Goal: Task Accomplishment & Management: Manage account settings

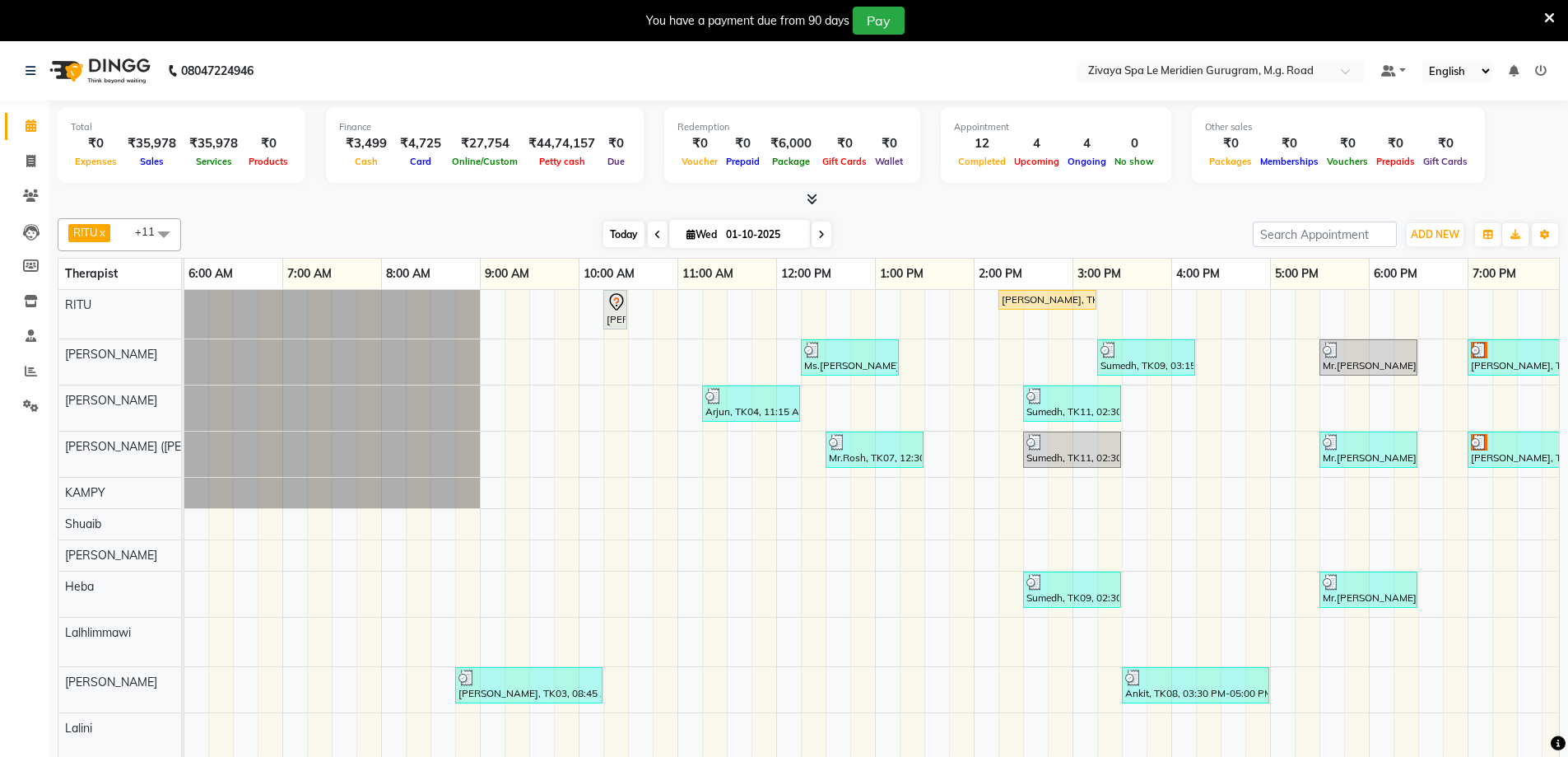
click at [622, 238] on span "Today" at bounding box center [624, 234] width 41 height 26
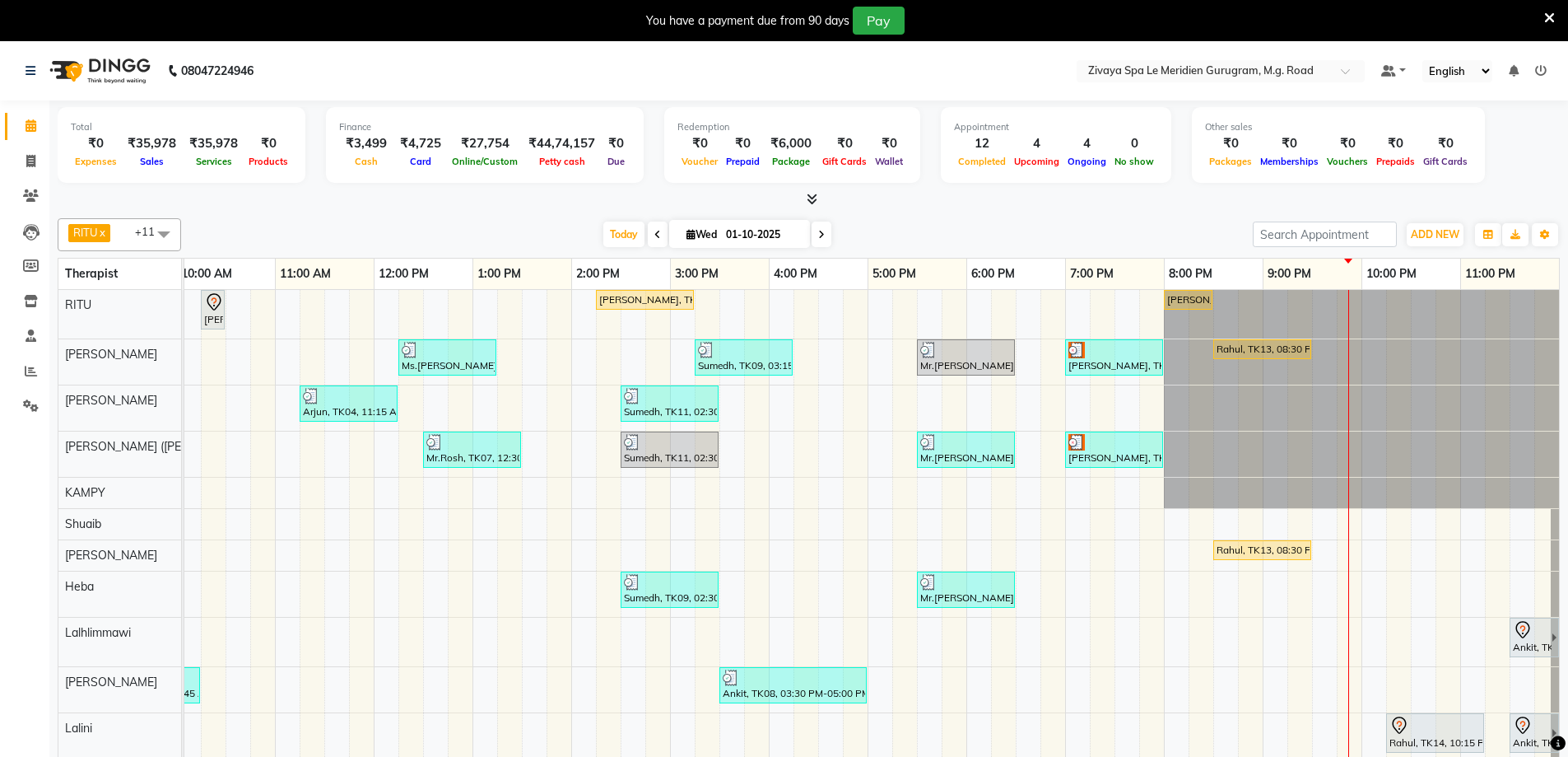
click at [1177, 299] on div "[PERSON_NAME], TK17, 08:00 PM-08:30 PM, HAIR WASH" at bounding box center [1187, 299] width 46 height 15
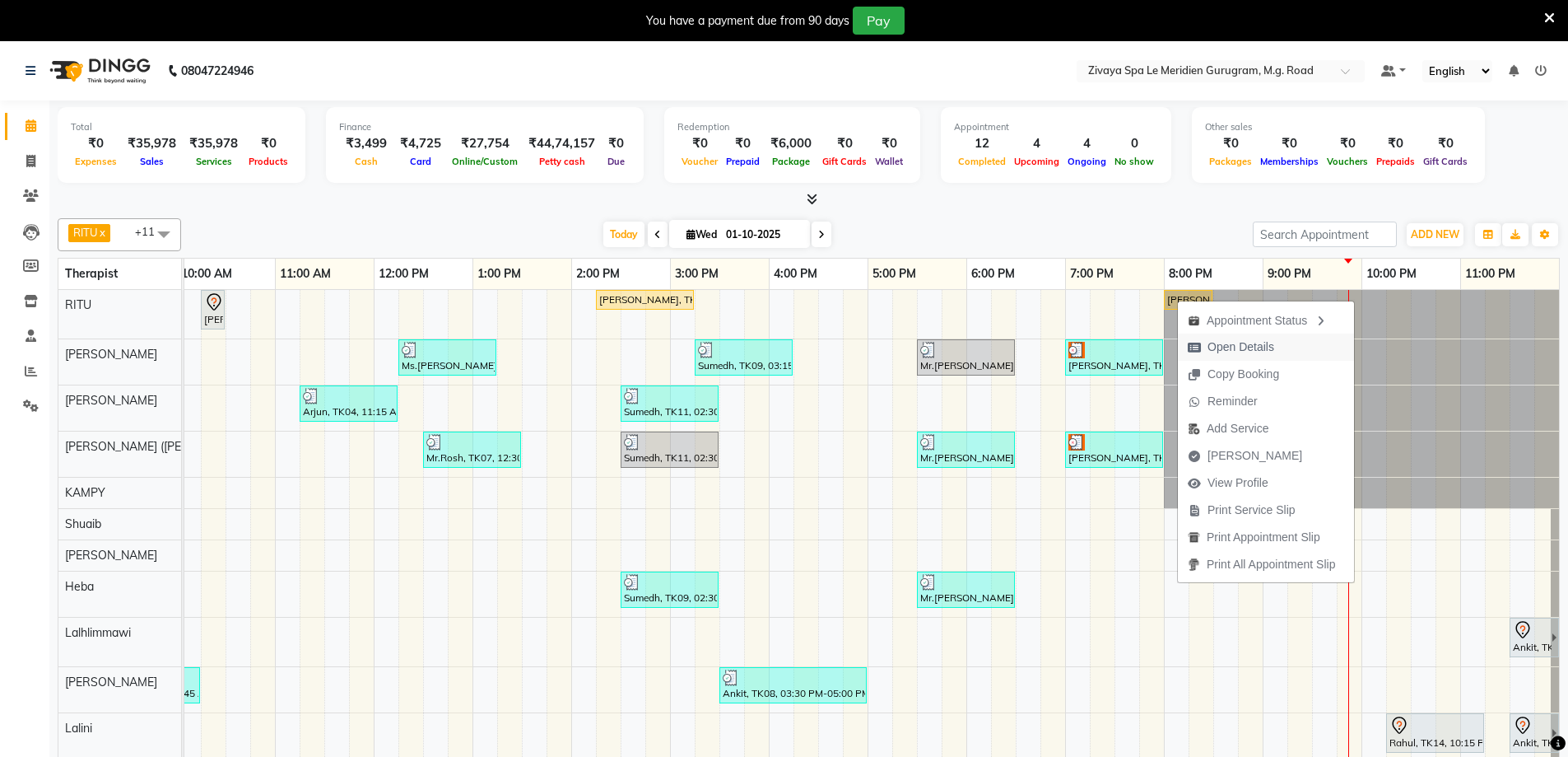
click at [1217, 349] on span "Open Details" at bounding box center [1240, 347] width 67 height 17
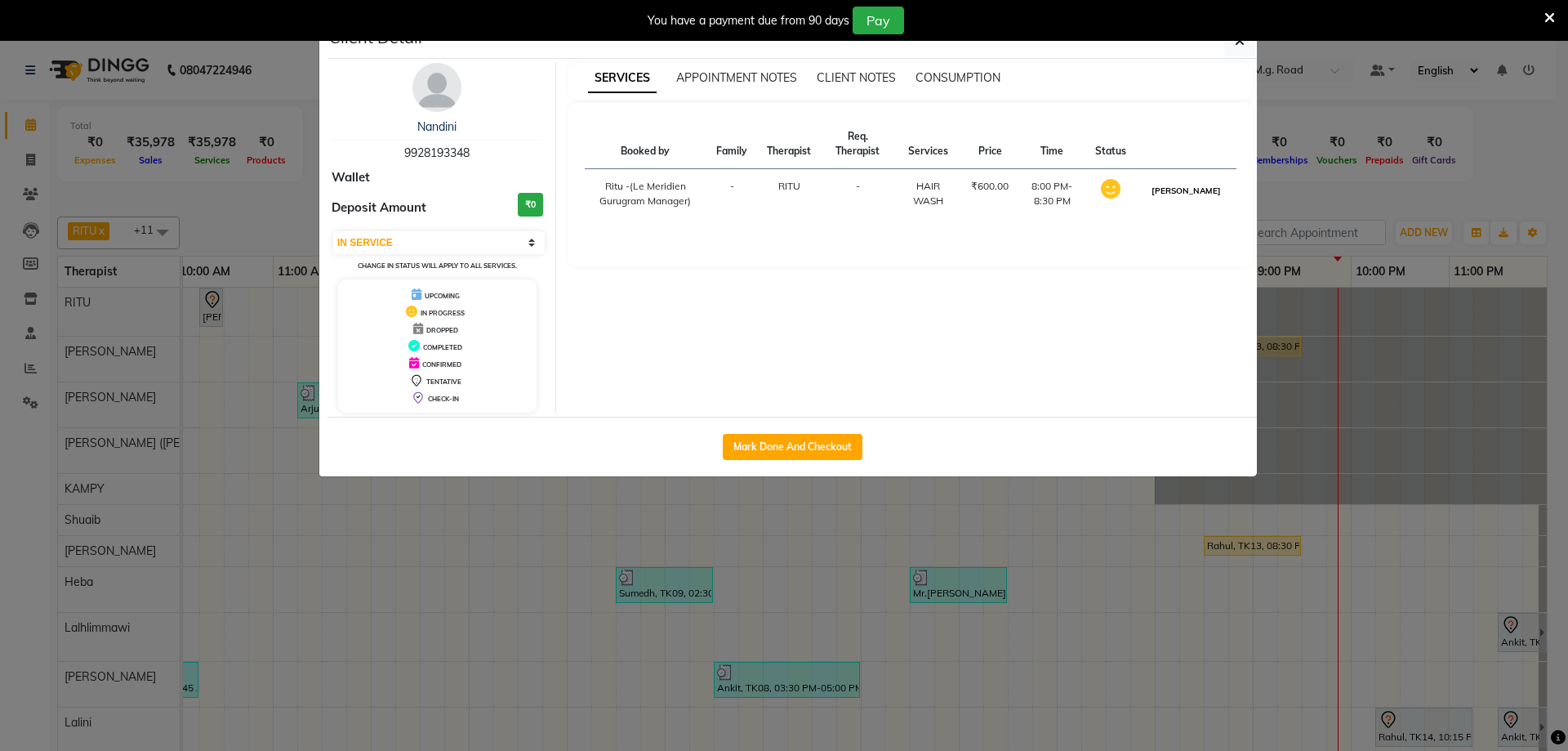
click at [1189, 189] on button "[PERSON_NAME]" at bounding box center [1186, 191] width 78 height 20
select select "3"
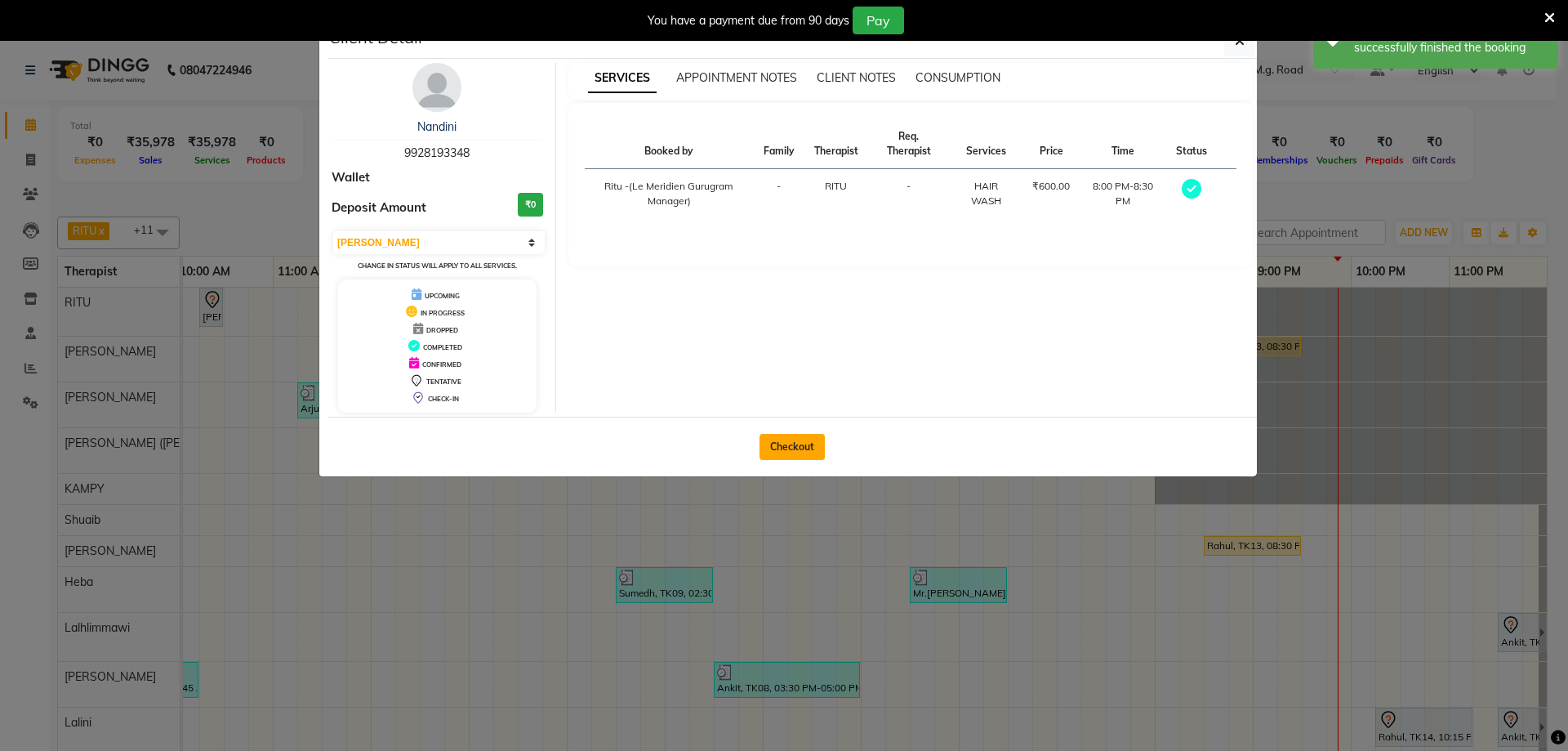
click at [818, 435] on button "Checkout" at bounding box center [792, 446] width 66 height 26
select select "service"
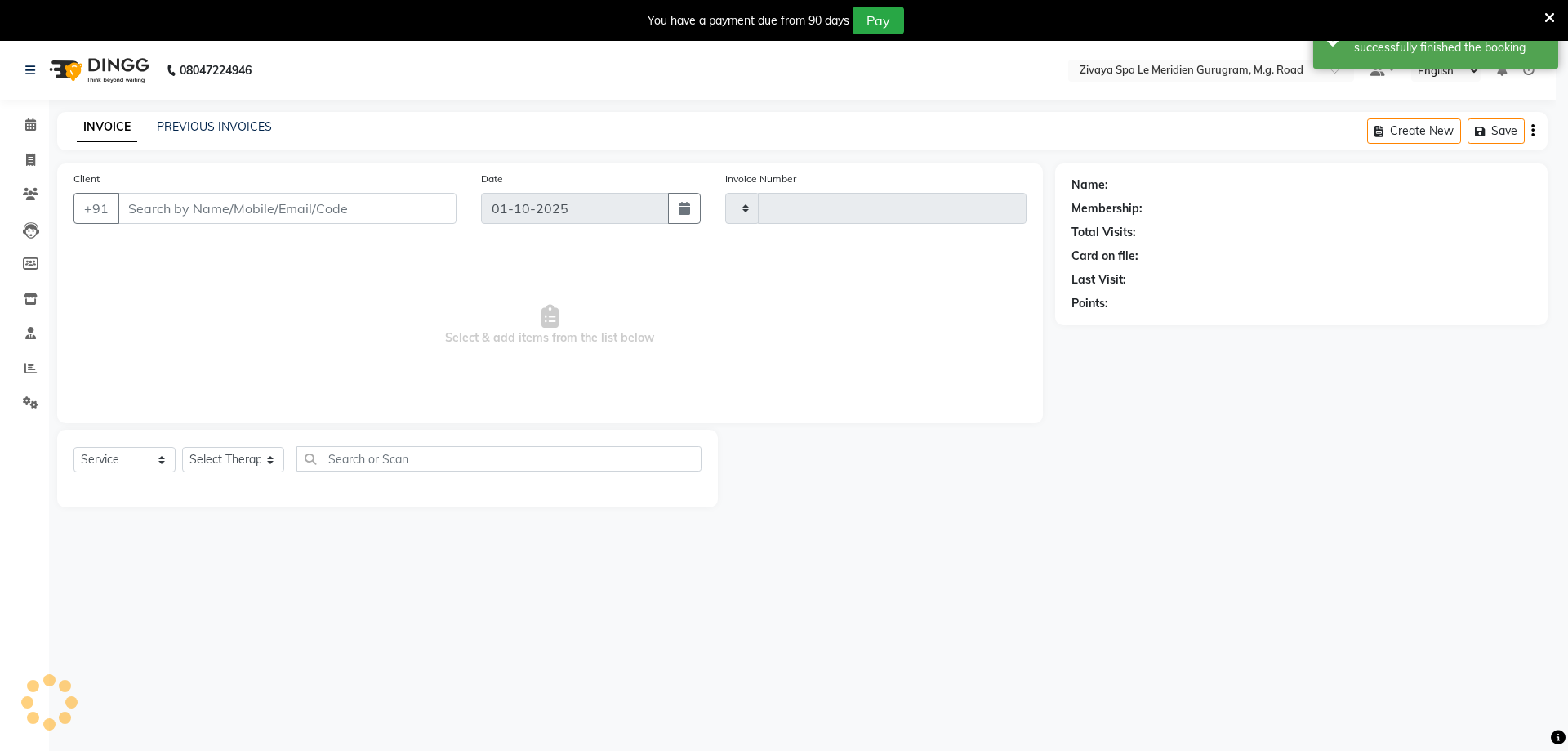
type input "2182"
select select "6503"
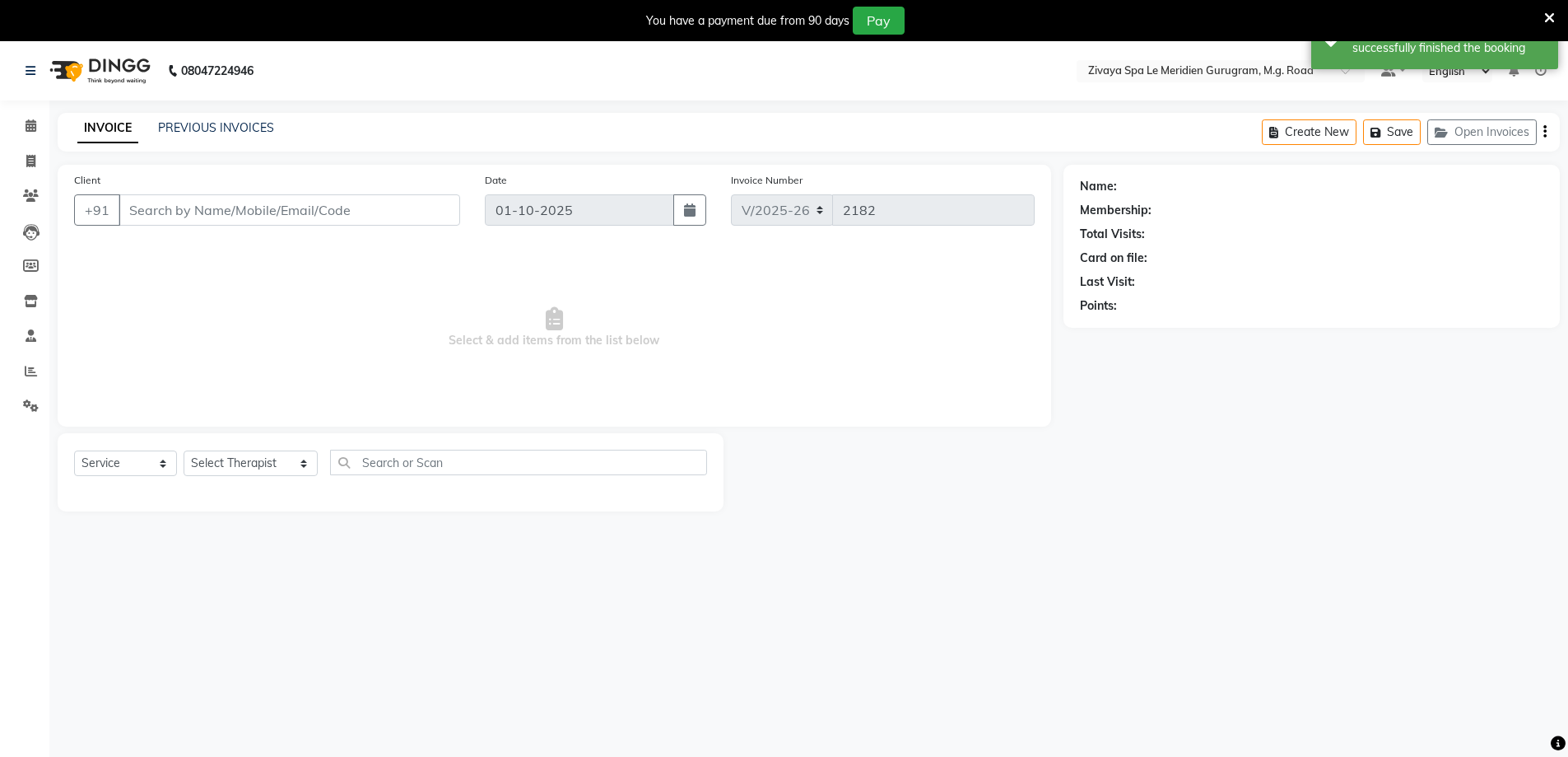
type input "9928193348"
select select "49503"
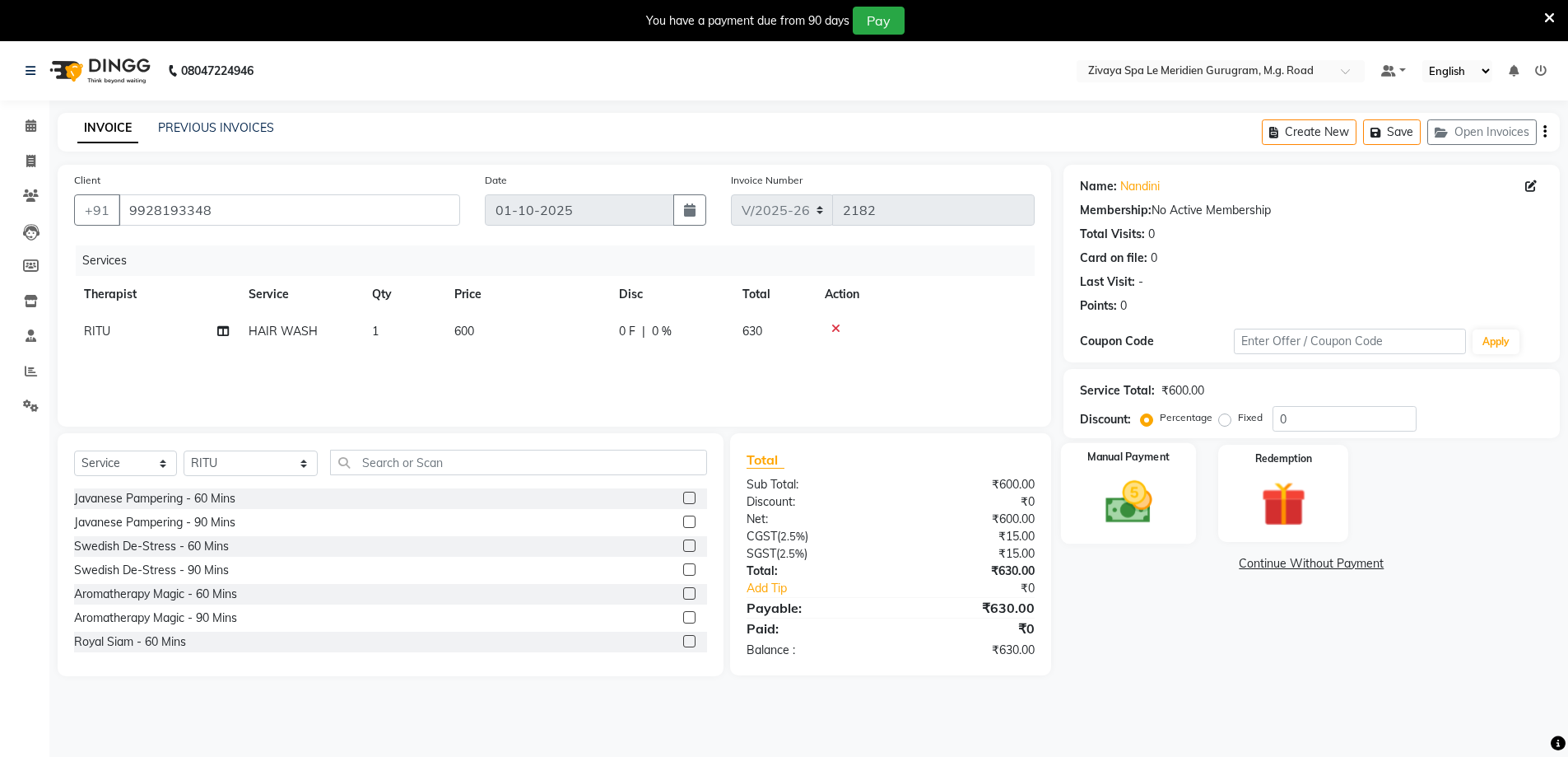
click at [1165, 471] on div "Manual Payment" at bounding box center [1128, 493] width 136 height 101
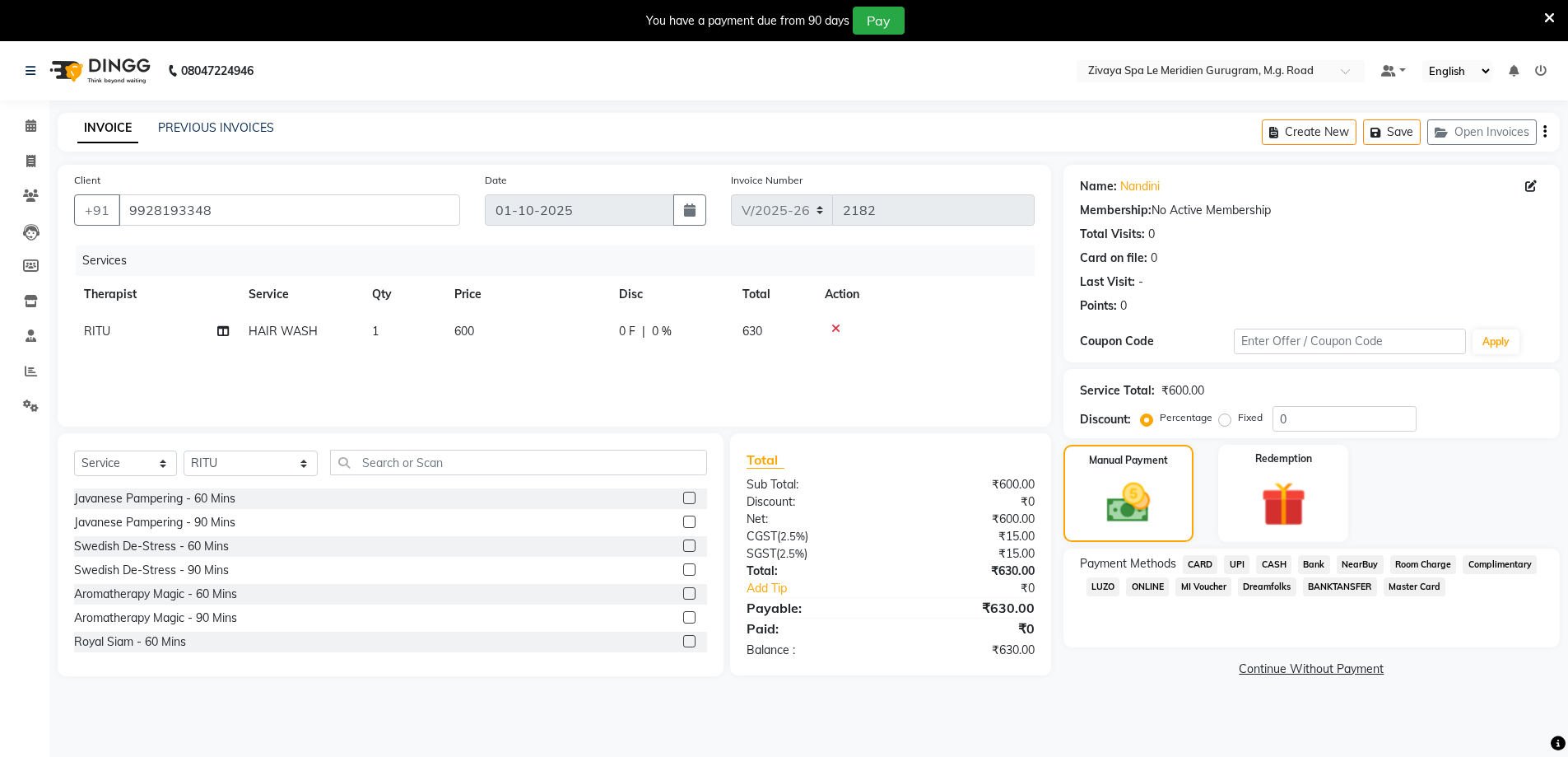
click at [1245, 569] on span "UPI" at bounding box center [1237, 564] width 26 height 19
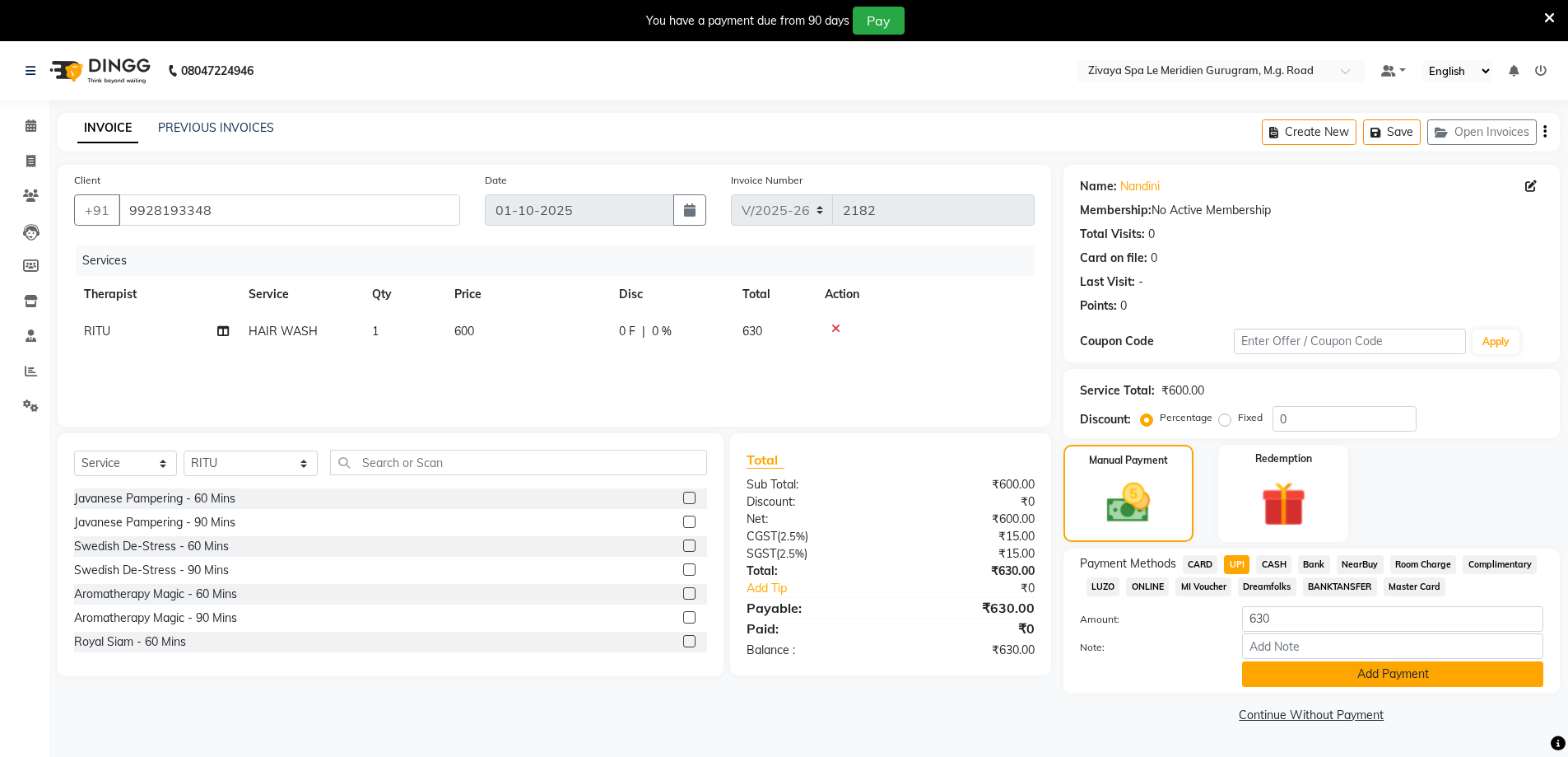
click at [1390, 678] on button "Add Payment" at bounding box center [1392, 674] width 301 height 26
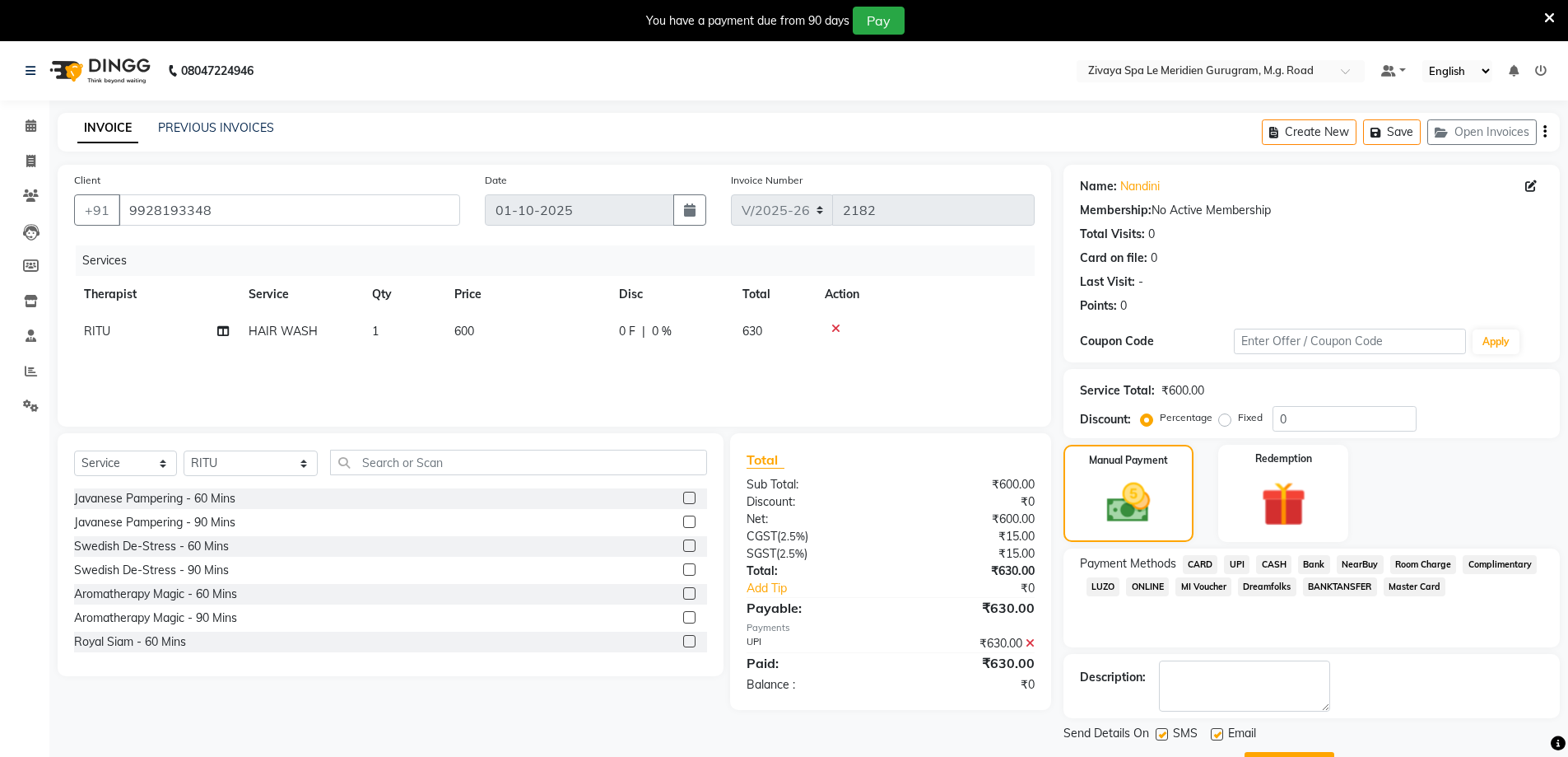
scroll to position [74, 0]
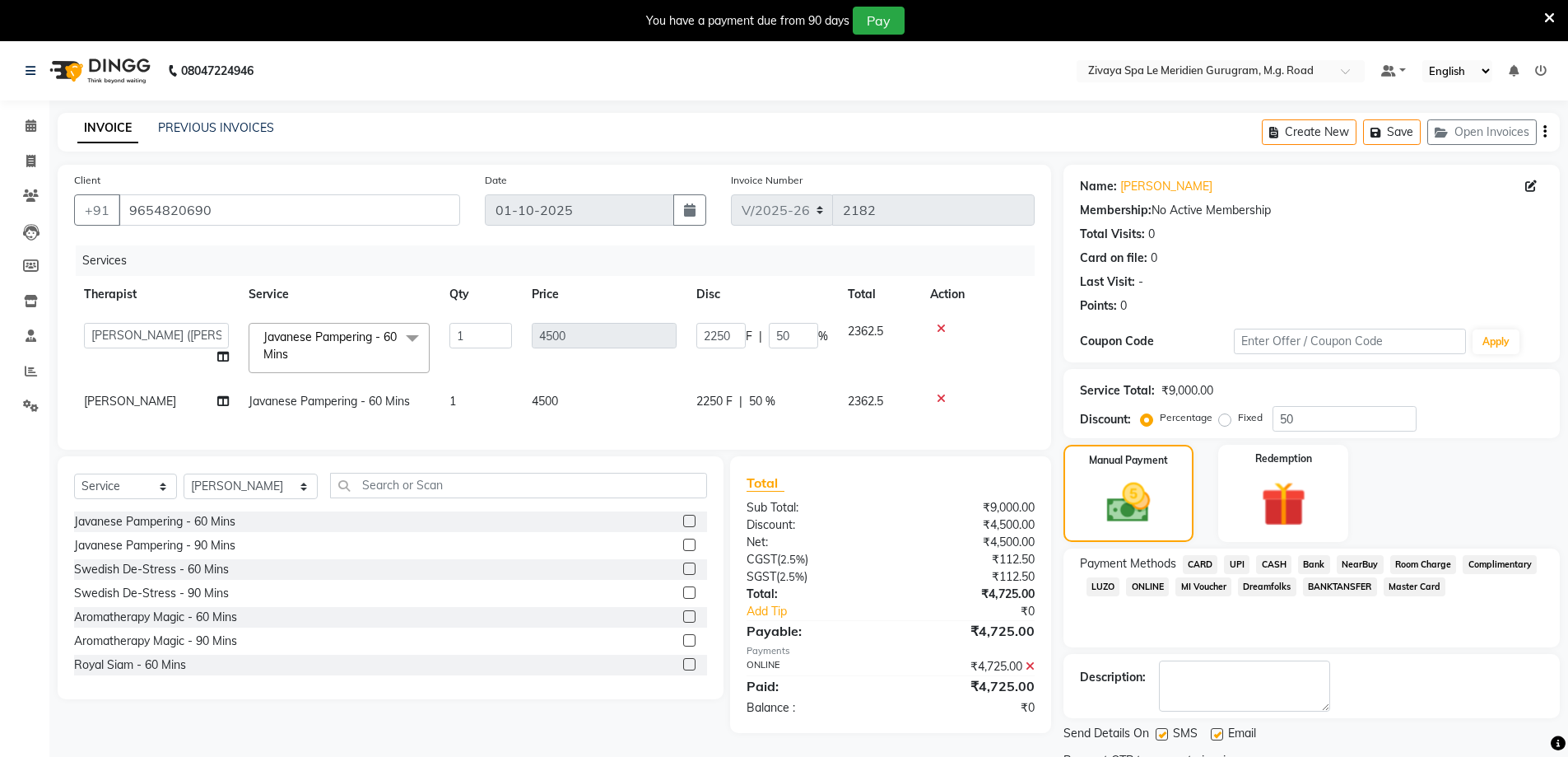
select select "6503"
select select "49513"
select select "service"
select select "49507"
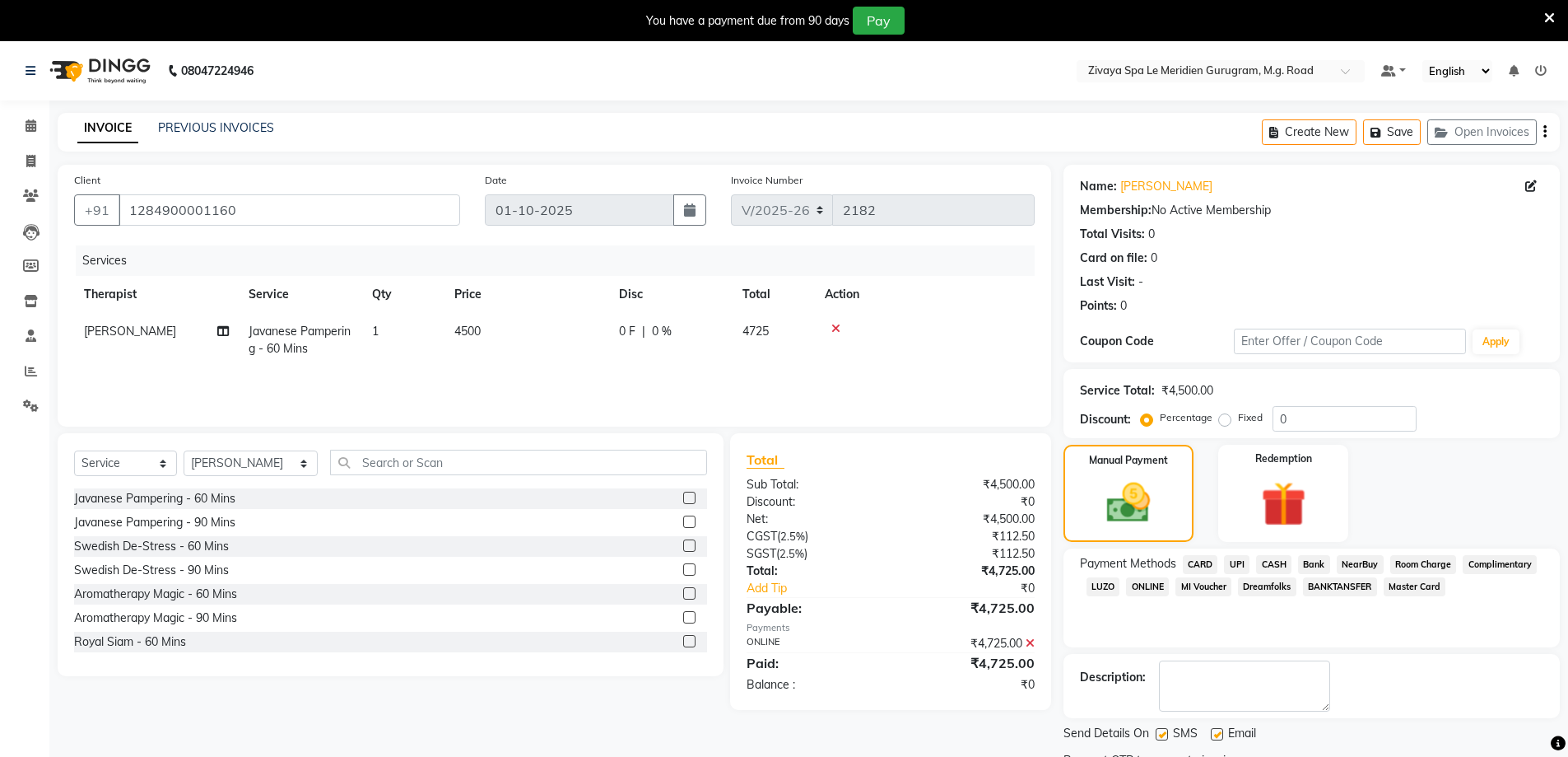
select select "6503"
select select "service"
select select "49507"
click at [26, 124] on icon at bounding box center [31, 126] width 11 height 13
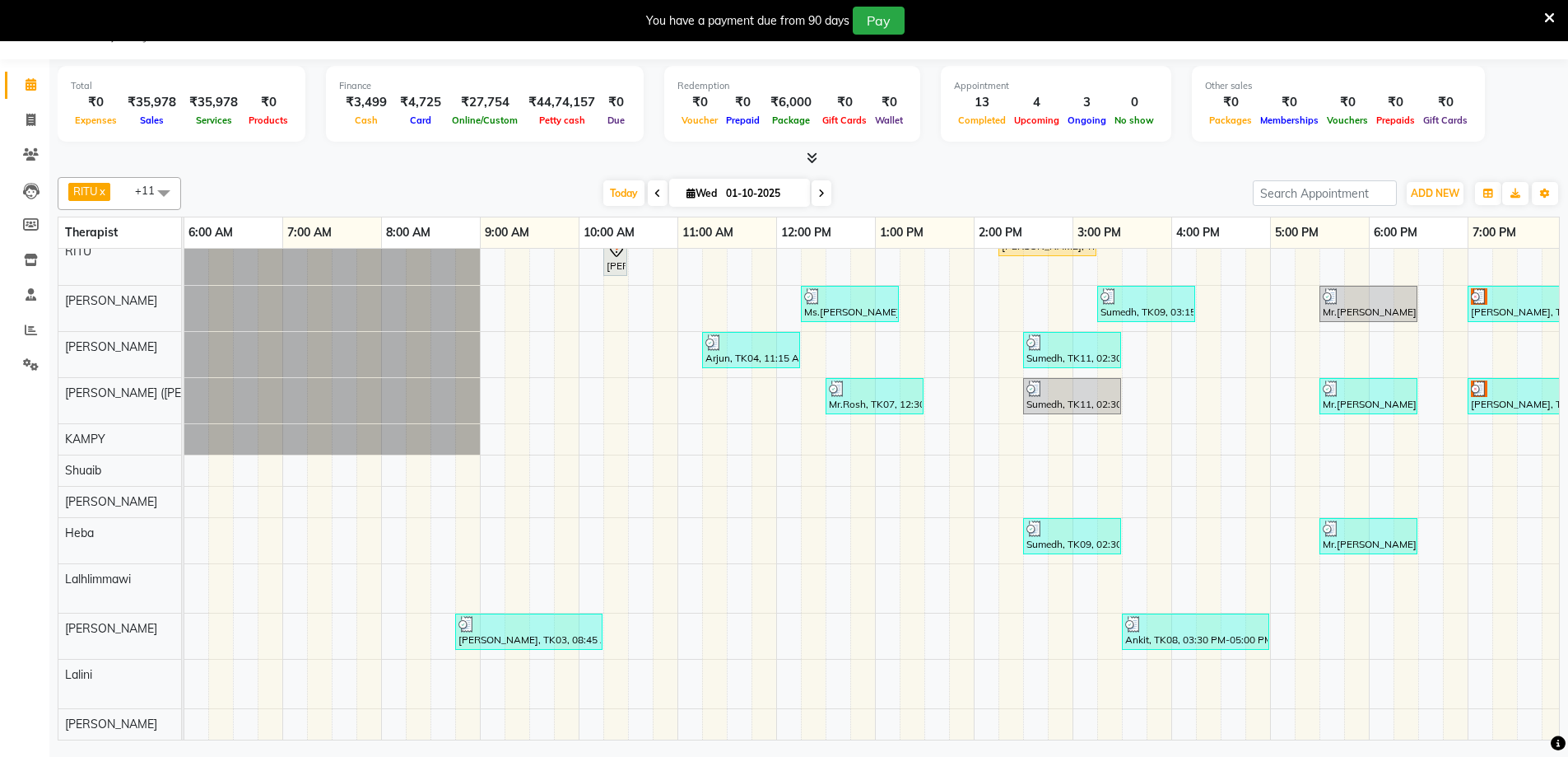
scroll to position [0, 960]
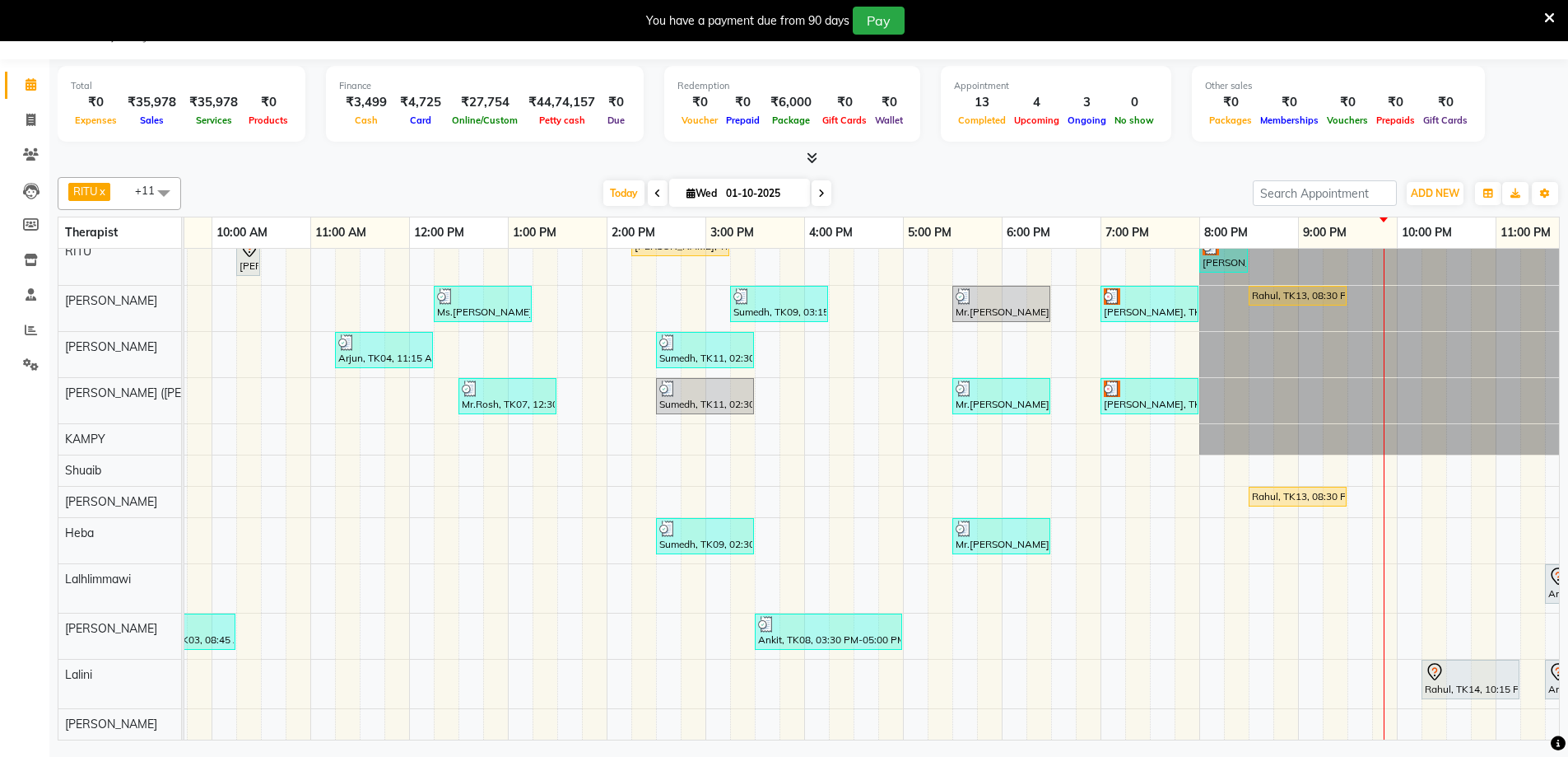
click at [1258, 489] on div "Rahul, TK13, 08:30 PM-09:30 PM, [GEOGRAPHIC_DATA] - 60 Mins" at bounding box center [1297, 496] width 95 height 15
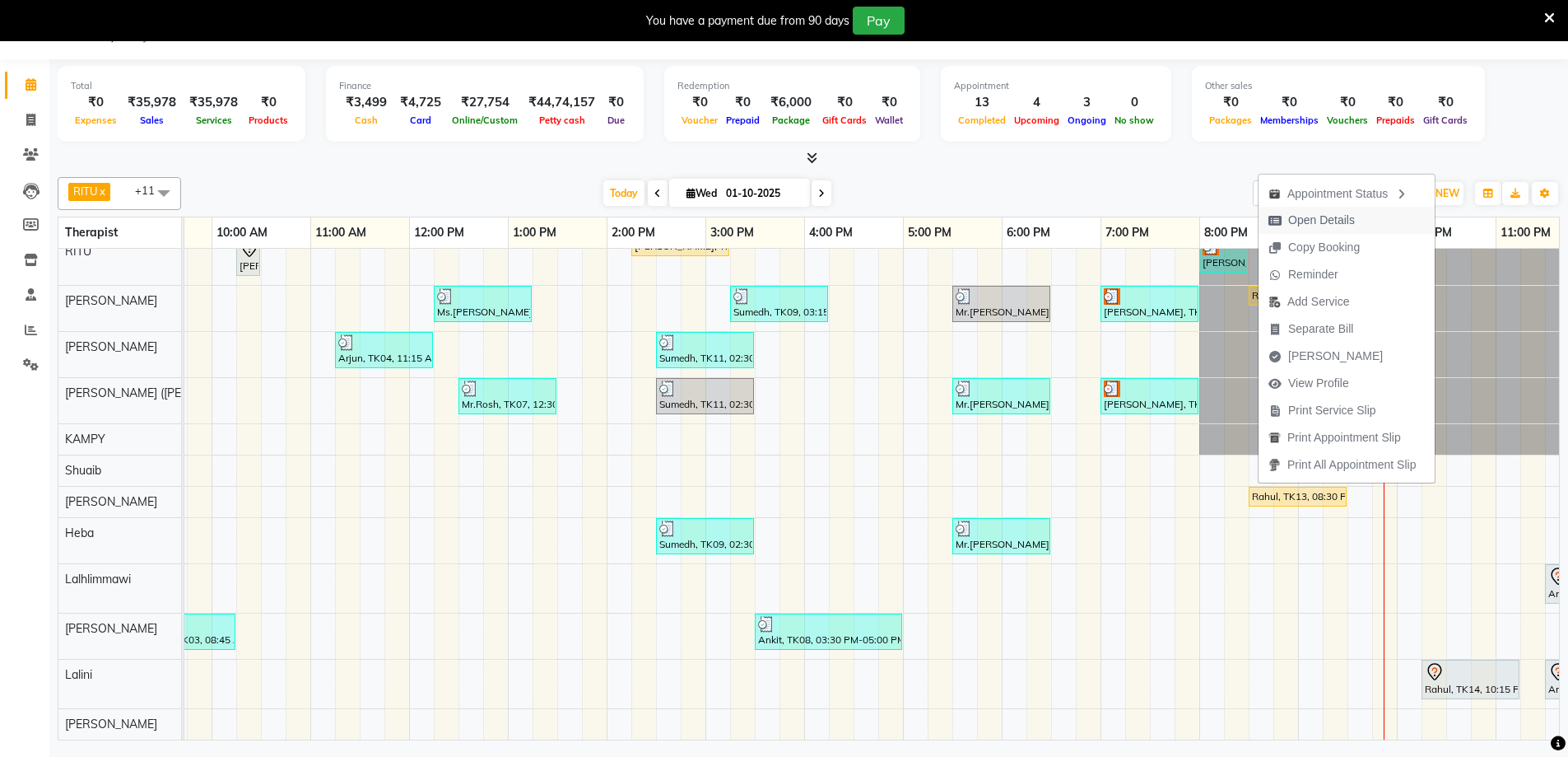
click at [1342, 212] on span "Open Details" at bounding box center [1321, 220] width 67 height 17
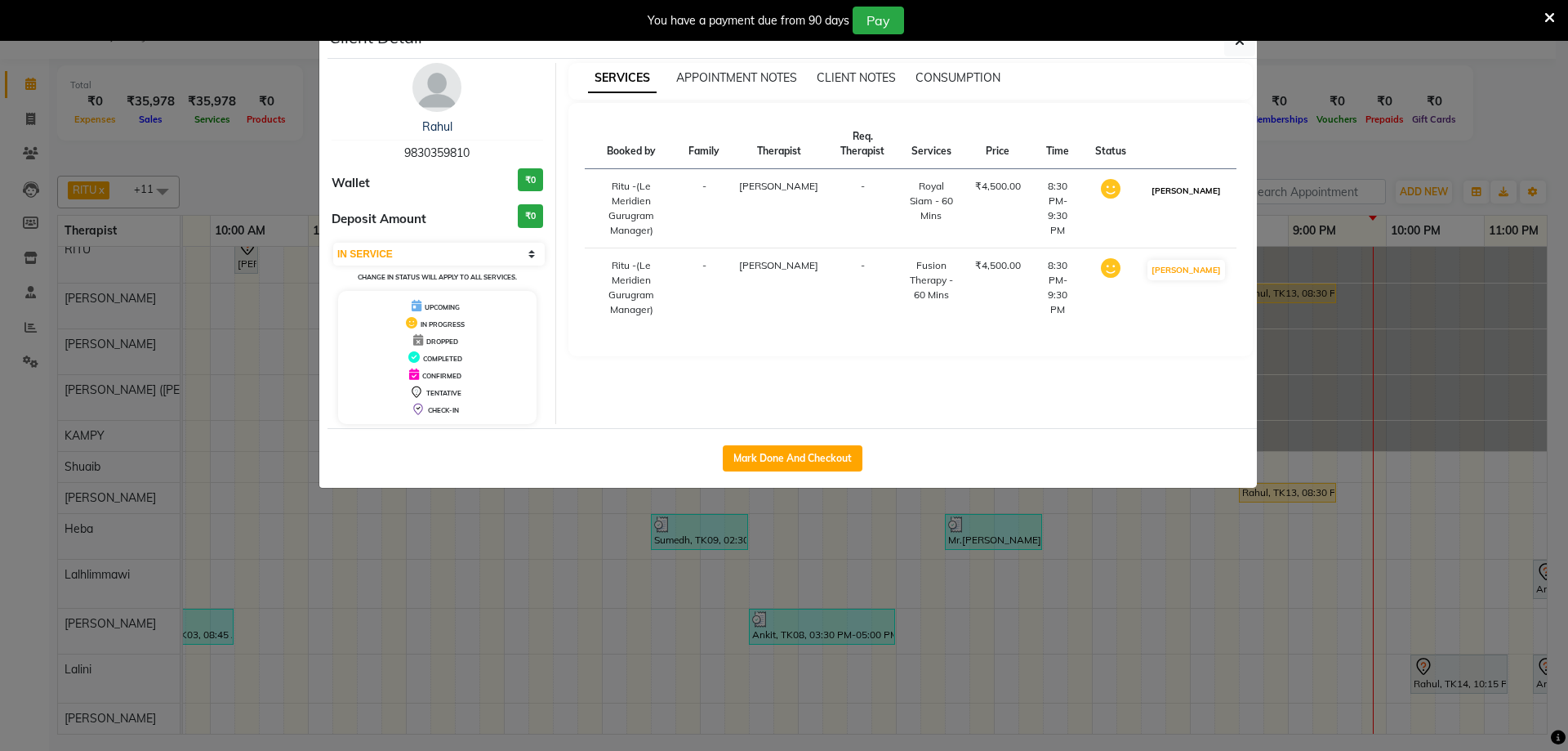
click at [1207, 194] on button "[PERSON_NAME]" at bounding box center [1186, 191] width 78 height 20
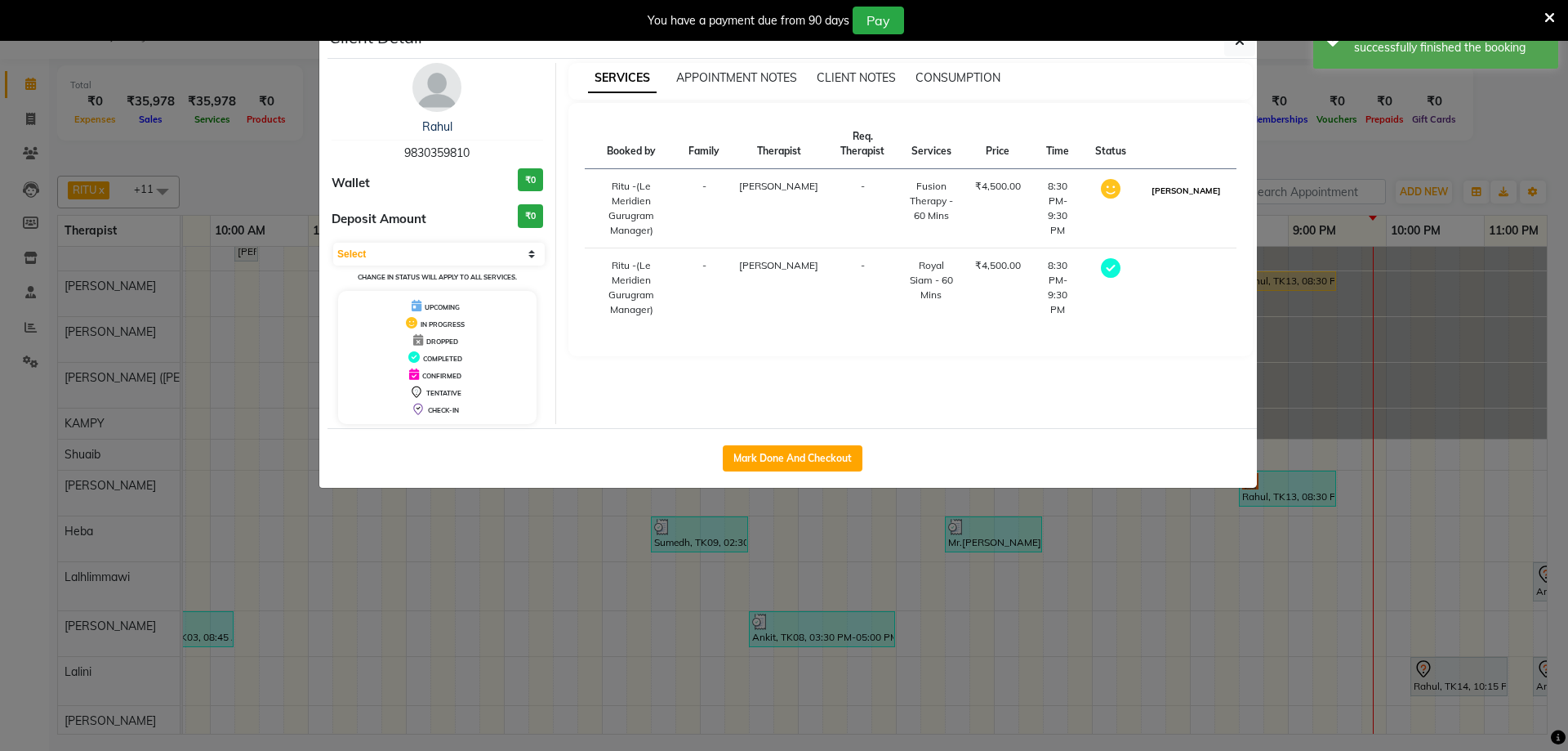
click at [1198, 188] on button "[PERSON_NAME]" at bounding box center [1186, 191] width 78 height 20
select select "3"
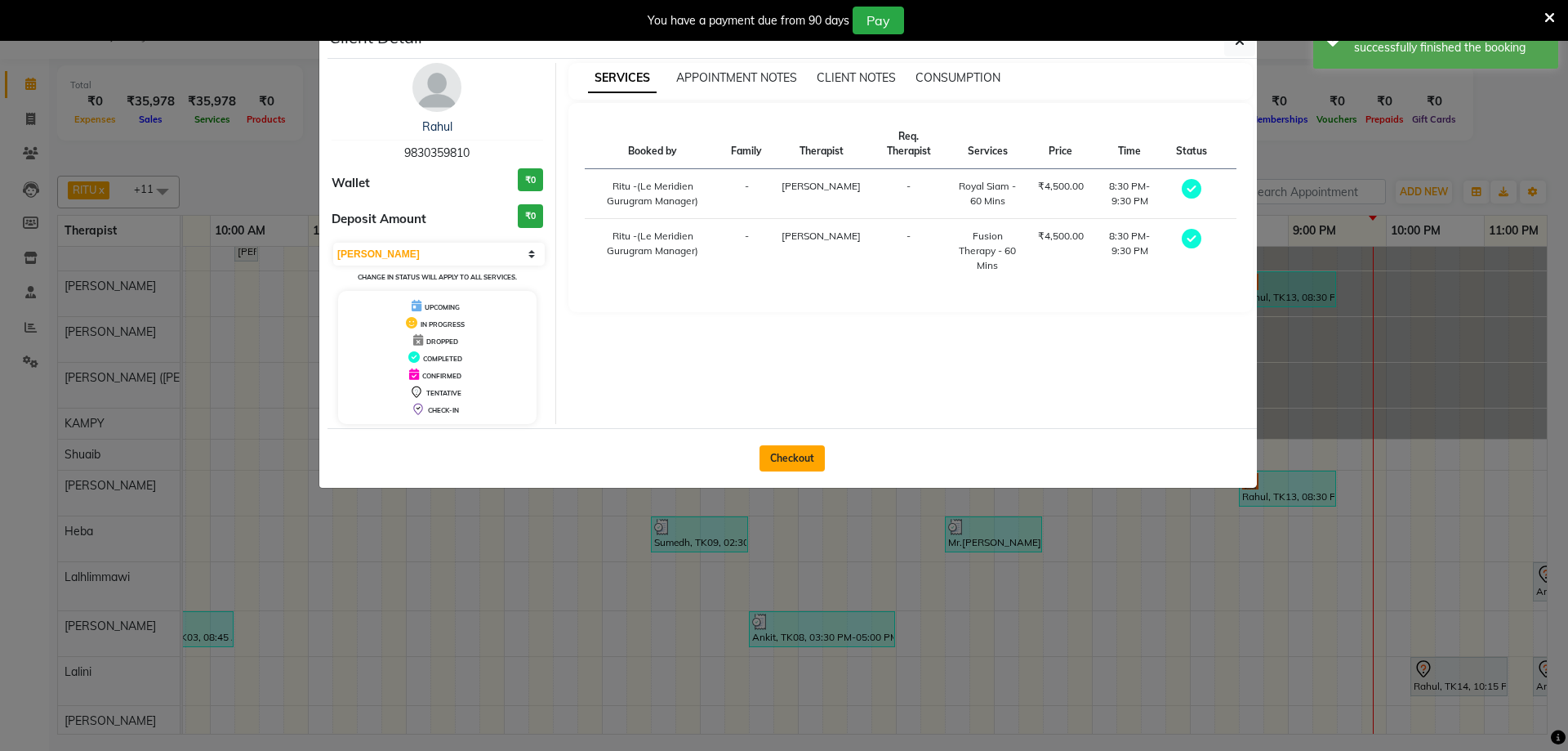
click at [802, 456] on button "Checkout" at bounding box center [792, 458] width 66 height 26
select select "service"
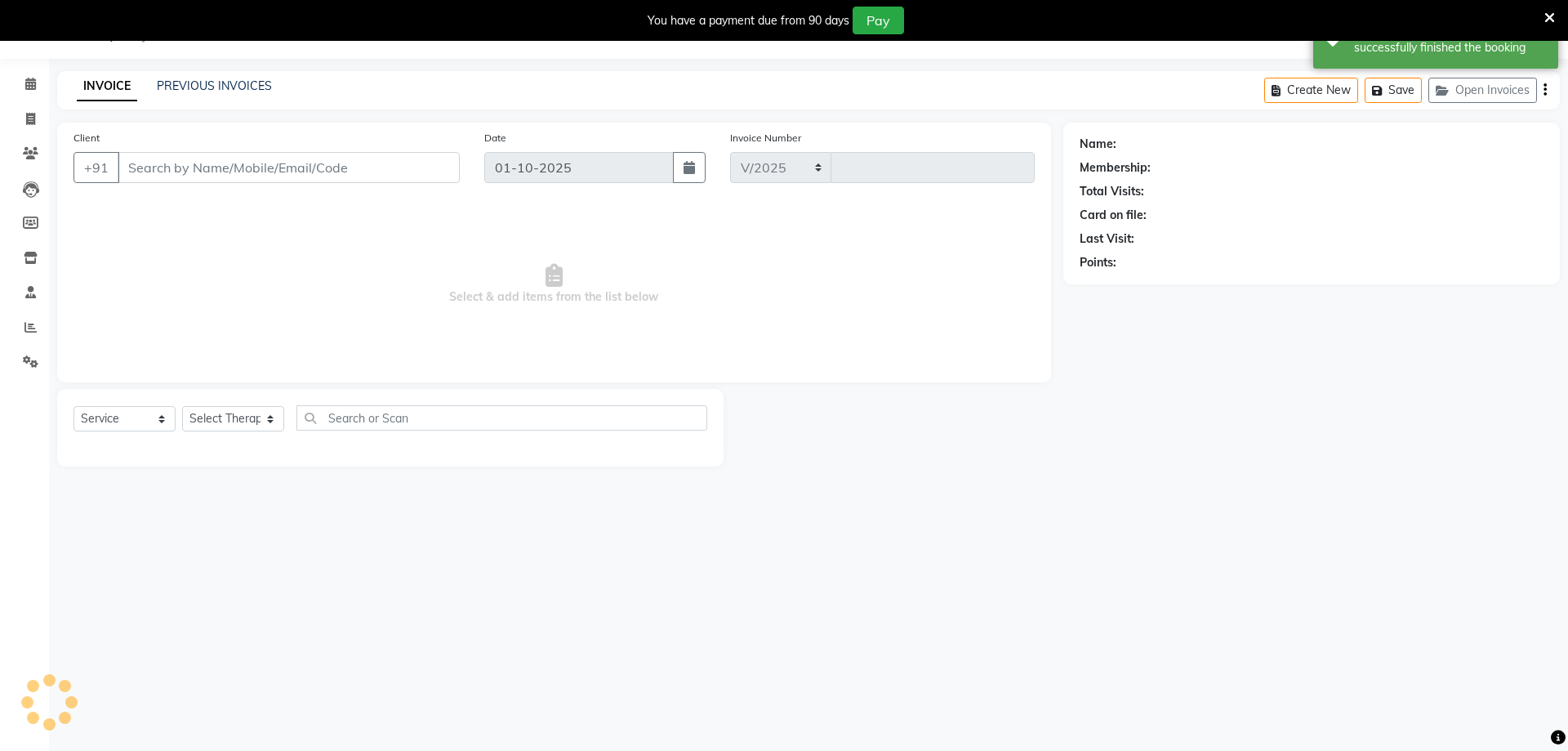
select select "6503"
type input "2182"
type input "9830359810"
select select "61537"
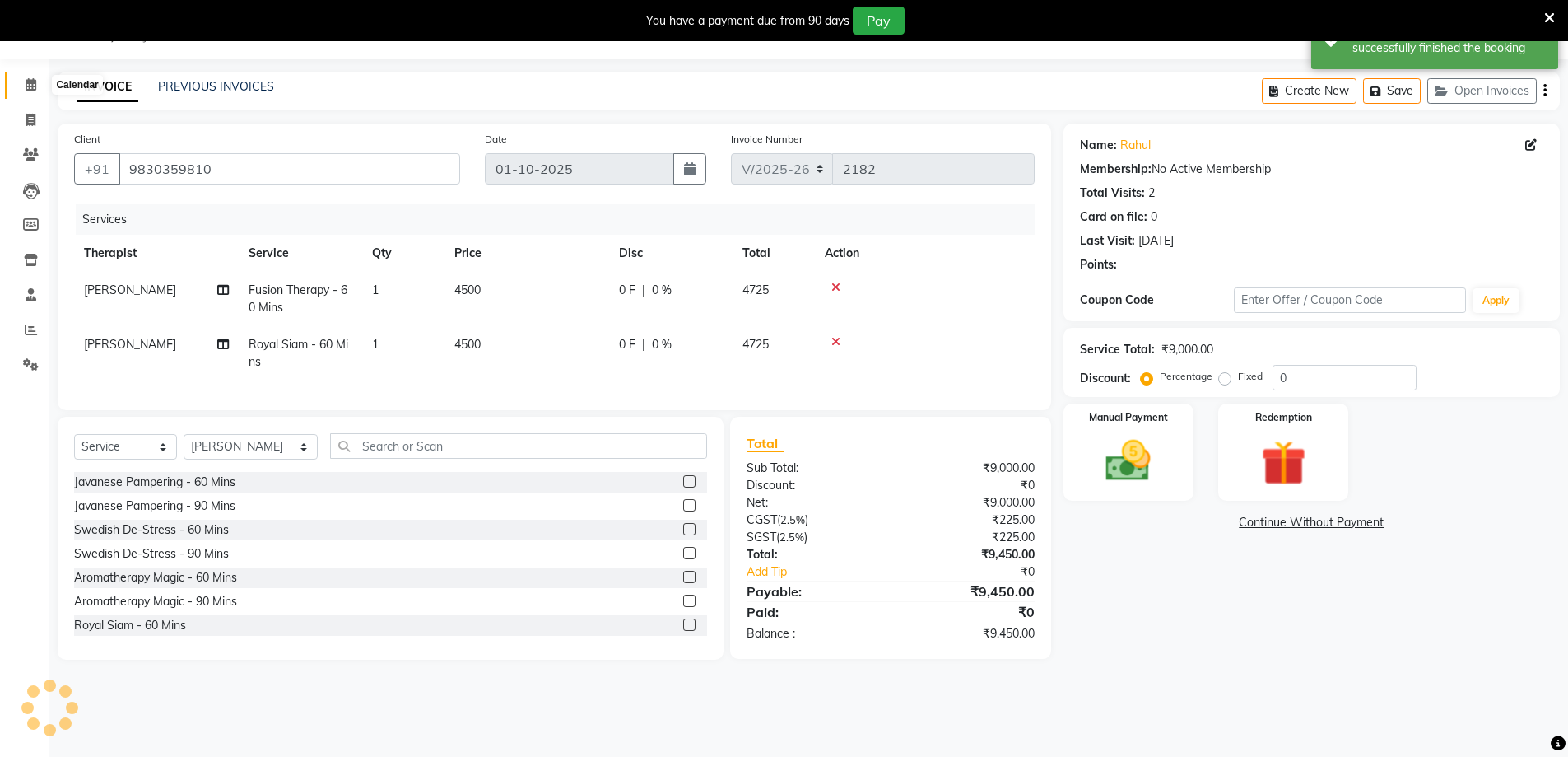
click at [36, 81] on icon at bounding box center [31, 85] width 11 height 13
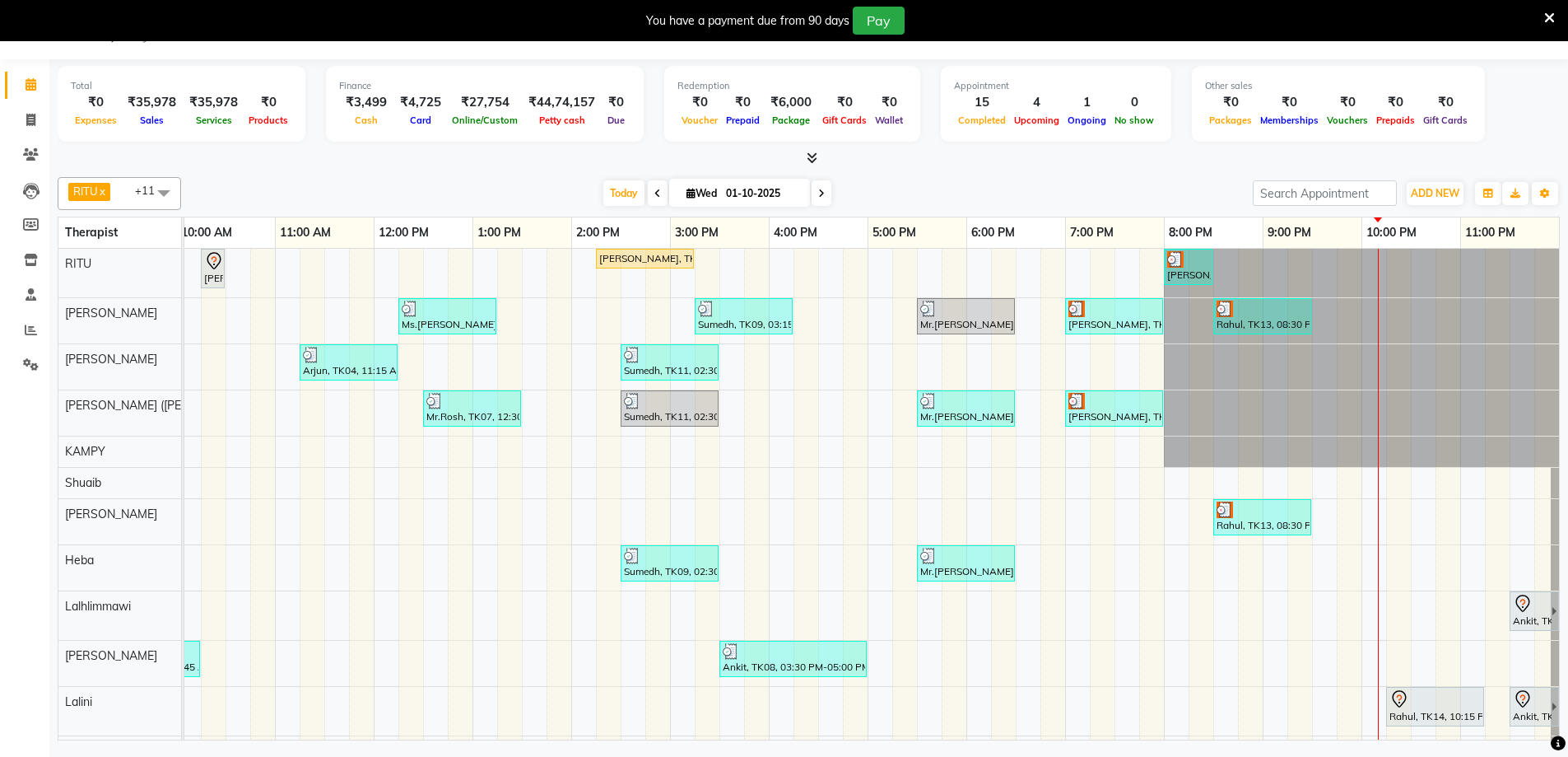
click at [654, 193] on icon at bounding box center [657, 193] width 6 height 10
type input "[DATE]"
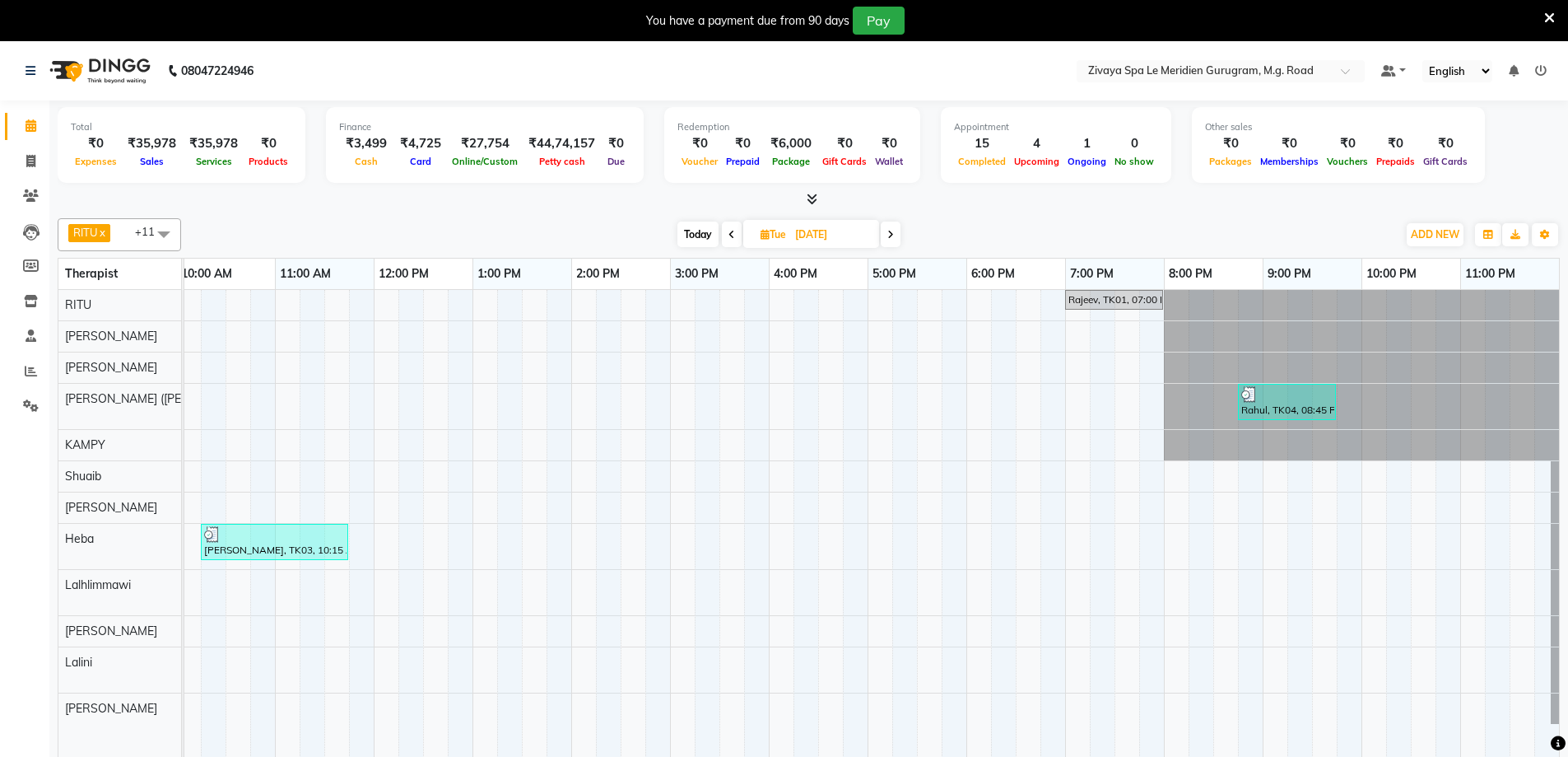
click at [1248, 413] on div "Rahul, TK04, 08:45 PM-09:45 PM, Royal Siam - 60 Mins" at bounding box center [1287, 401] width 95 height 31
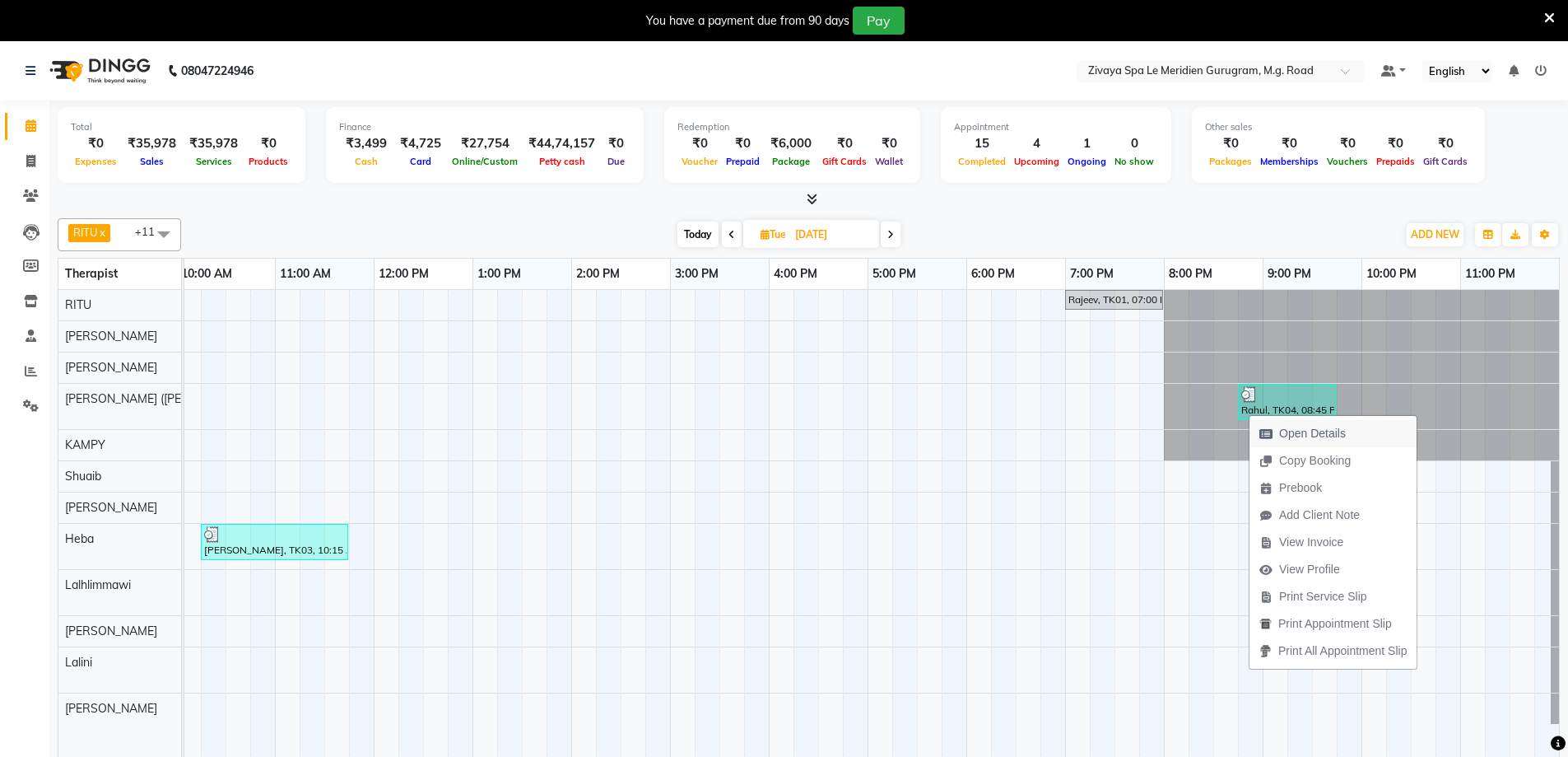
click at [1262, 423] on span "Open Details" at bounding box center [1302, 433] width 106 height 27
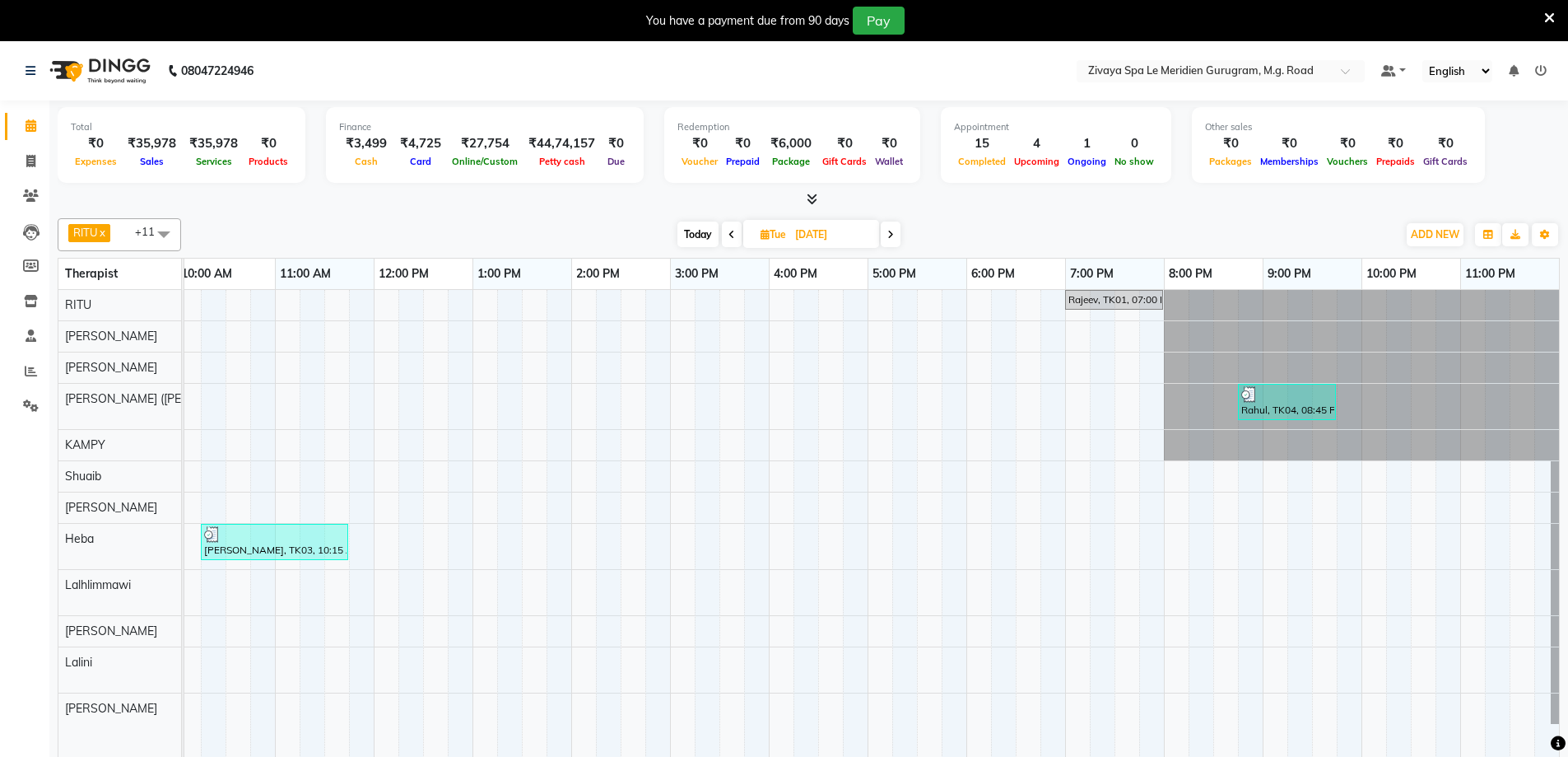
click at [1250, 408] on div "Rahul, TK04, 08:45 PM-09:45 PM, Royal Siam - 60 Mins" at bounding box center [1287, 401] width 95 height 31
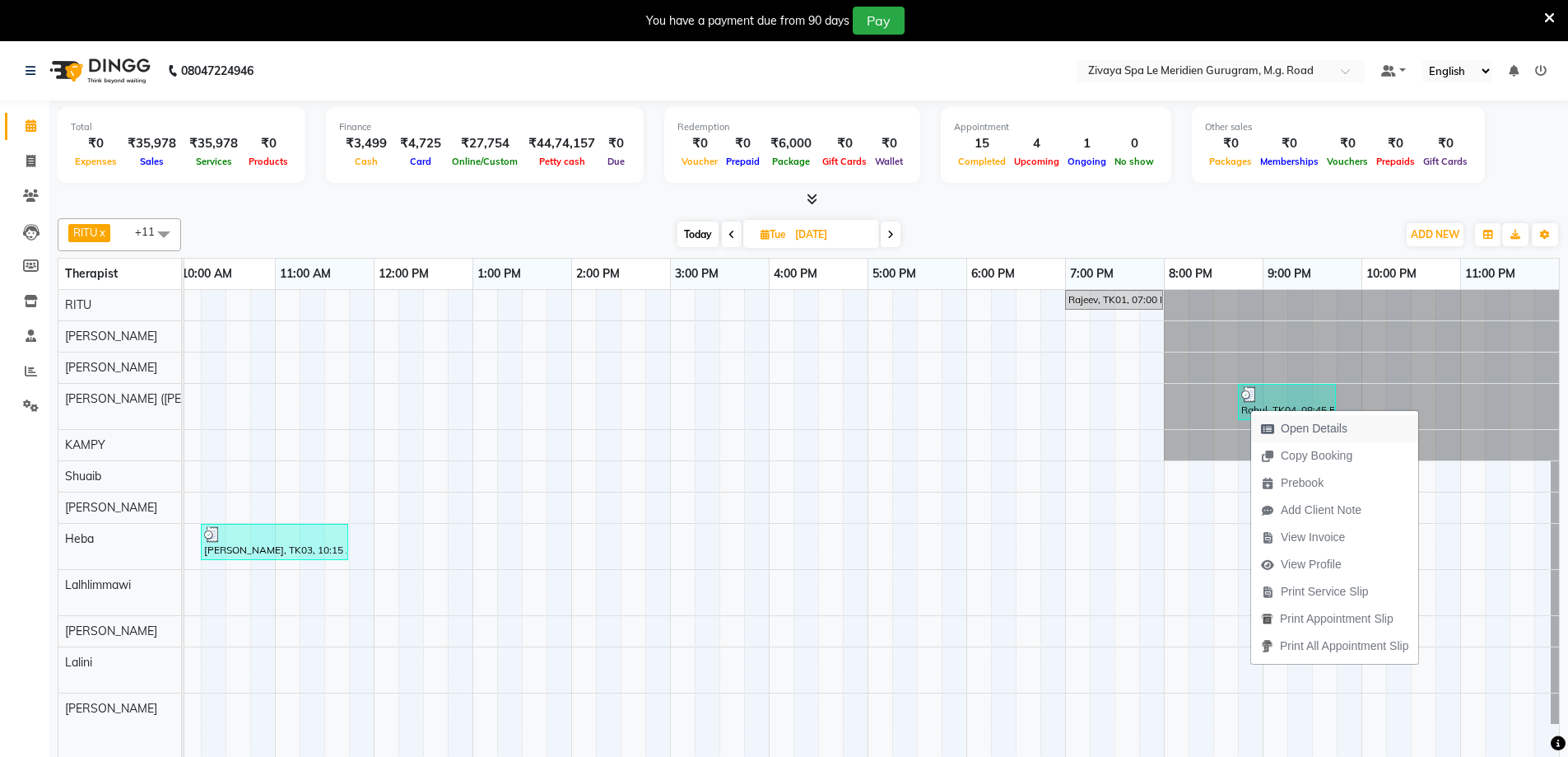
click at [1257, 428] on span "Open Details" at bounding box center [1304, 428] width 106 height 27
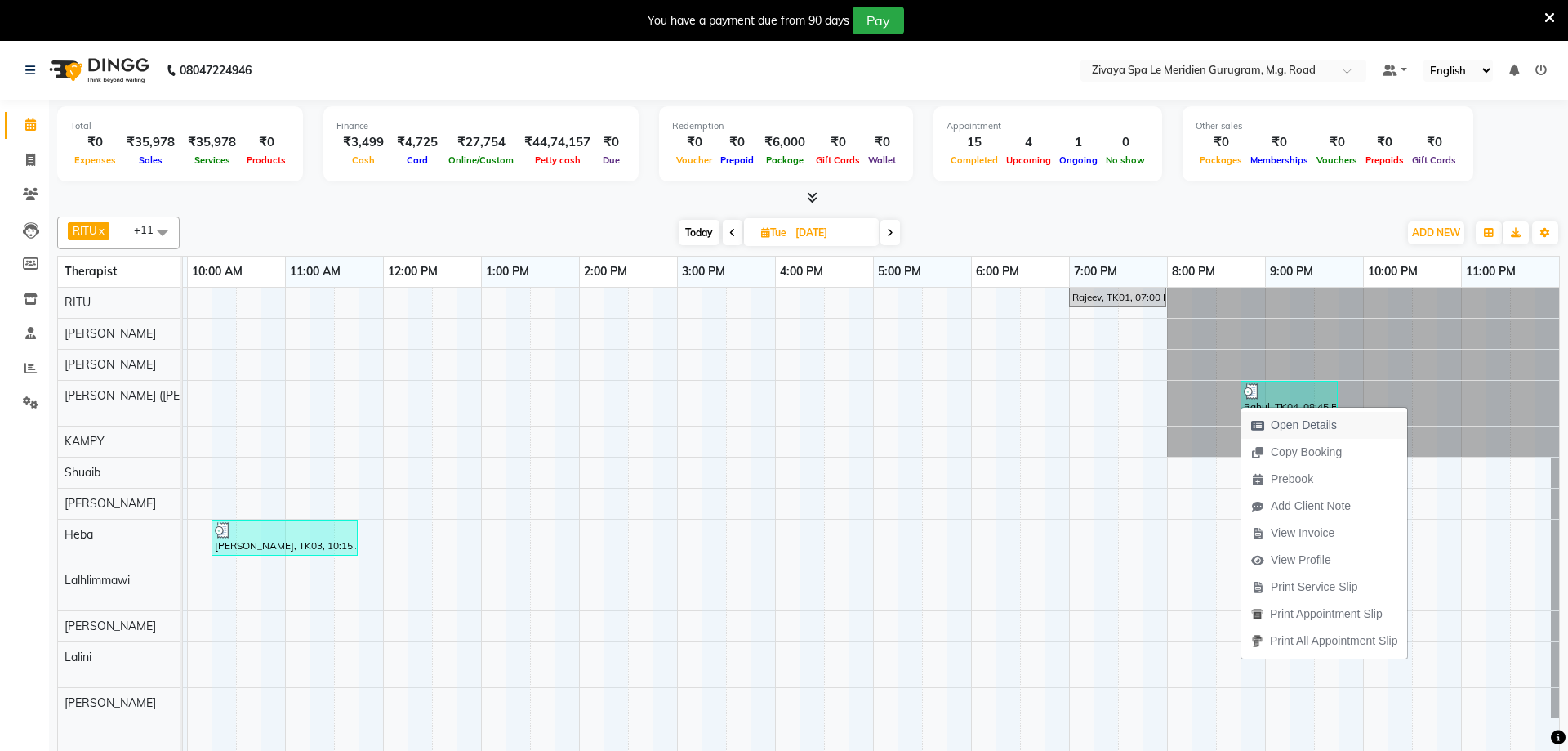
select select "3"
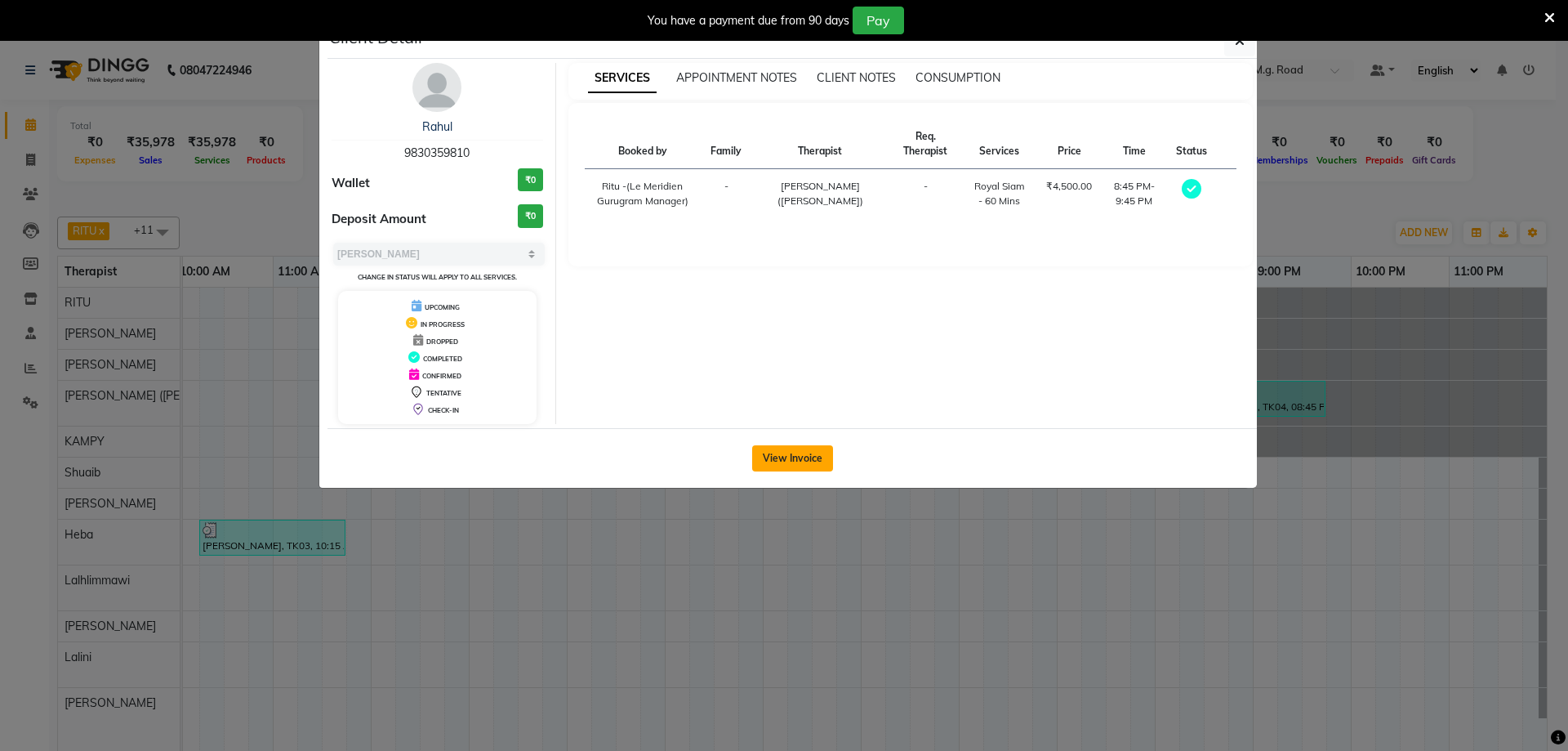
click at [779, 456] on button "View Invoice" at bounding box center [792, 458] width 81 height 26
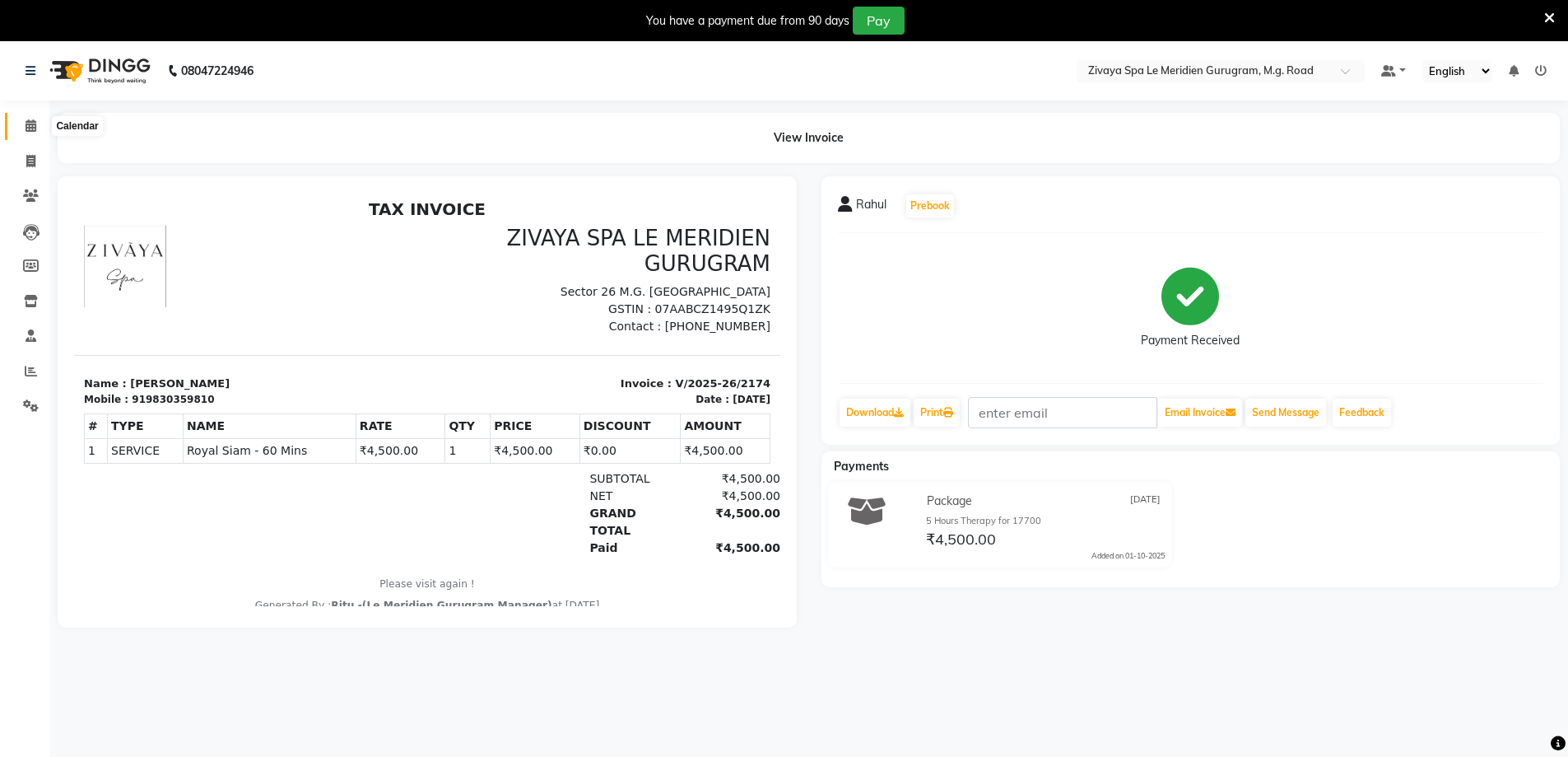
click at [29, 122] on icon at bounding box center [31, 126] width 11 height 13
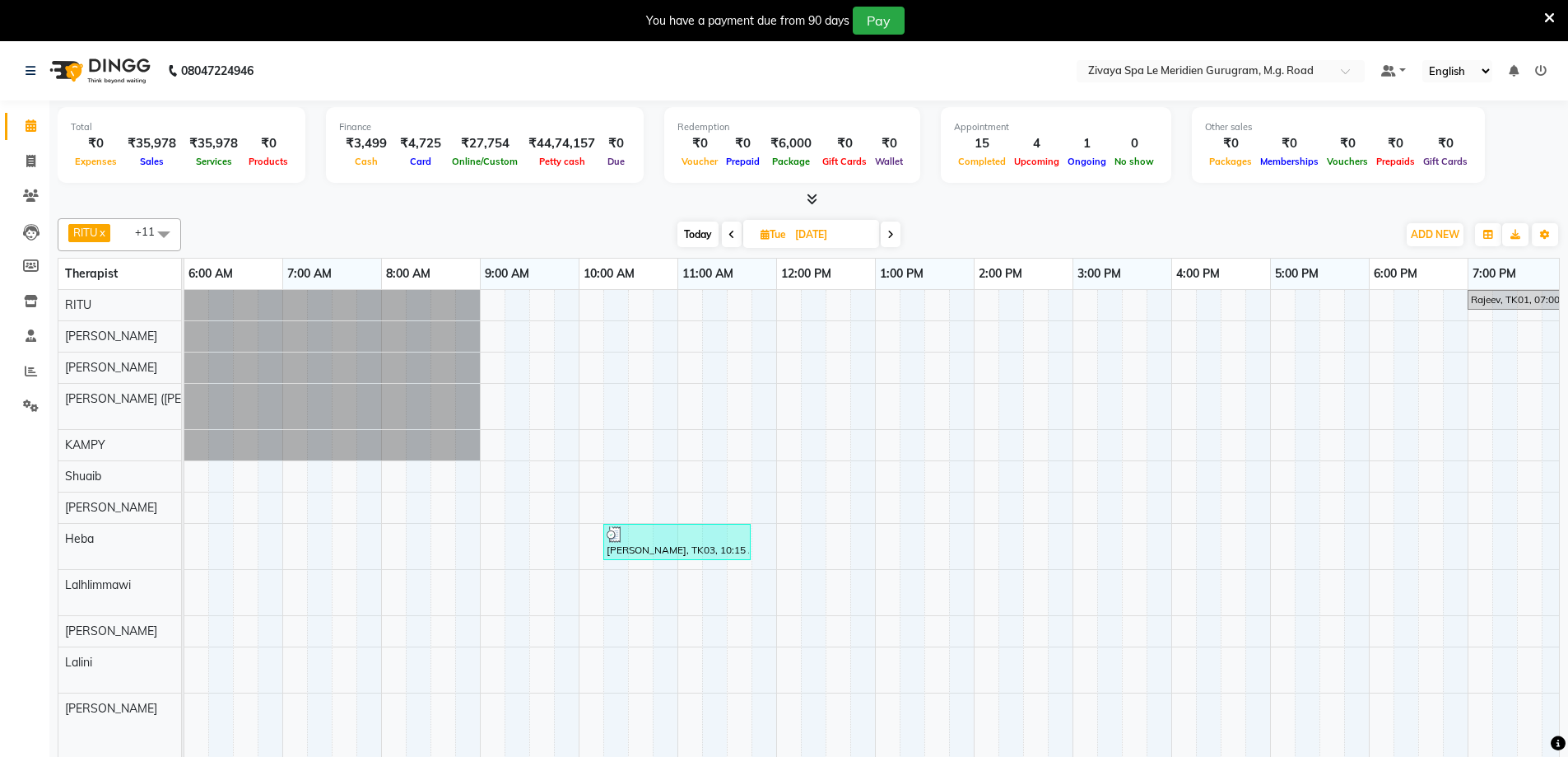
click at [697, 232] on span "Today" at bounding box center [698, 234] width 41 height 26
type input "01-10-2025"
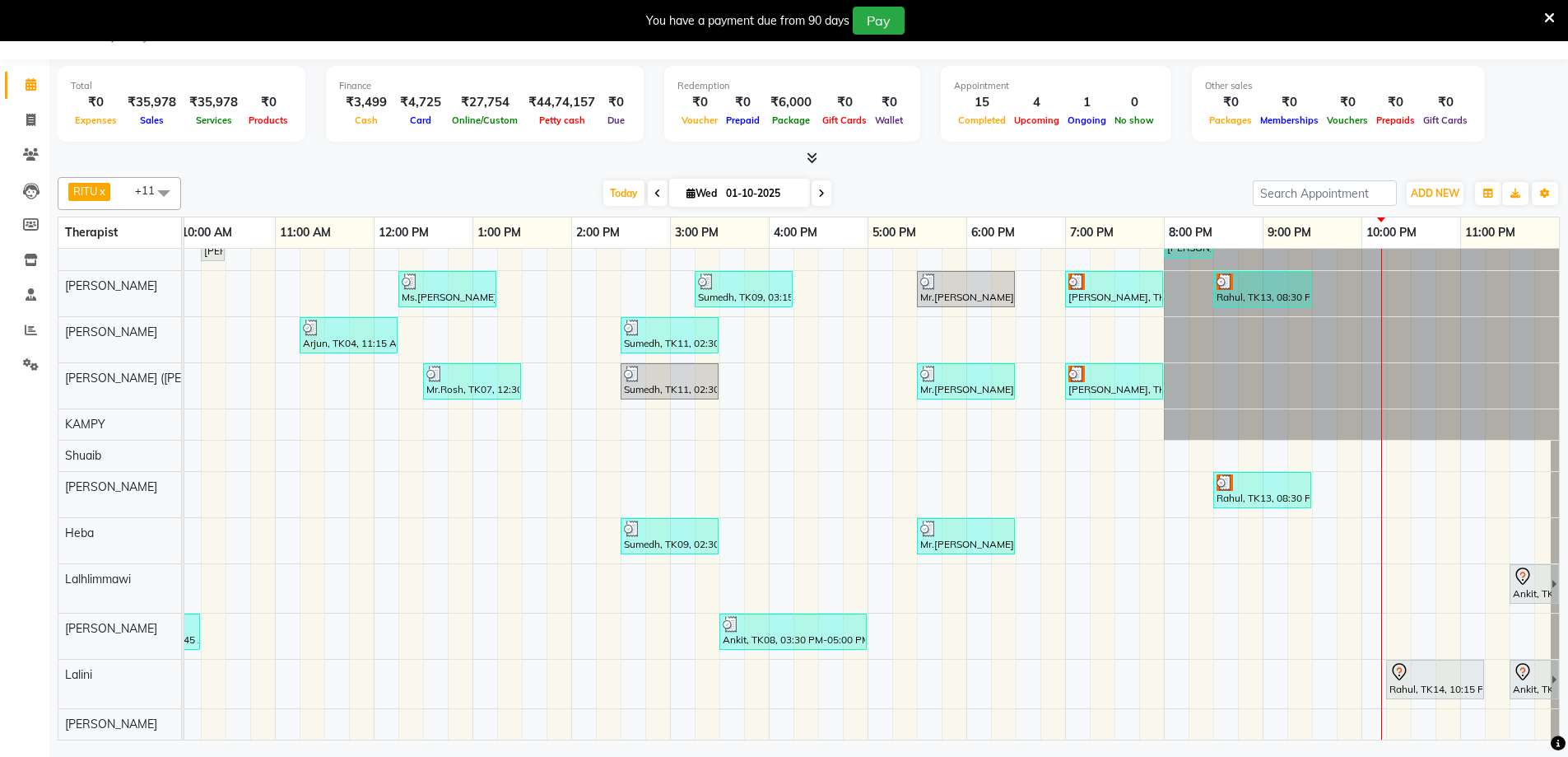
scroll to position [39, 0]
click at [1395, 662] on icon at bounding box center [1399, 672] width 20 height 20
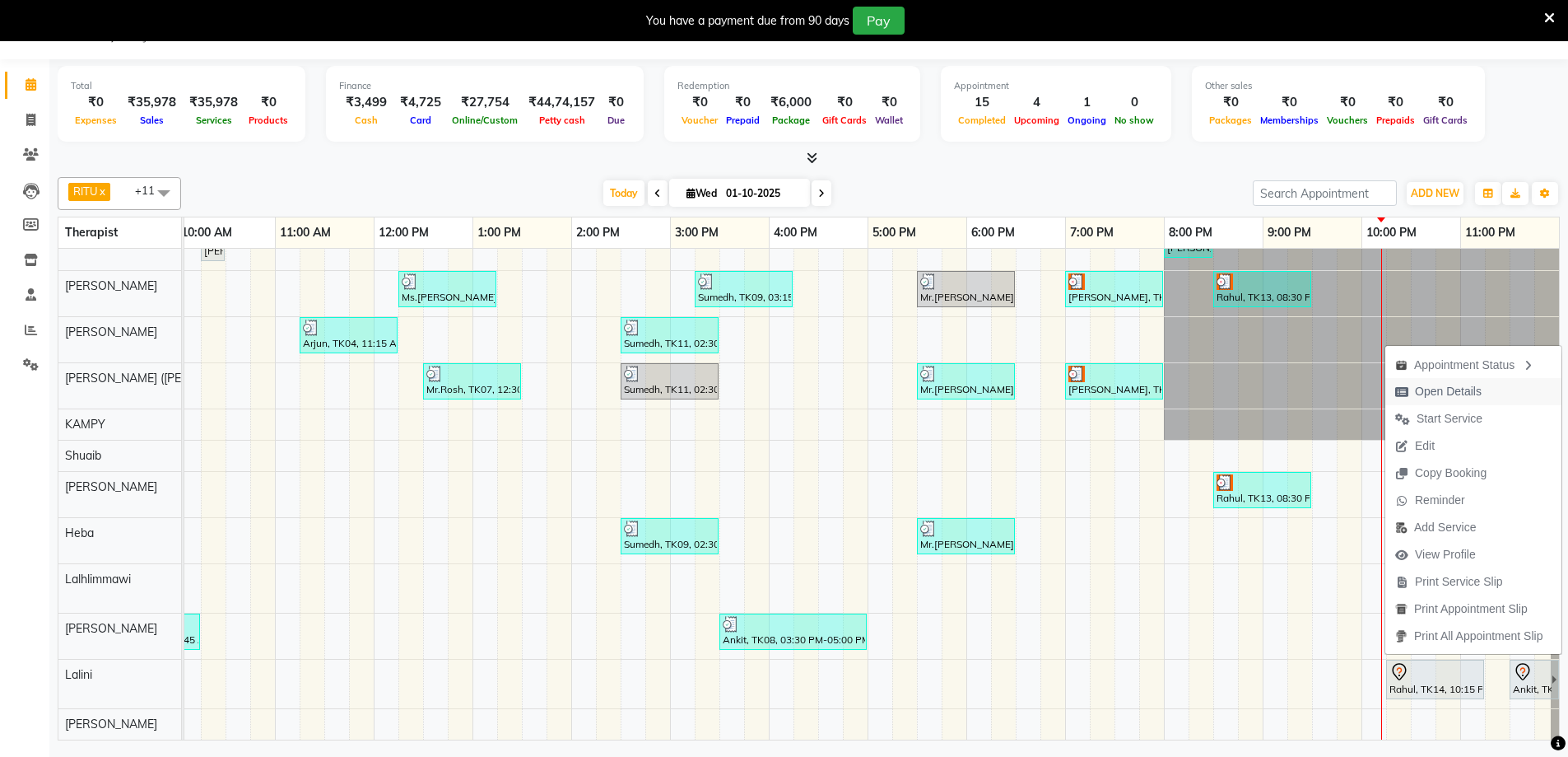
click at [1442, 399] on span "Open Details" at bounding box center [1448, 391] width 67 height 17
select select "7"
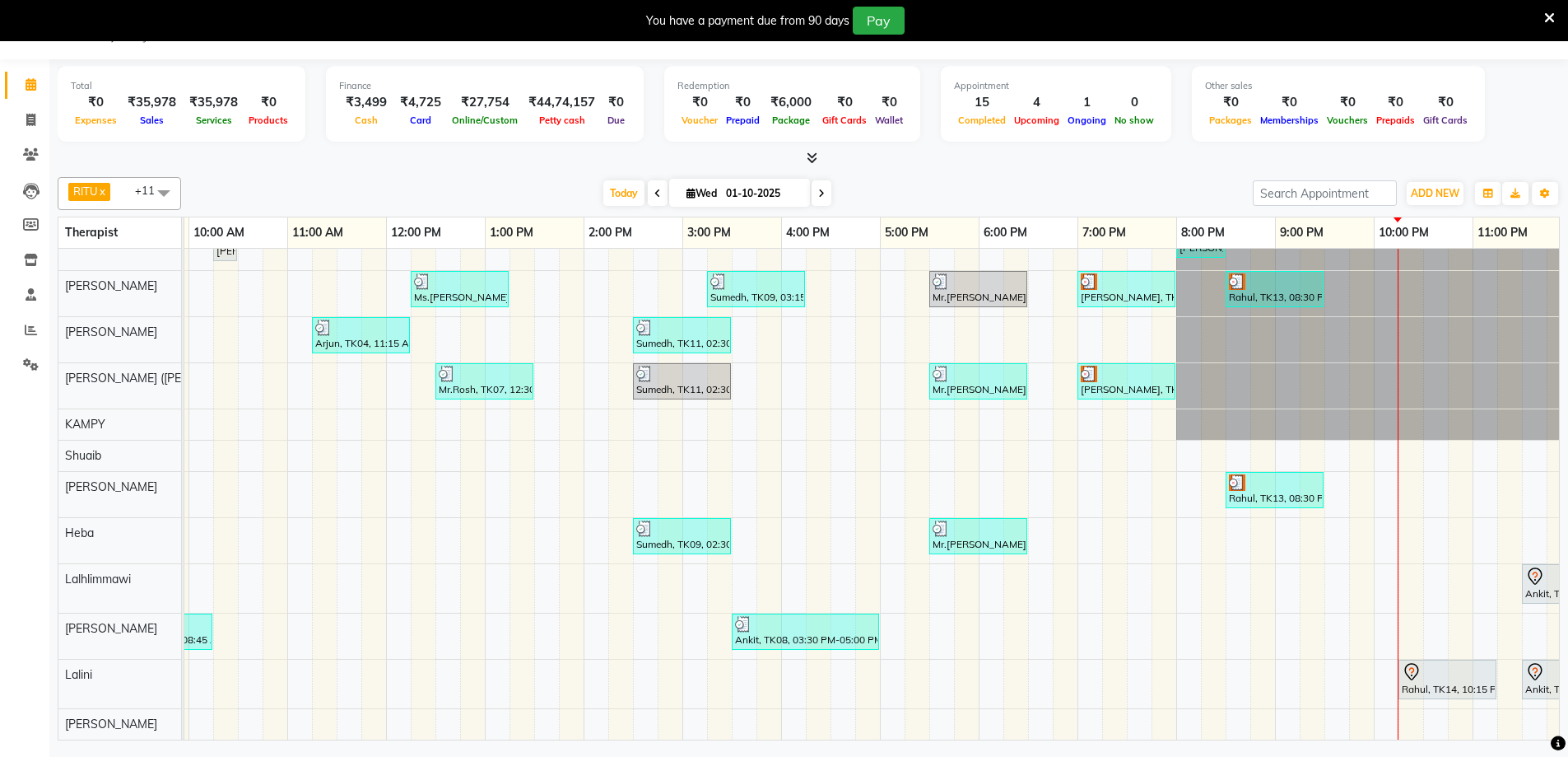
scroll to position [0, 996]
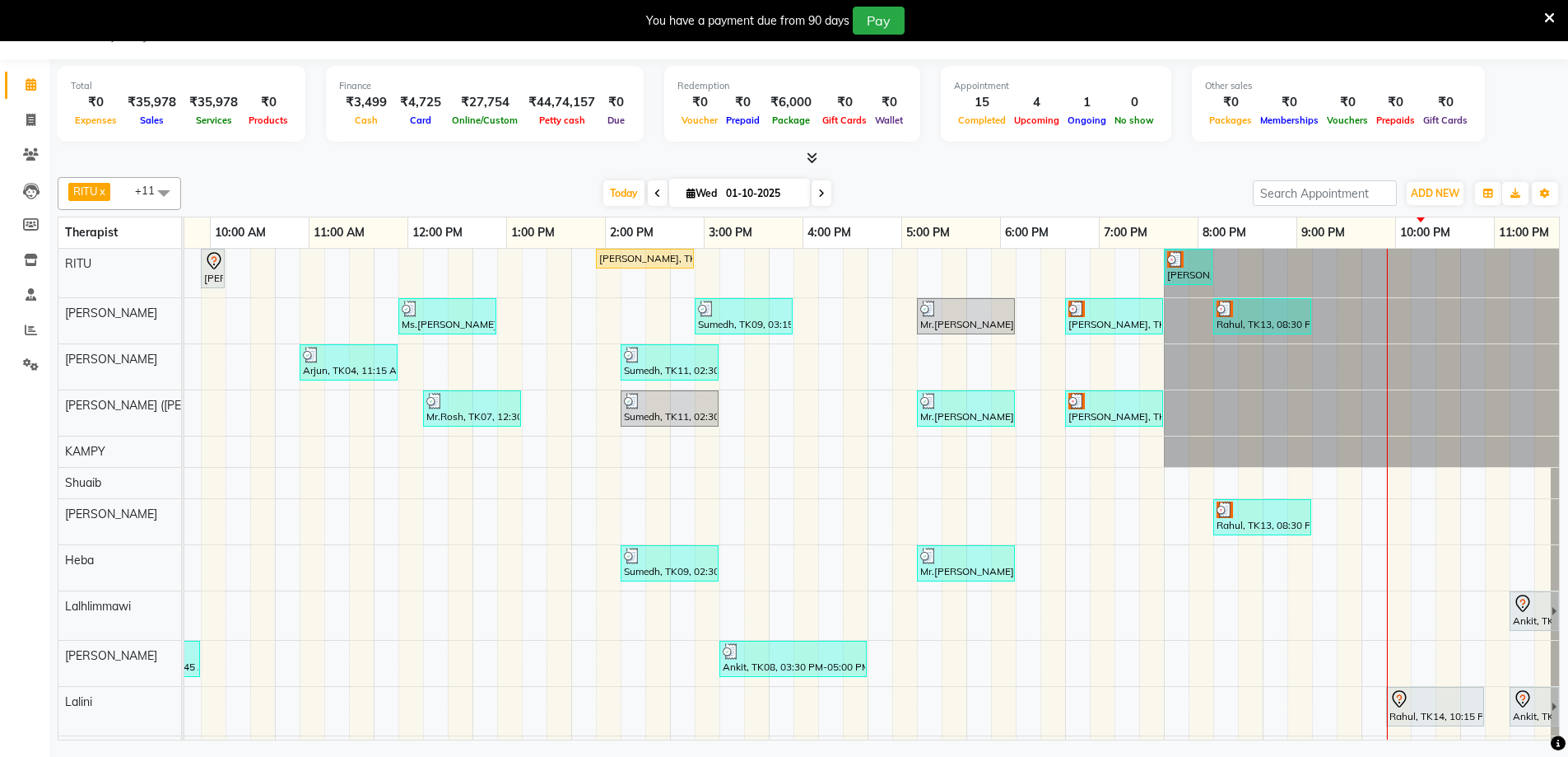
scroll to position [0, 996]
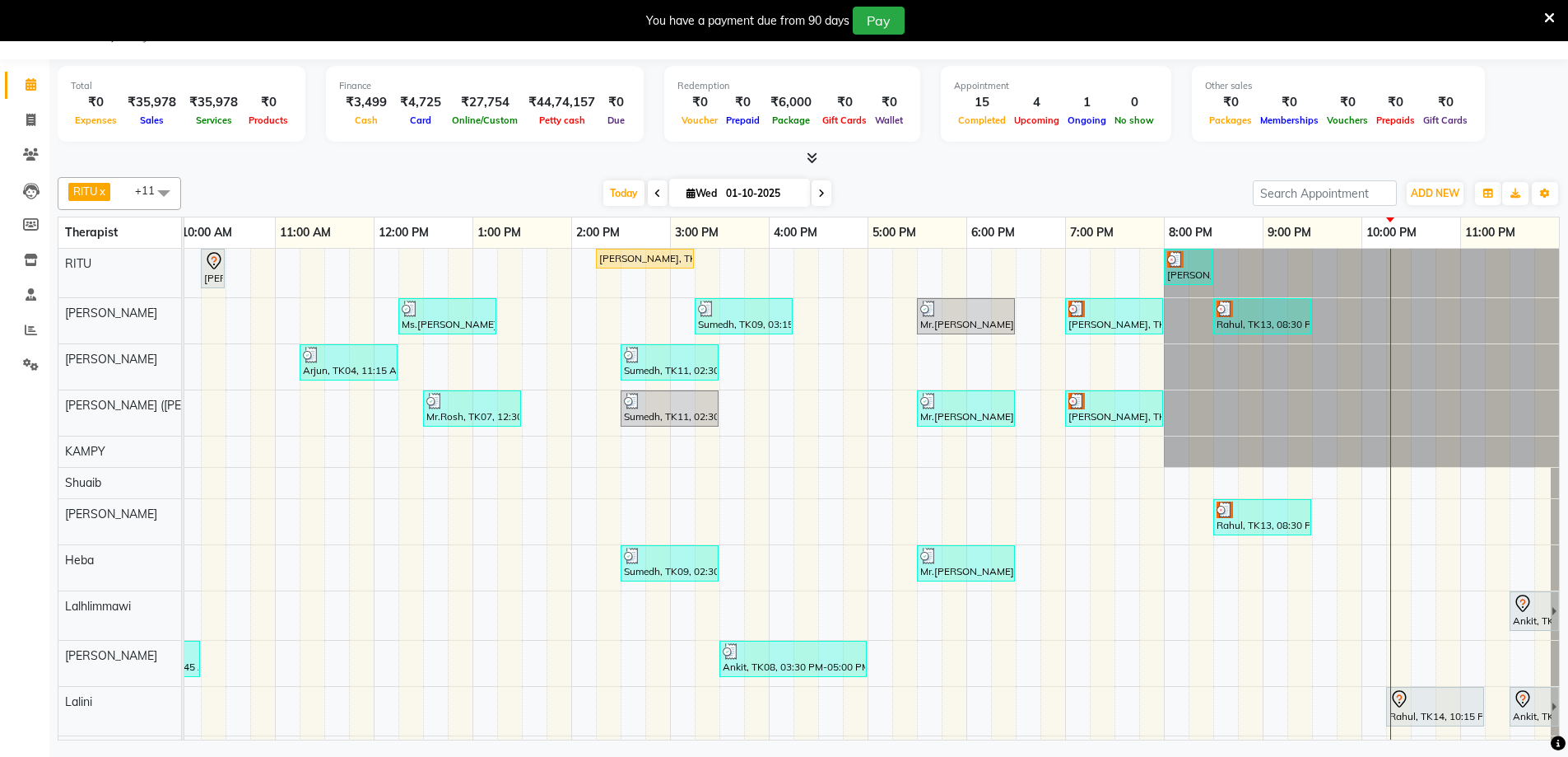
click at [1217, 315] on img at bounding box center [1225, 308] width 16 height 16
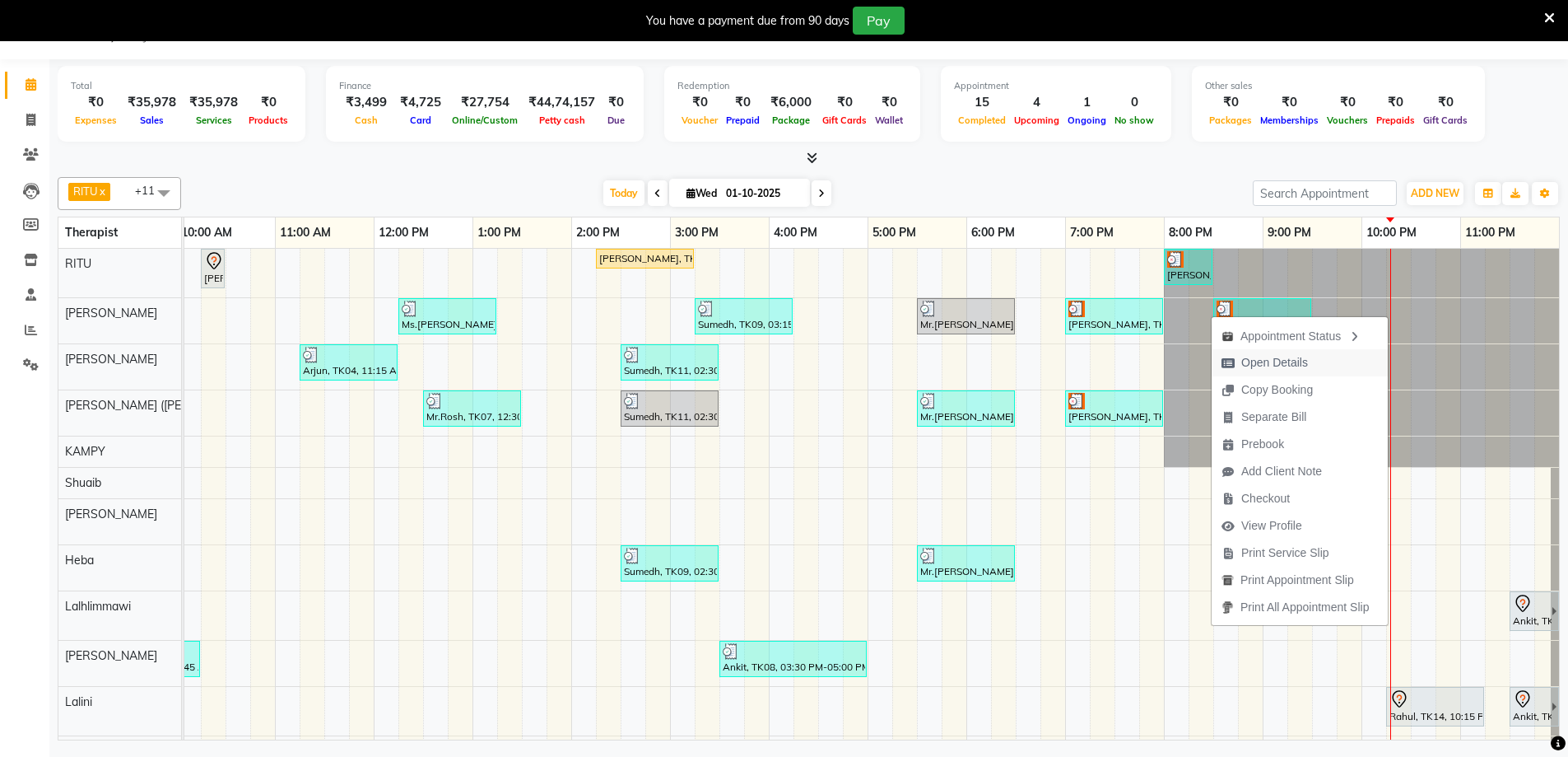
click at [1254, 352] on span "Open Details" at bounding box center [1264, 363] width 106 height 27
select select "3"
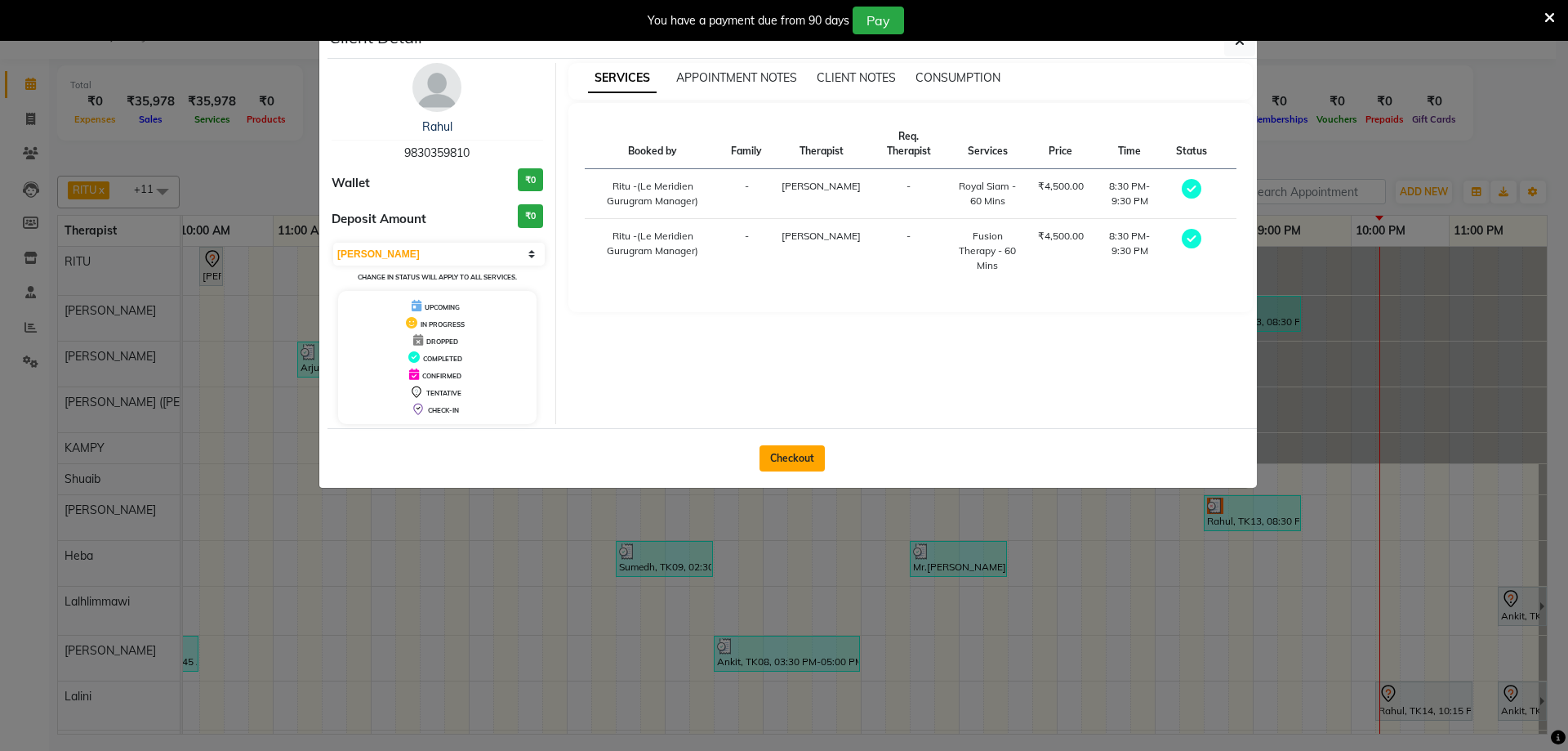
click at [810, 455] on button "Checkout" at bounding box center [792, 458] width 66 height 26
select select "service"
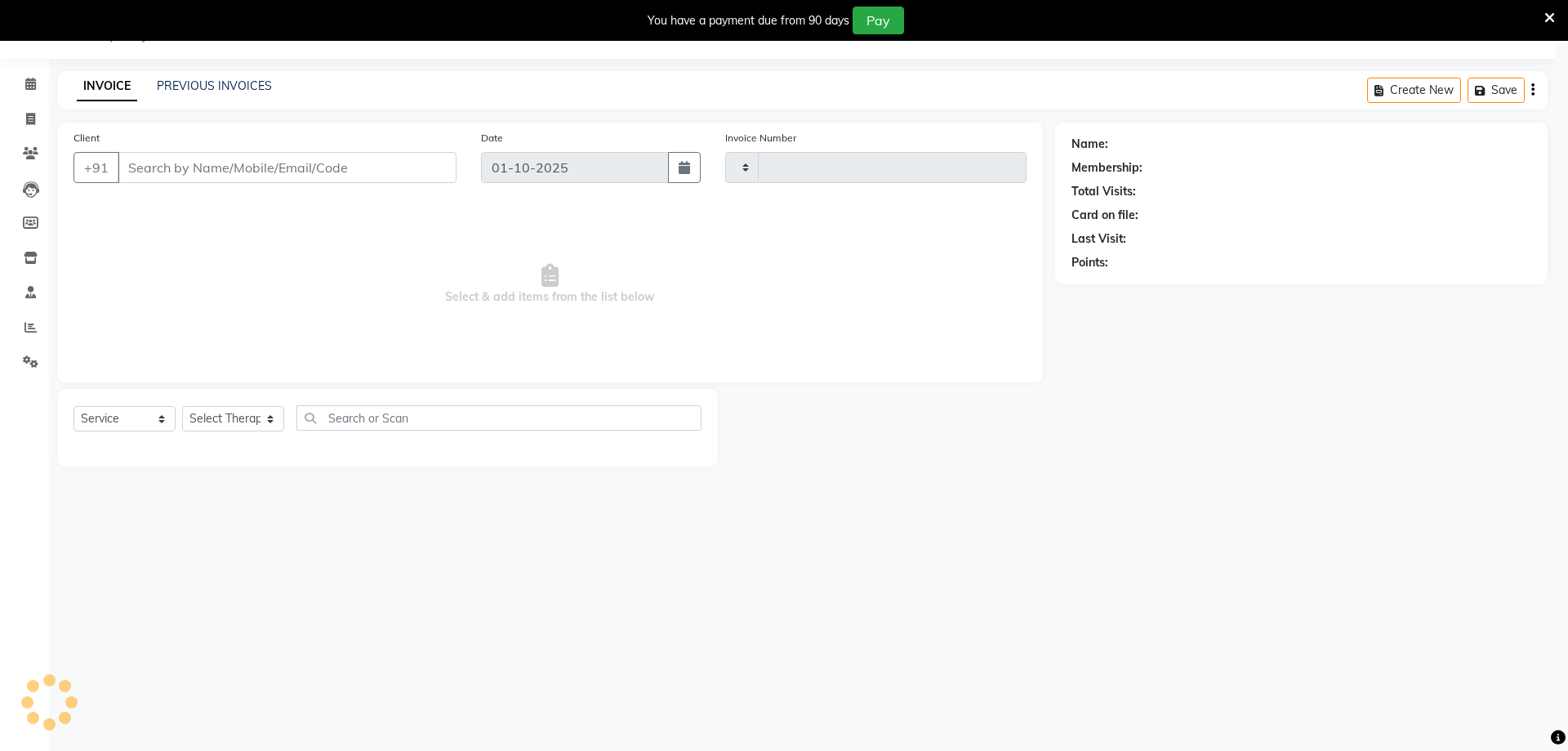
type input "2182"
select select "6503"
type input "9830359810"
select select "61537"
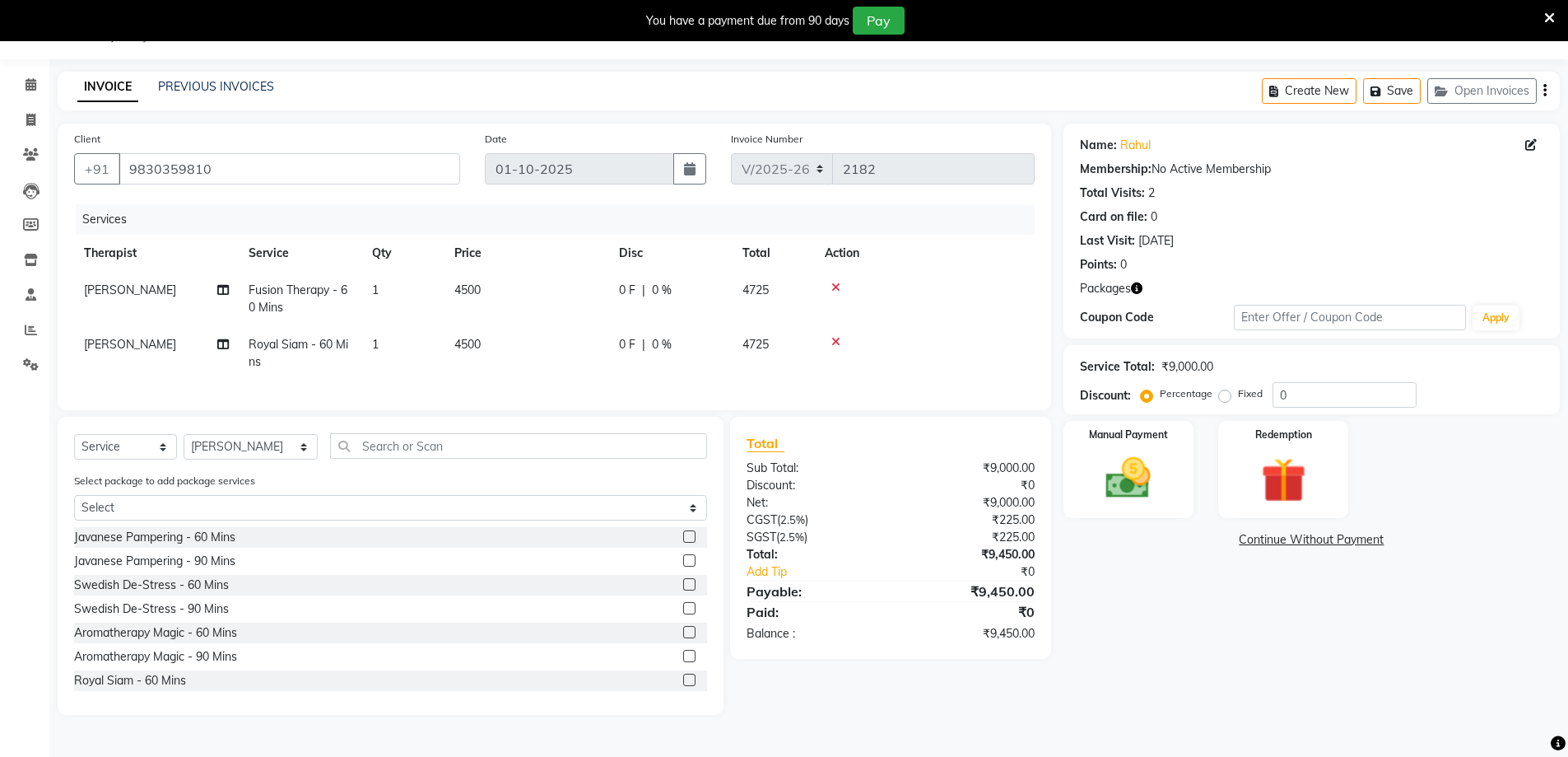
click at [100, 346] on span "[PERSON_NAME]" at bounding box center [130, 344] width 92 height 15
select select "61537"
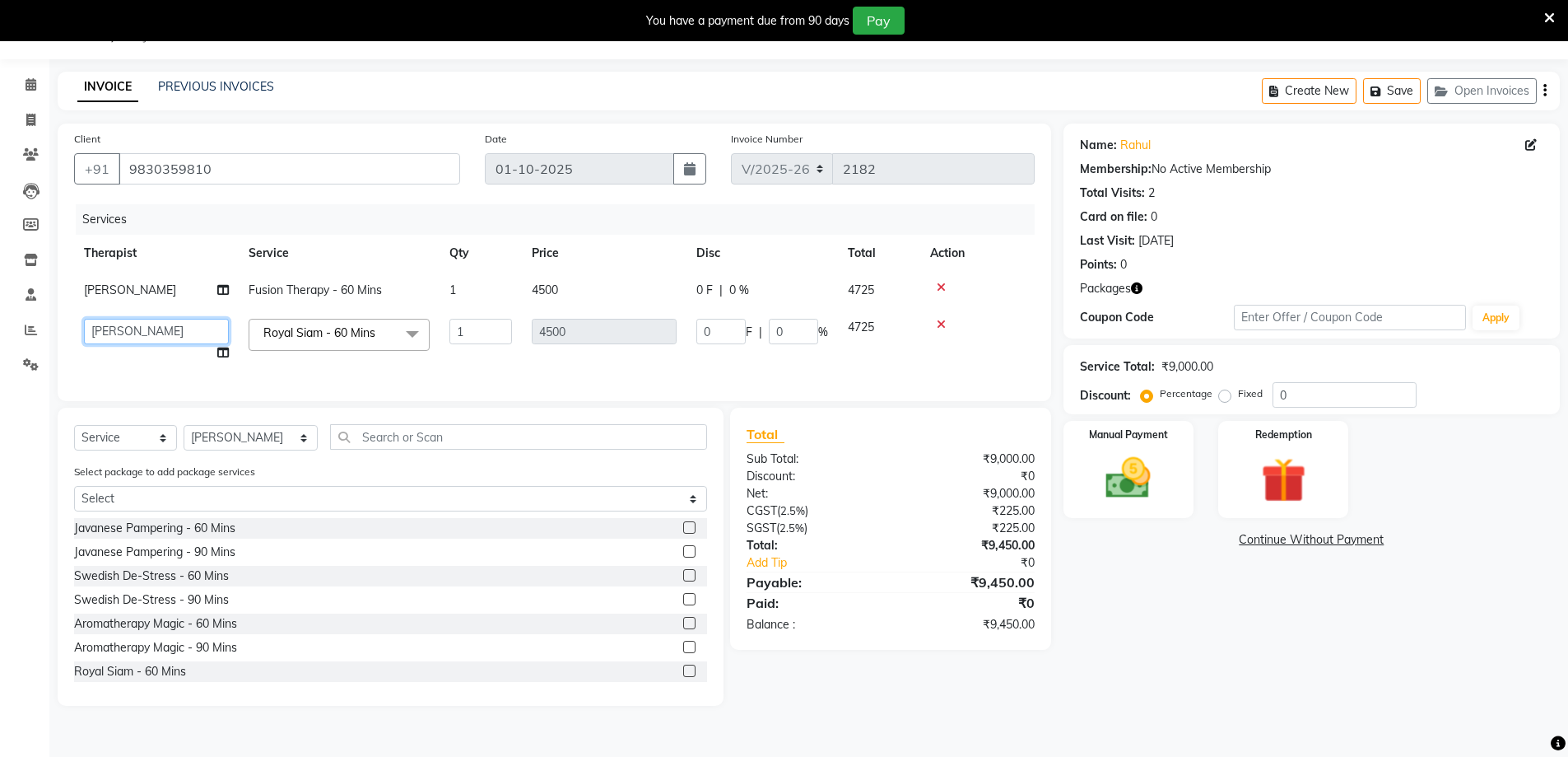
click at [150, 332] on select "Ching Huishunao Genevi Vanlalhriet Heba Holito Achumi (Lito) KAMPY Lalhlimmawi …" at bounding box center [156, 332] width 145 height 26
select select "63969"
click at [356, 372] on div "Services Therapist Service Qty Price Disc Total Action Ching Huishunao Fusion T…" at bounding box center [554, 294] width 960 height 181
click at [1290, 468] on img at bounding box center [1283, 480] width 76 height 58
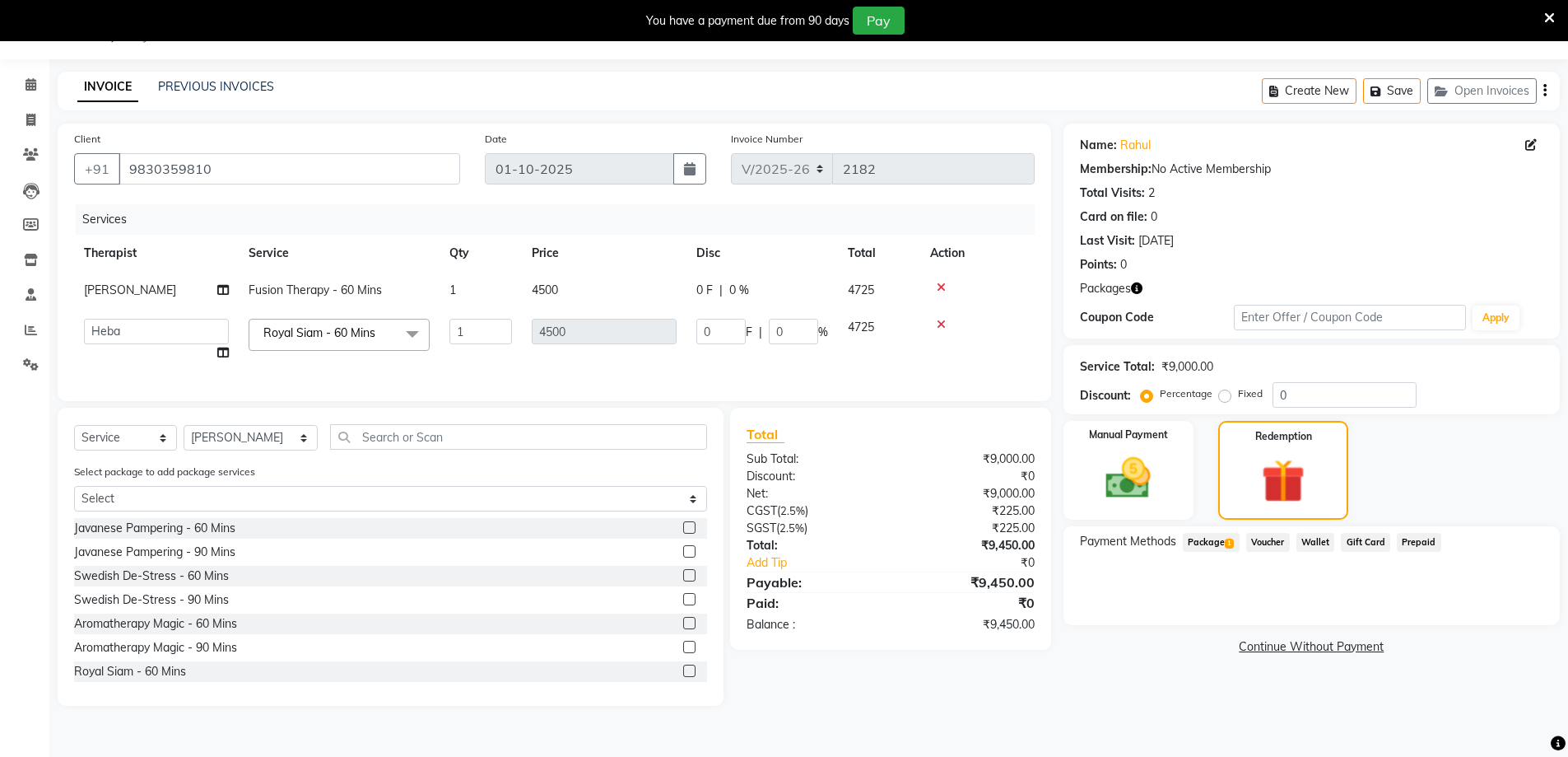
click at [1207, 539] on span "Package 1" at bounding box center [1212, 542] width 57 height 19
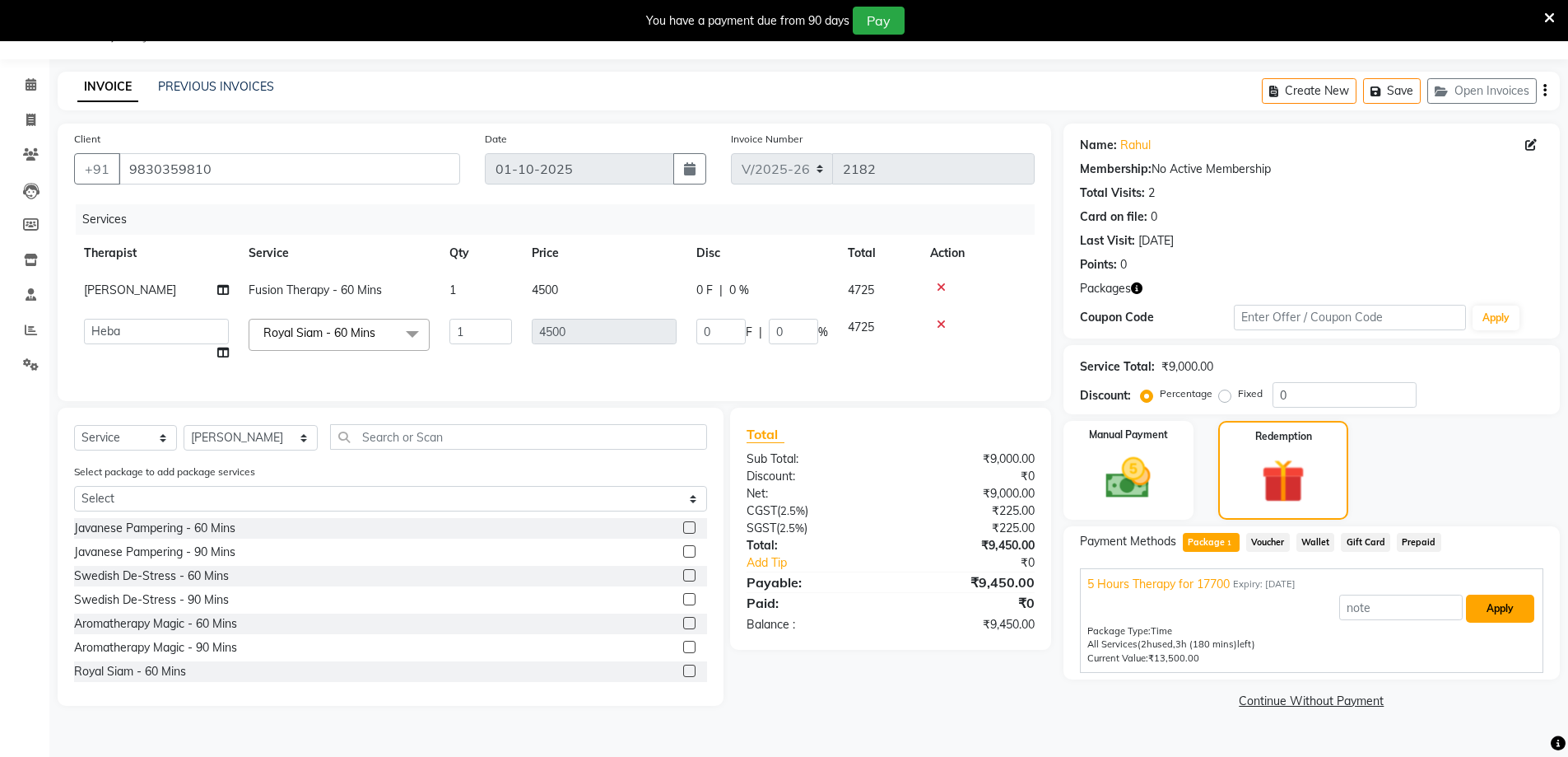
click at [1491, 605] on button "Apply" at bounding box center [1500, 608] width 68 height 28
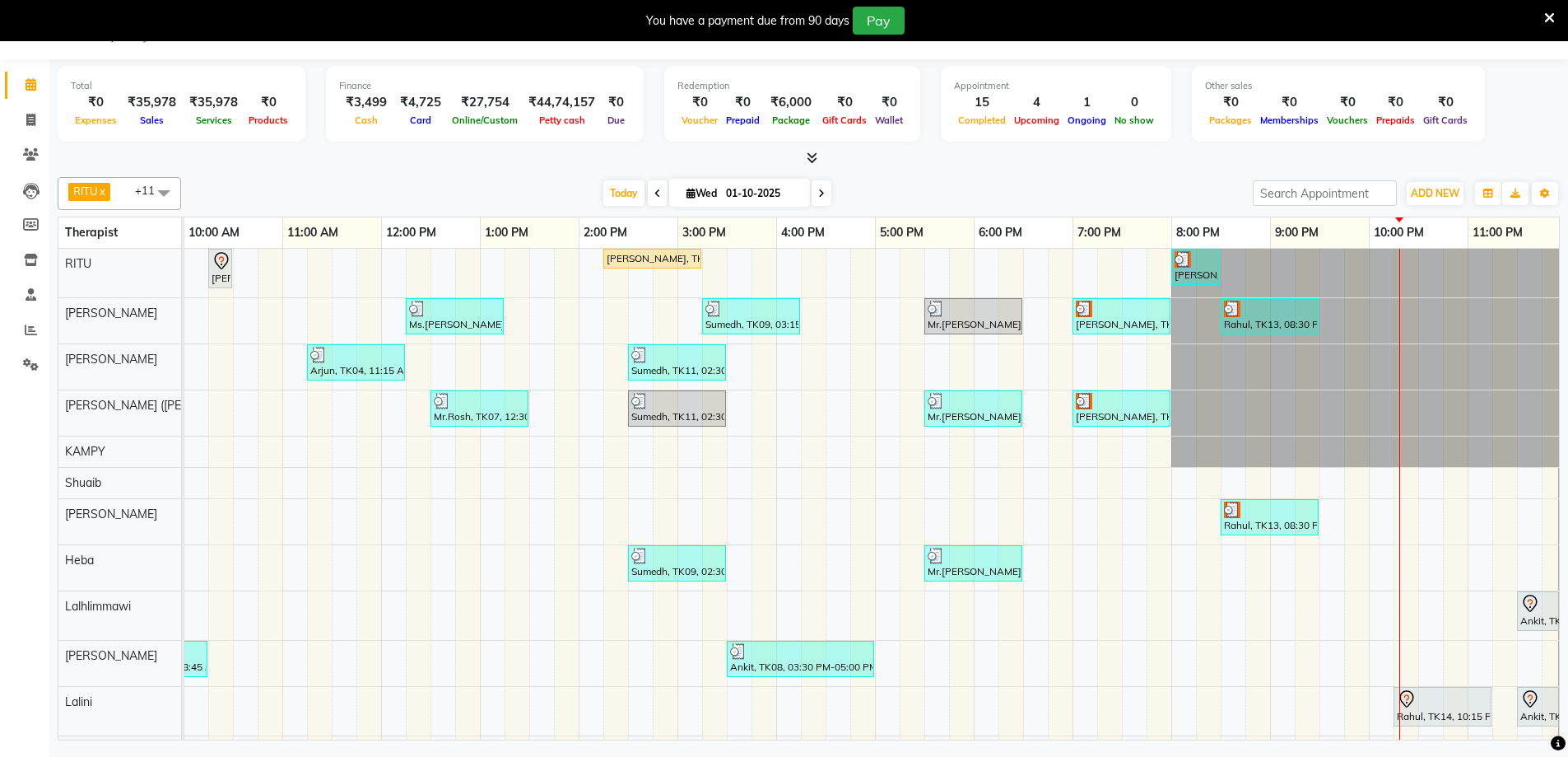
scroll to position [0, 996]
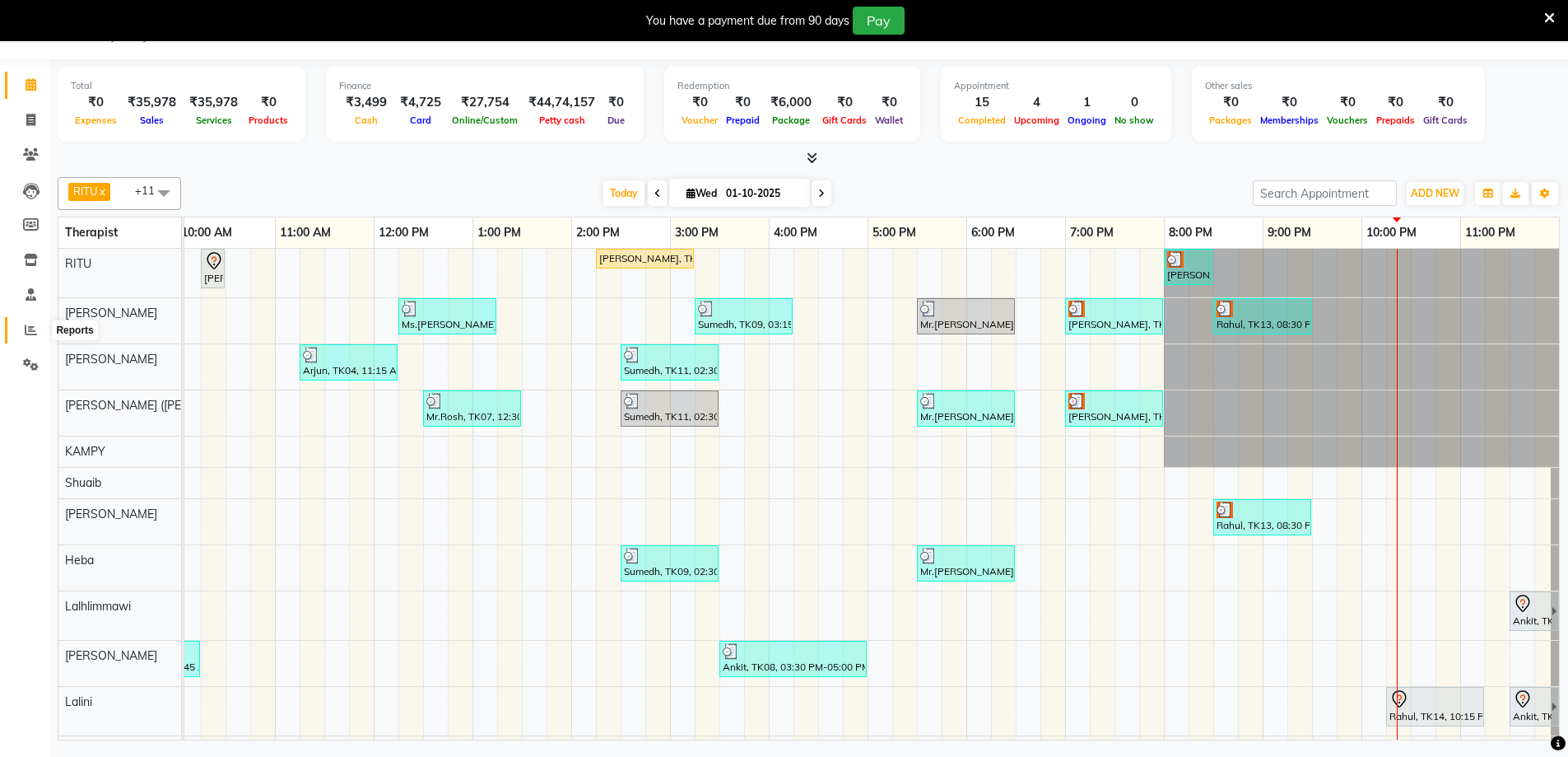
click at [43, 330] on span at bounding box center [30, 330] width 29 height 19
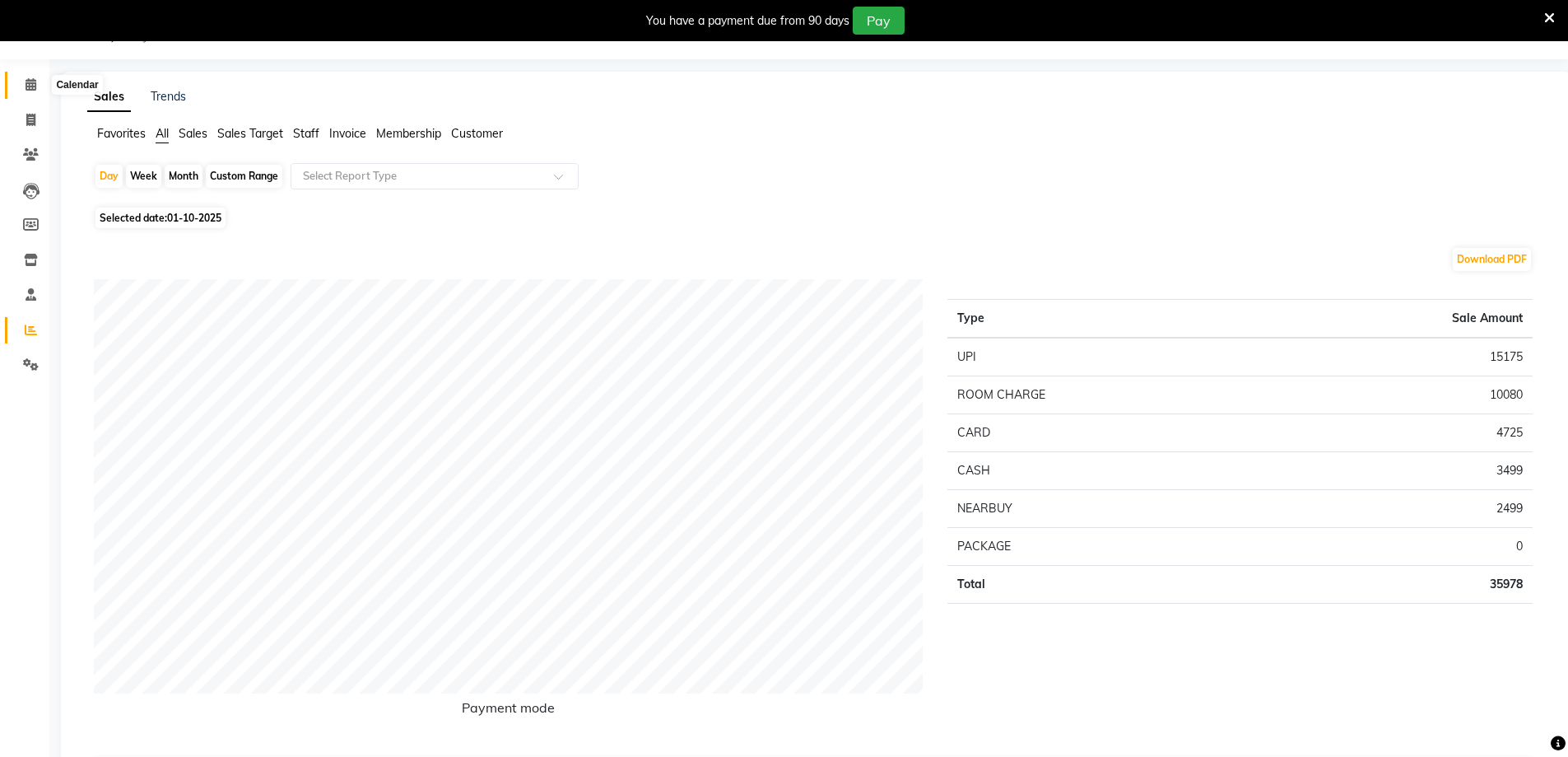
click at [30, 84] on icon at bounding box center [31, 85] width 11 height 13
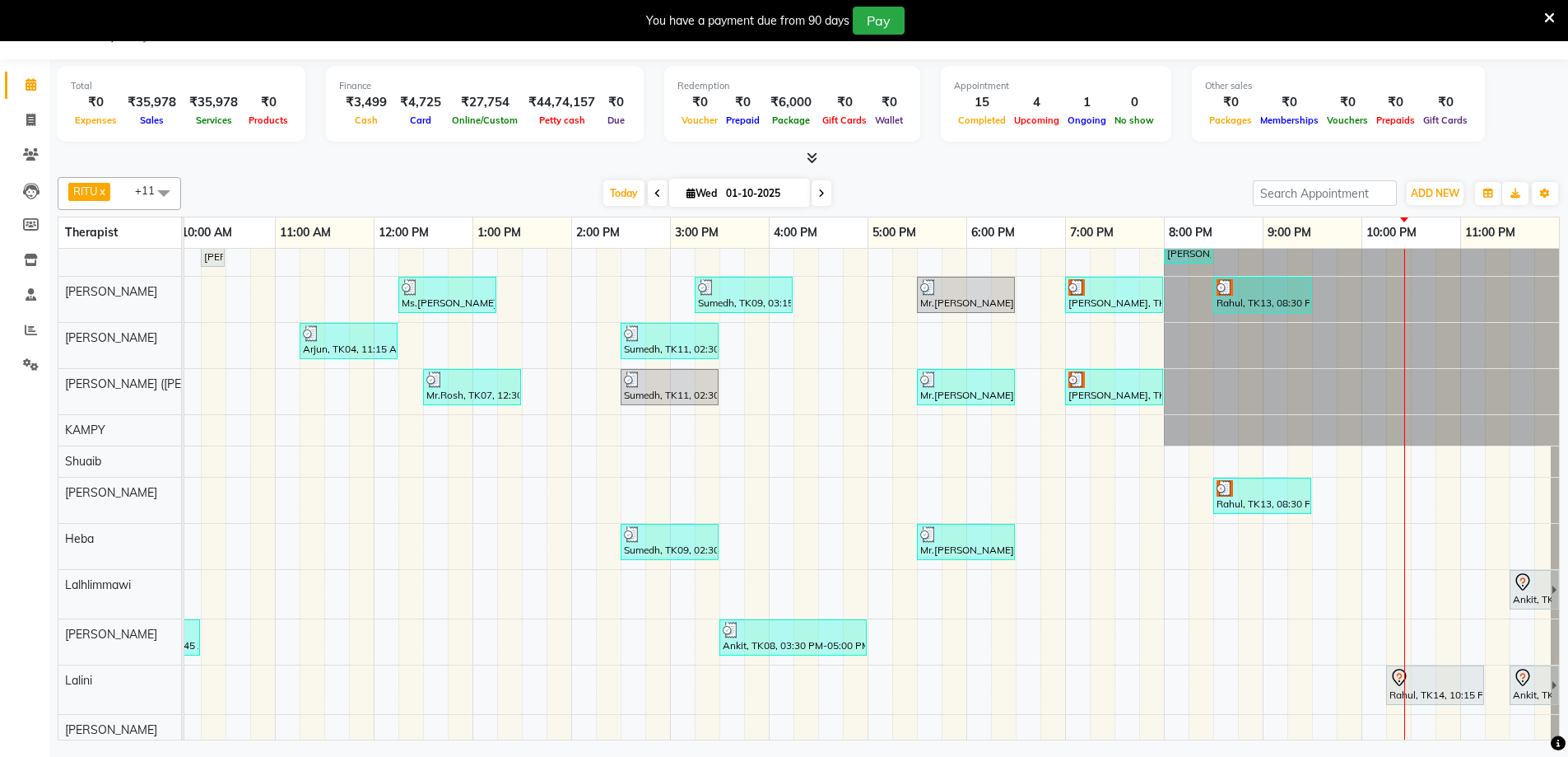
scroll to position [39, 0]
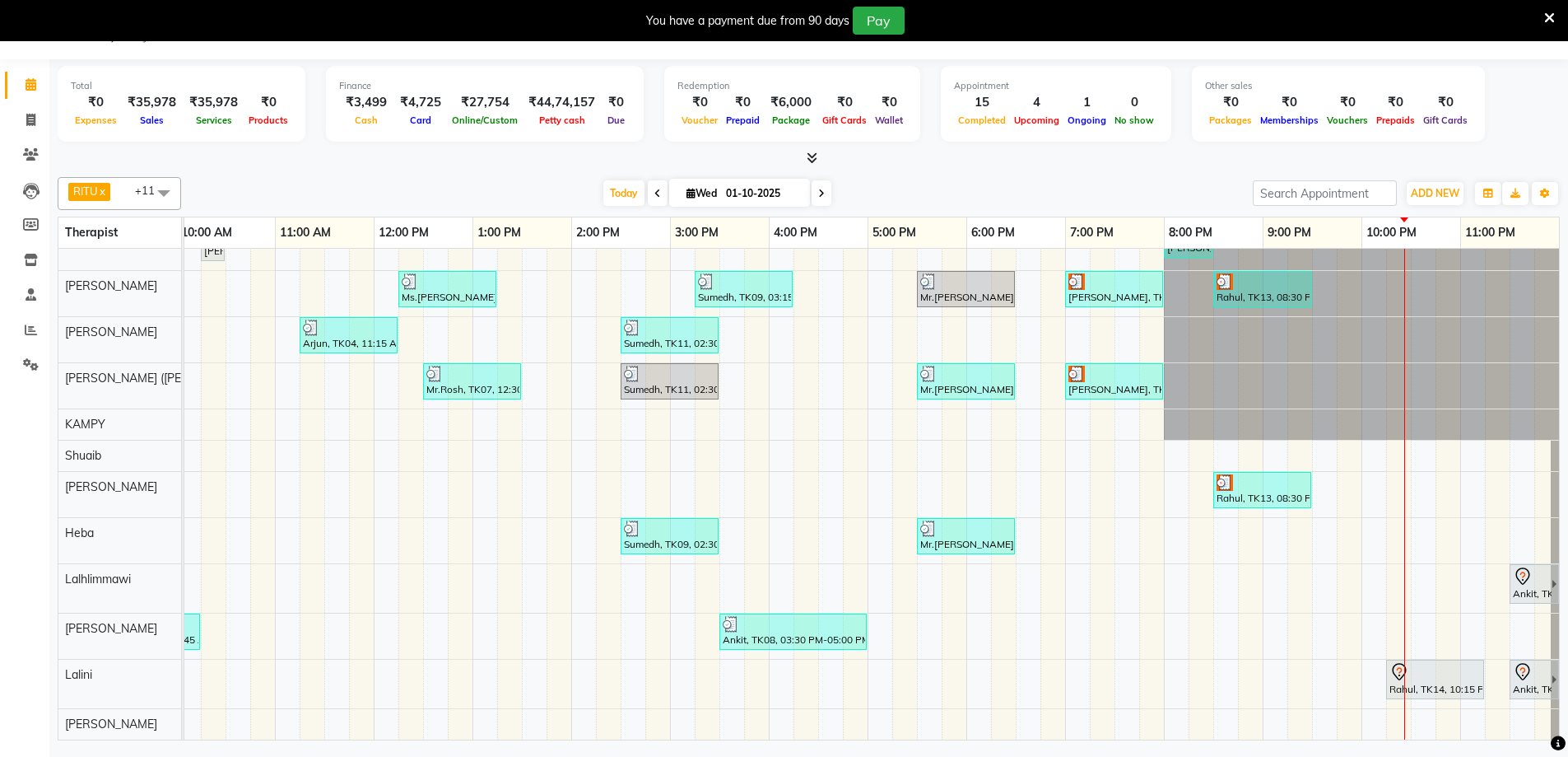
click at [1391, 673] on div "Rahul, TK14, 10:15 PM-11:15 PM, Royal Siam - 60 Mins" at bounding box center [1435, 679] width 95 height 35
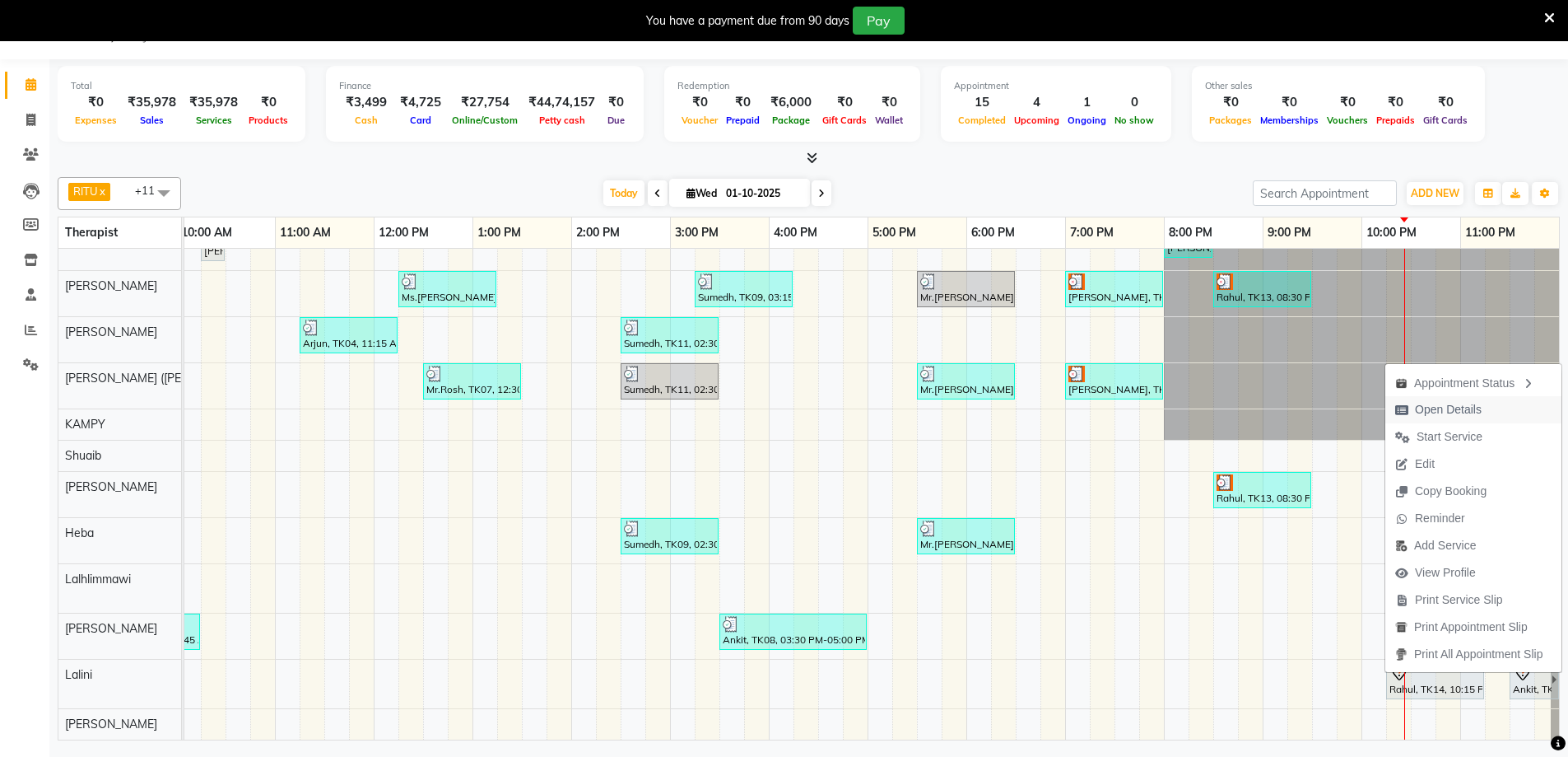
click at [1437, 413] on span "Open Details" at bounding box center [1448, 409] width 67 height 17
select select "7"
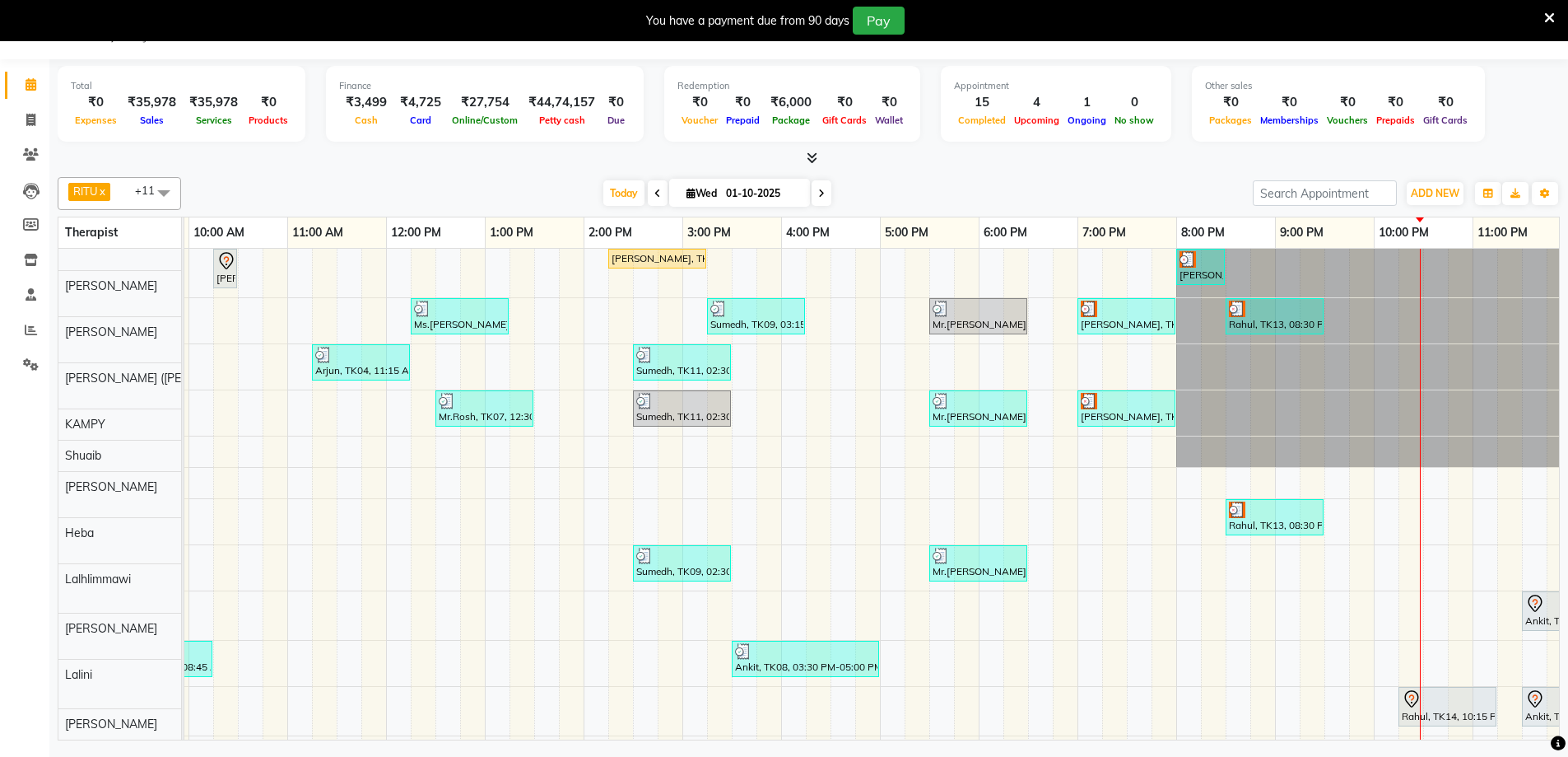
scroll to position [0, 0]
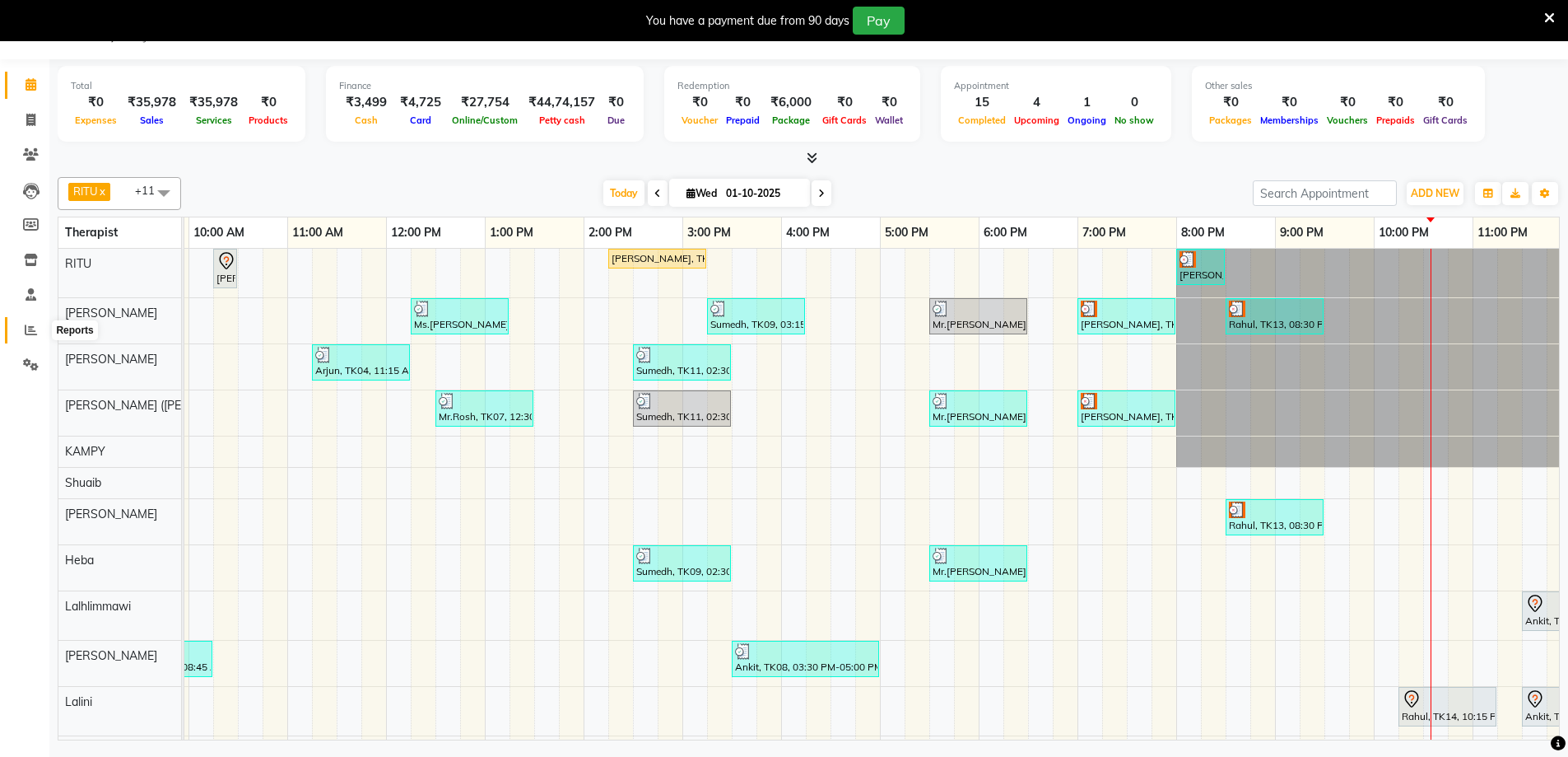
click at [31, 324] on icon at bounding box center [31, 330] width 13 height 13
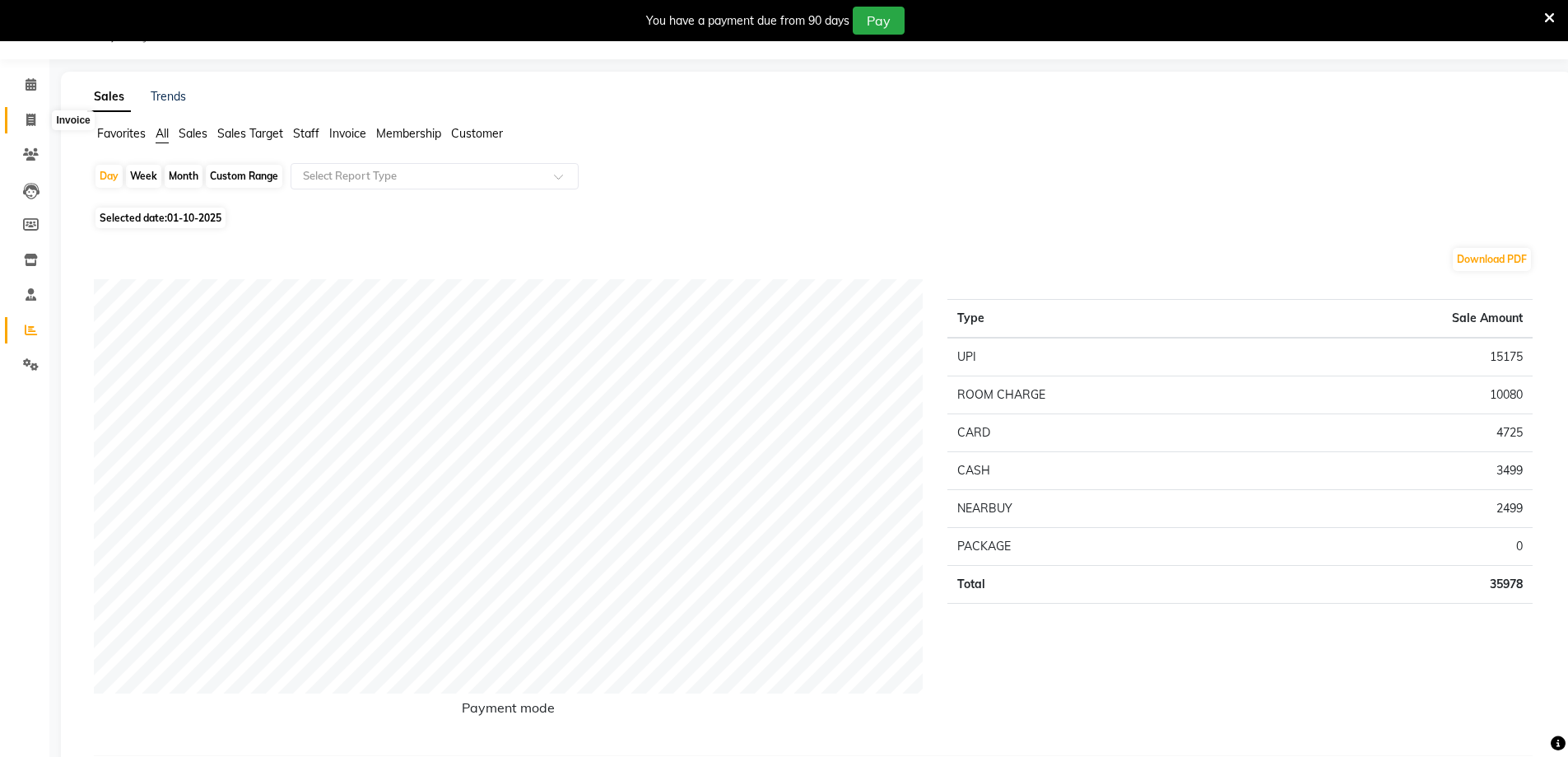
click at [38, 122] on span at bounding box center [30, 120] width 29 height 19
select select "service"
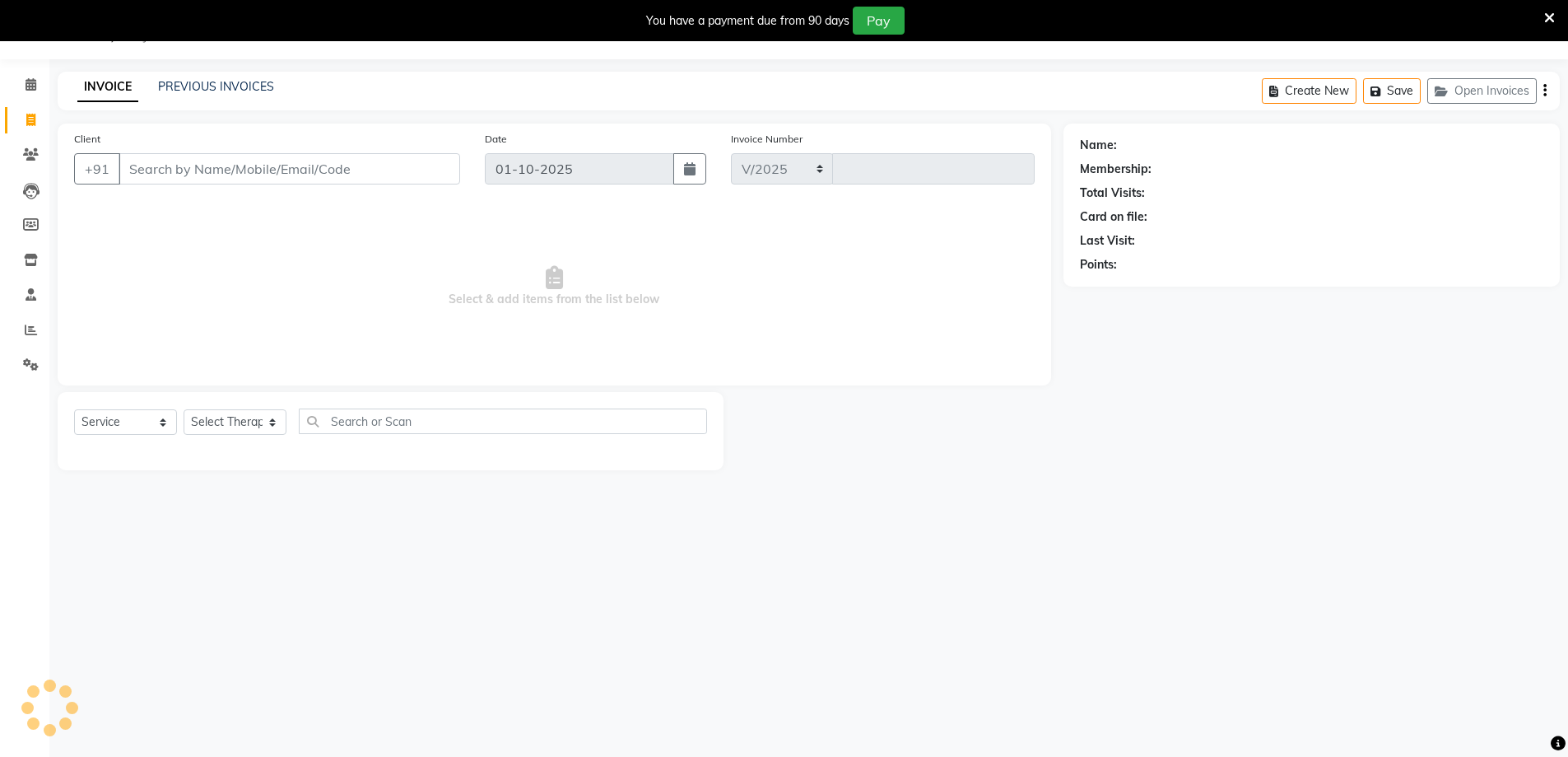
select select "6503"
type input "2182"
click at [222, 91] on link "PREVIOUS INVOICES" at bounding box center [216, 86] width 116 height 15
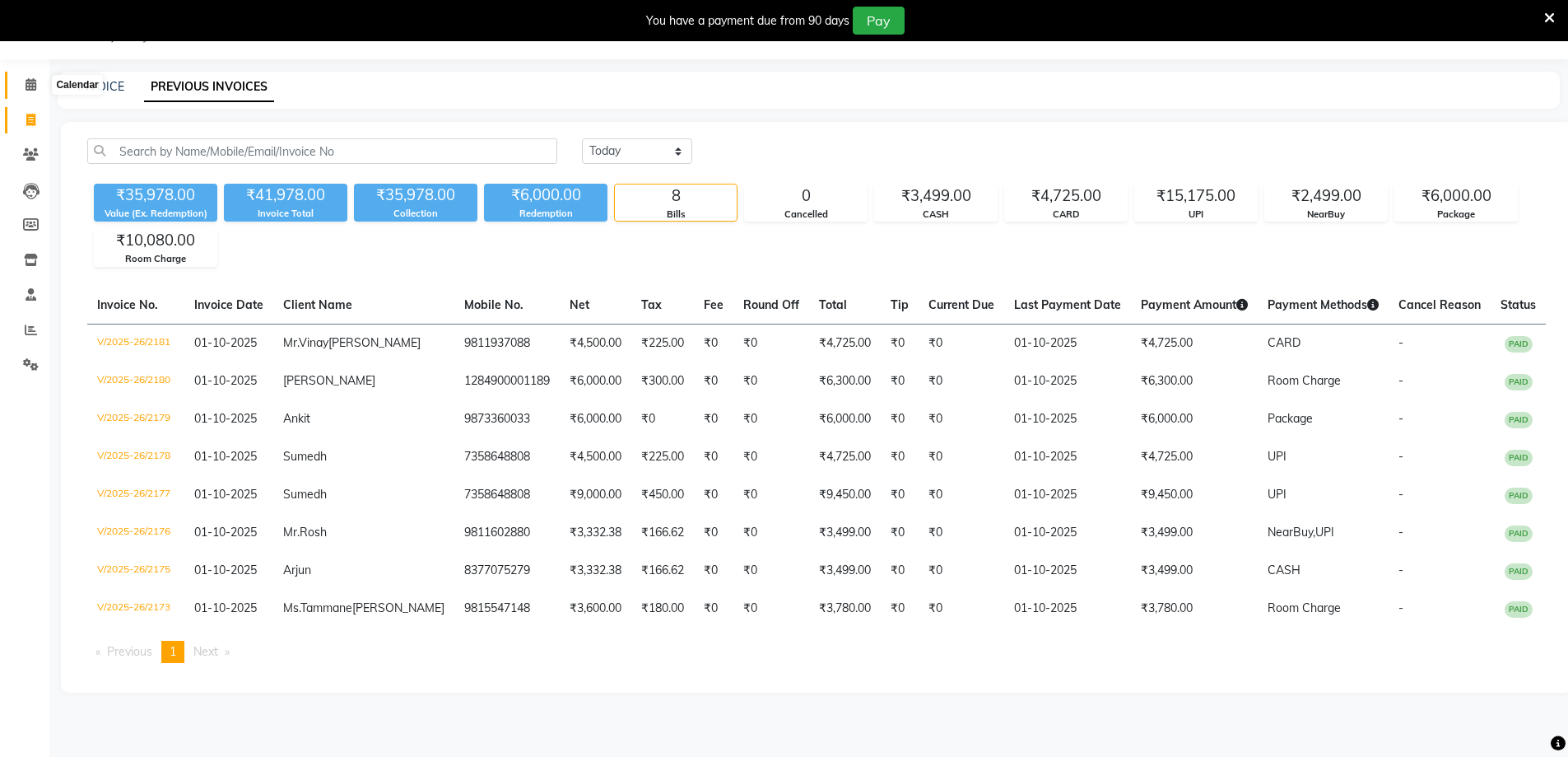
click at [21, 88] on span at bounding box center [30, 85] width 29 height 19
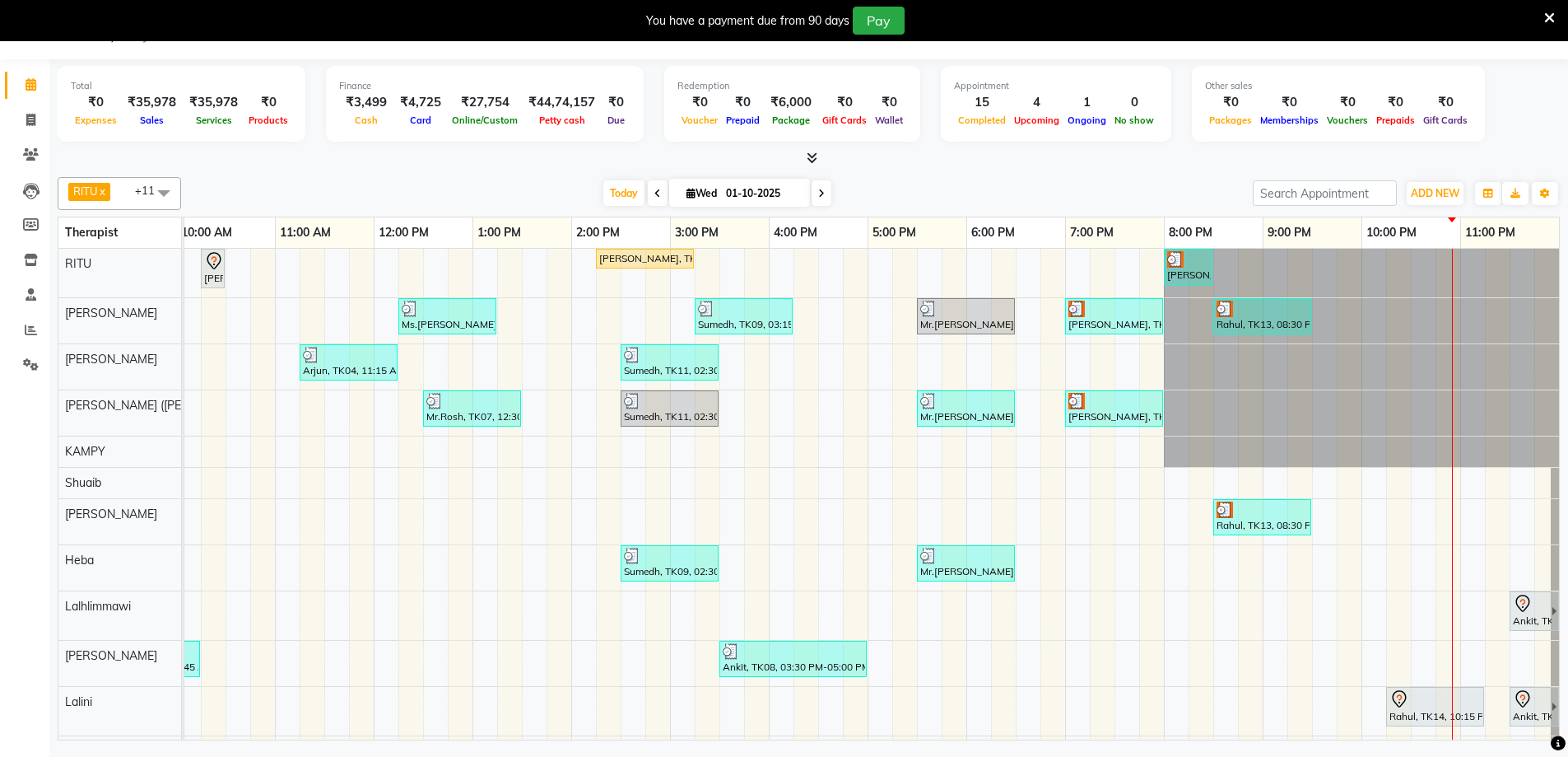
scroll to position [39, 0]
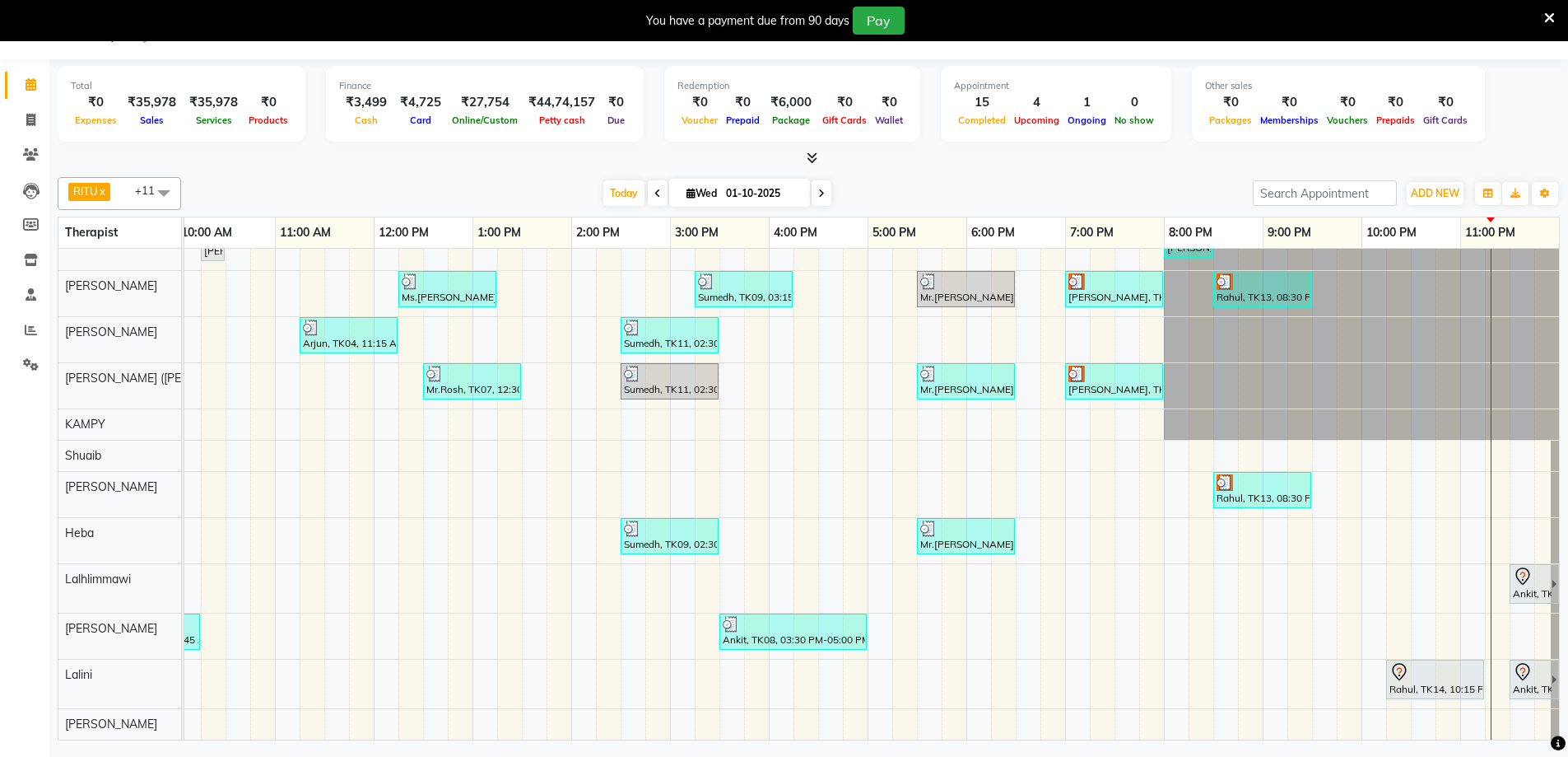
click at [1513, 574] on div "Ankit, TK16, 11:30 PM-12:30 AM, Swedish De-Stress - 60 Mins" at bounding box center [1530, 584] width 40 height 35
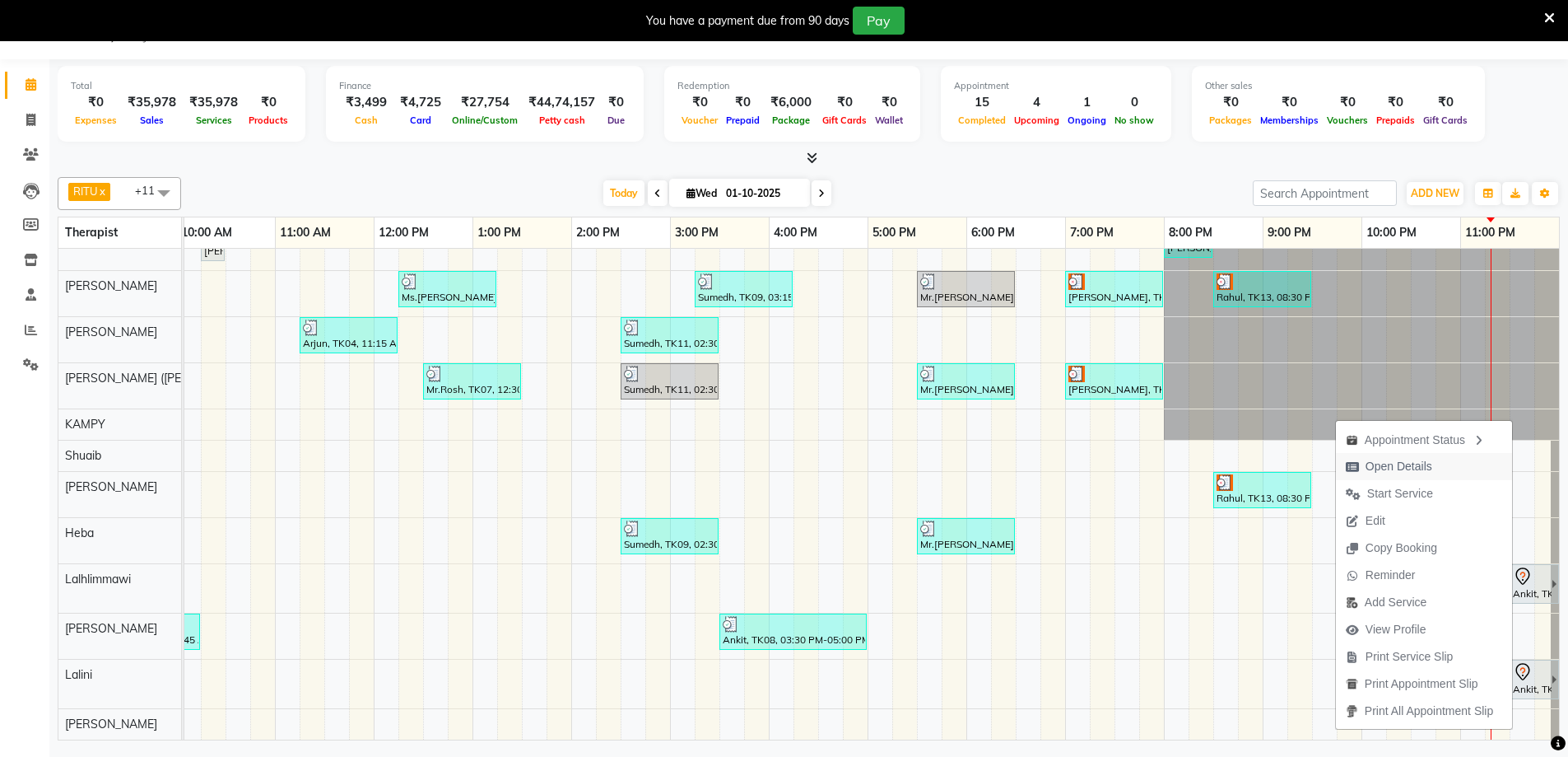
click at [1376, 468] on span "Open Details" at bounding box center [1398, 466] width 67 height 17
select select "7"
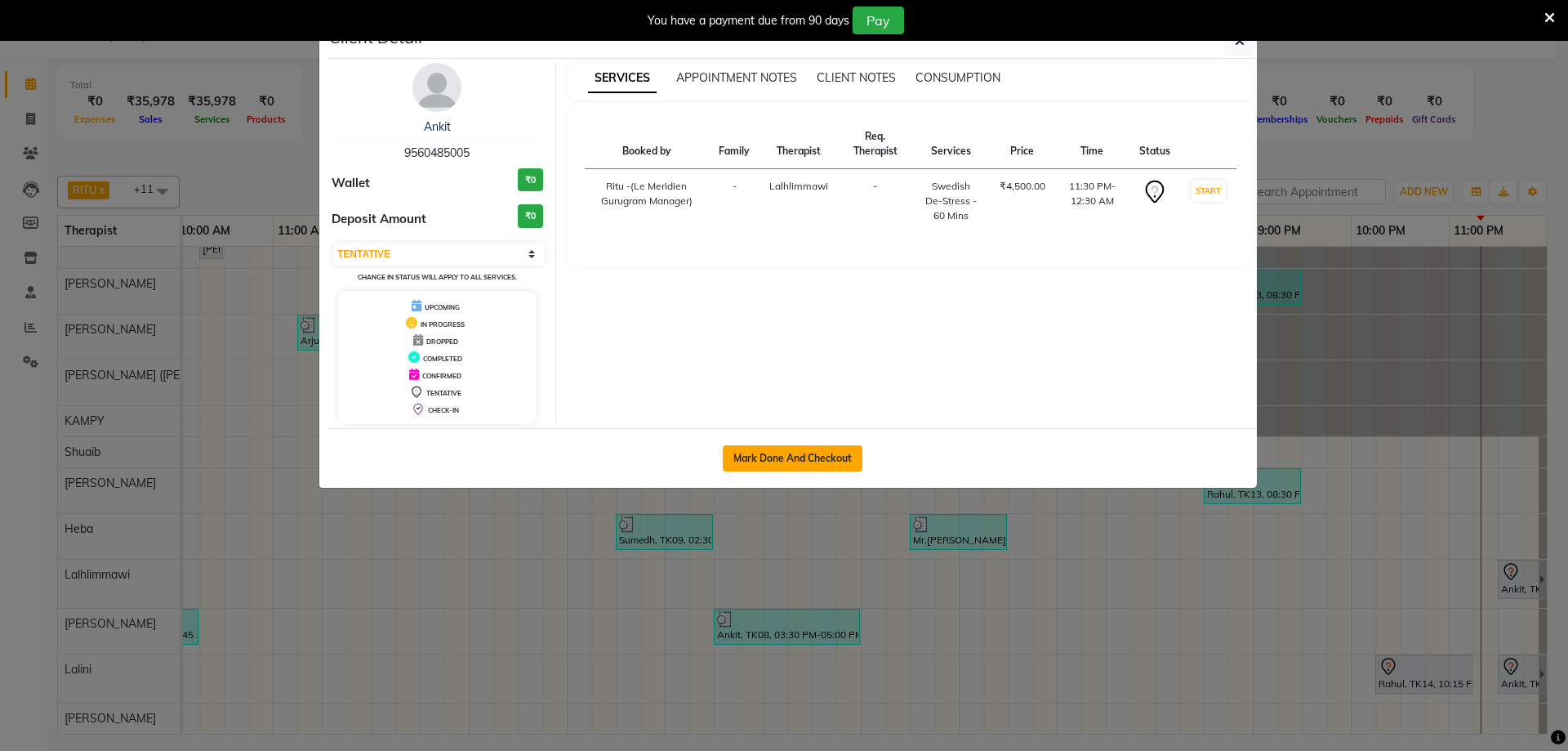
click at [821, 459] on button "Mark Done And Checkout" at bounding box center [792, 458] width 140 height 26
select select "service"
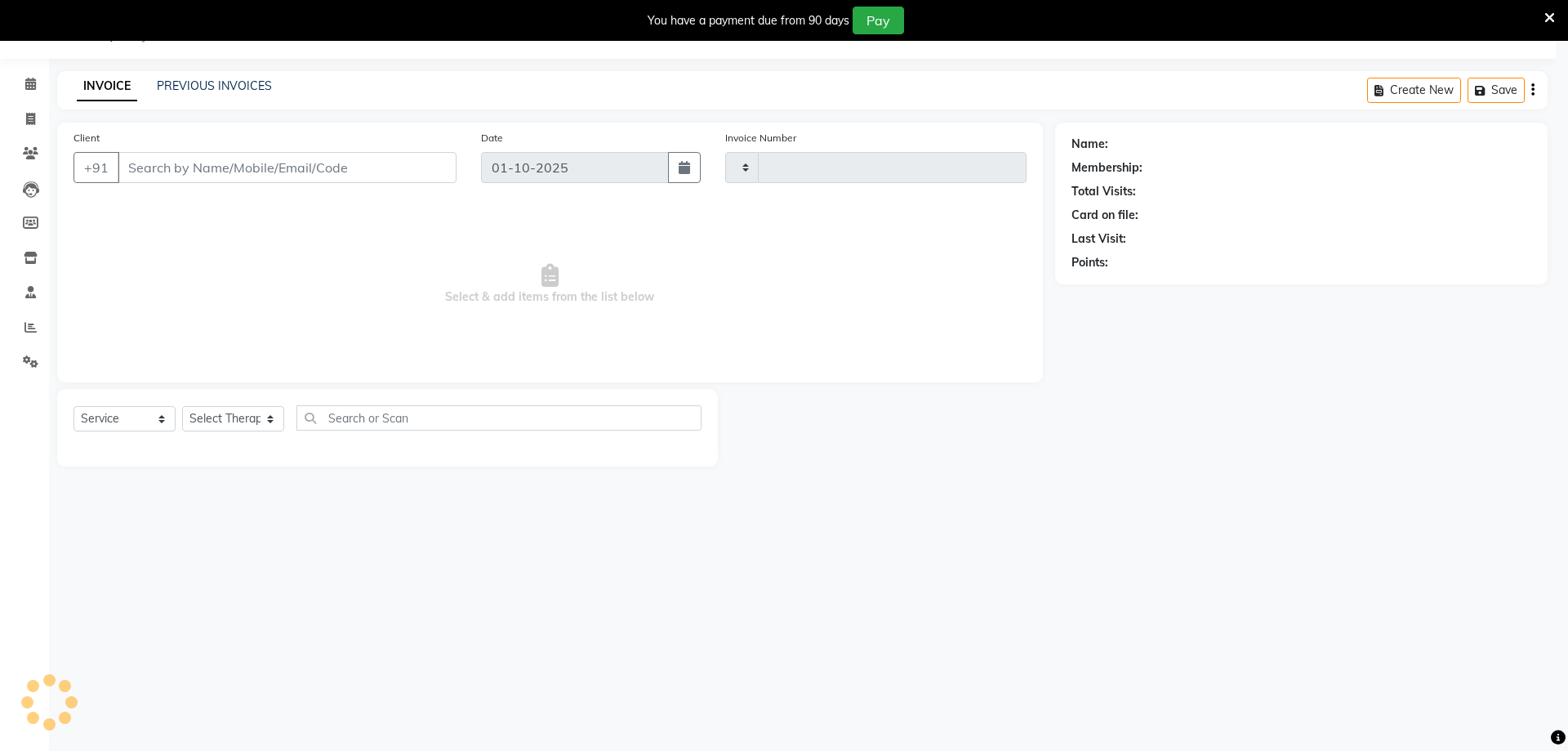
type input "2182"
select select "6503"
type input "9560485005"
select select "65985"
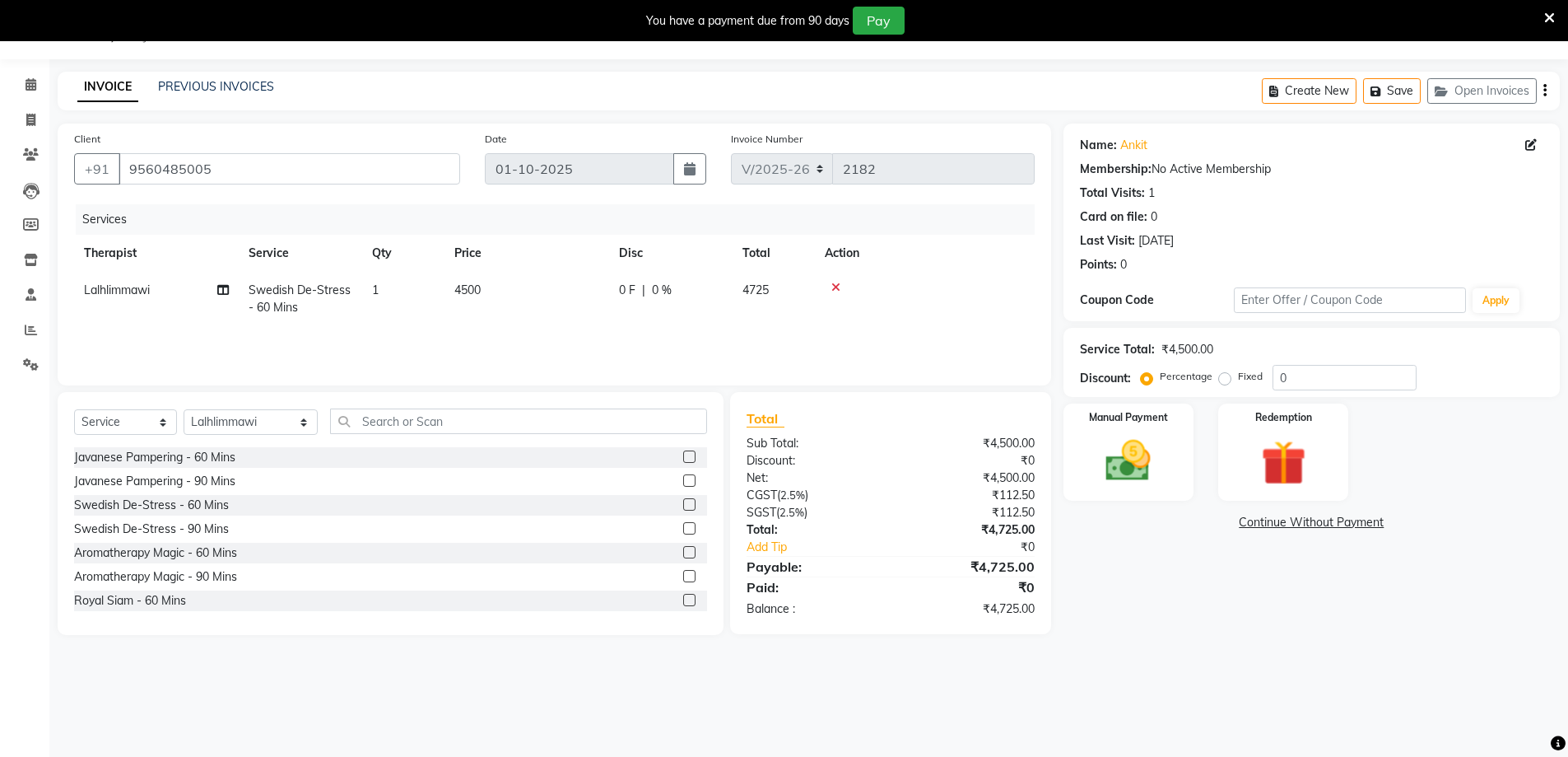
click at [288, 296] on span "Swedish De-Stress - 60 Mins" at bounding box center [299, 299] width 102 height 32
select select "65985"
click at [385, 307] on span "Swedish De-Stress - 60 Mins x" at bounding box center [331, 306] width 145 height 36
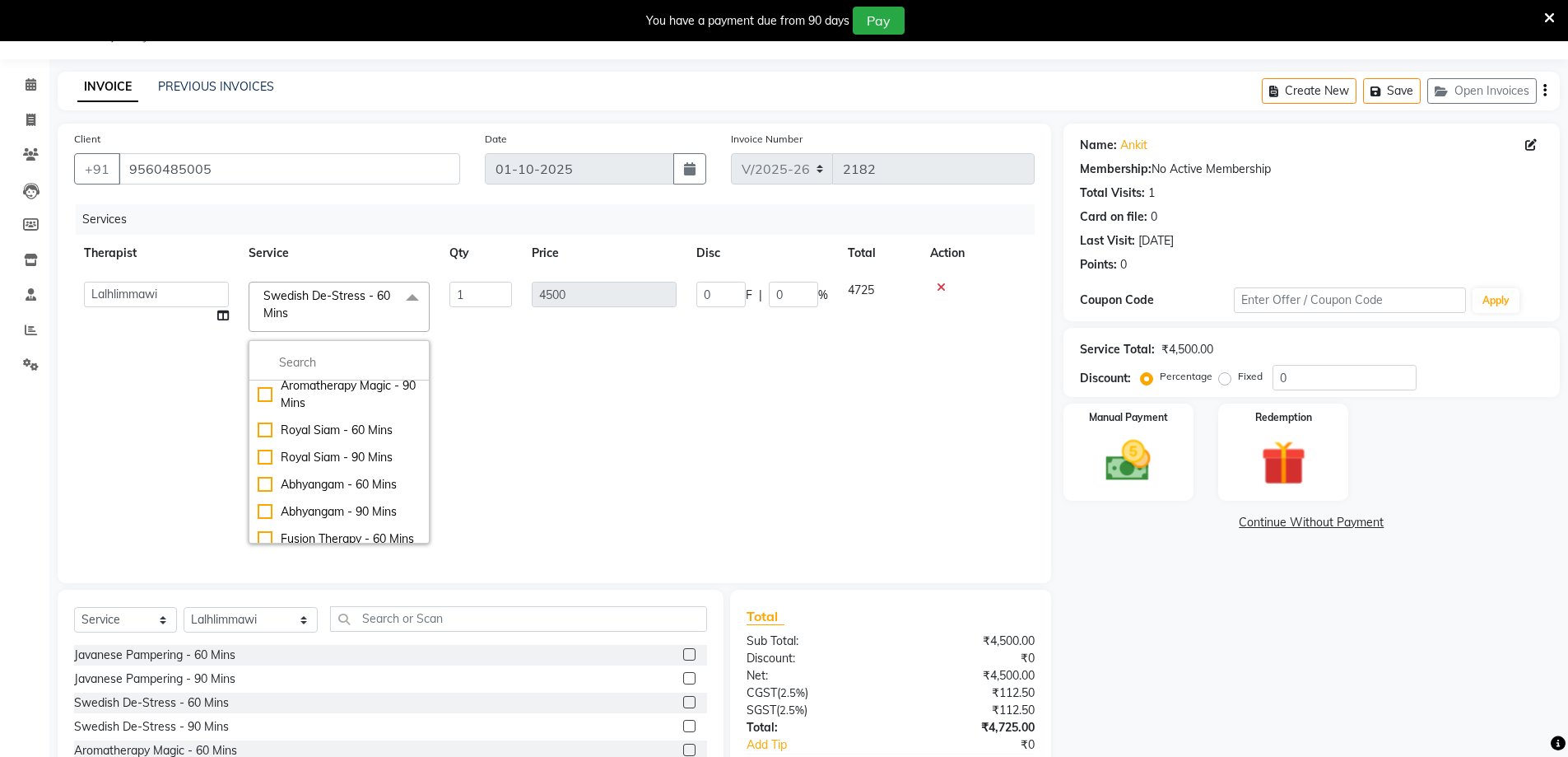
scroll to position [264, 0]
click at [266, 513] on div "Fusion Therapy - 60 Mins" at bounding box center [339, 505] width 163 height 17
checkbox input "false"
checkbox input "true"
click at [670, 488] on td "4500" at bounding box center [604, 412] width 164 height 282
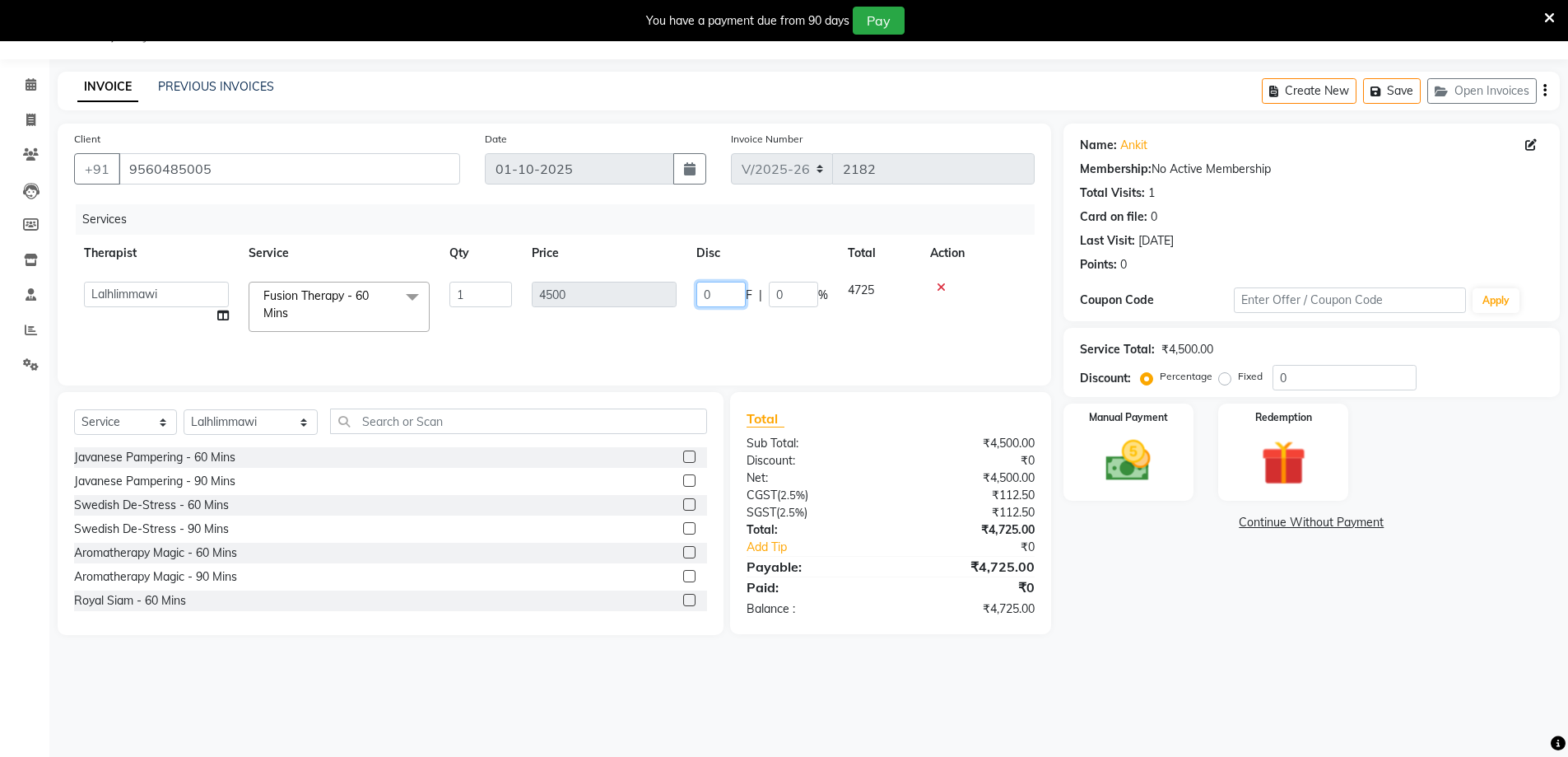
click at [726, 282] on input "0" at bounding box center [720, 294] width 49 height 26
drag, startPoint x: 723, startPoint y: 303, endPoint x: 679, endPoint y: 292, distance: 45.4
click at [679, 292] on tr "Ching Huishunao Genevi Vanlalhriet Heba Holito Achumi (Lito) KAMPY Lalhlimmawi …" at bounding box center [554, 307] width 960 height 70
type input "2120"
click at [851, 327] on div "Services Therapist Service Qty Price Disc Total Action Ching Huishunao Genevi V…" at bounding box center [554, 286] width 960 height 164
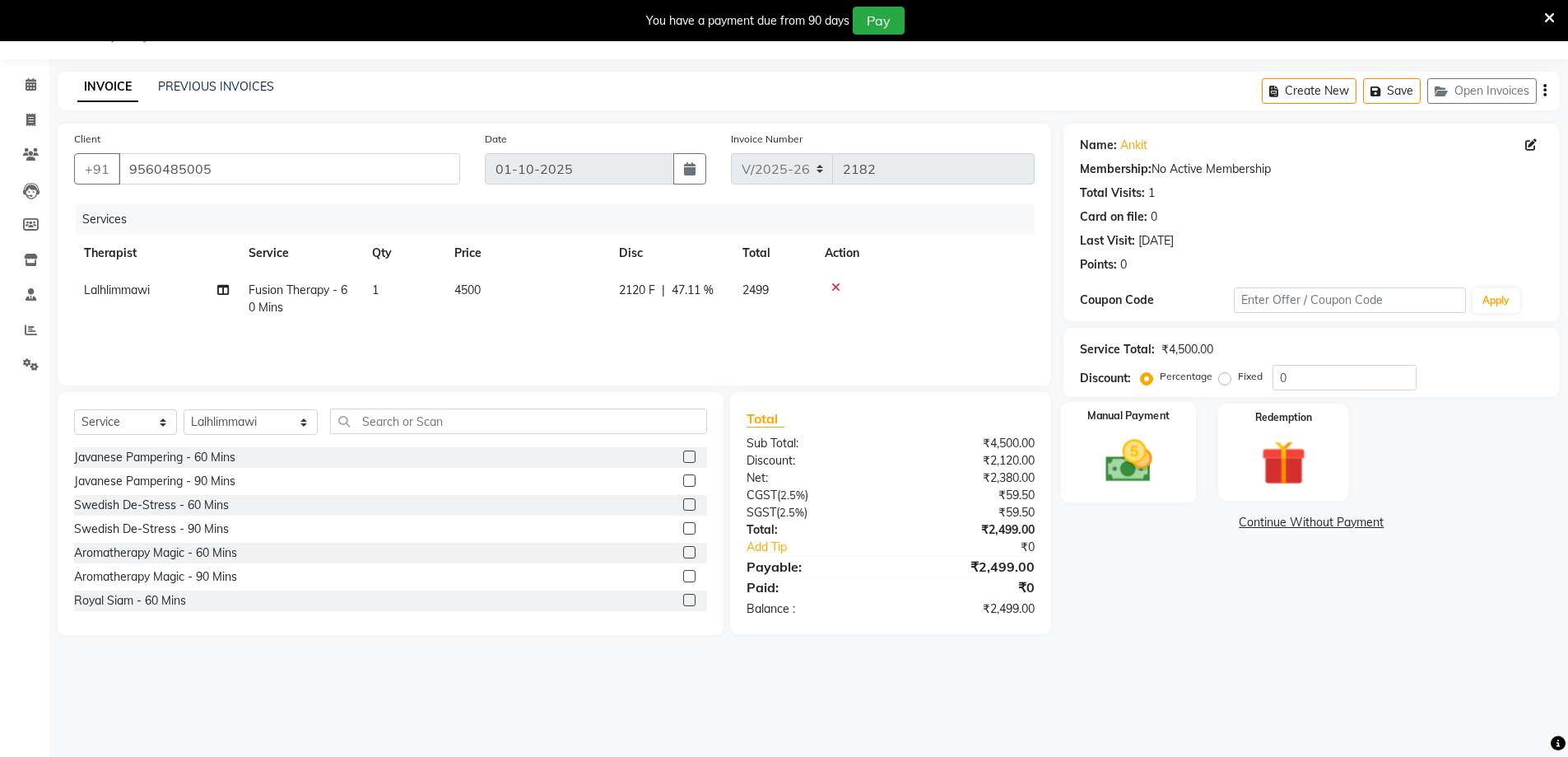
click at [1131, 473] on img at bounding box center [1128, 460] width 76 height 54
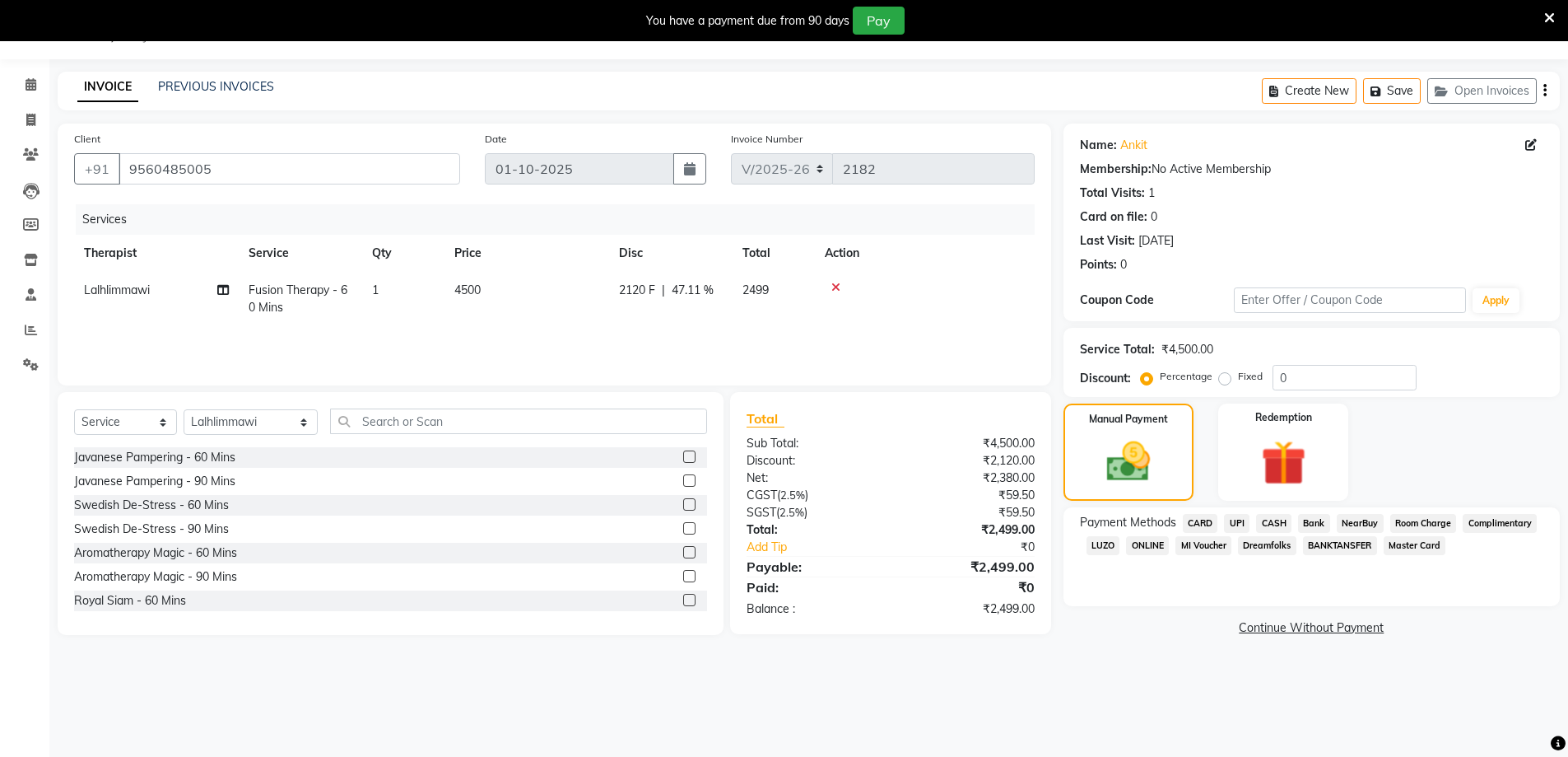
click at [1265, 523] on span "CASH" at bounding box center [1274, 523] width 36 height 19
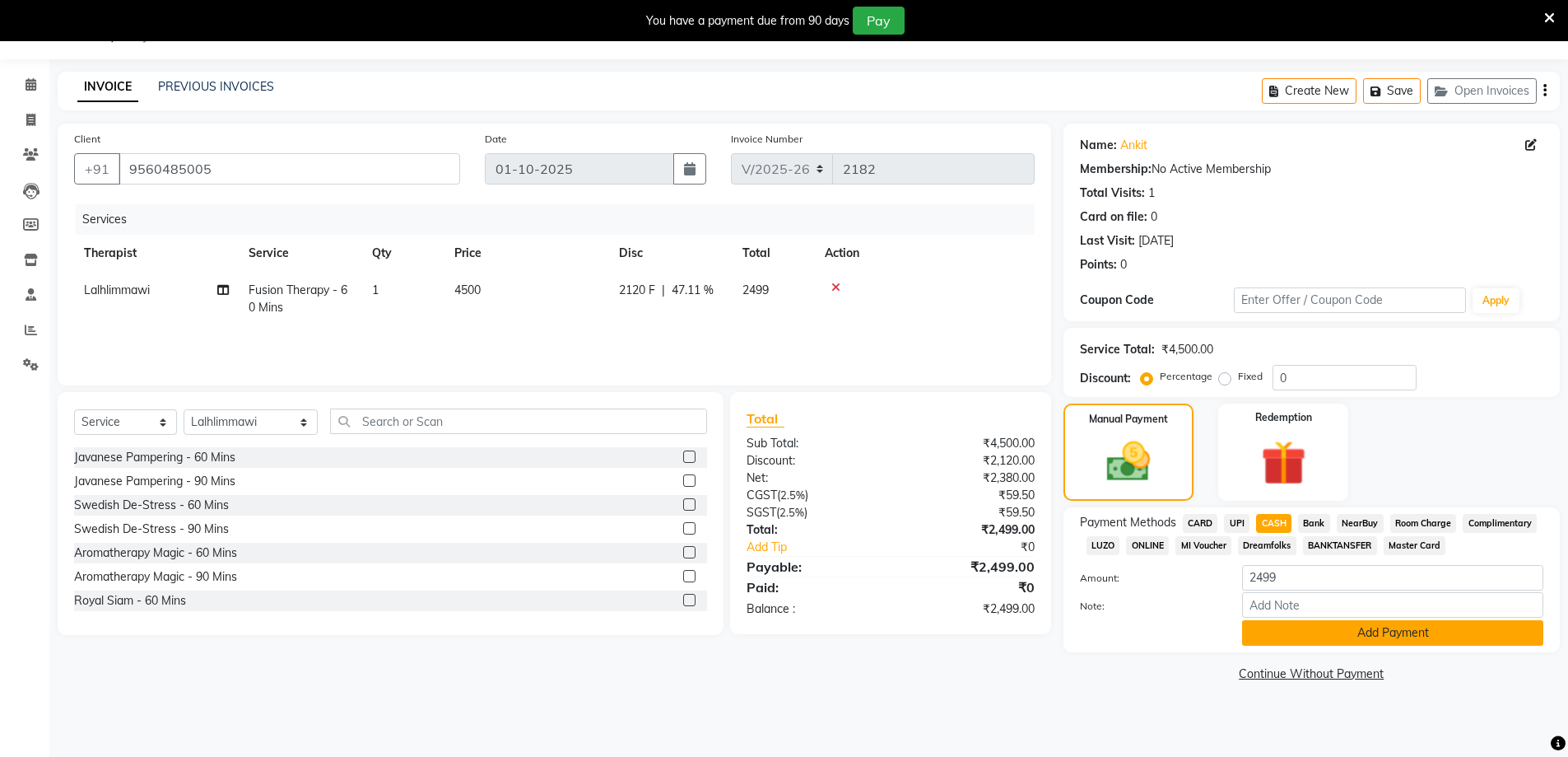
click at [1370, 627] on button "Add Payment" at bounding box center [1392, 633] width 301 height 26
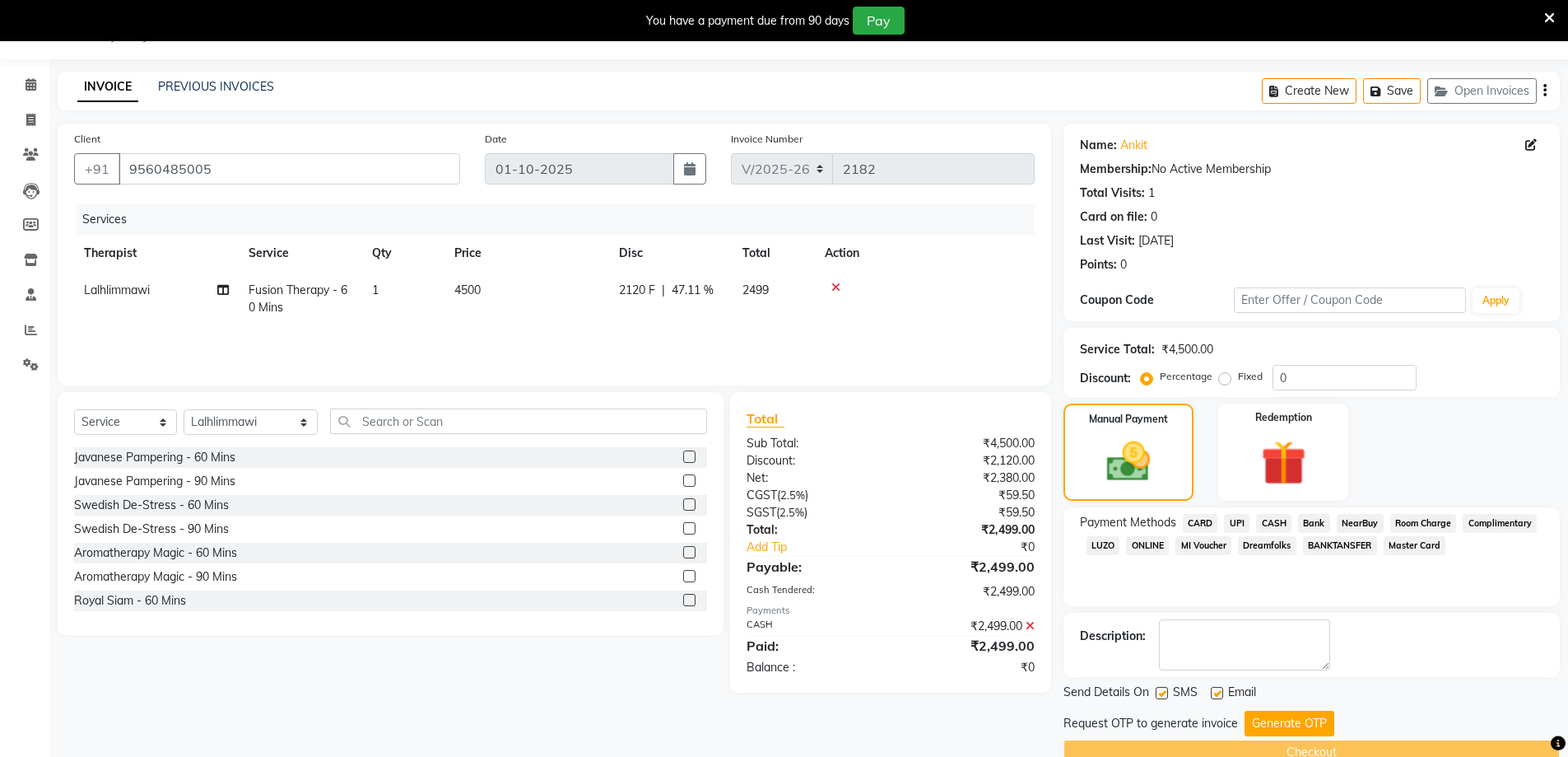
scroll to position [74, 0]
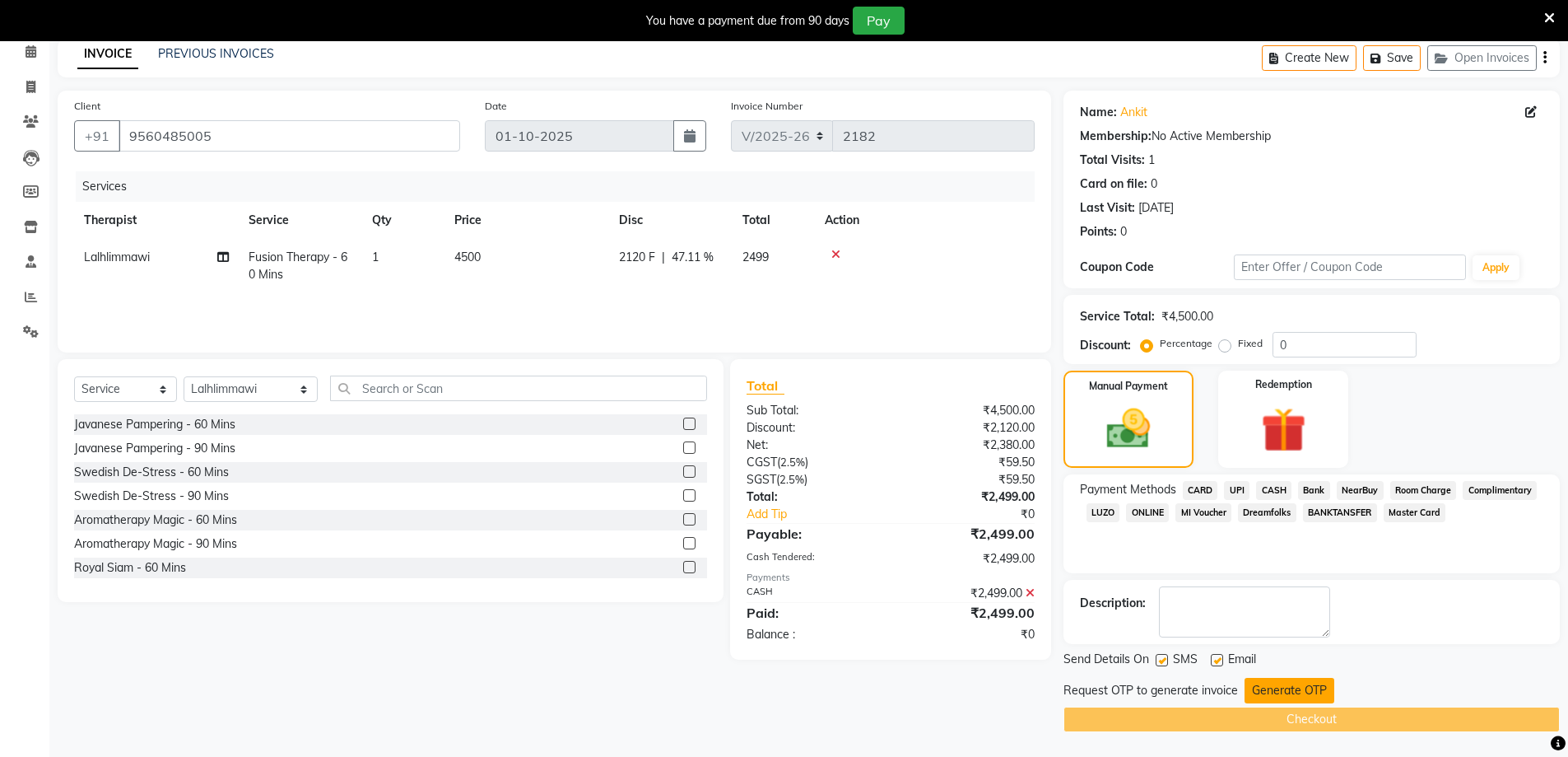
click at [1296, 685] on button "Generate OTP" at bounding box center [1289, 690] width 89 height 26
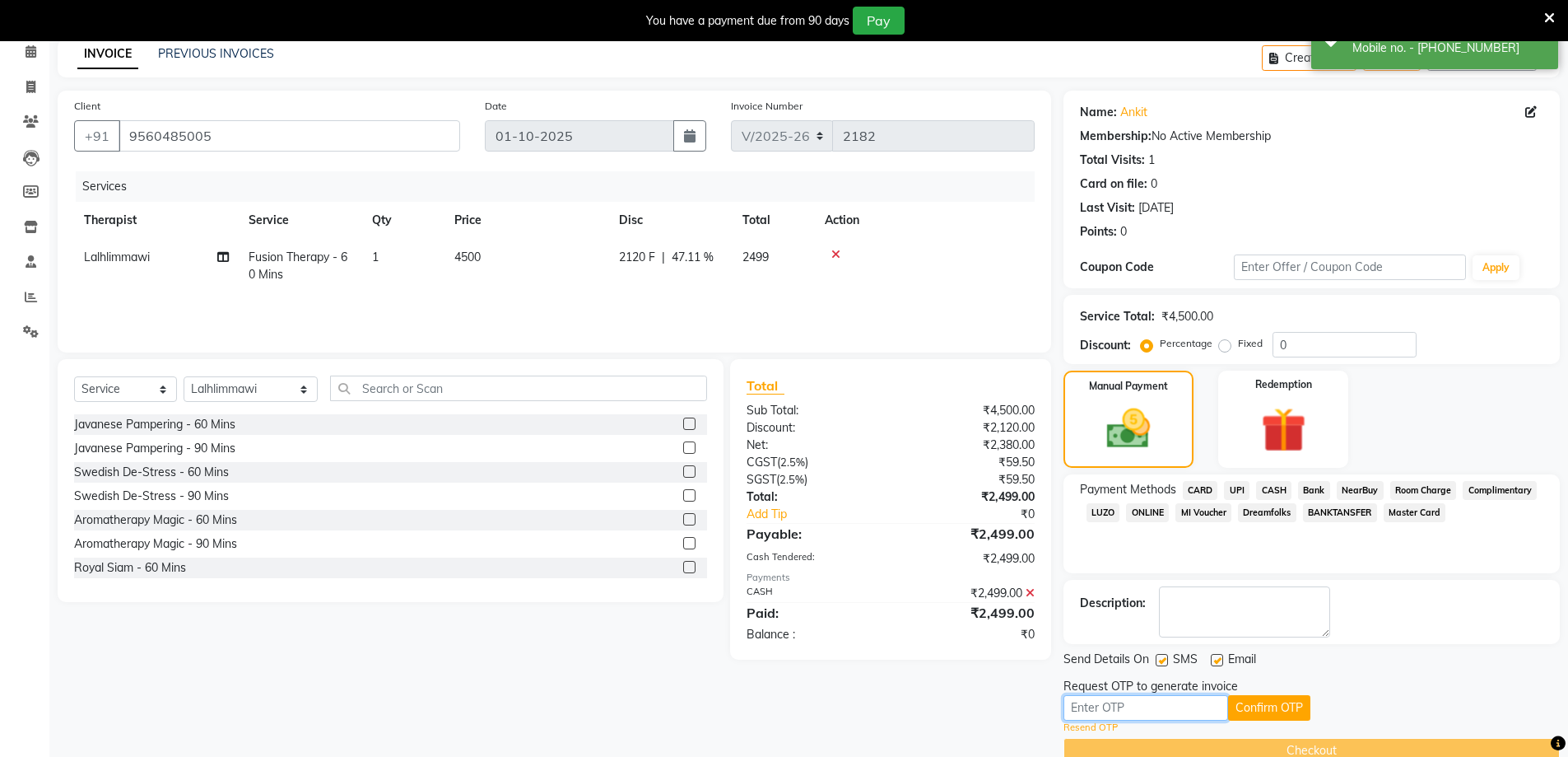
click at [1091, 710] on input "text" at bounding box center [1145, 707] width 164 height 26
type input "4196"
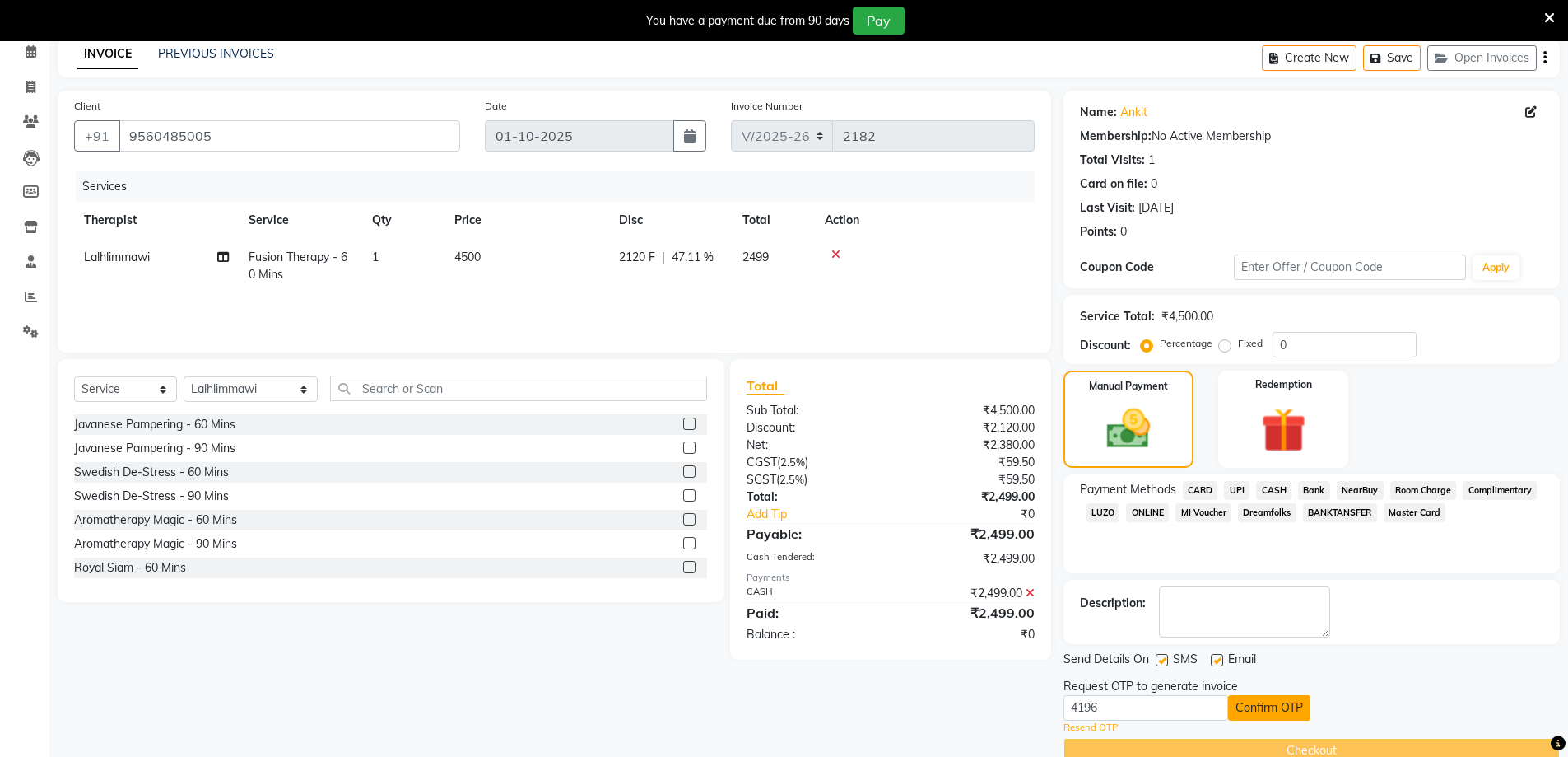
click at [1291, 709] on button "Confirm OTP" at bounding box center [1269, 707] width 82 height 26
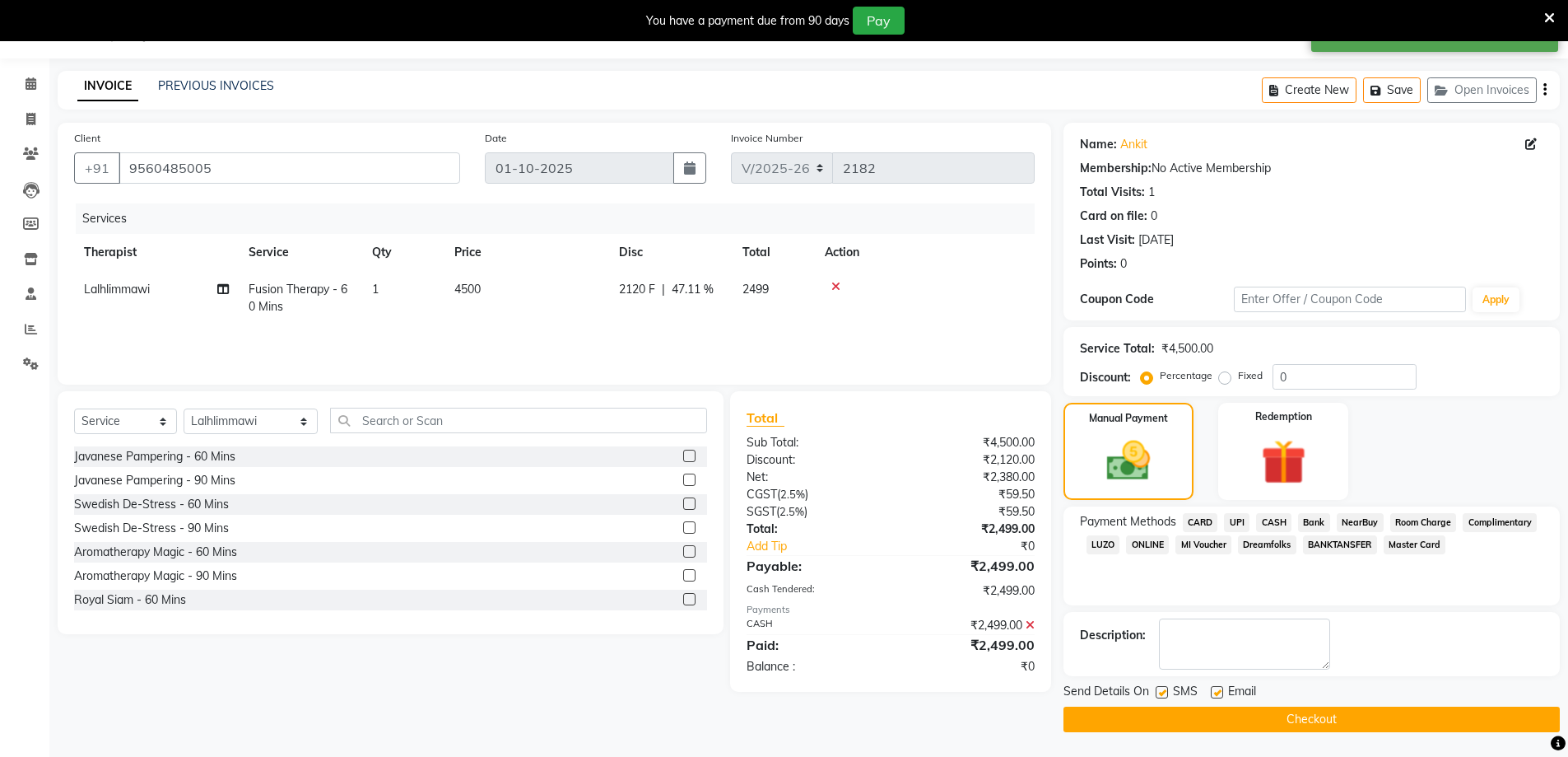
scroll to position [42, 0]
click at [1301, 717] on button "Checkout" at bounding box center [1311, 719] width 496 height 26
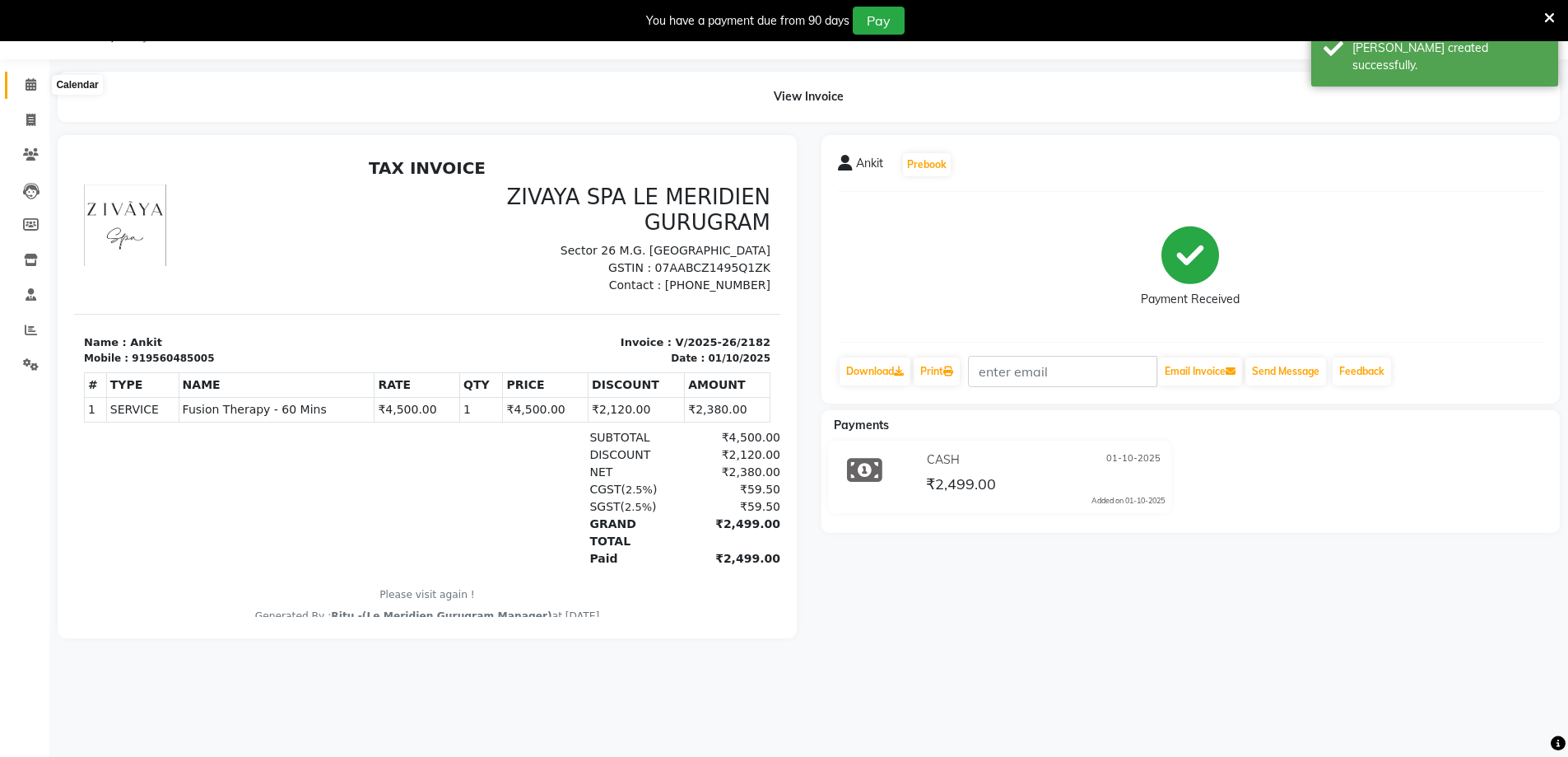
click at [33, 89] on icon at bounding box center [31, 85] width 11 height 13
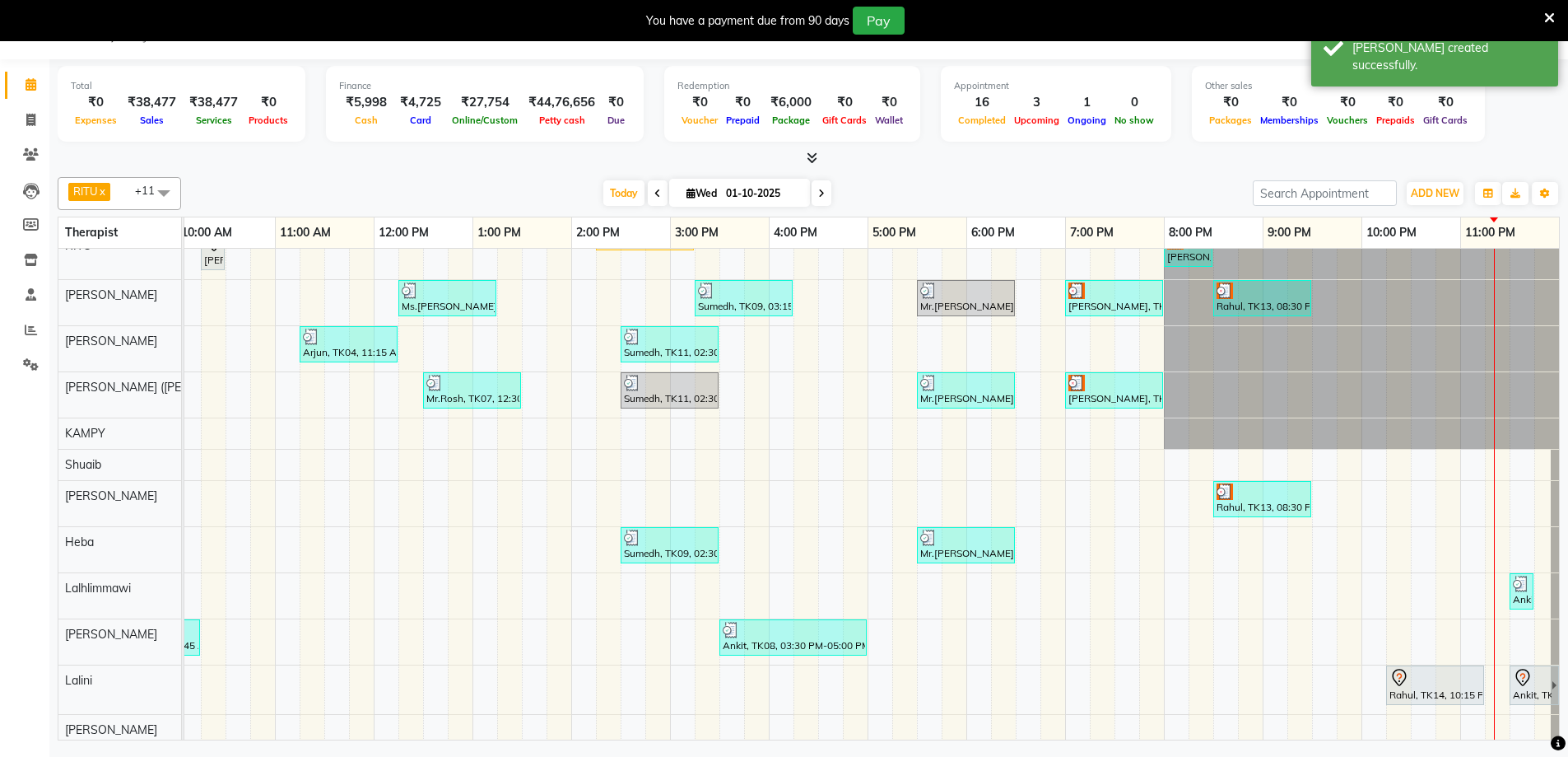
scroll to position [37, 0]
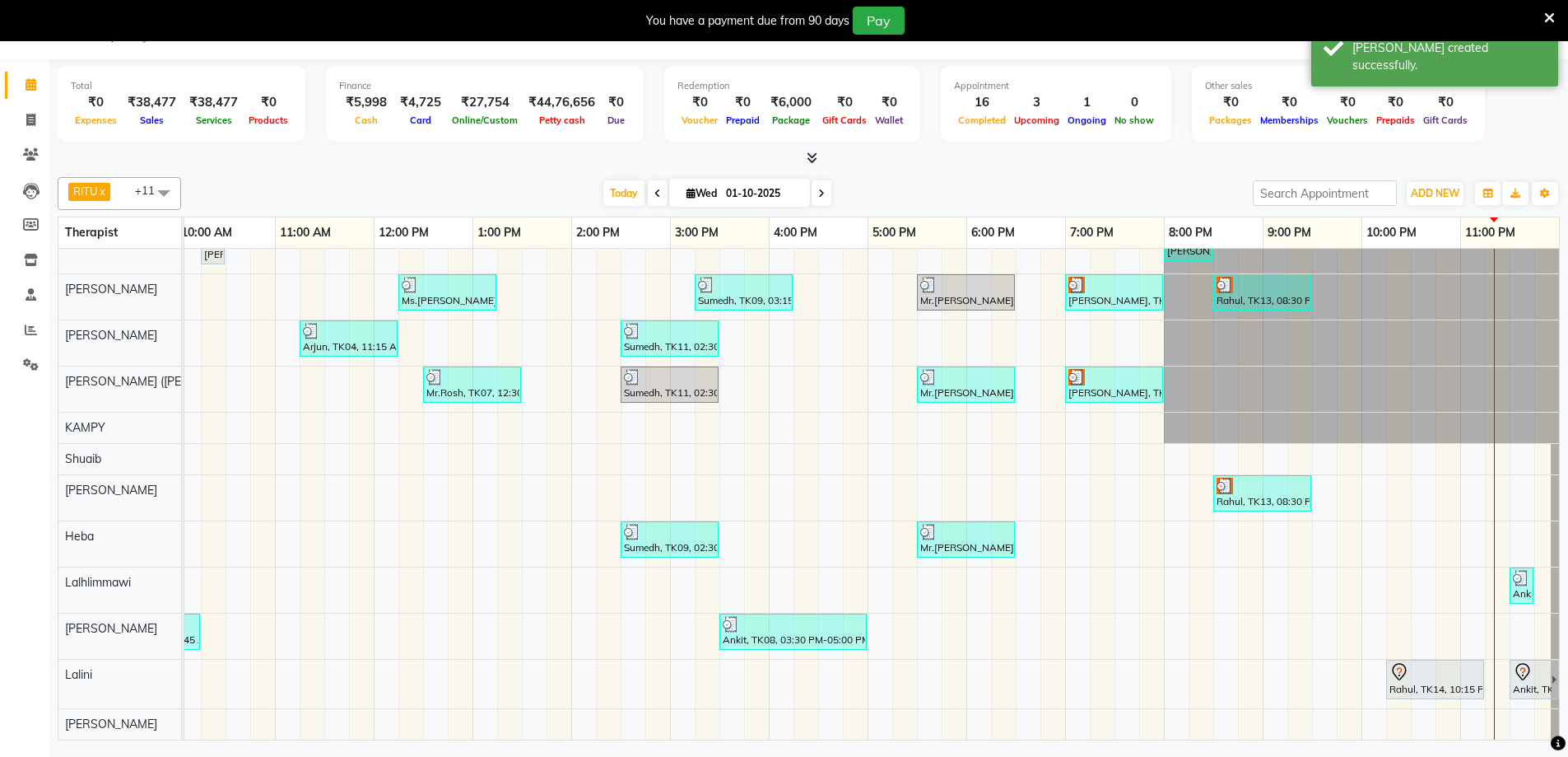
click at [1513, 664] on icon at bounding box center [1522, 672] width 20 height 20
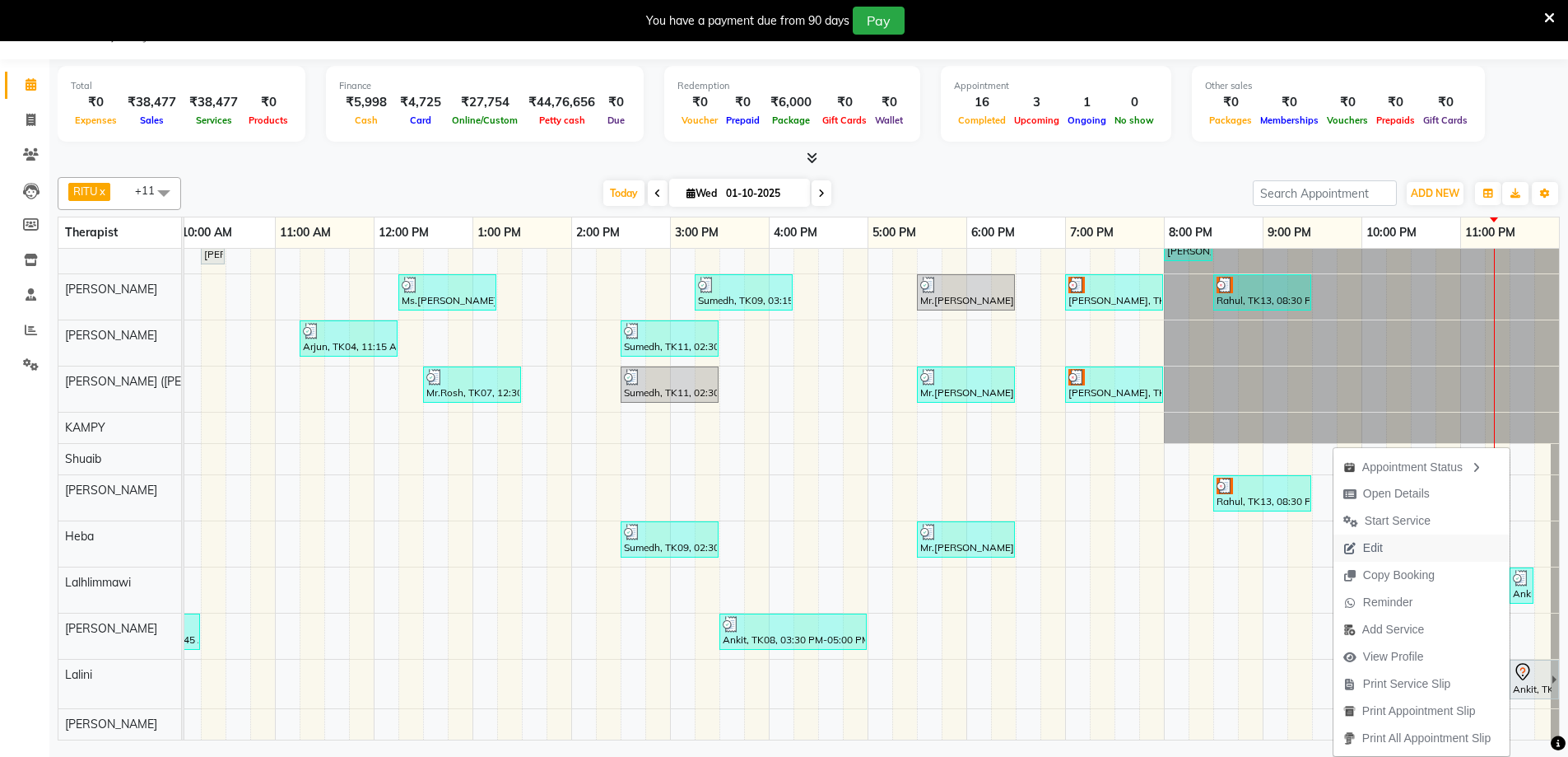
click at [1381, 553] on span "Edit" at bounding box center [1363, 548] width 59 height 27
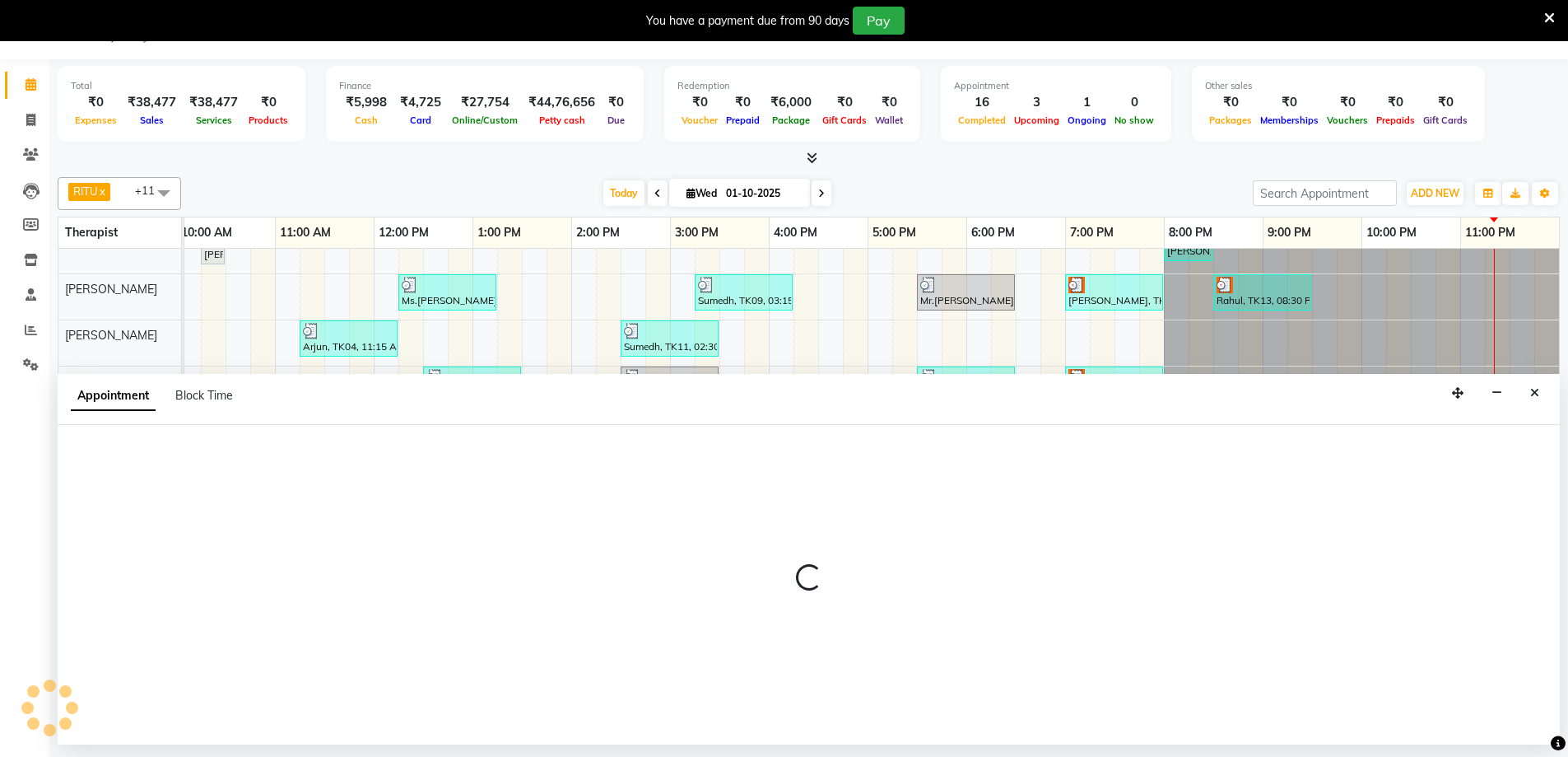
select select "tentative"
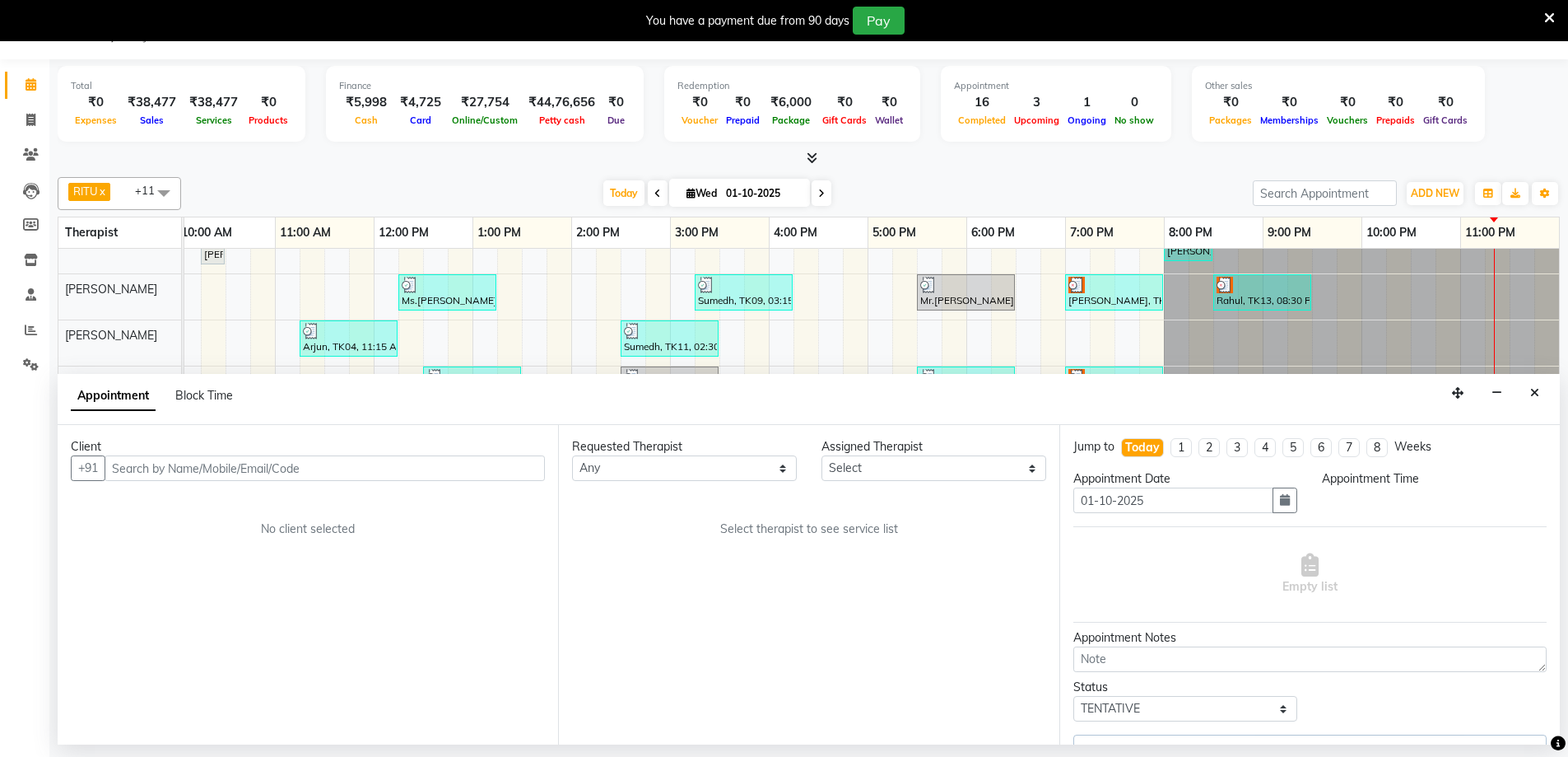
select select "1410"
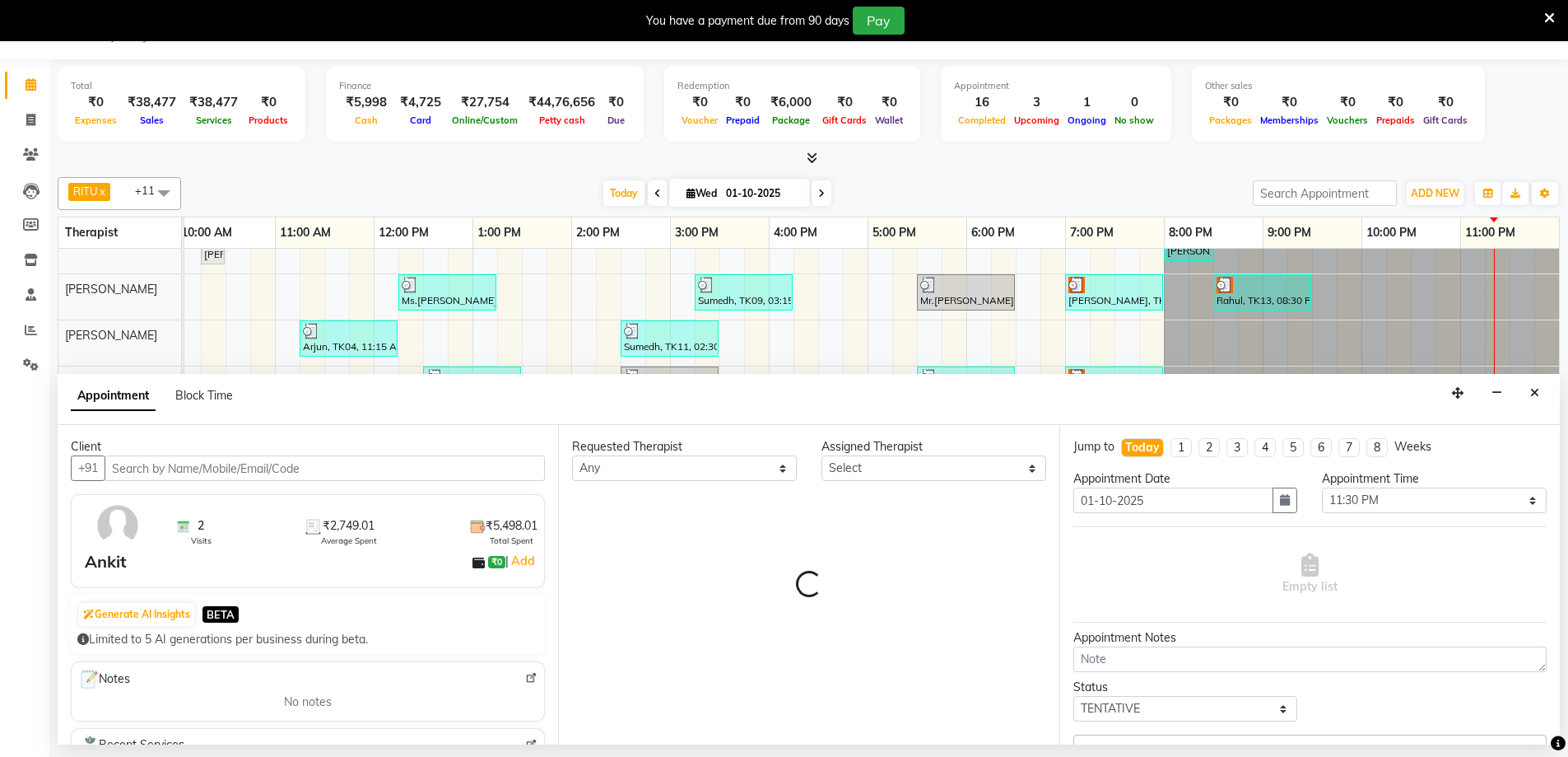
scroll to position [37, 996]
select select "80319"
select select "3243"
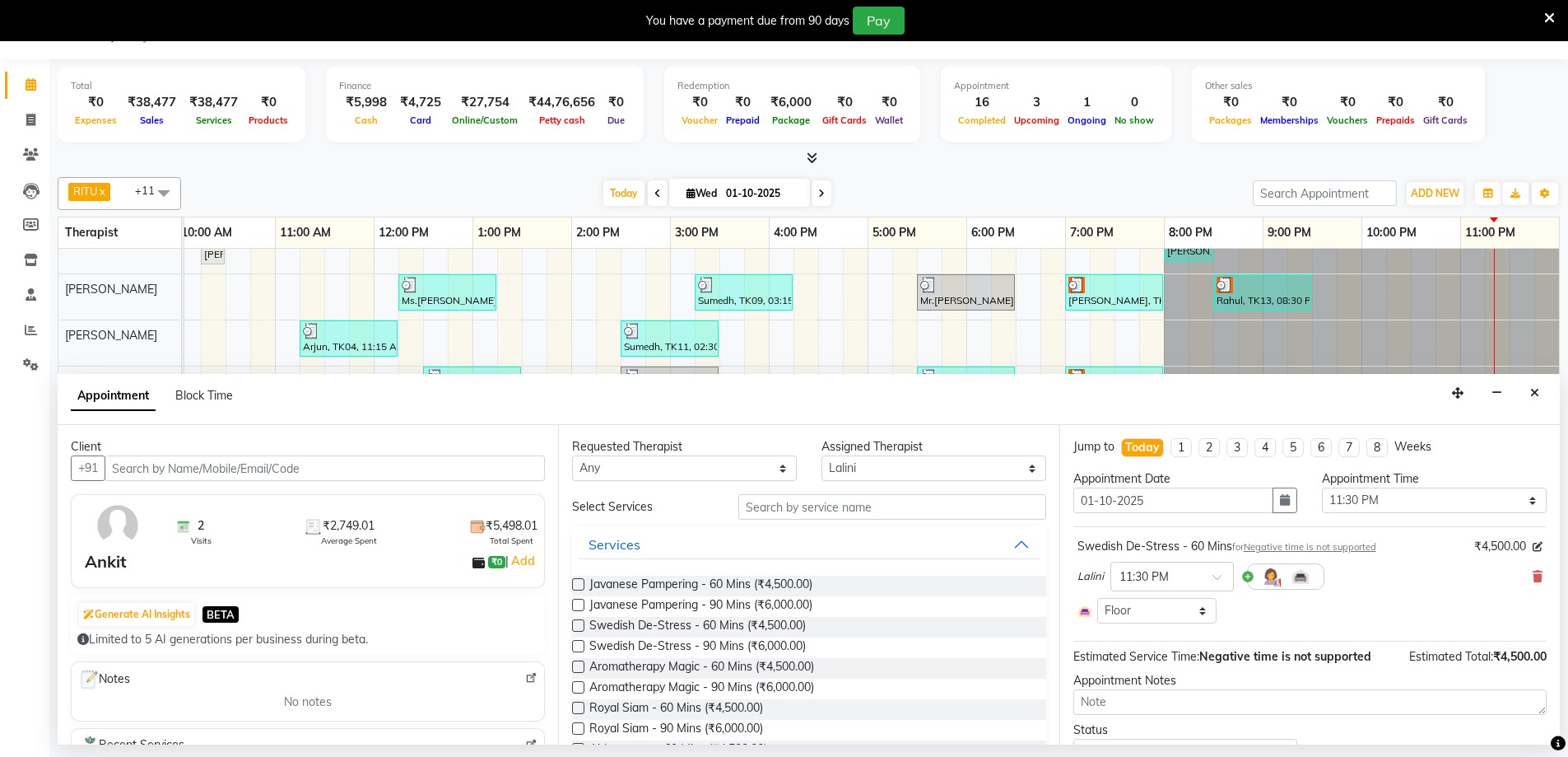
click at [1519, 575] on div "Lalini × 11:30 PM" at bounding box center [1310, 576] width 465 height 43
click at [1532, 576] on icon at bounding box center [1537, 576] width 10 height 12
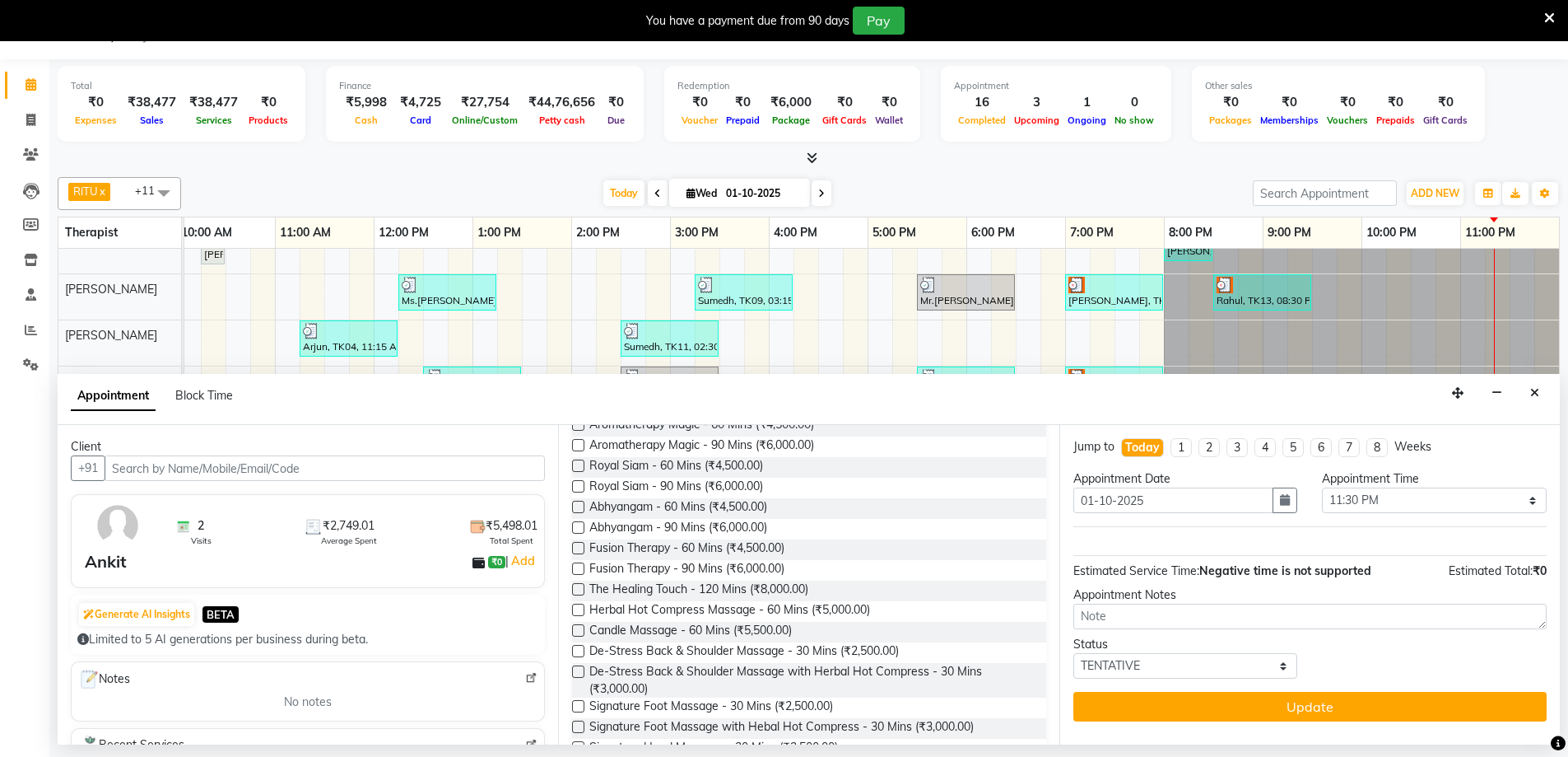
scroll to position [245, 0]
click at [580, 544] on label at bounding box center [578, 545] width 13 height 13
click at [580, 544] on input "checkbox" at bounding box center [577, 547] width 11 height 11
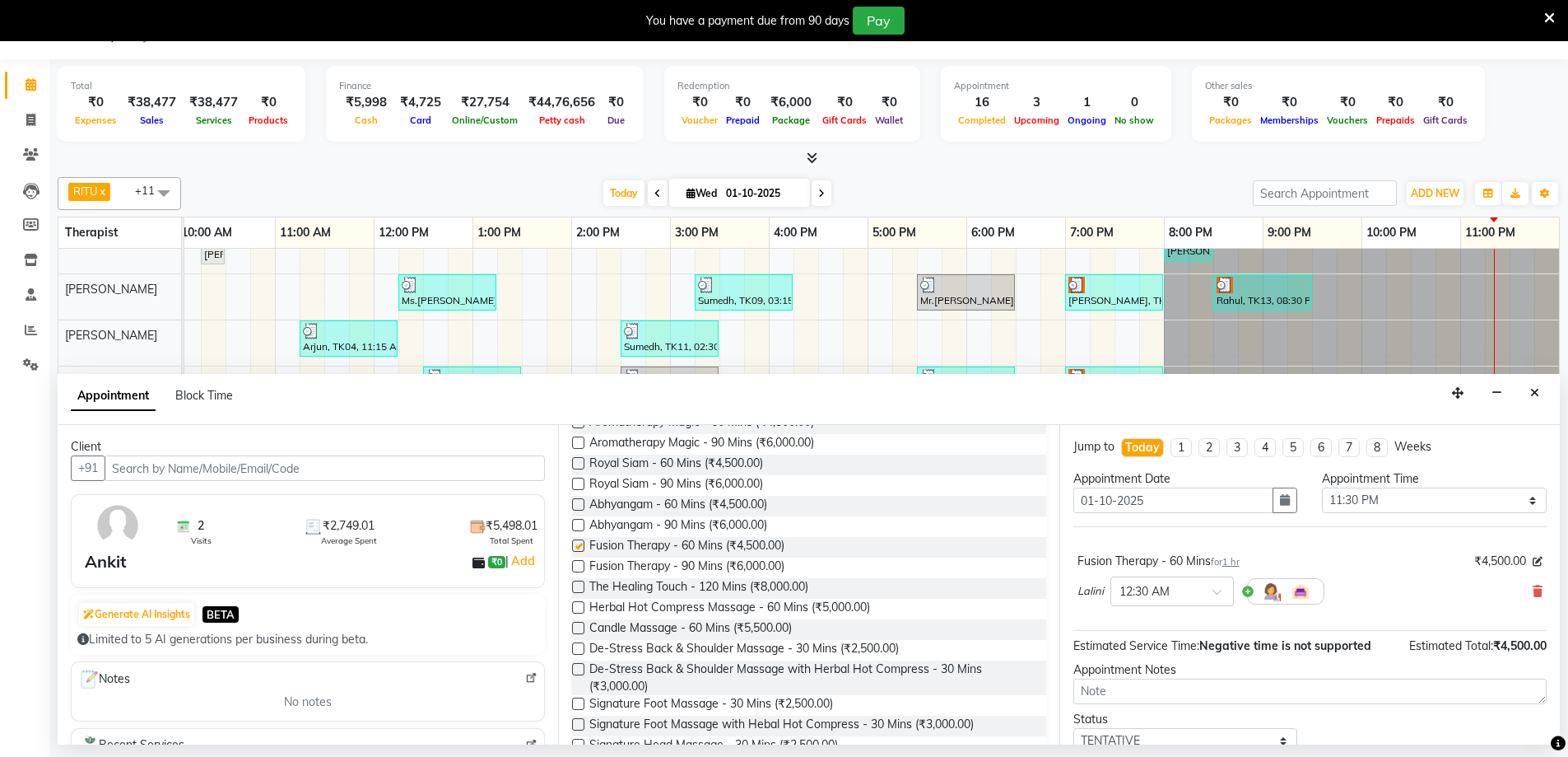
checkbox input "false"
click at [1220, 595] on span at bounding box center [1222, 596] width 21 height 17
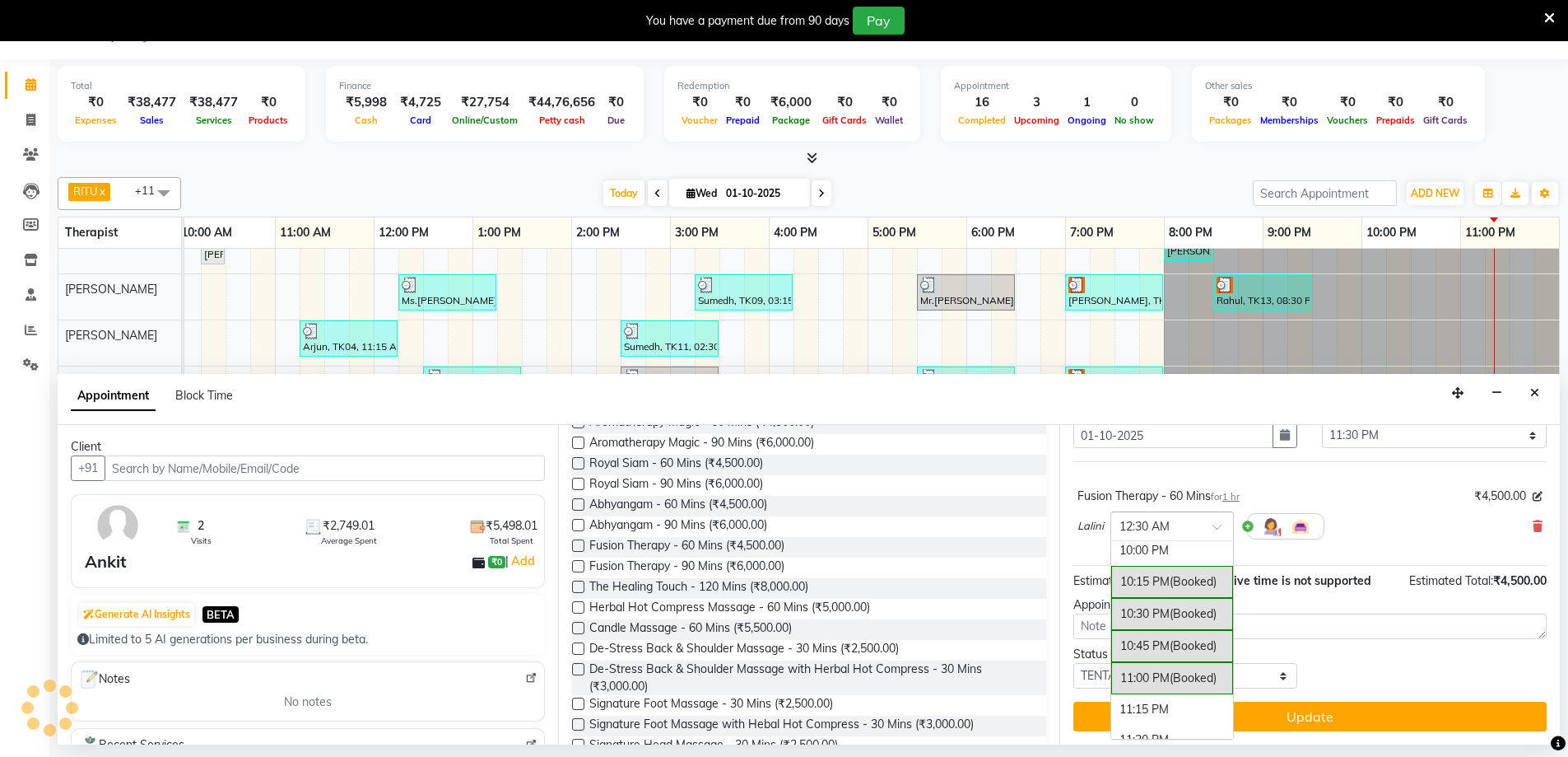
scroll to position [2733, 0]
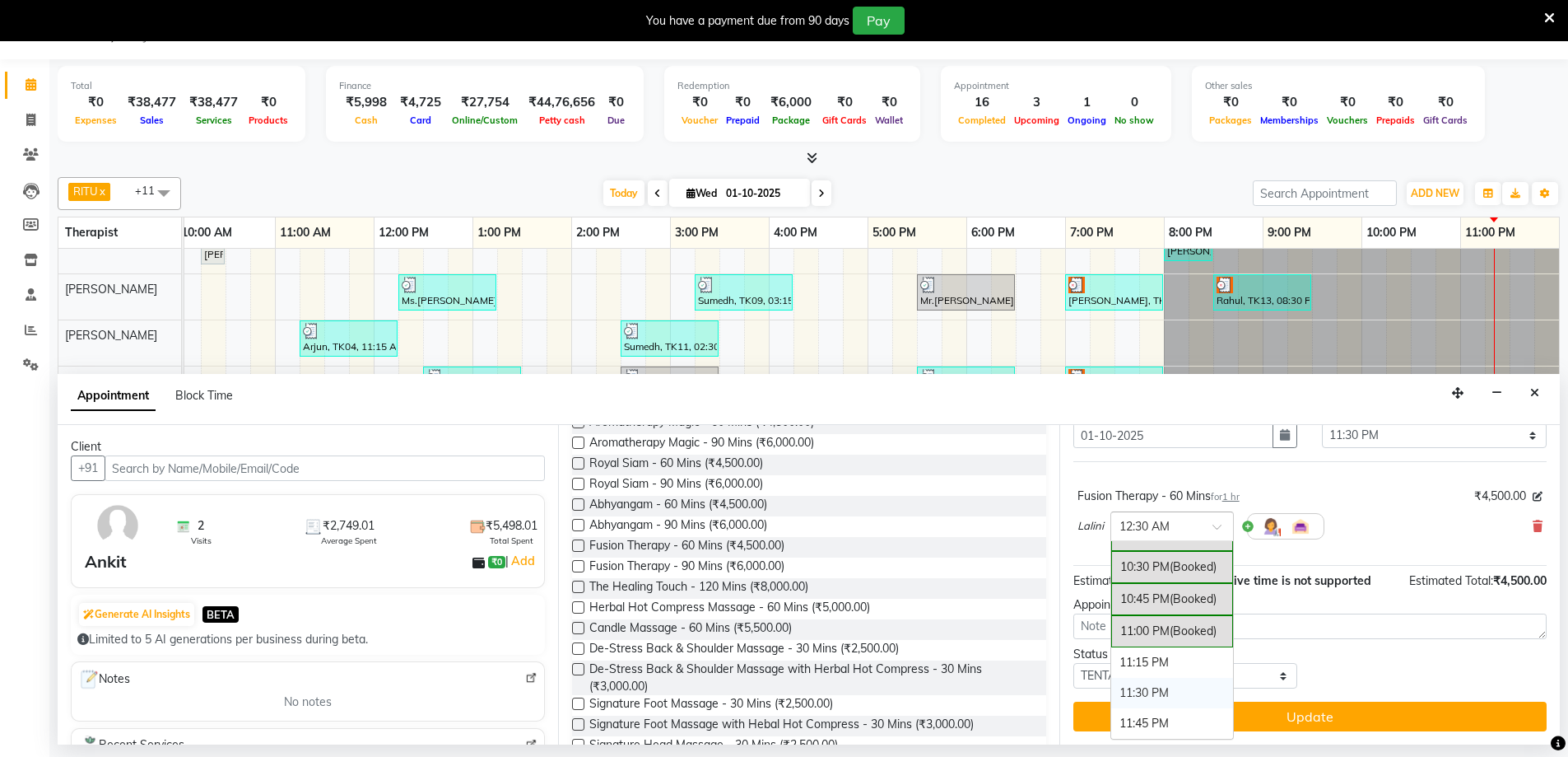
click at [1190, 693] on div "11:30 PM" at bounding box center [1172, 693] width 122 height 30
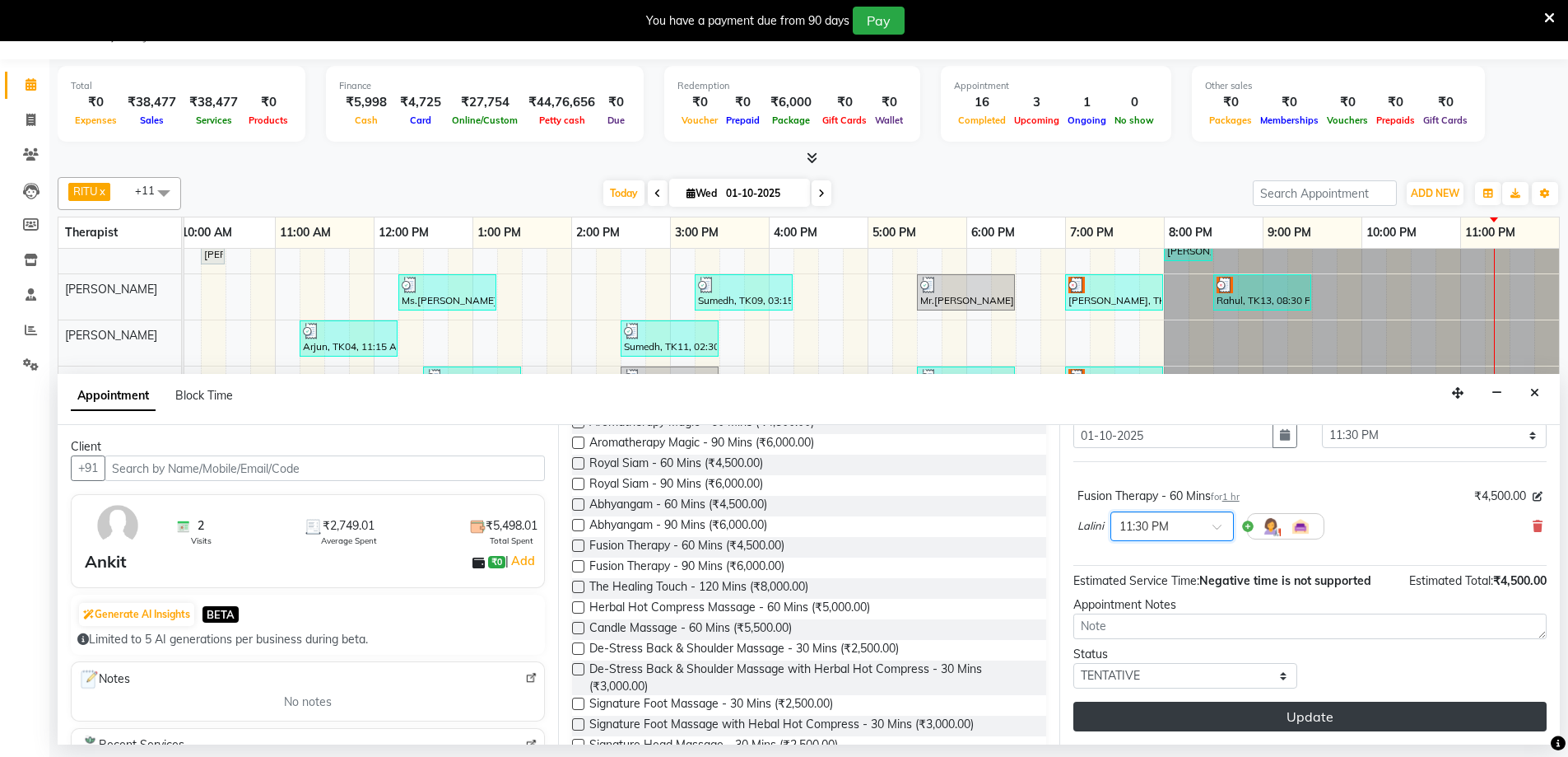
click at [1290, 721] on button "Update" at bounding box center [1310, 716] width 474 height 29
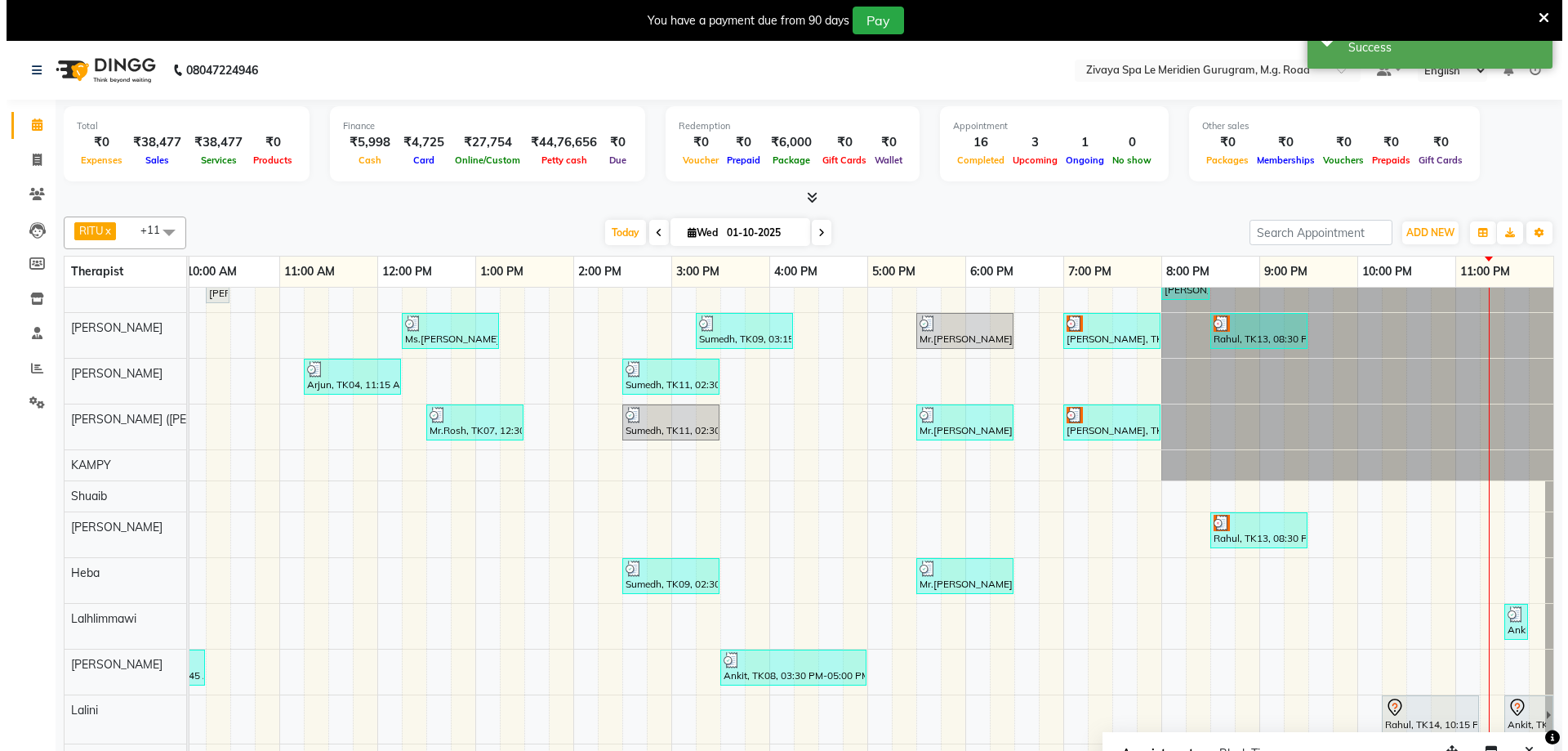
scroll to position [41, 0]
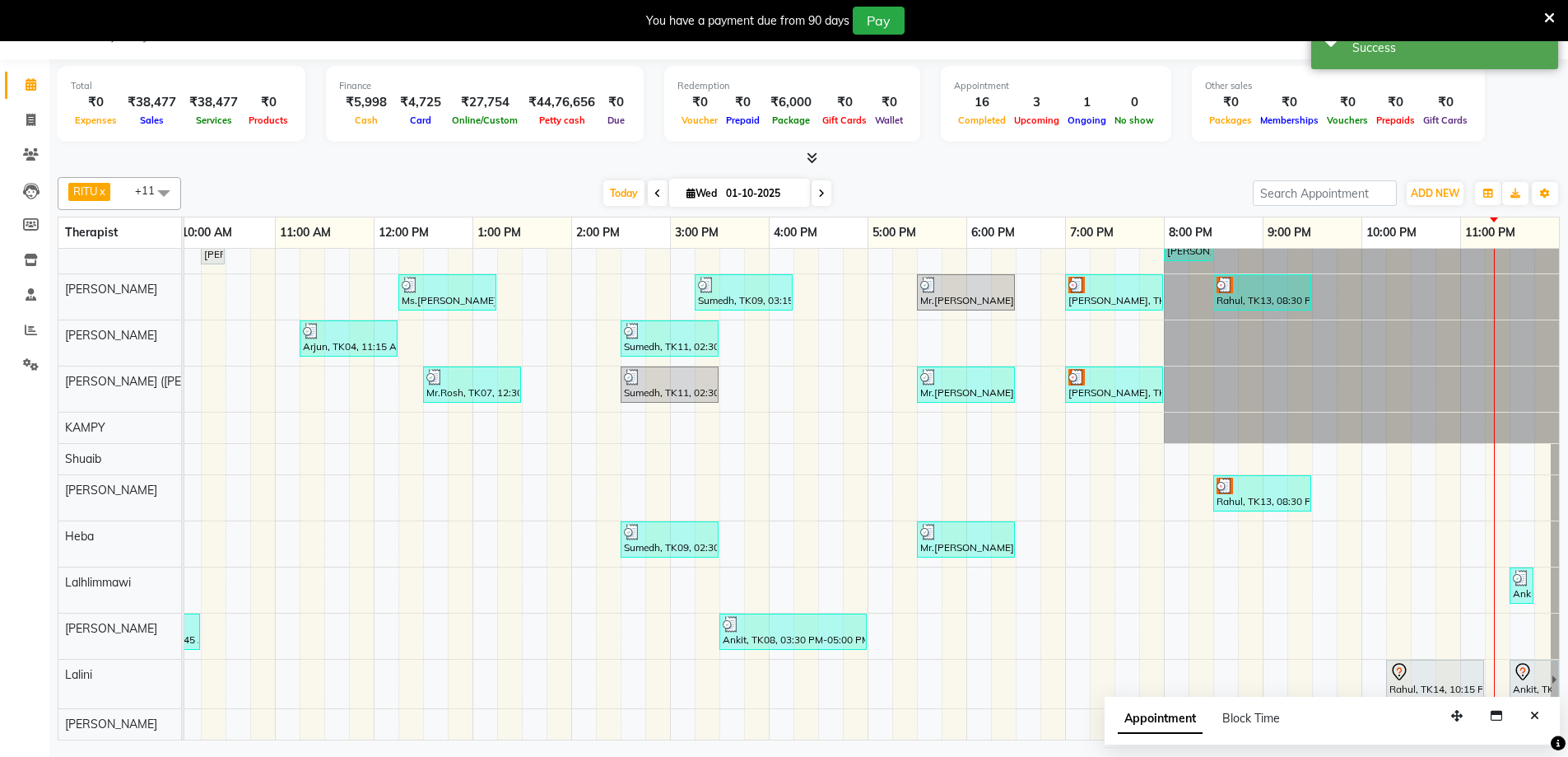
click at [1519, 669] on div "Ankit, TK15, 11:30 PM-12:30 AM, Fusion Therapy - 60 Mins" at bounding box center [1530, 679] width 40 height 35
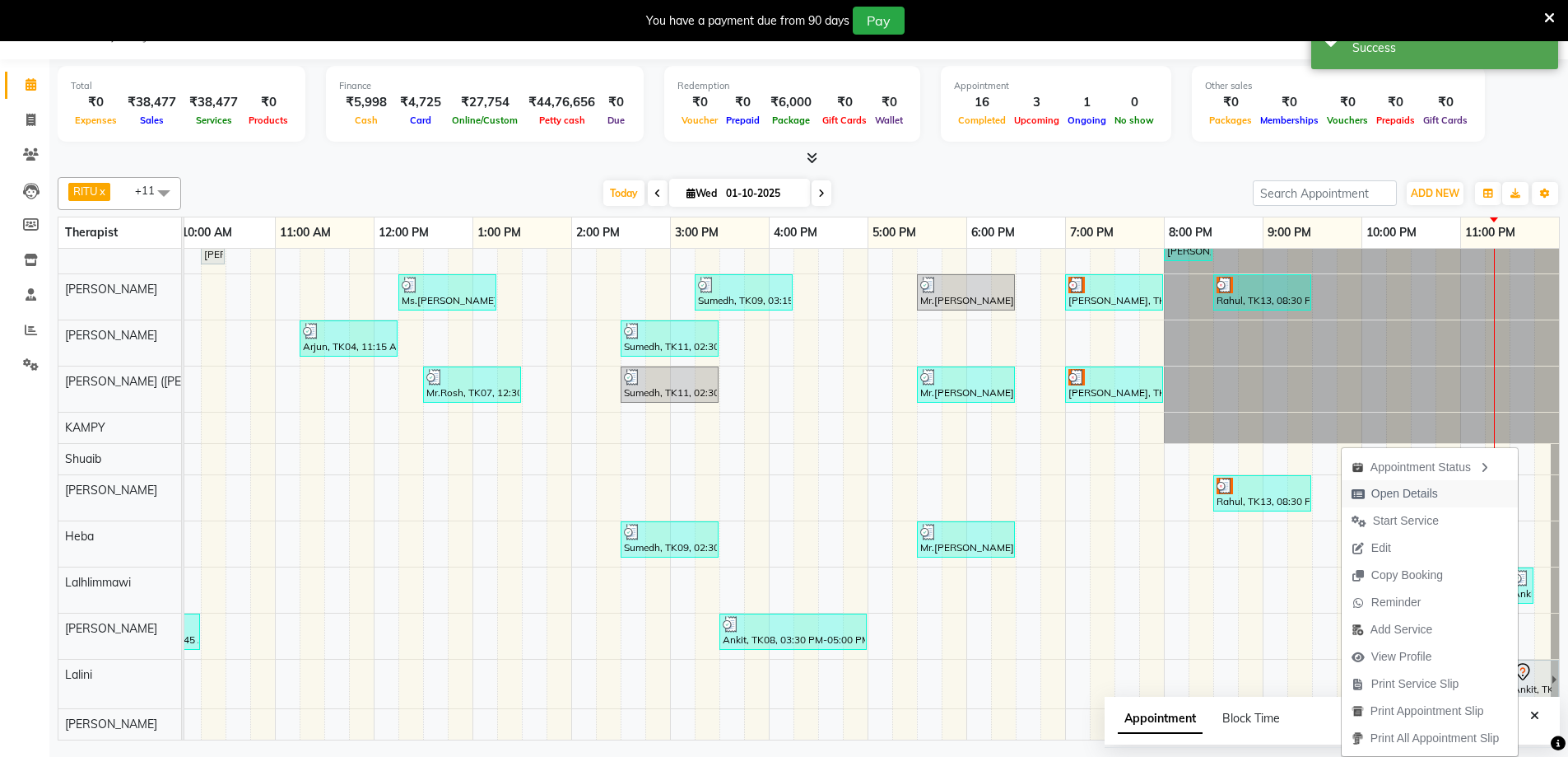
click at [1382, 501] on span "Open Details" at bounding box center [1404, 493] width 67 height 17
select select "7"
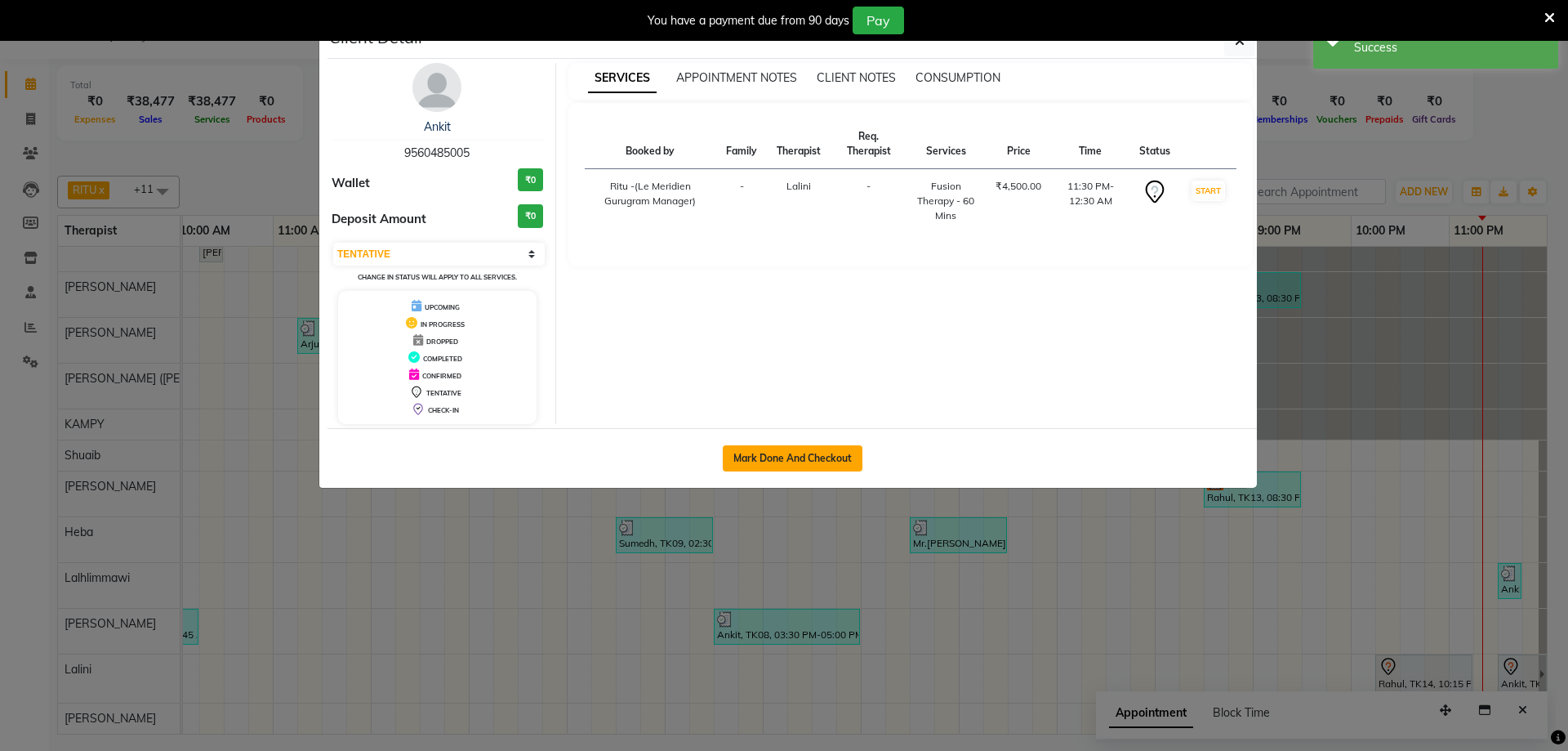
click at [822, 459] on button "Mark Done And Checkout" at bounding box center [792, 458] width 140 height 26
select select "service"
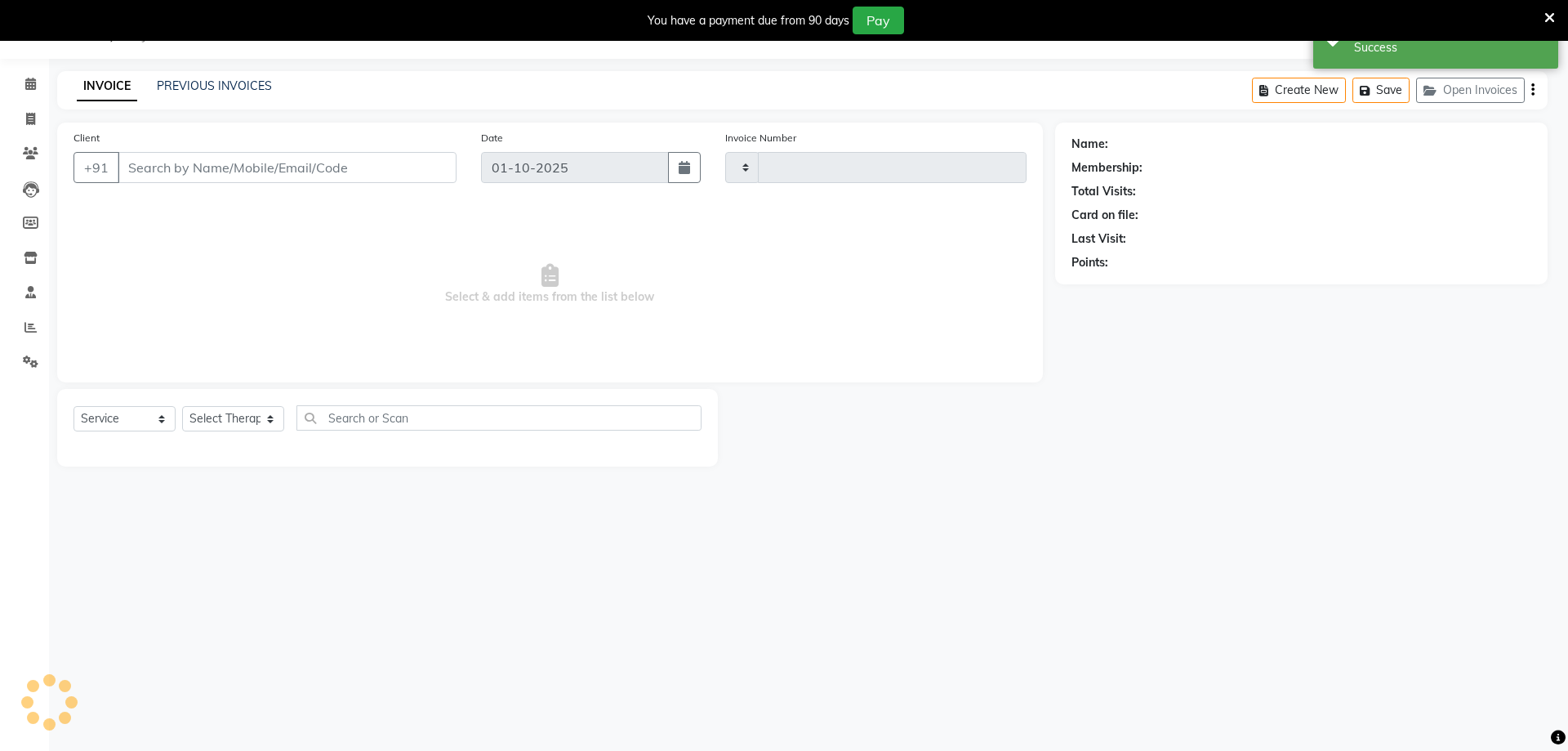
type input "2183"
select select "6503"
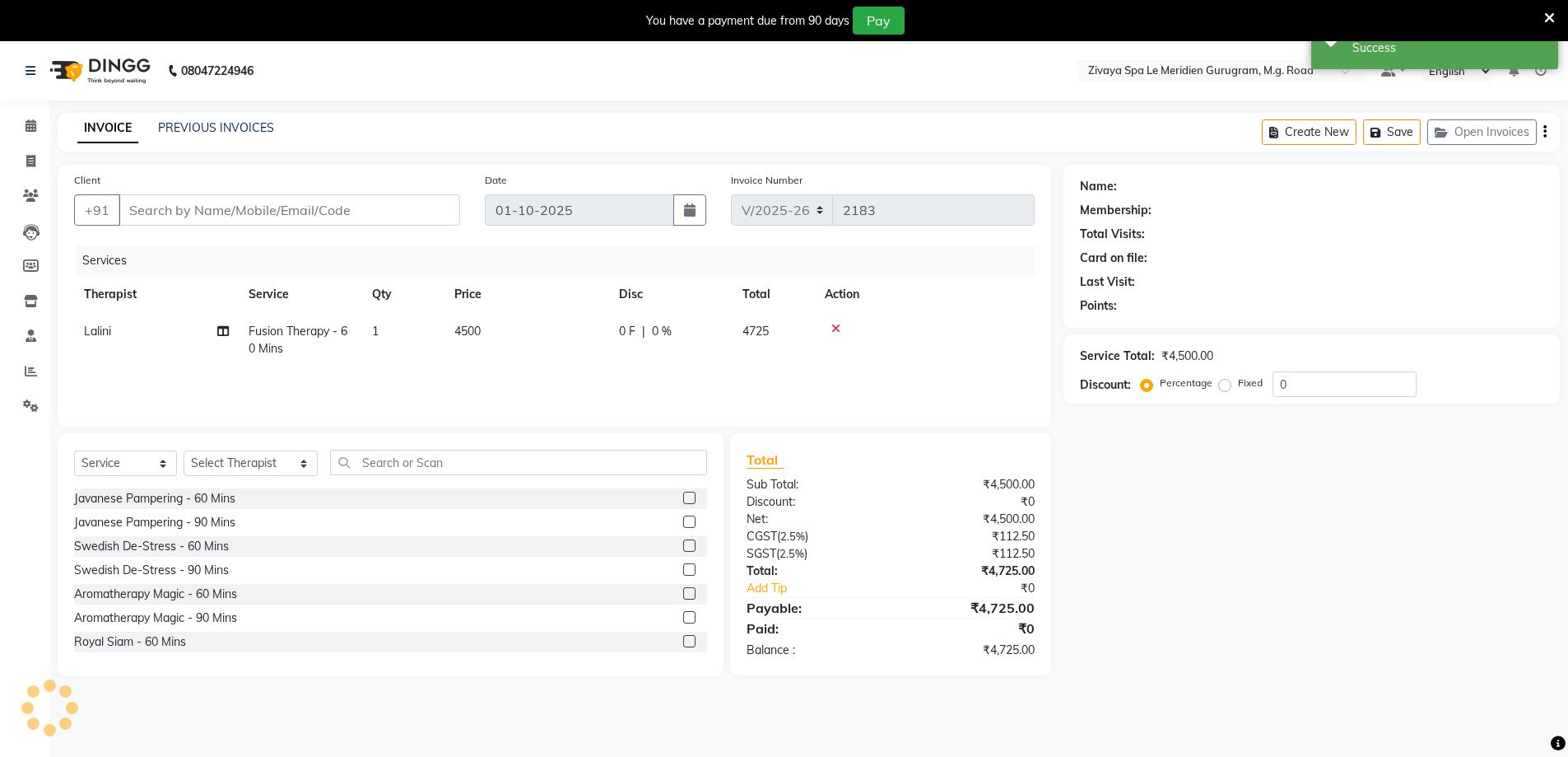
type input "9560485005"
select select "80319"
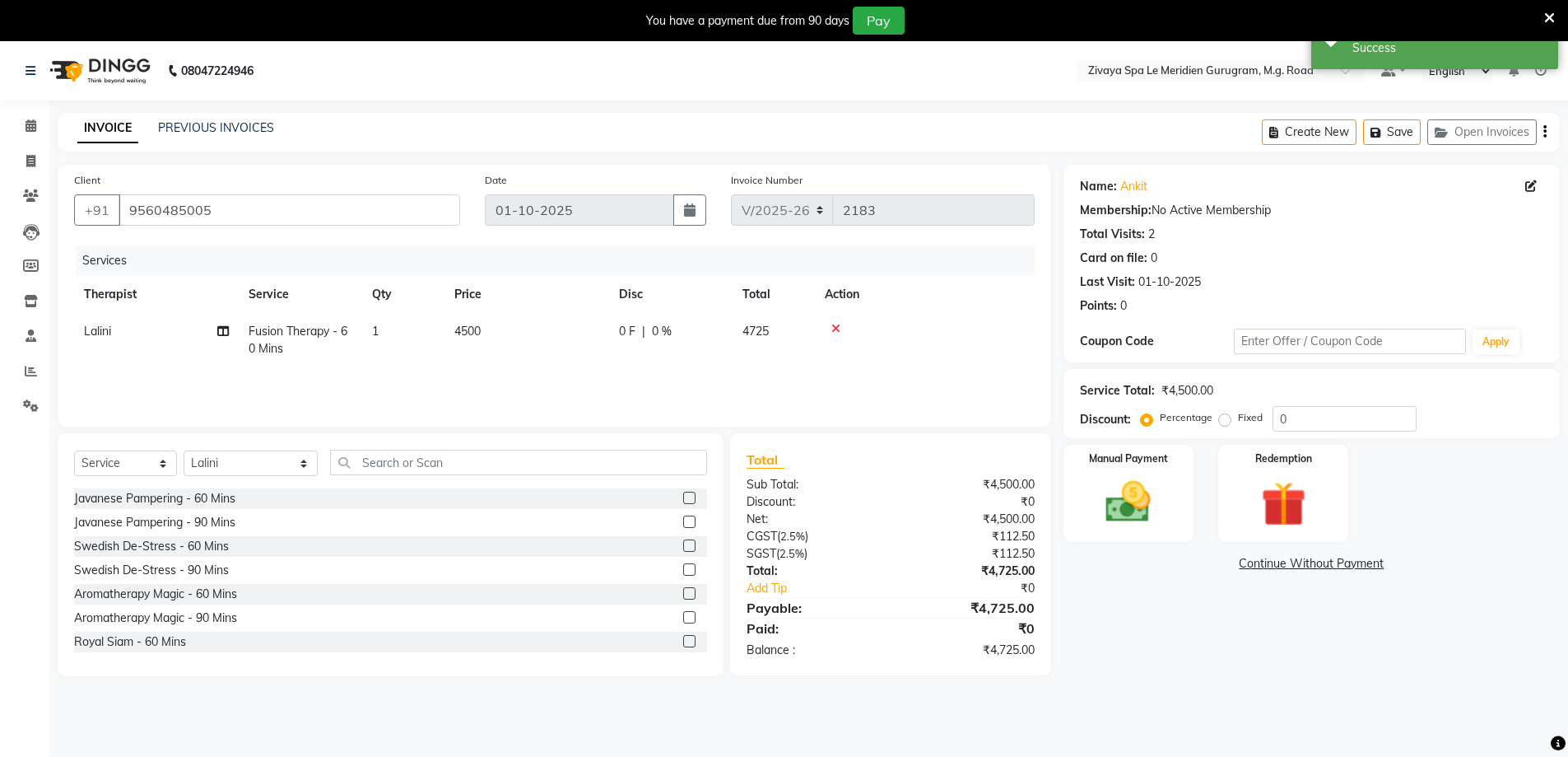
click at [642, 324] on span "|" at bounding box center [644, 331] width 4 height 17
select select "80319"
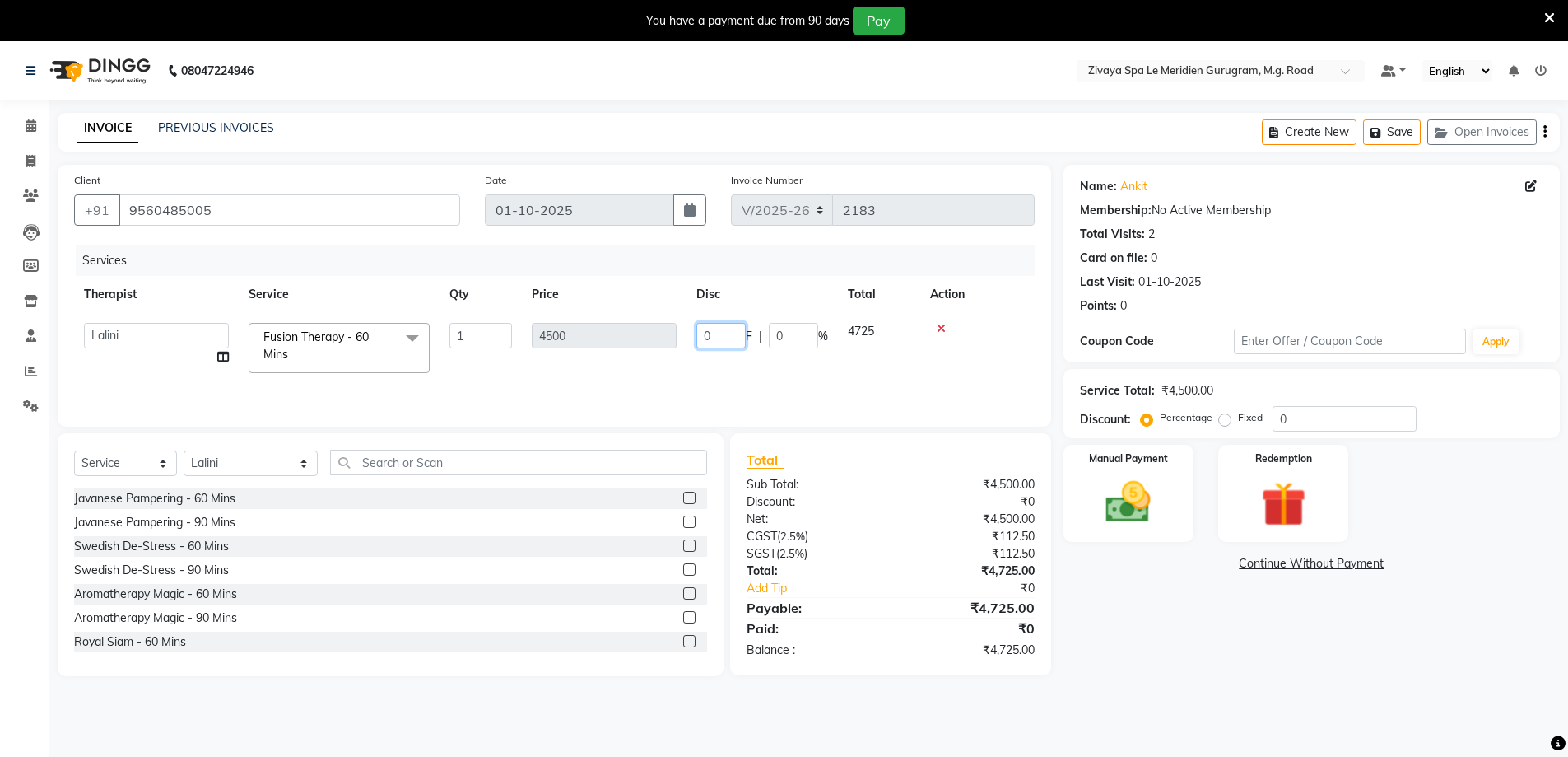
drag, startPoint x: 723, startPoint y: 334, endPoint x: 727, endPoint y: 244, distance: 90.1
click at [702, 324] on input "0" at bounding box center [720, 335] width 49 height 26
type input "2120"
click at [781, 372] on div "Services Therapist Service Qty Price Disc Total Action Ching Huishunao Genevi V…" at bounding box center [554, 328] width 960 height 164
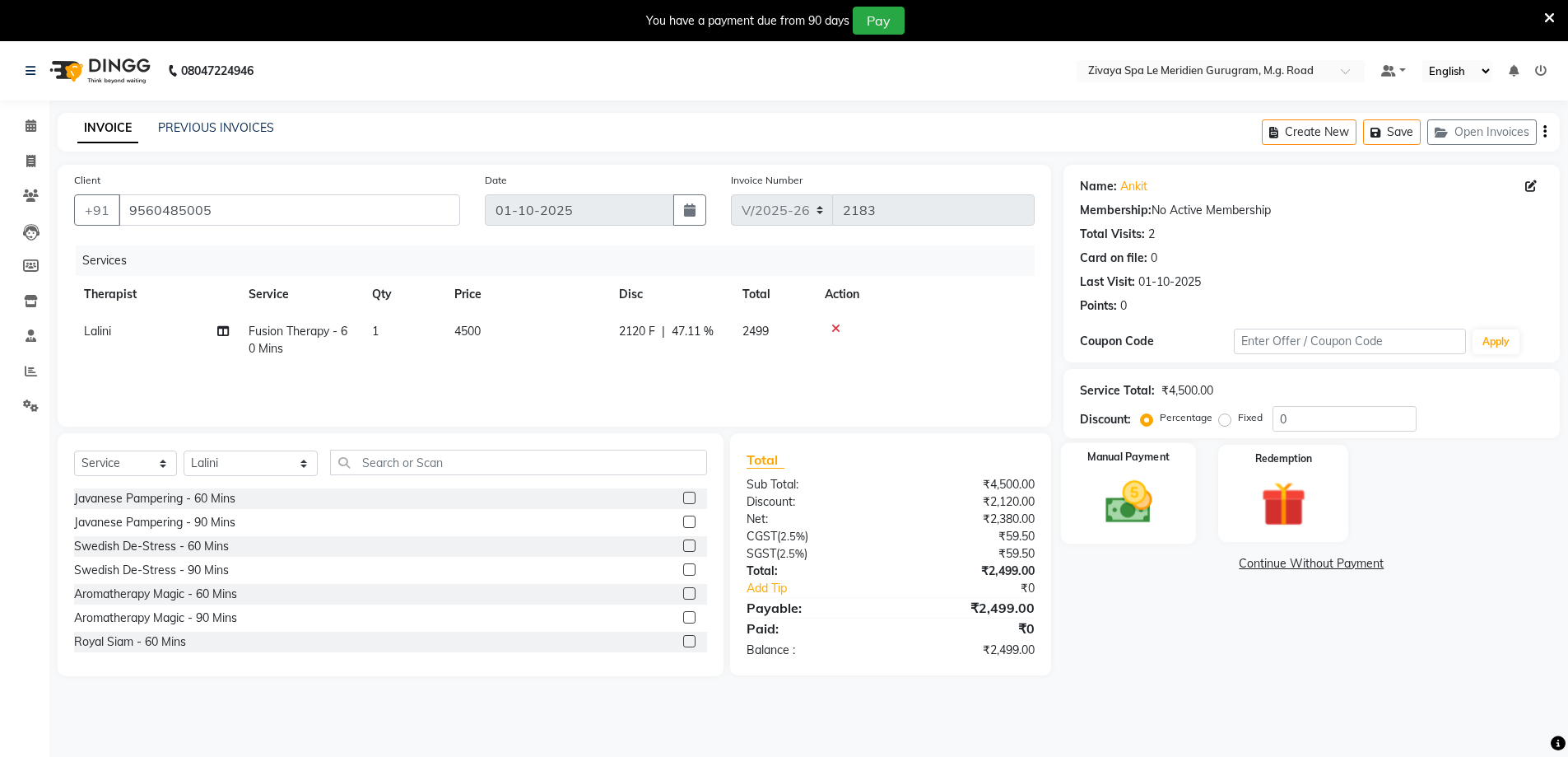
click at [1146, 498] on img at bounding box center [1128, 502] width 76 height 54
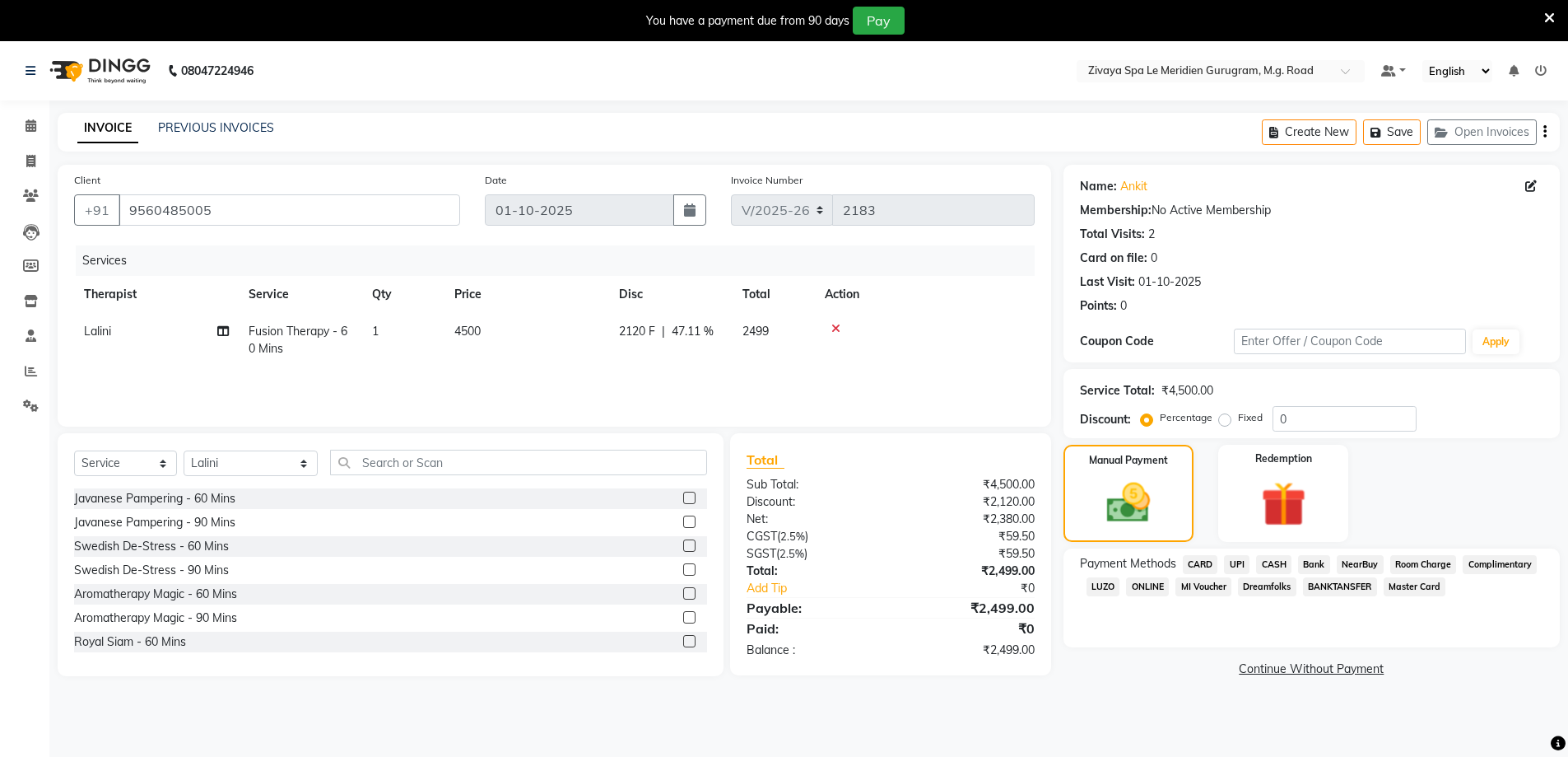
click at [1269, 564] on span "CASH" at bounding box center [1274, 564] width 36 height 19
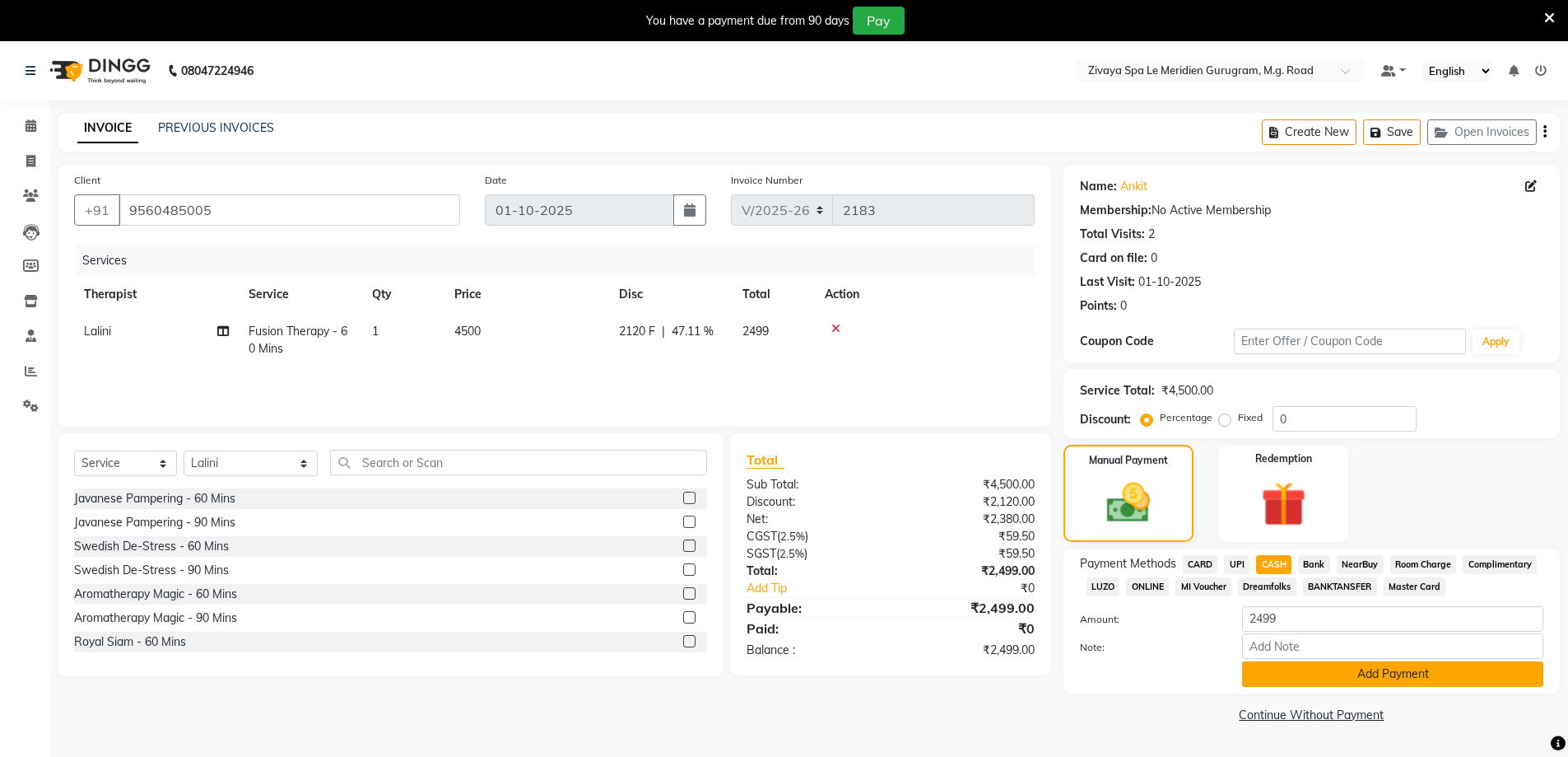
click at [1383, 673] on button "Add Payment" at bounding box center [1392, 674] width 301 height 26
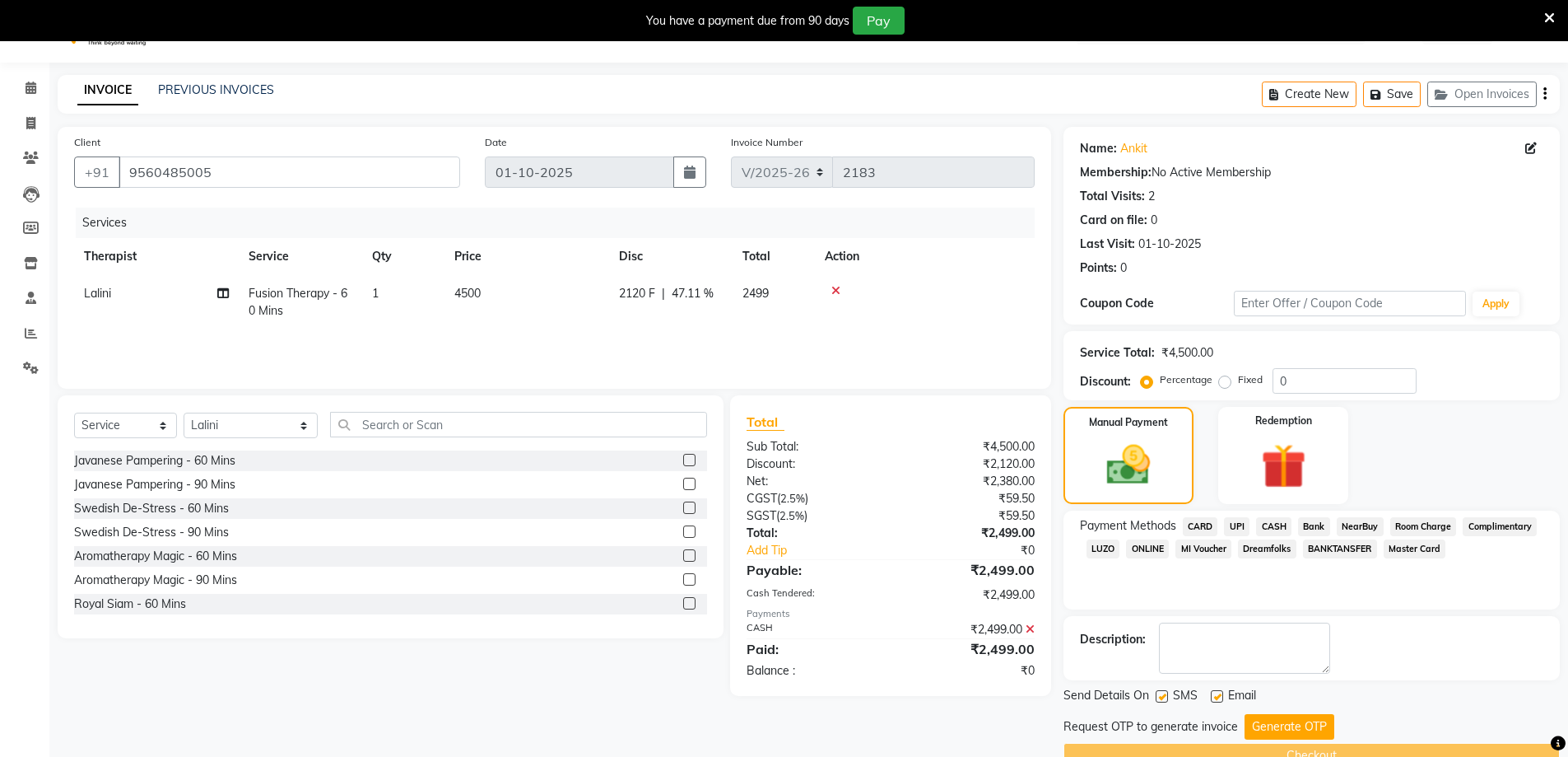
scroll to position [74, 0]
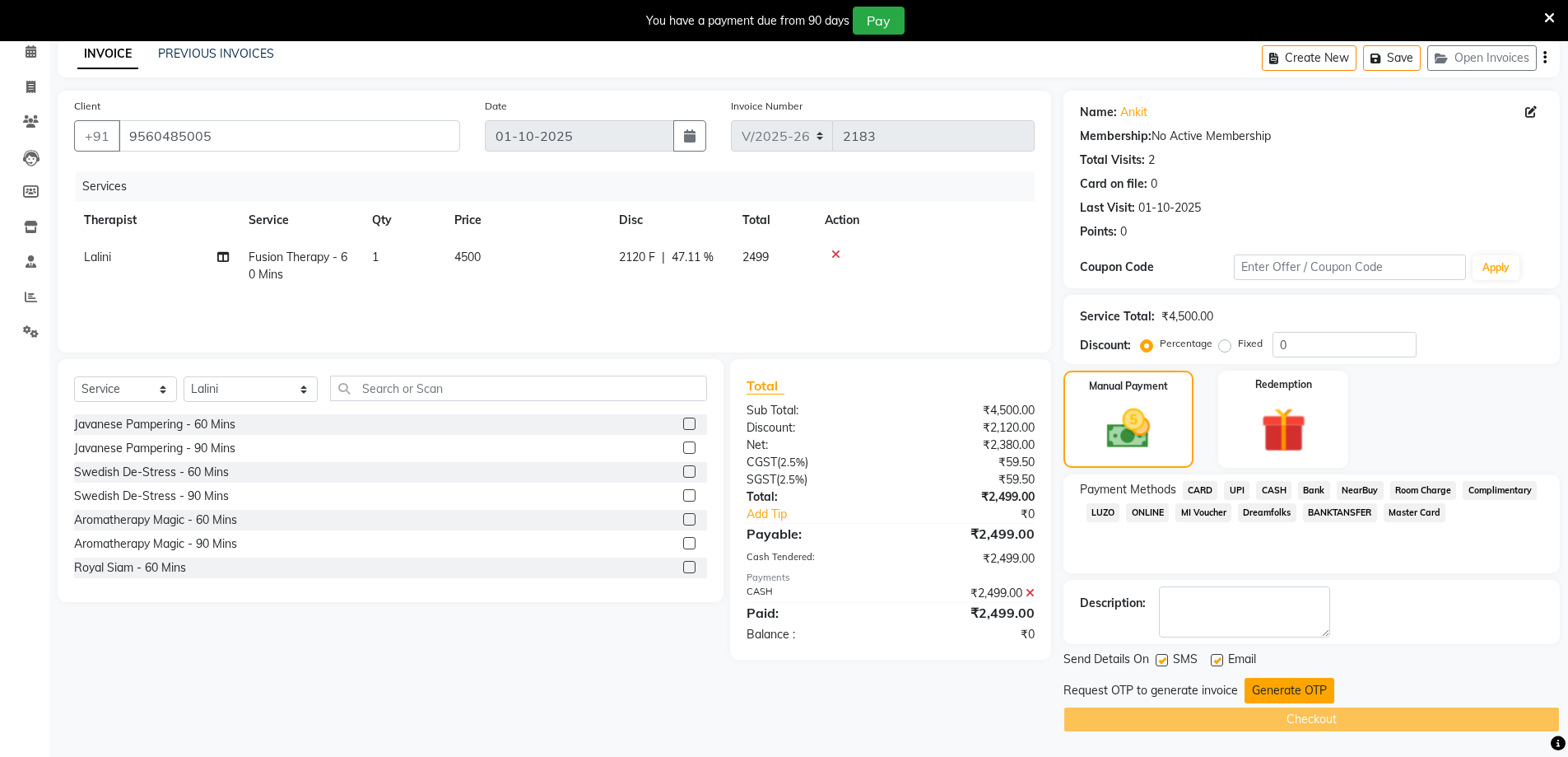
click at [1306, 686] on button "Generate OTP" at bounding box center [1289, 690] width 89 height 26
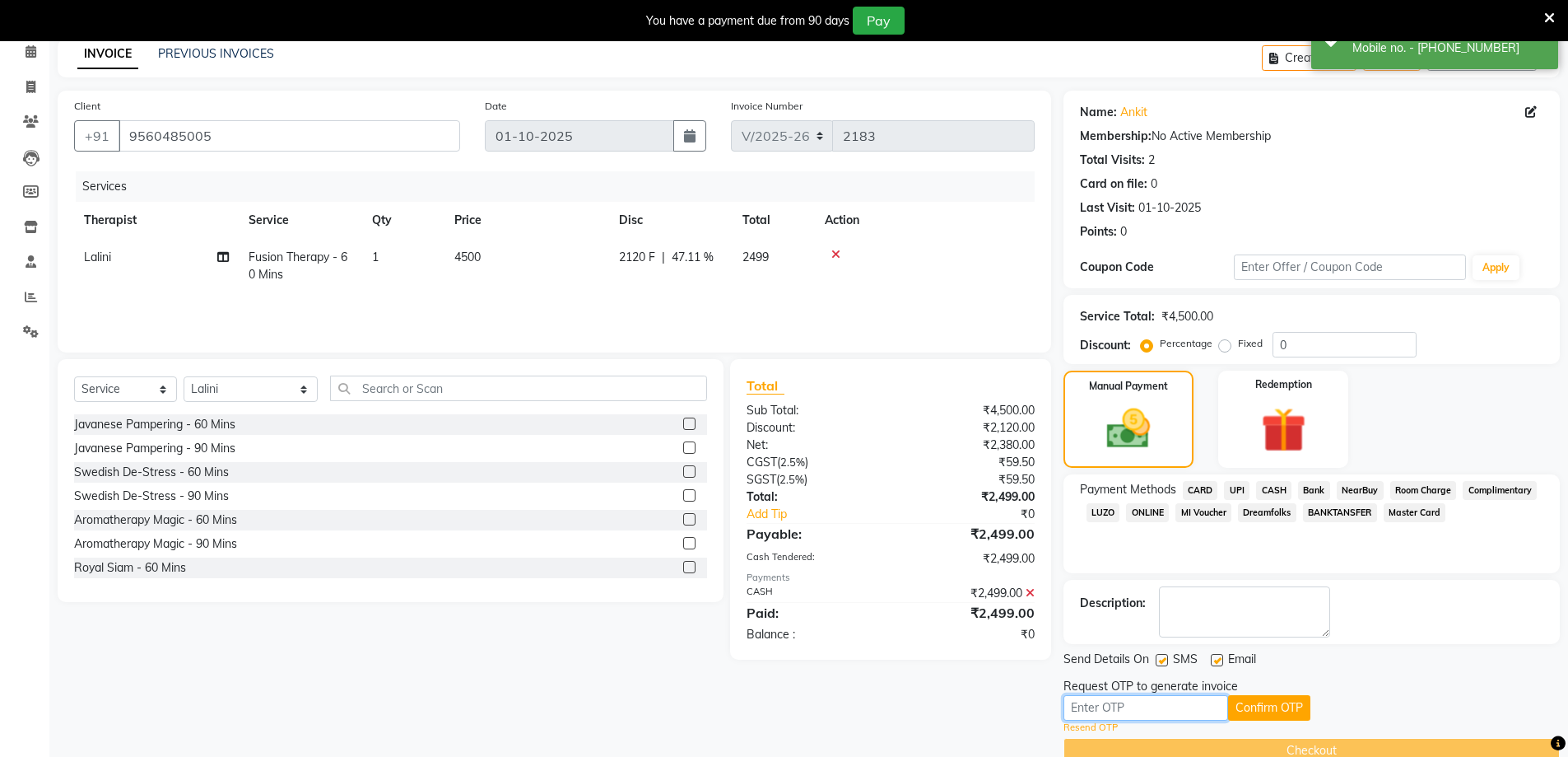
click at [1175, 706] on input "text" at bounding box center [1145, 707] width 164 height 26
type input "2947"
click at [1252, 718] on button "Confirm OTP" at bounding box center [1269, 707] width 82 height 26
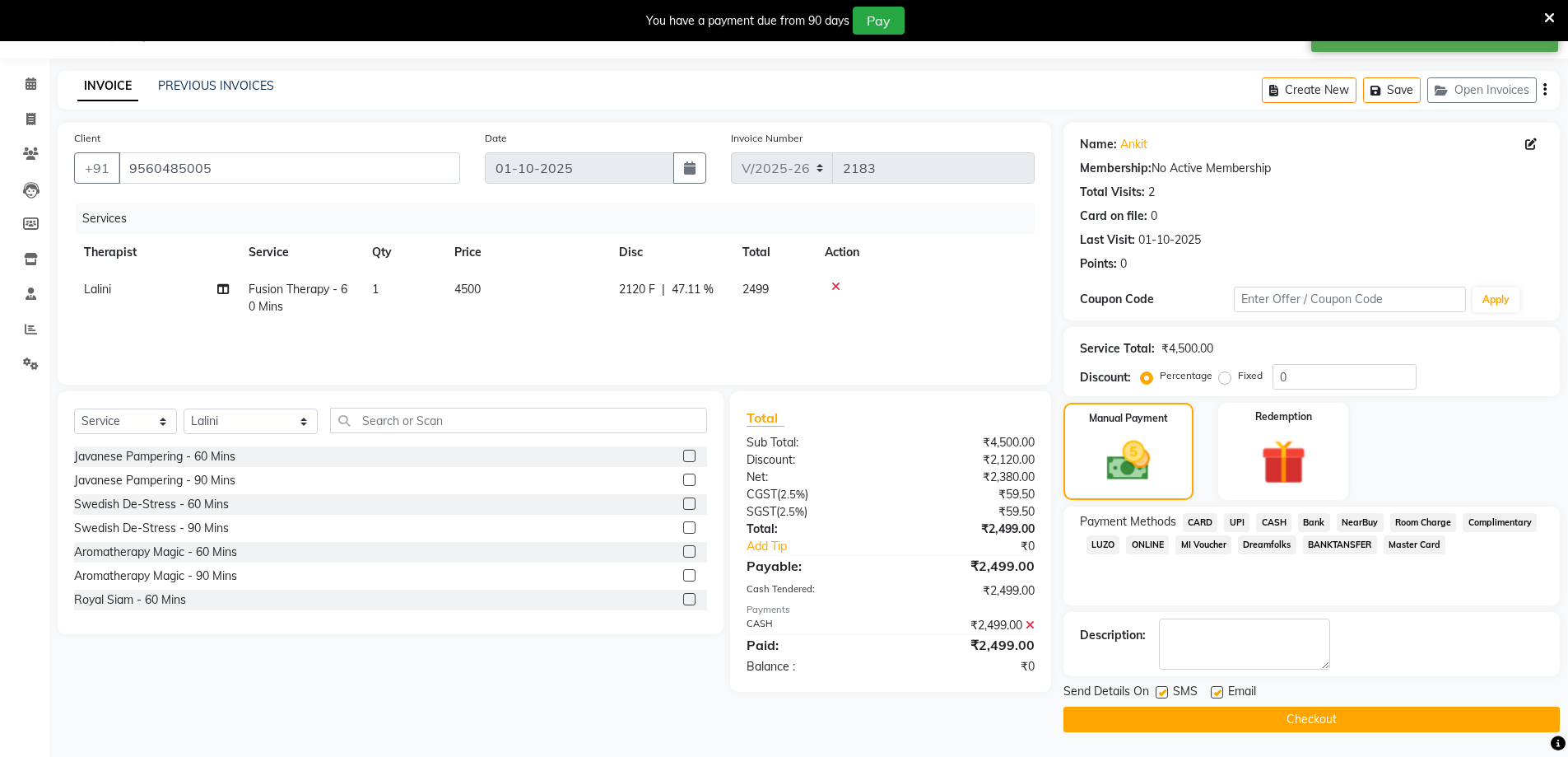
click at [1317, 716] on button "Checkout" at bounding box center [1311, 719] width 496 height 26
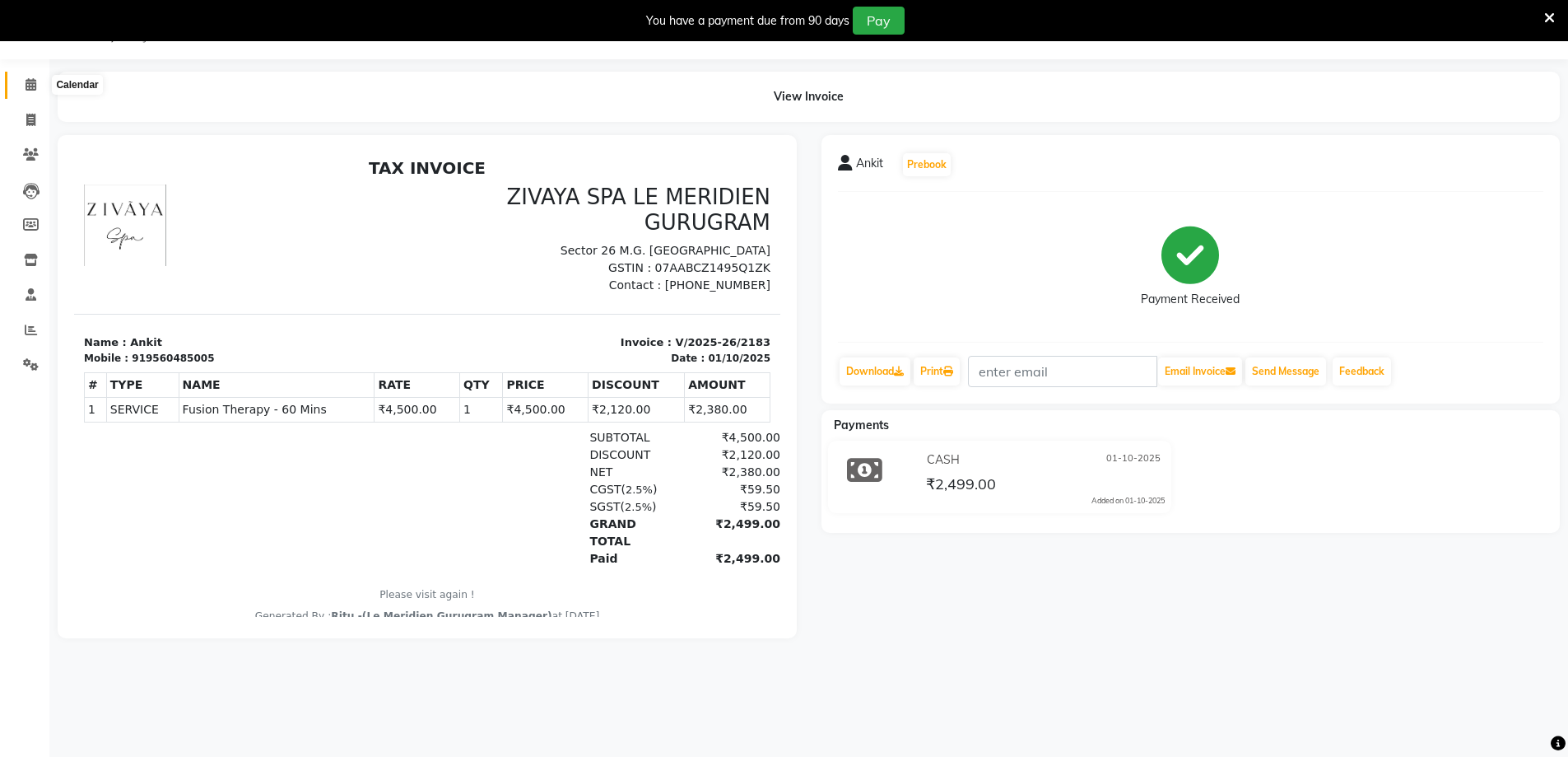
click at [16, 79] on span at bounding box center [30, 85] width 29 height 19
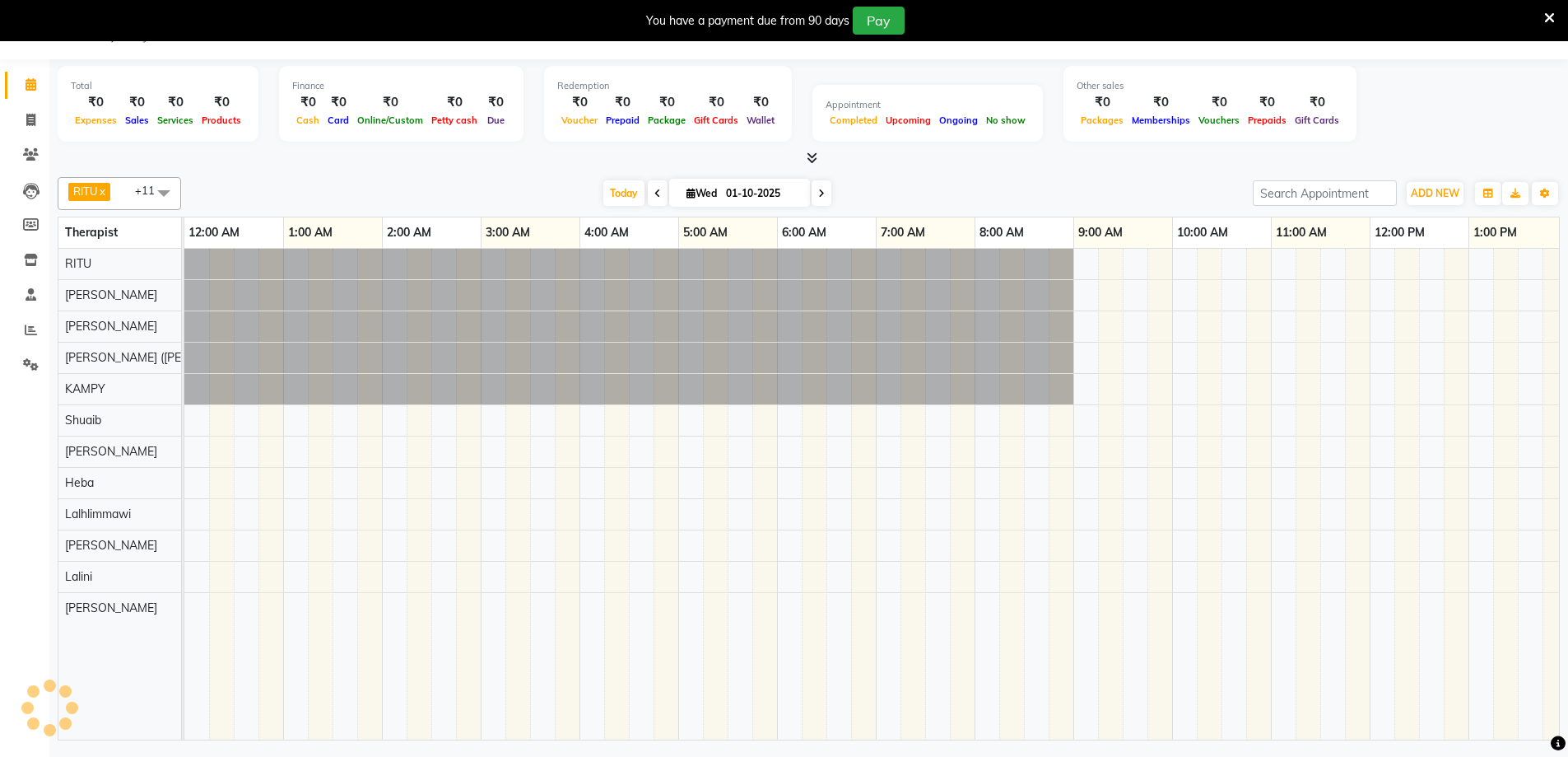
scroll to position [0, 593]
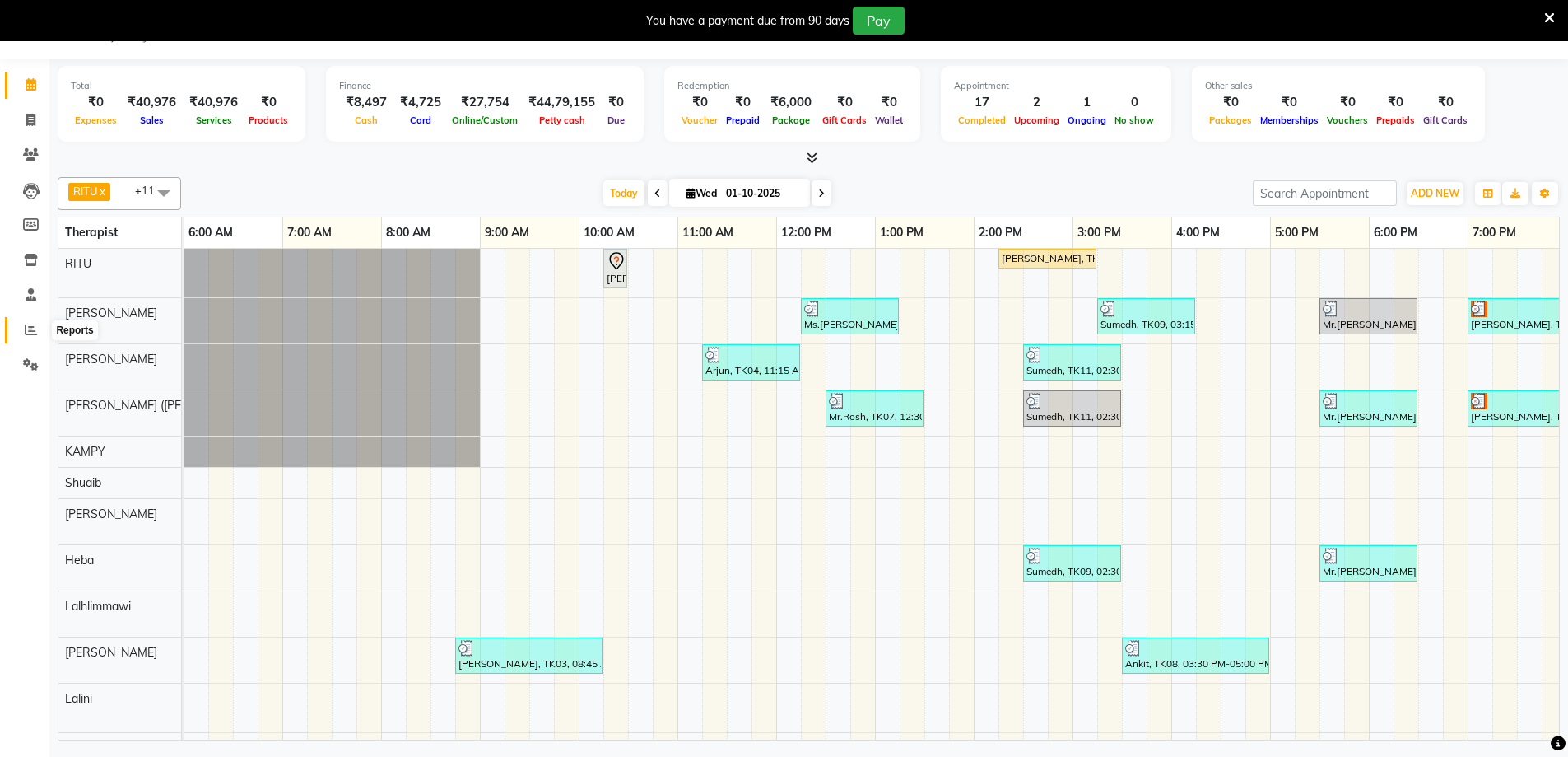
click at [17, 333] on span at bounding box center [30, 330] width 29 height 19
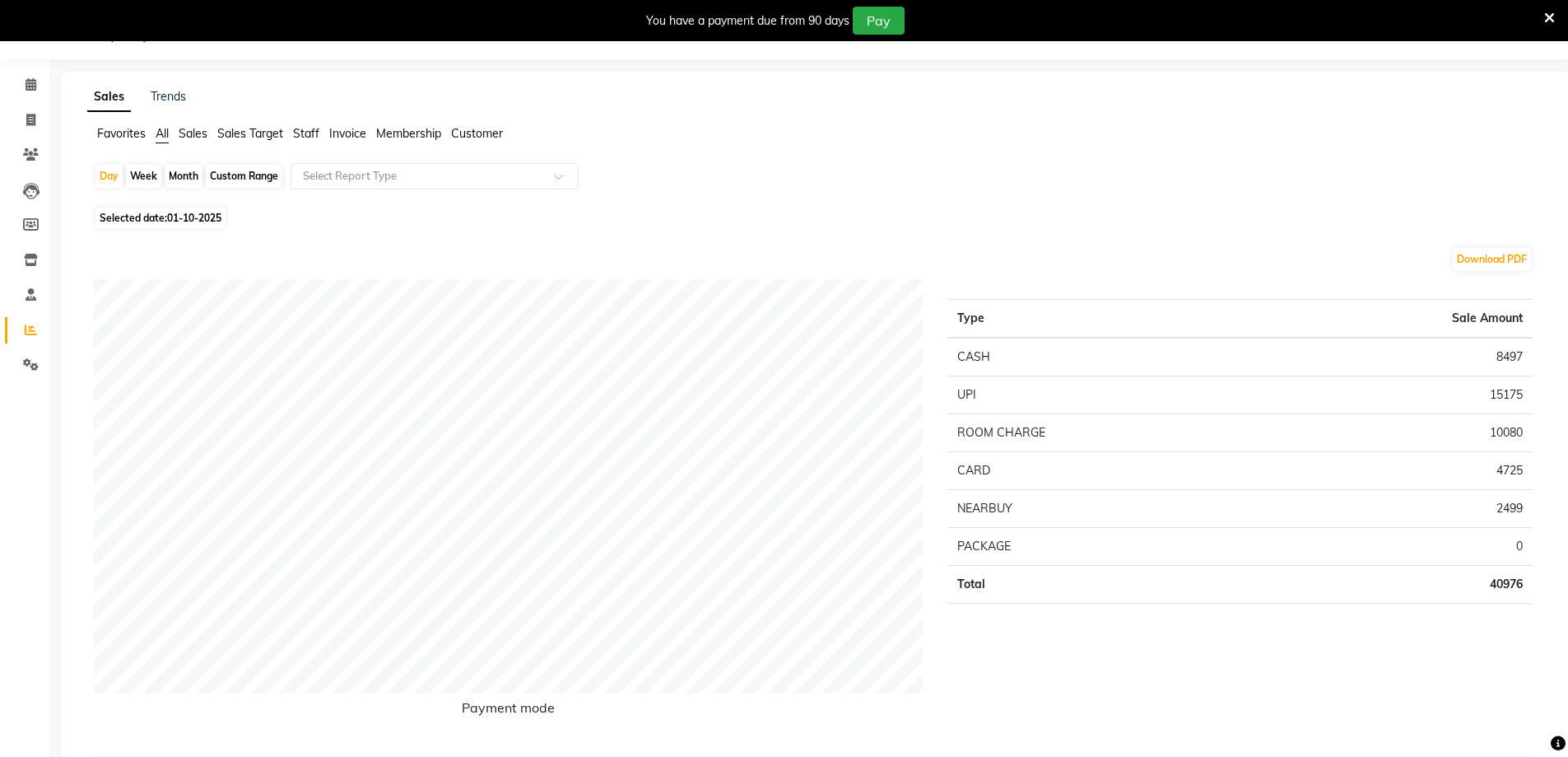
click at [306, 138] on span "Staff" at bounding box center [306, 133] width 26 height 15
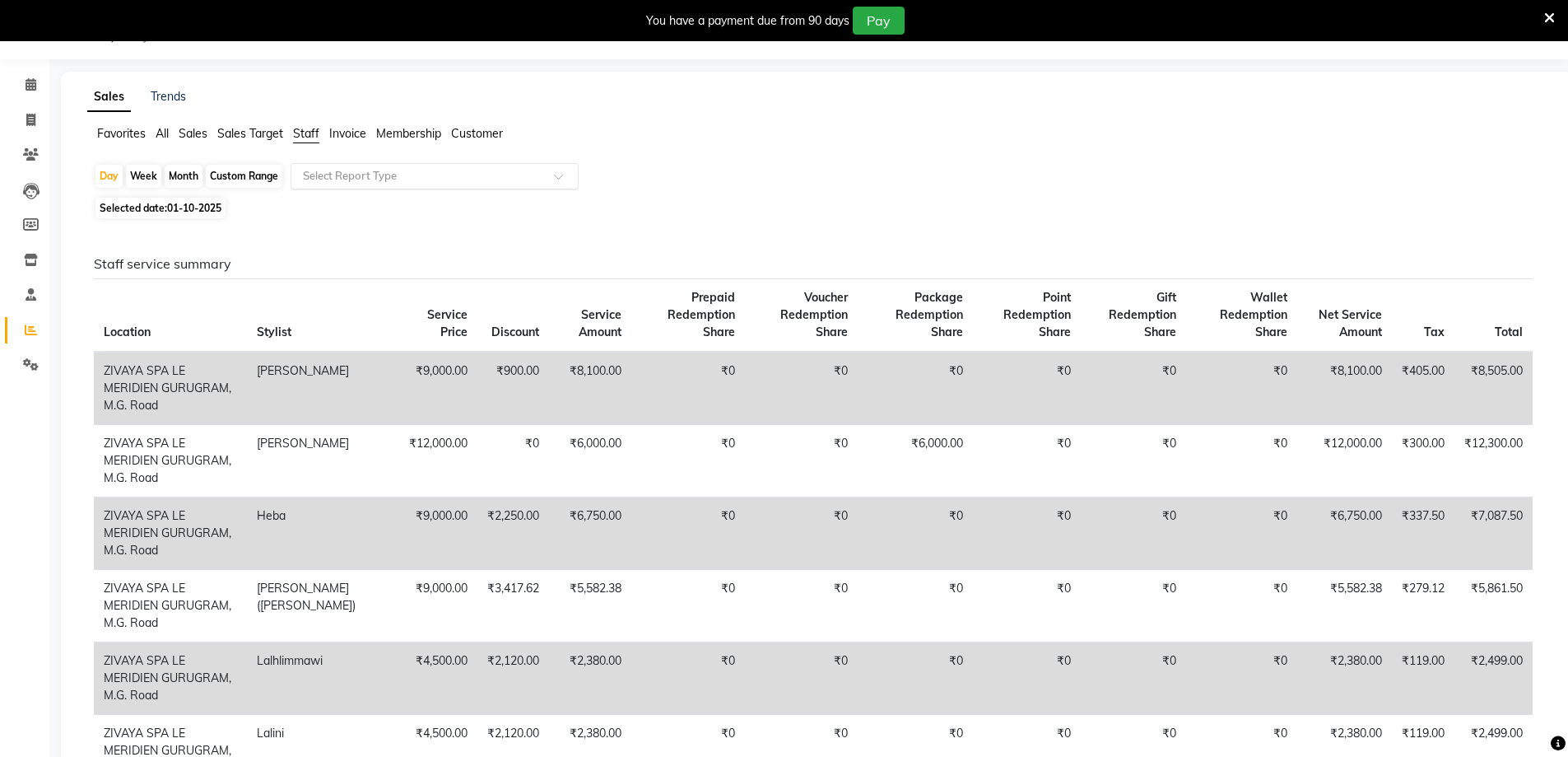
click at [332, 179] on input "text" at bounding box center [417, 176] width 237 height 16
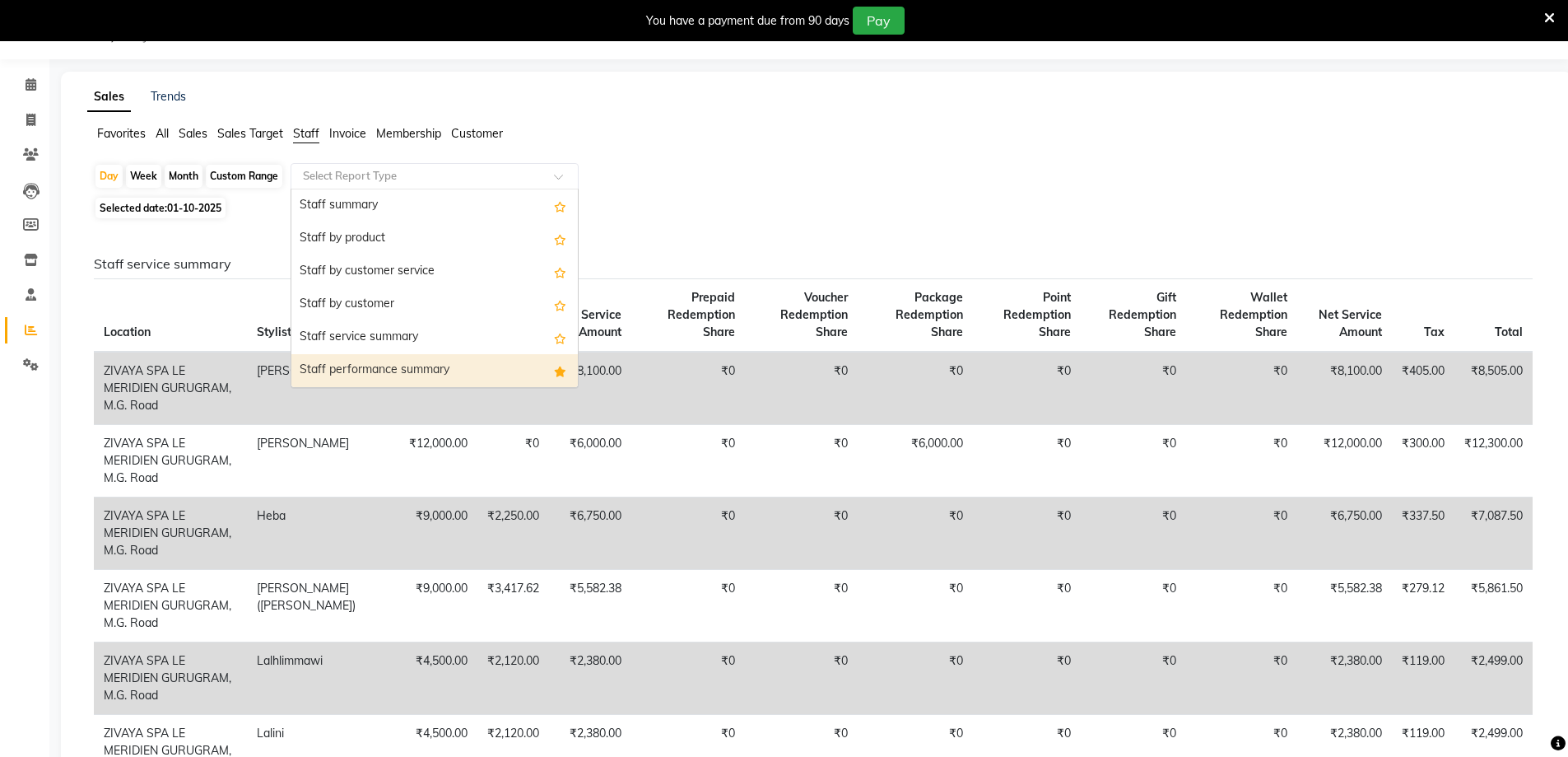
click at [390, 359] on div "Staff performance summary" at bounding box center [434, 370] width 287 height 33
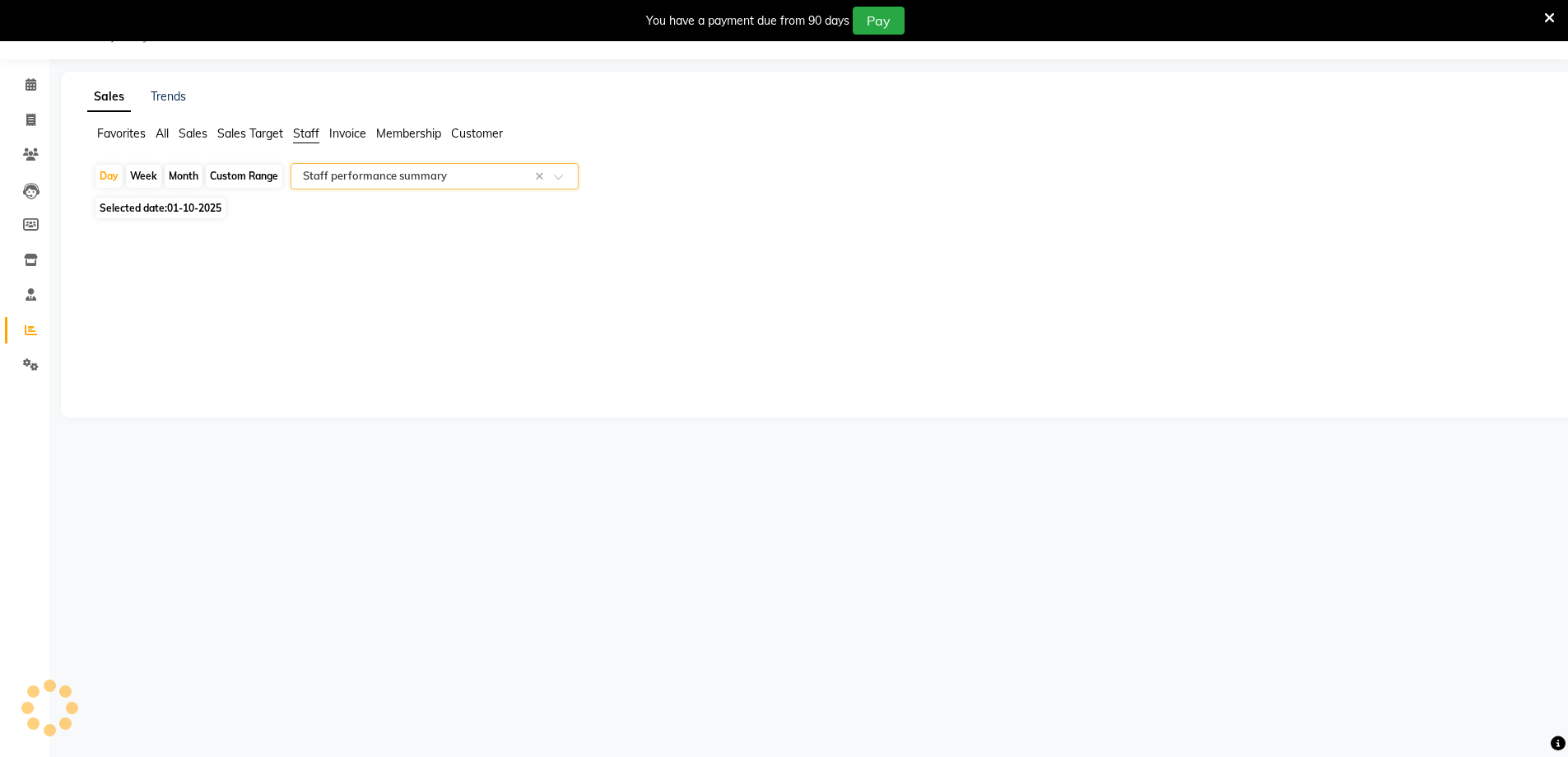
select select "filtered_report"
select select "csv"
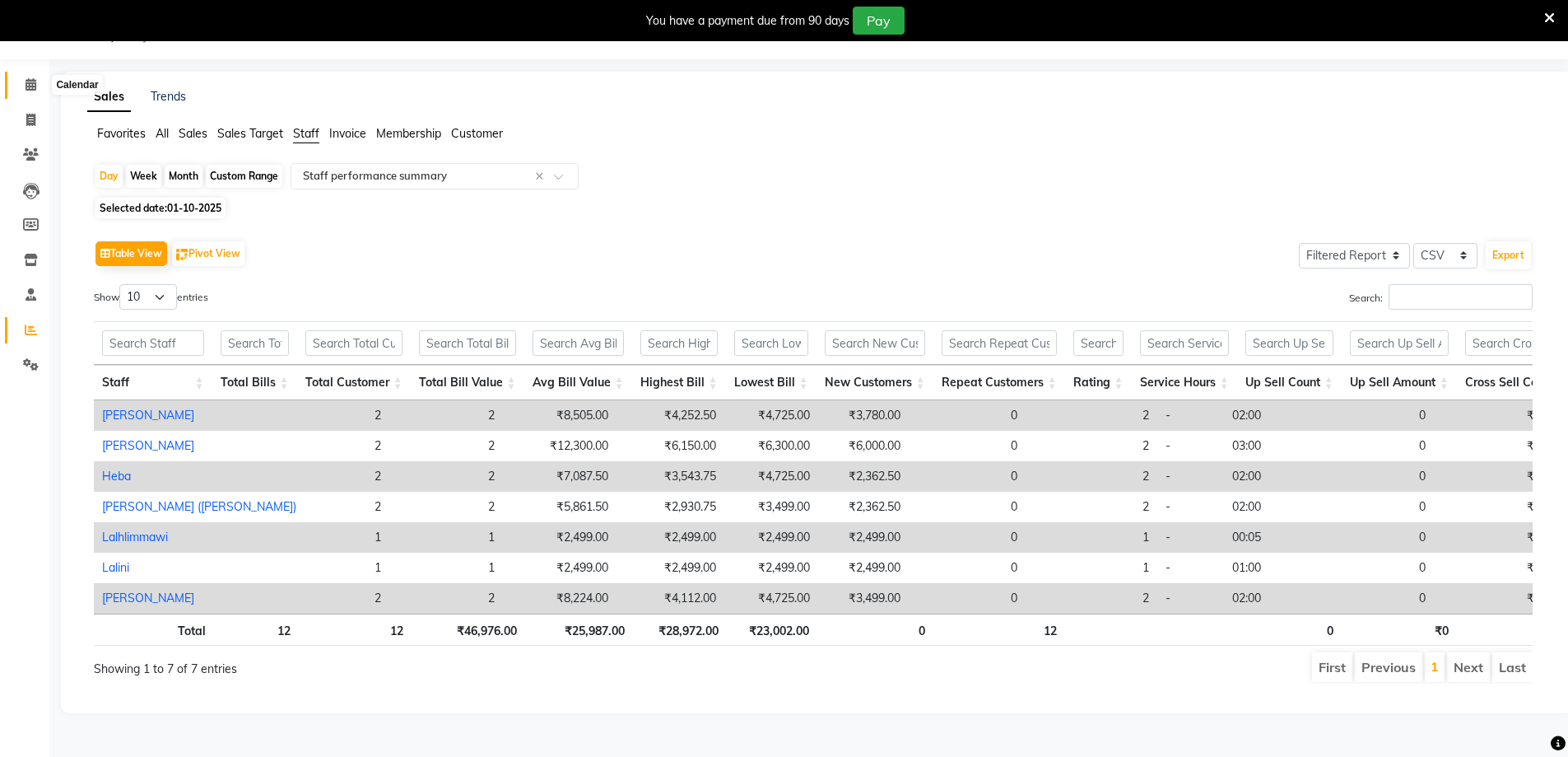
click at [29, 86] on icon at bounding box center [31, 85] width 11 height 13
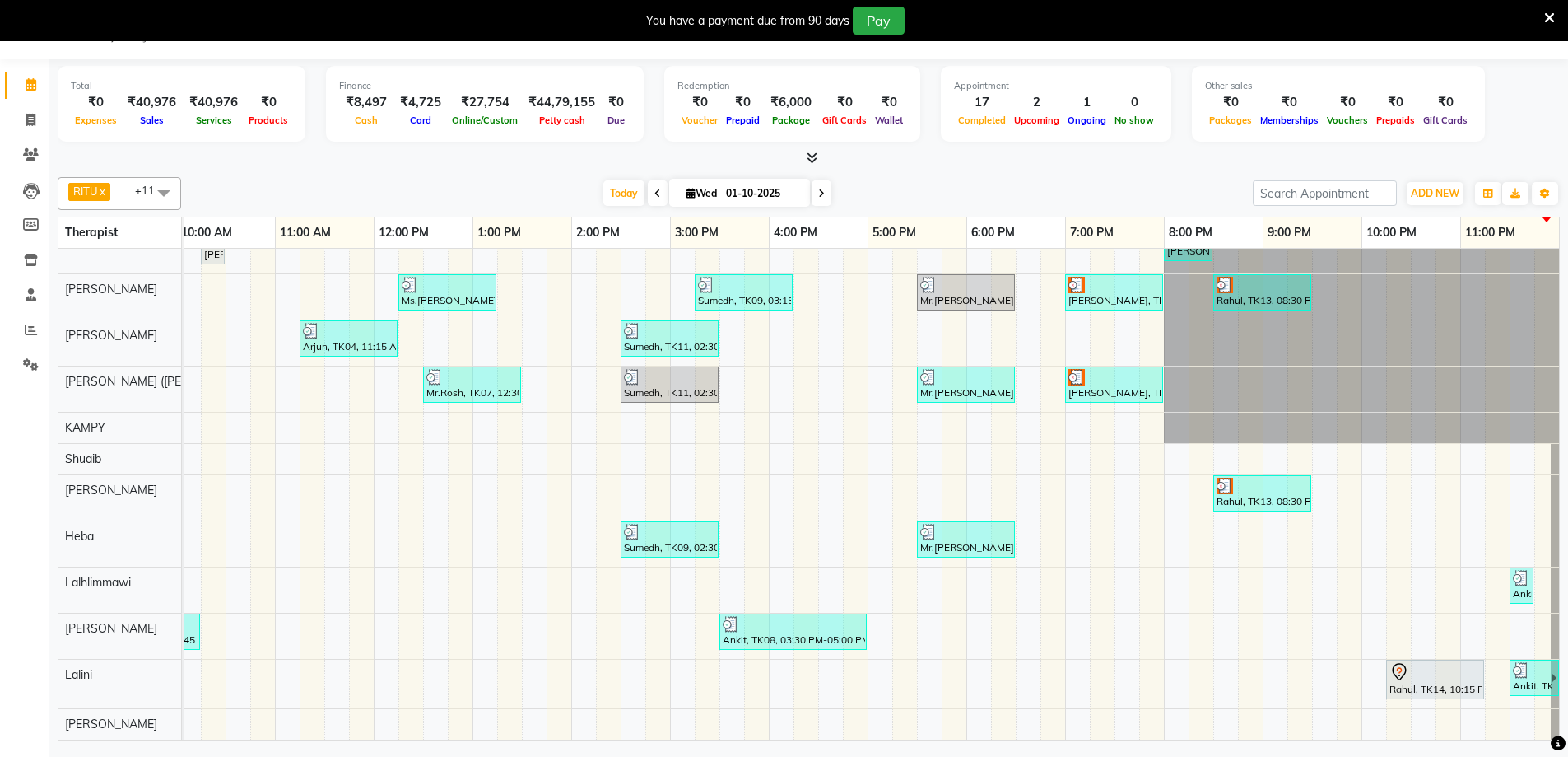
scroll to position [37, 1008]
click at [33, 332] on icon at bounding box center [31, 330] width 13 height 13
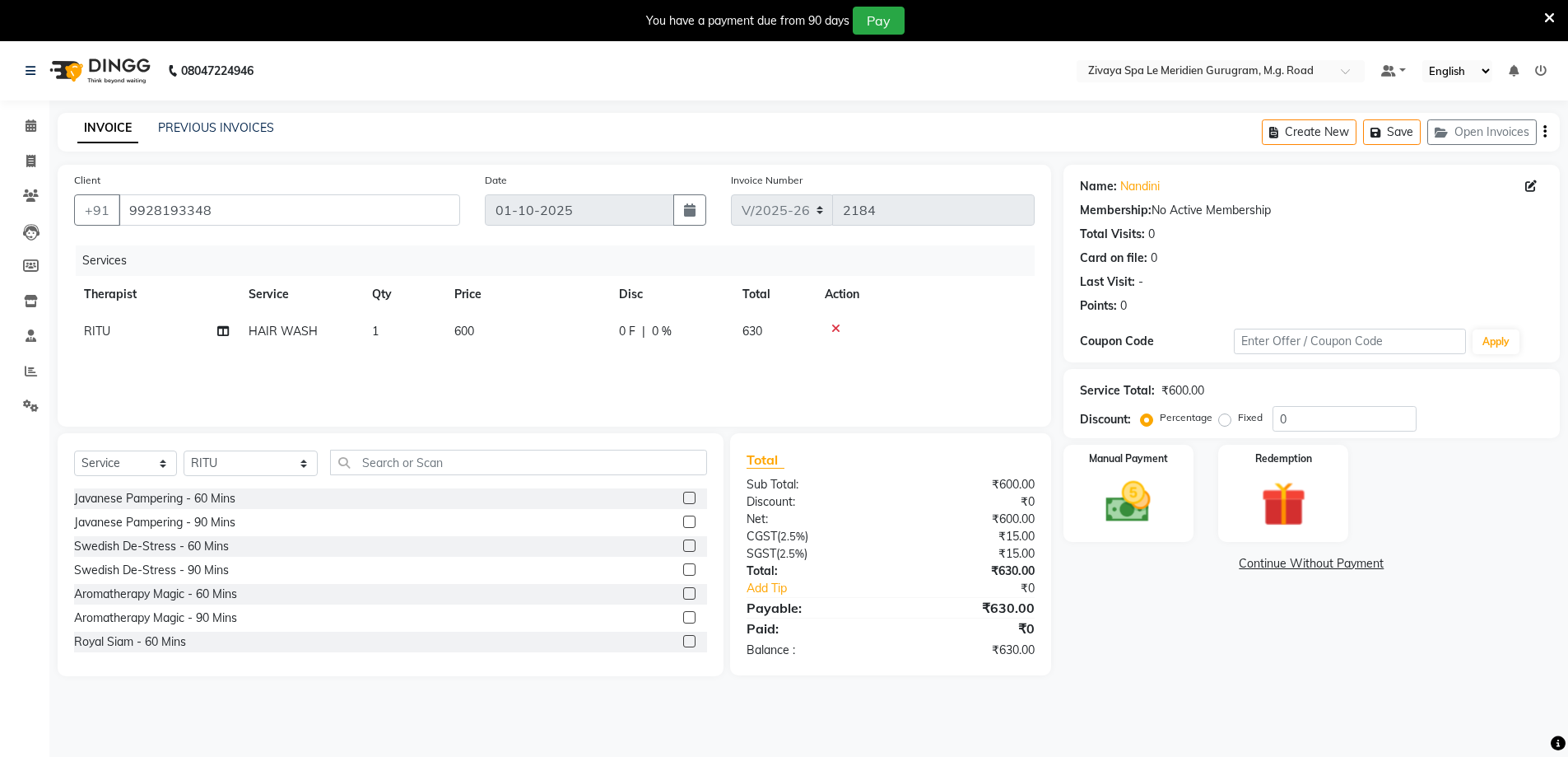
select select "6503"
select select "service"
select select "49503"
click at [1154, 499] on img at bounding box center [1128, 502] width 76 height 54
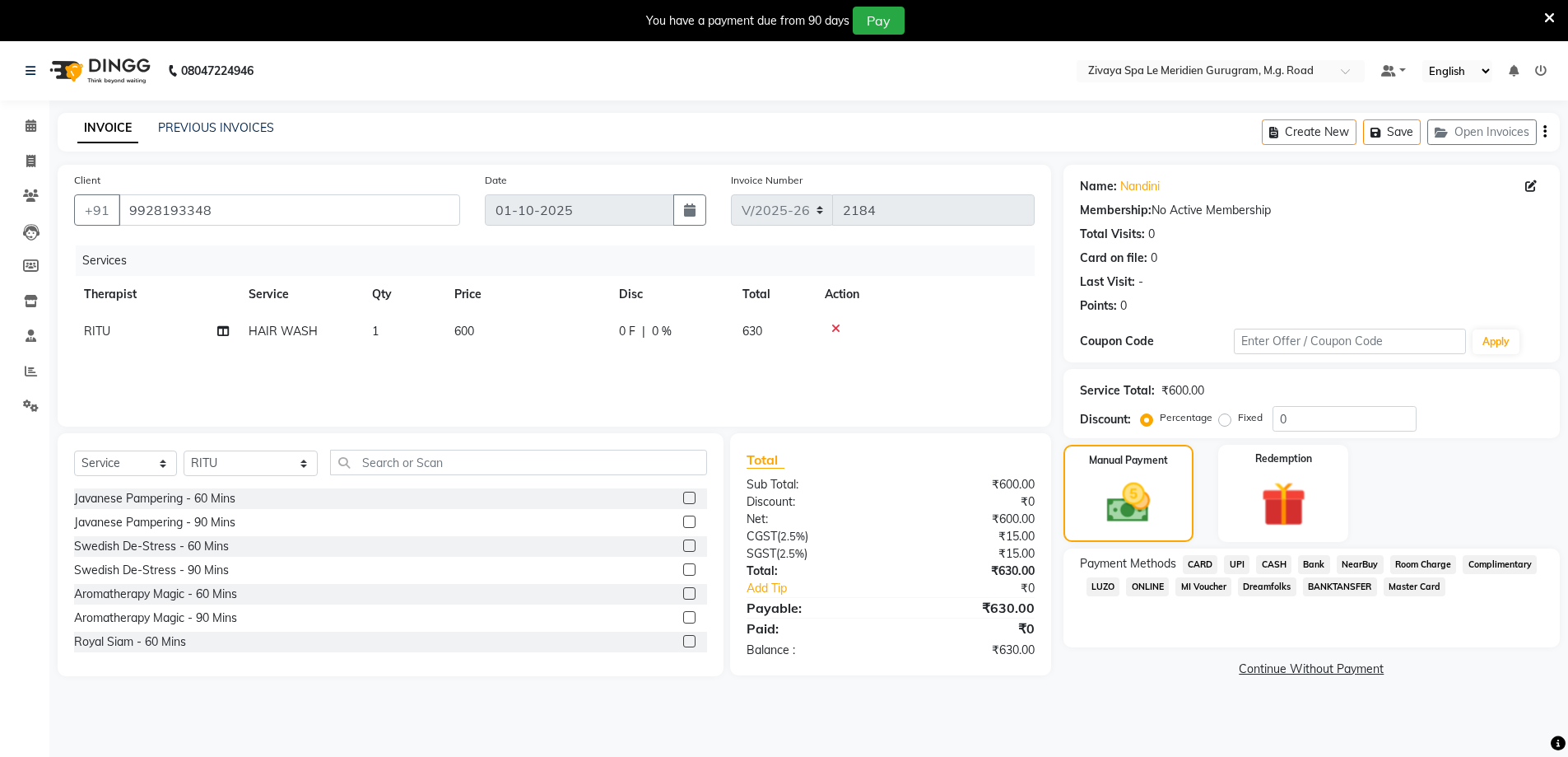
click at [1235, 559] on span "UPI" at bounding box center [1237, 564] width 26 height 19
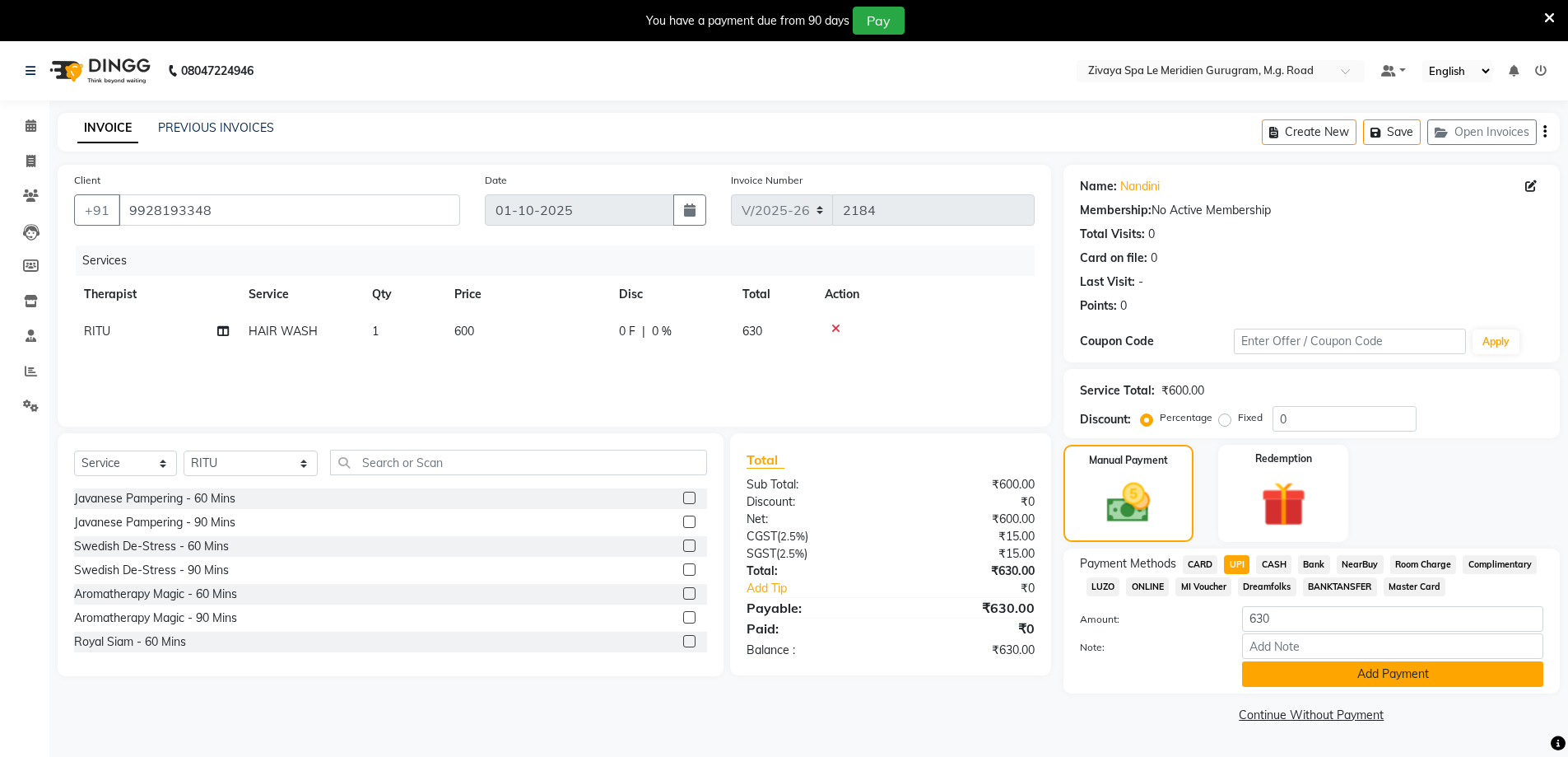
click at [1373, 671] on button "Add Payment" at bounding box center [1392, 674] width 301 height 26
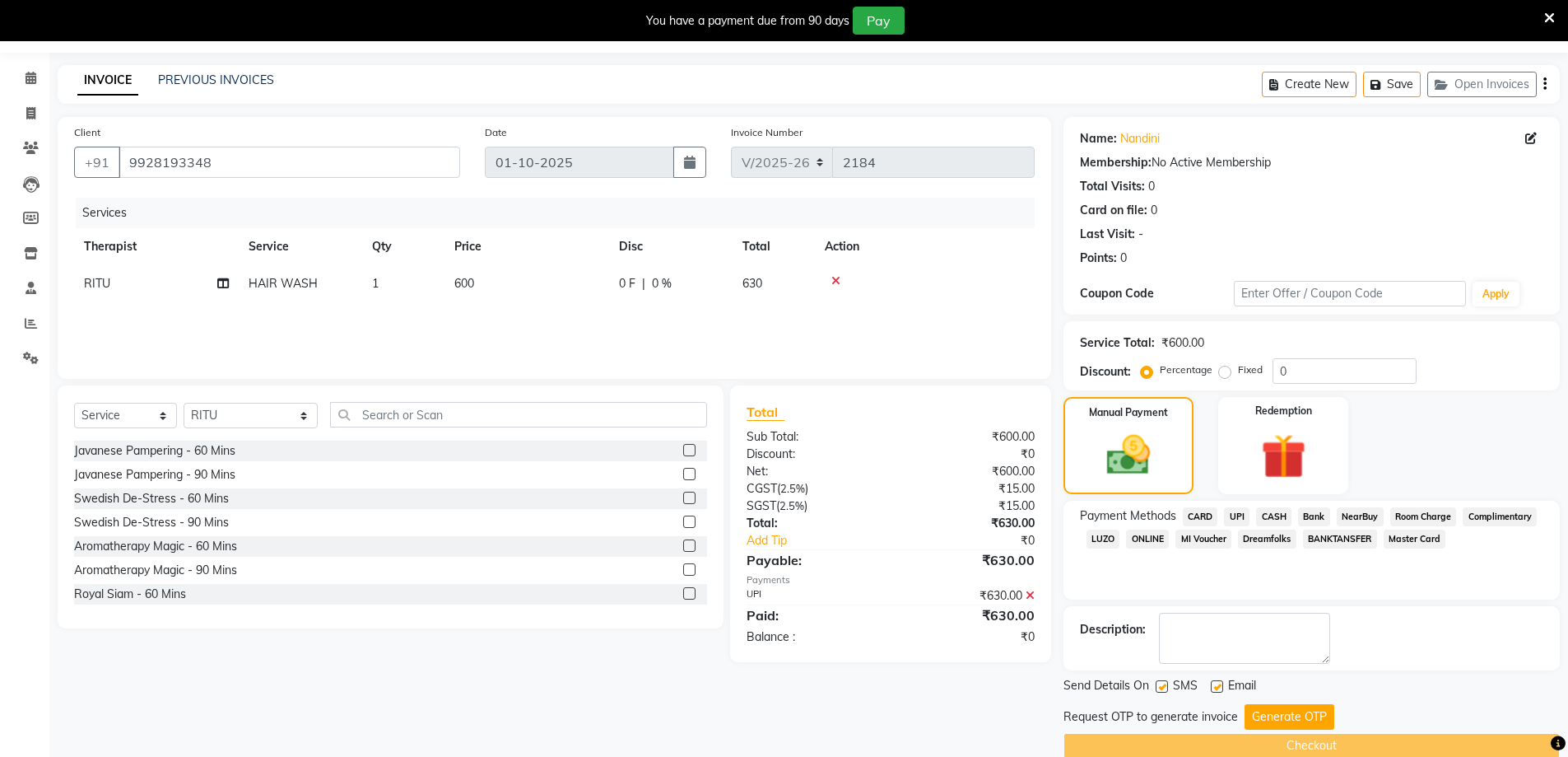
scroll to position [74, 0]
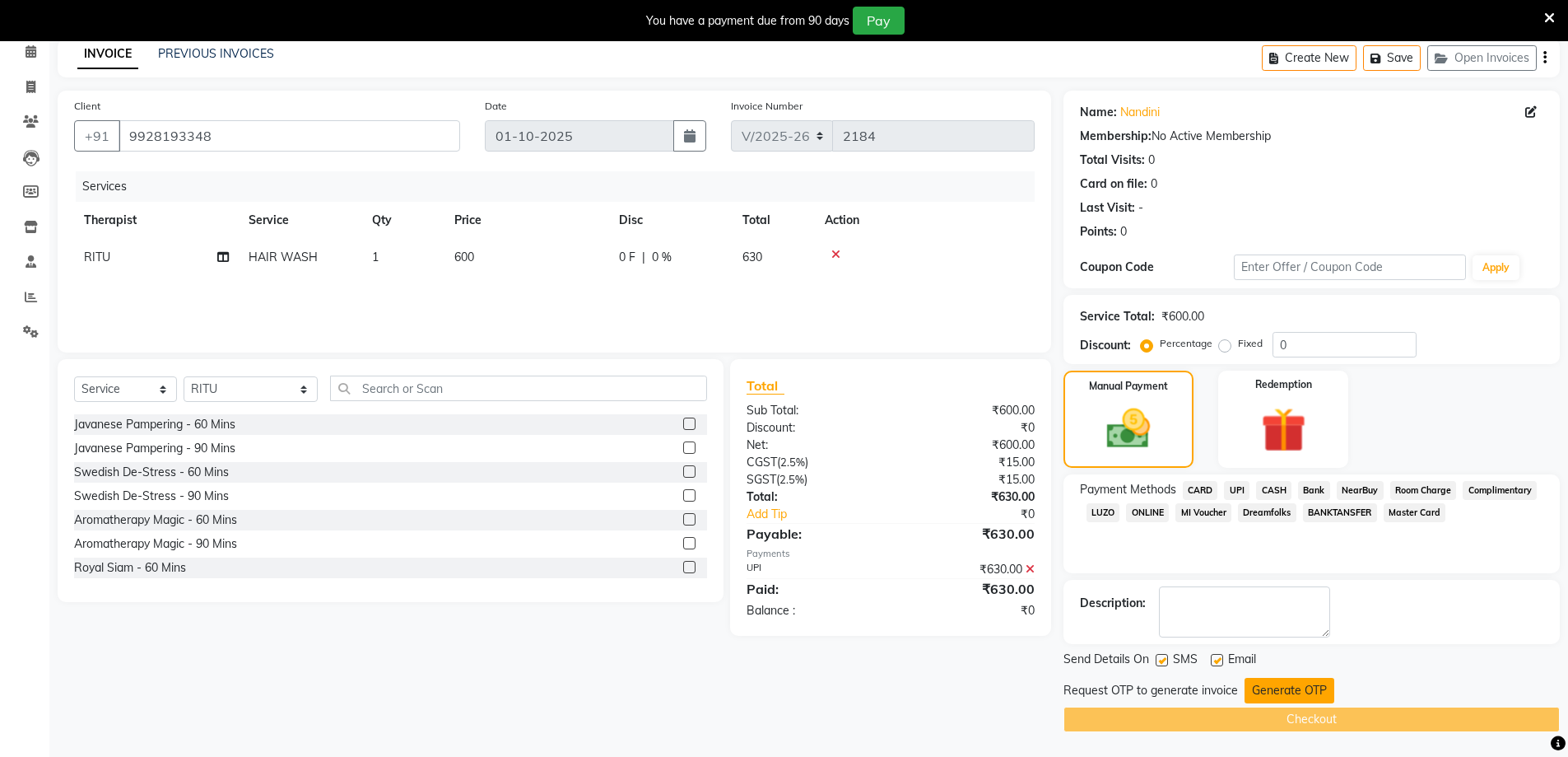
click at [1289, 692] on button "Generate OTP" at bounding box center [1289, 690] width 89 height 26
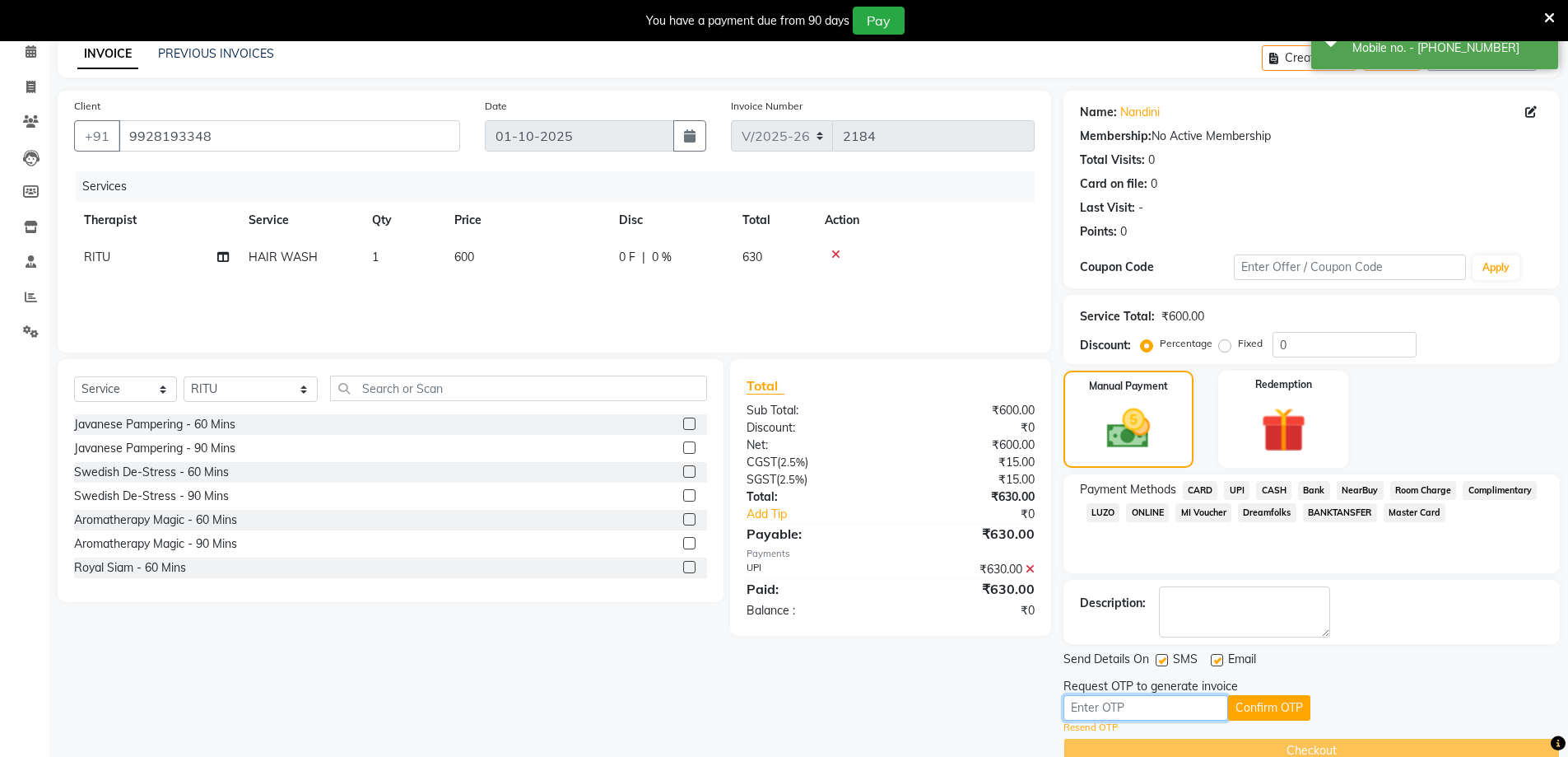
click at [1104, 708] on input "text" at bounding box center [1145, 707] width 164 height 26
type input "6663"
click at [1240, 702] on button "Confirm OTP" at bounding box center [1269, 707] width 82 height 26
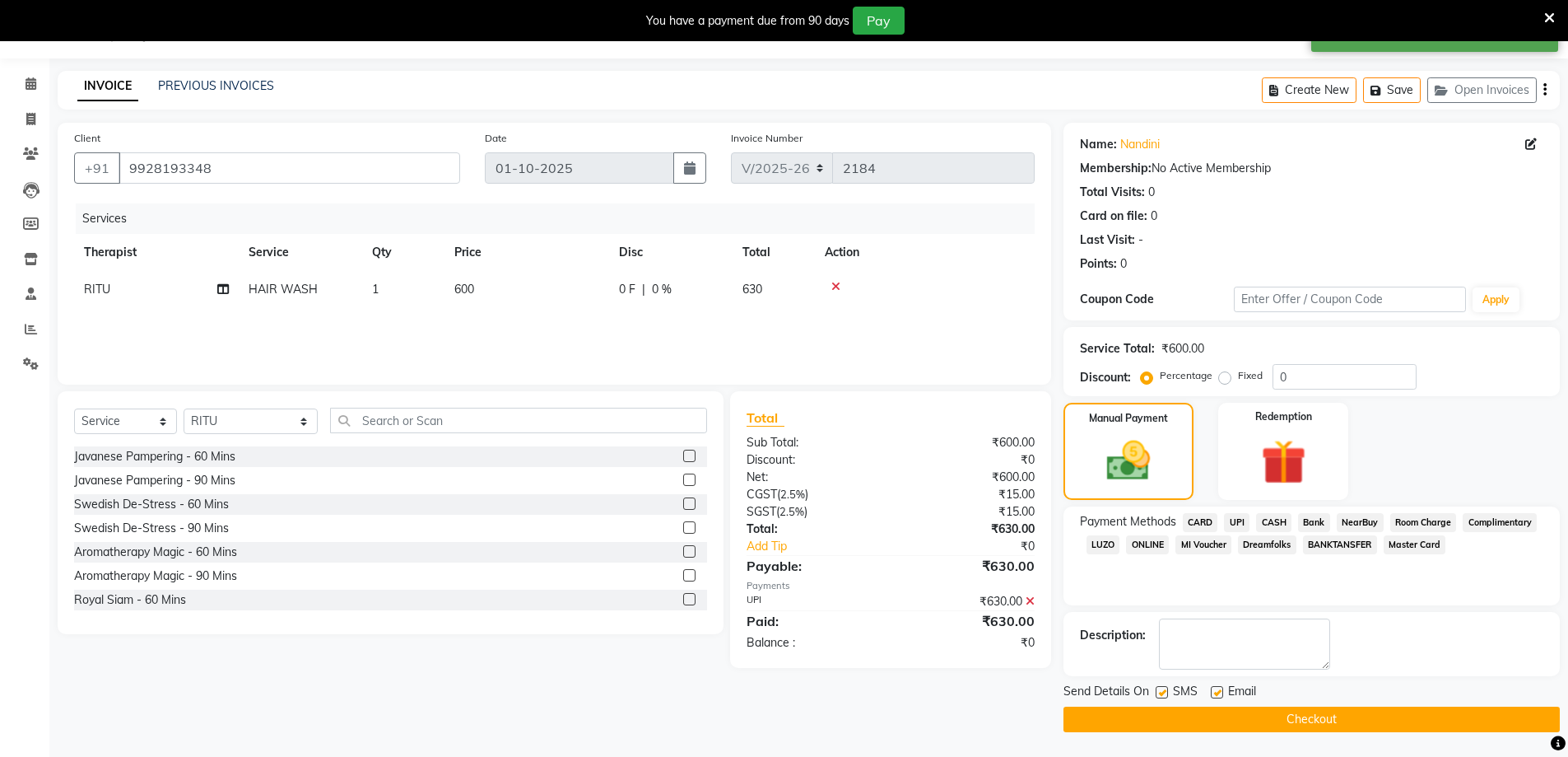
click at [1261, 713] on button "Checkout" at bounding box center [1311, 719] width 496 height 26
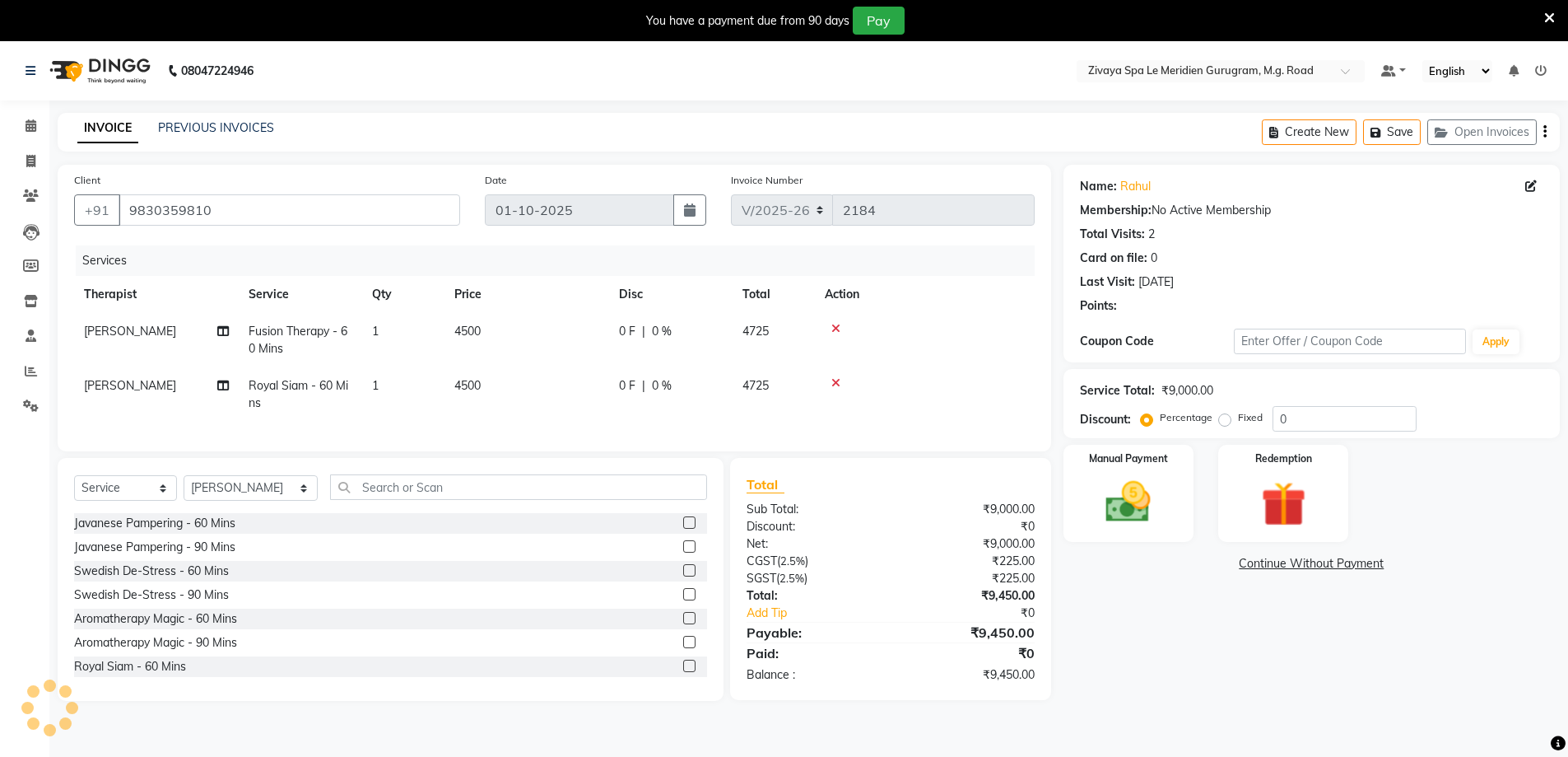
select select "6503"
select select "service"
select select "61537"
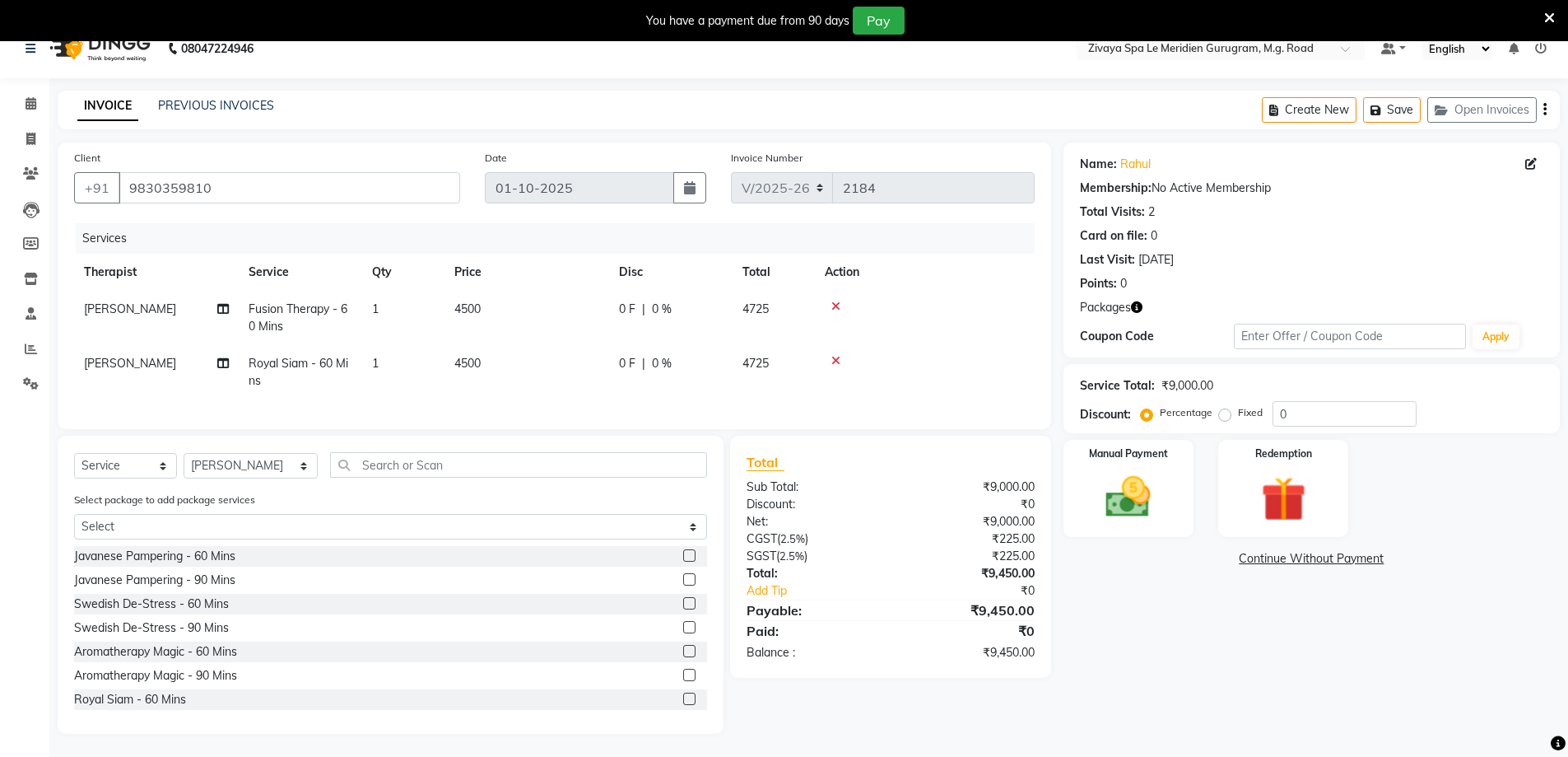
scroll to position [41, 0]
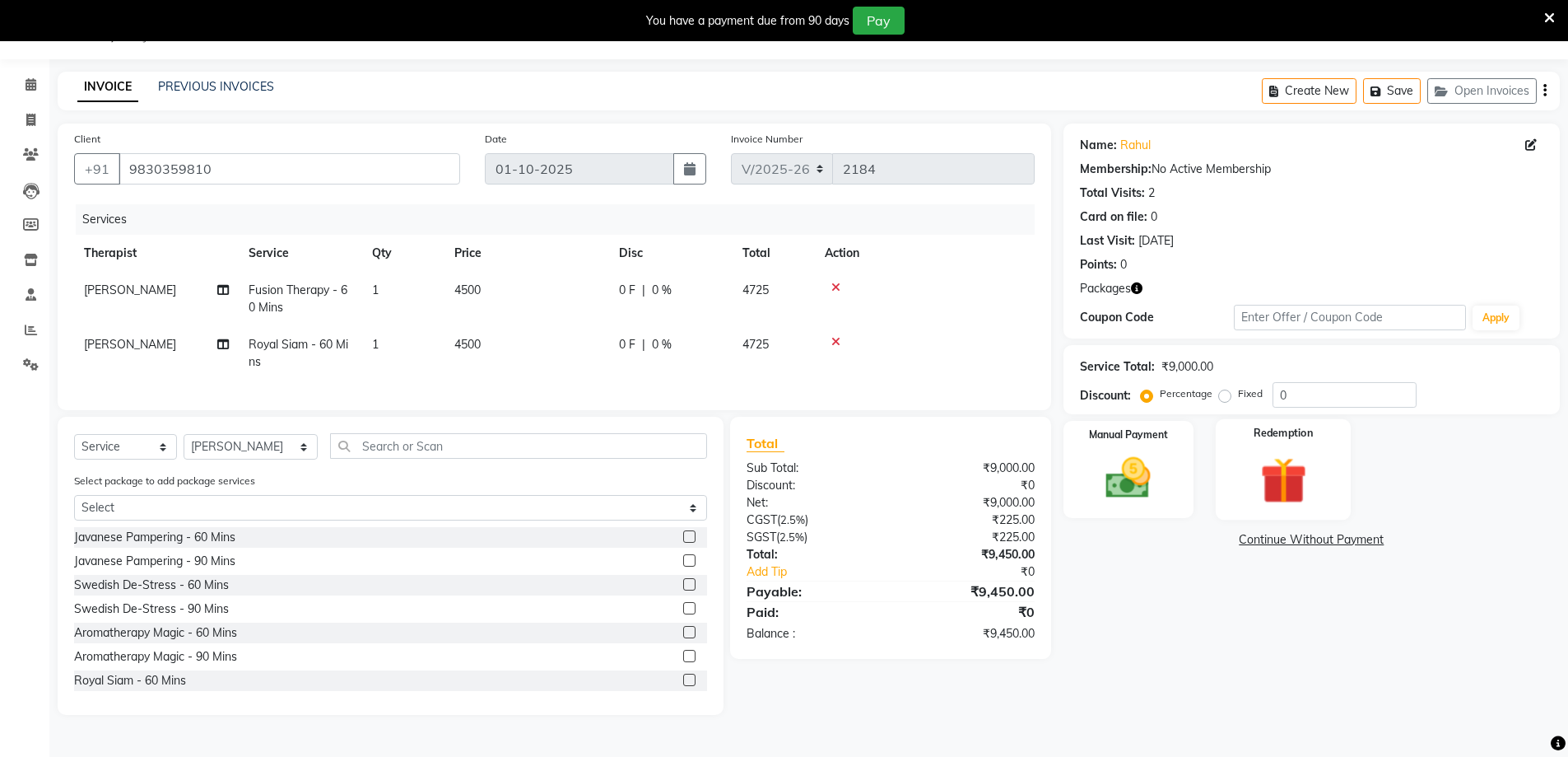
click at [1291, 483] on img at bounding box center [1283, 480] width 76 height 58
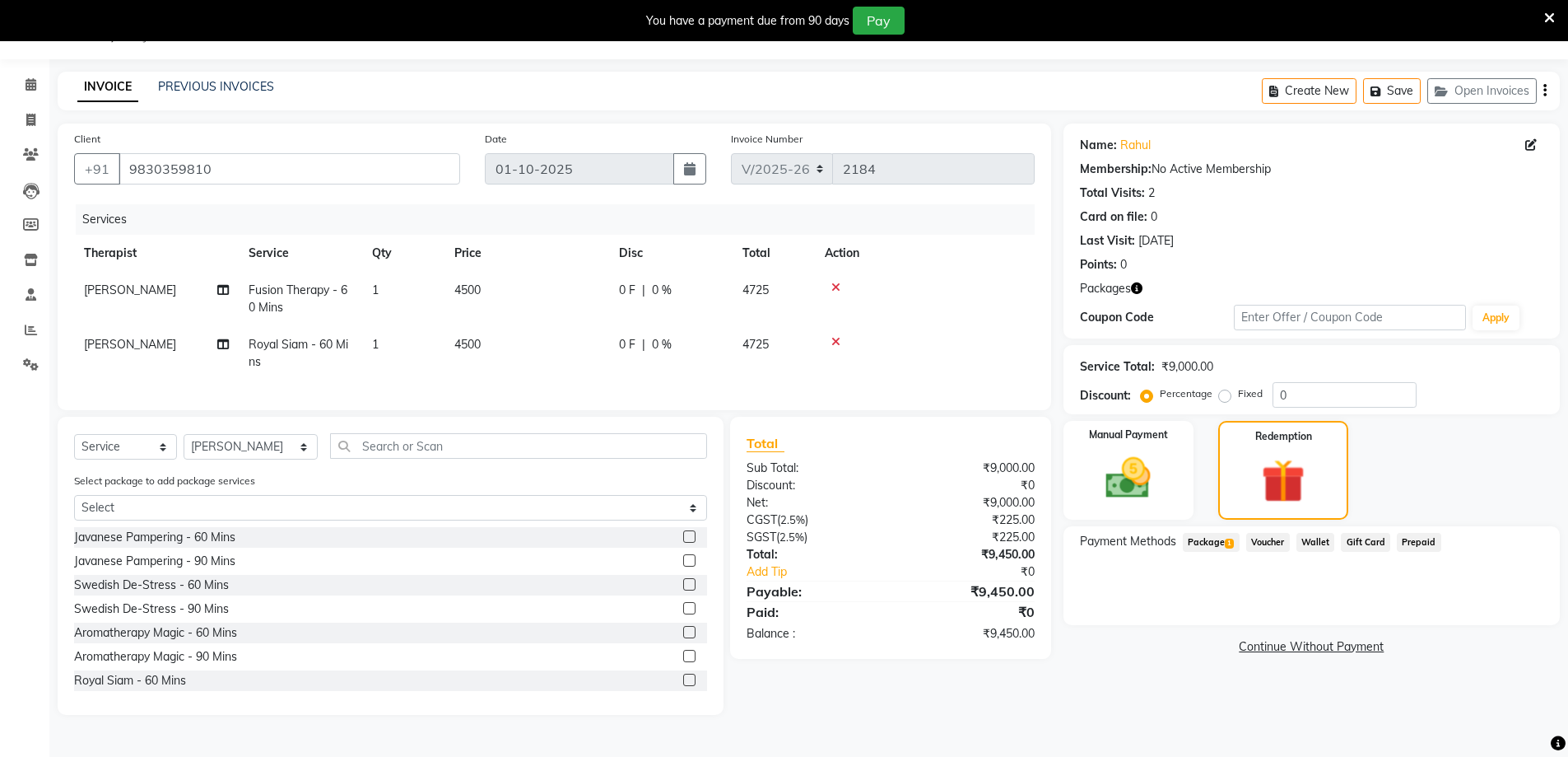
click at [1203, 539] on span "Package 1" at bounding box center [1212, 542] width 57 height 19
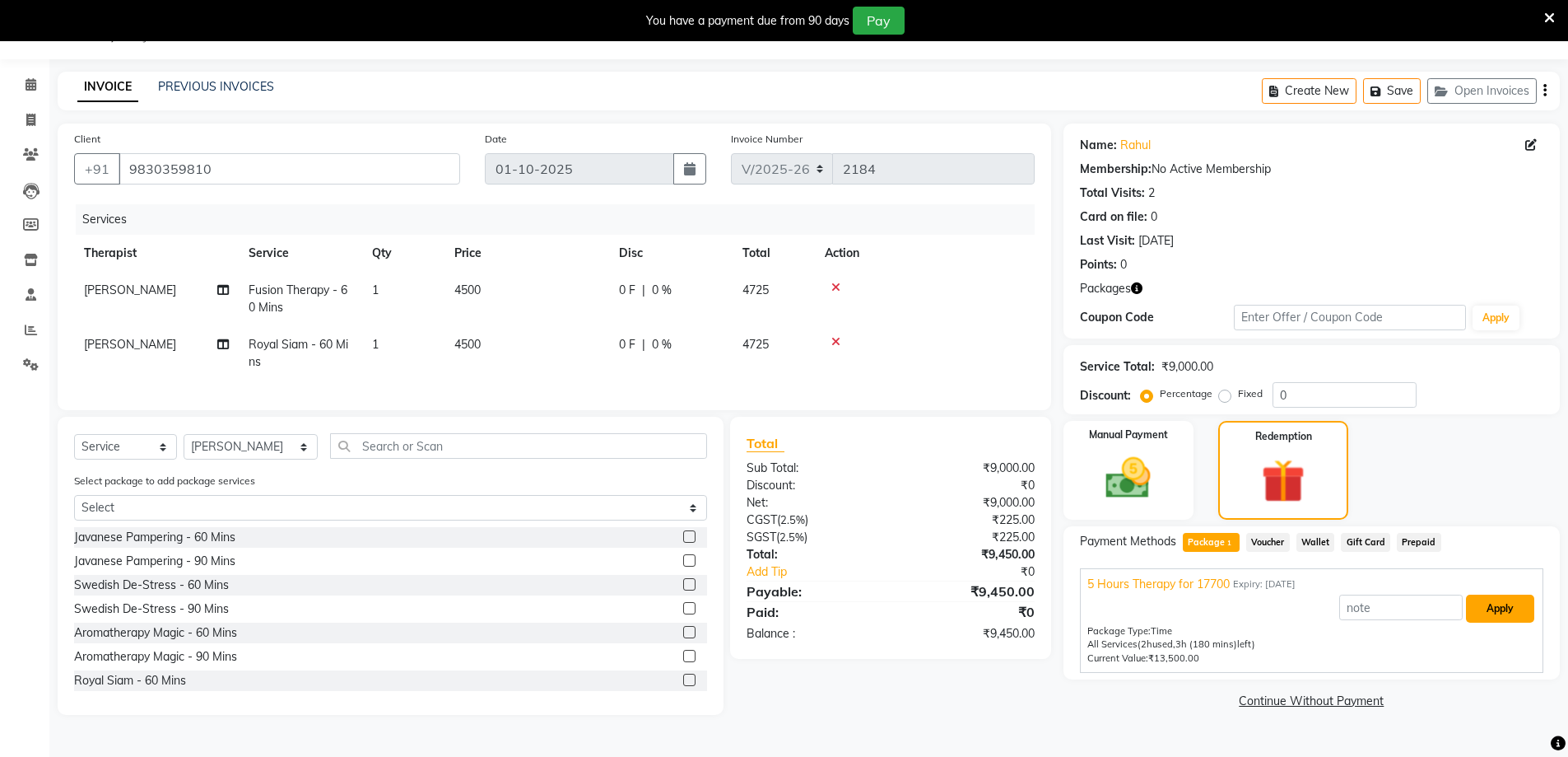
click at [1504, 608] on button "Apply" at bounding box center [1500, 608] width 68 height 28
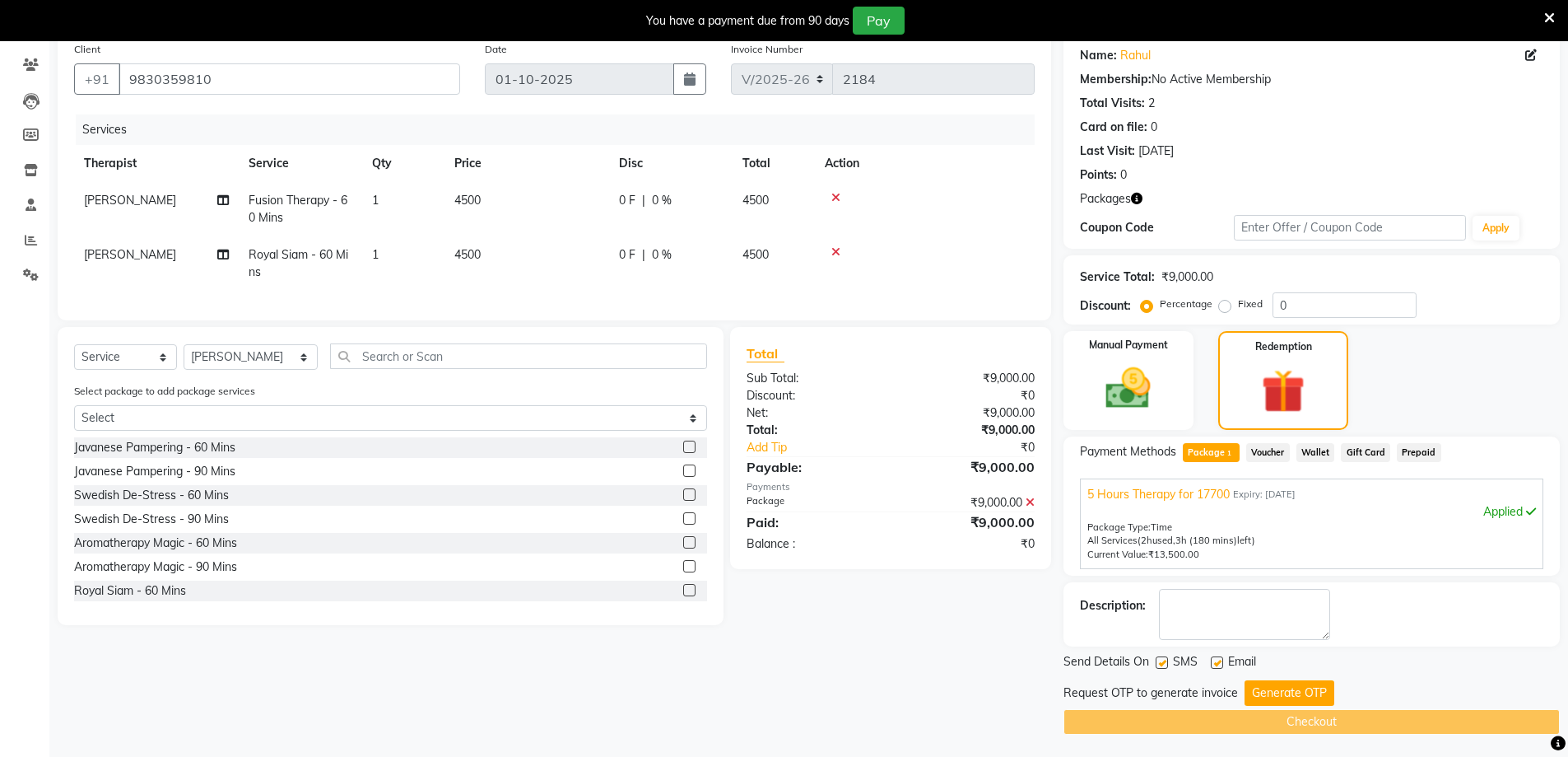
scroll to position [133, 0]
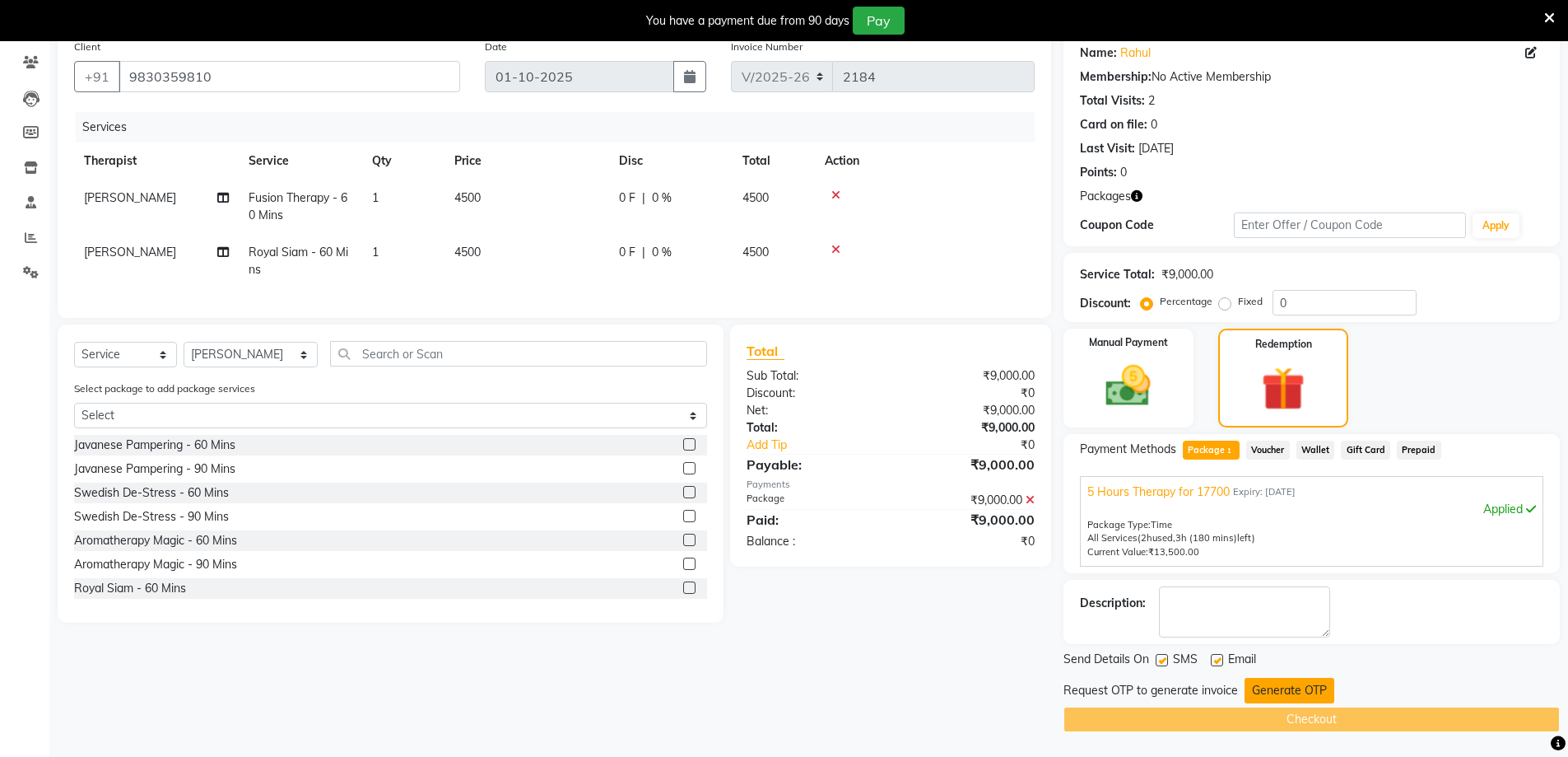
click at [1292, 686] on button "Generate OTP" at bounding box center [1289, 690] width 89 height 26
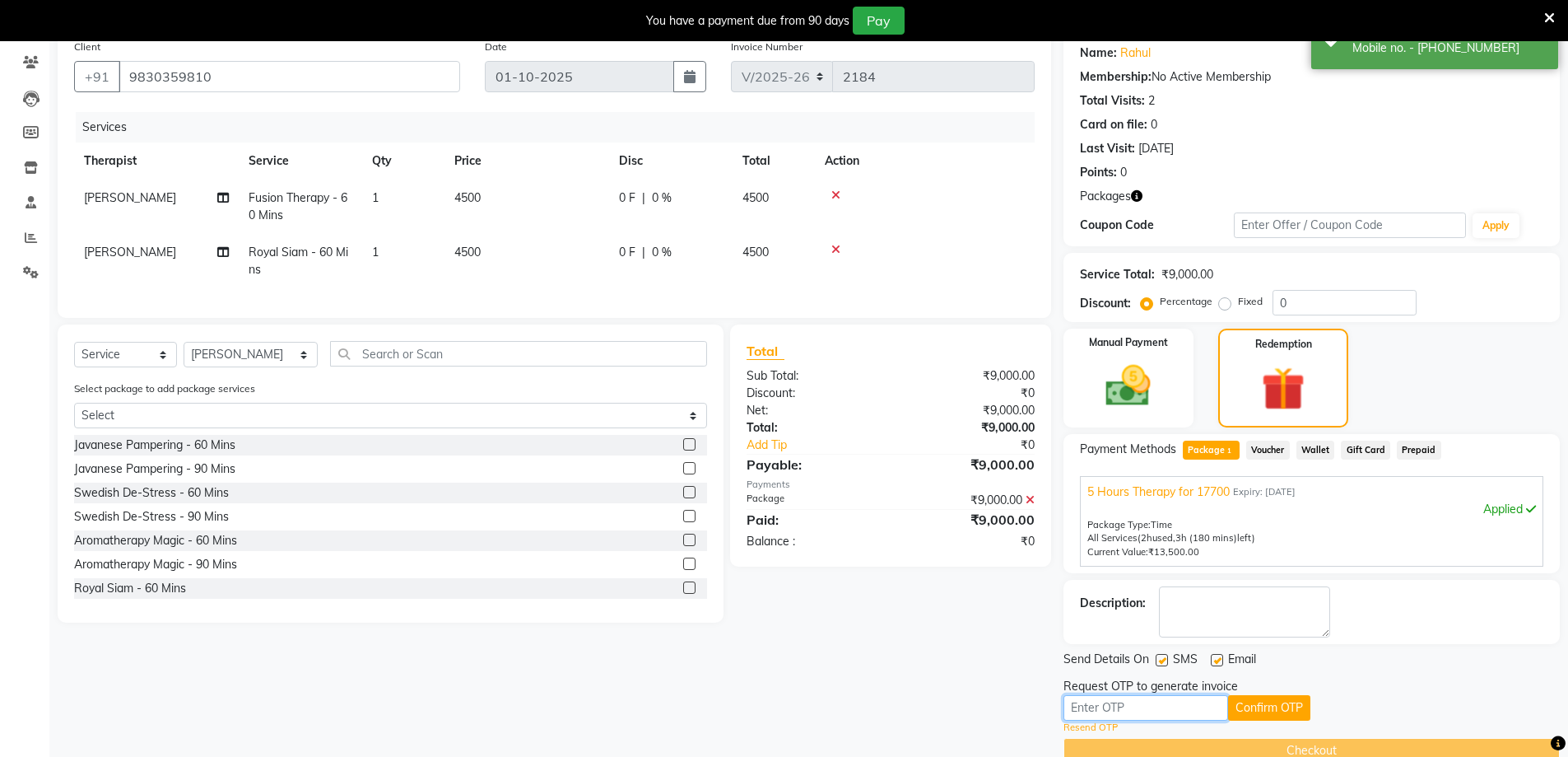
click at [1145, 695] on input "text" at bounding box center [1145, 707] width 164 height 26
click at [1246, 705] on button "Confirm OTP" at bounding box center [1269, 707] width 82 height 26
drag, startPoint x: 1155, startPoint y: 708, endPoint x: 903, endPoint y: 696, distance: 252.3
click at [903, 696] on div "Client [PHONE_NUMBER] Date [DATE] Invoice Number V/2025 V/[PHONE_NUMBER] Servic…" at bounding box center [809, 397] width 1527 height 732
type input "6663"
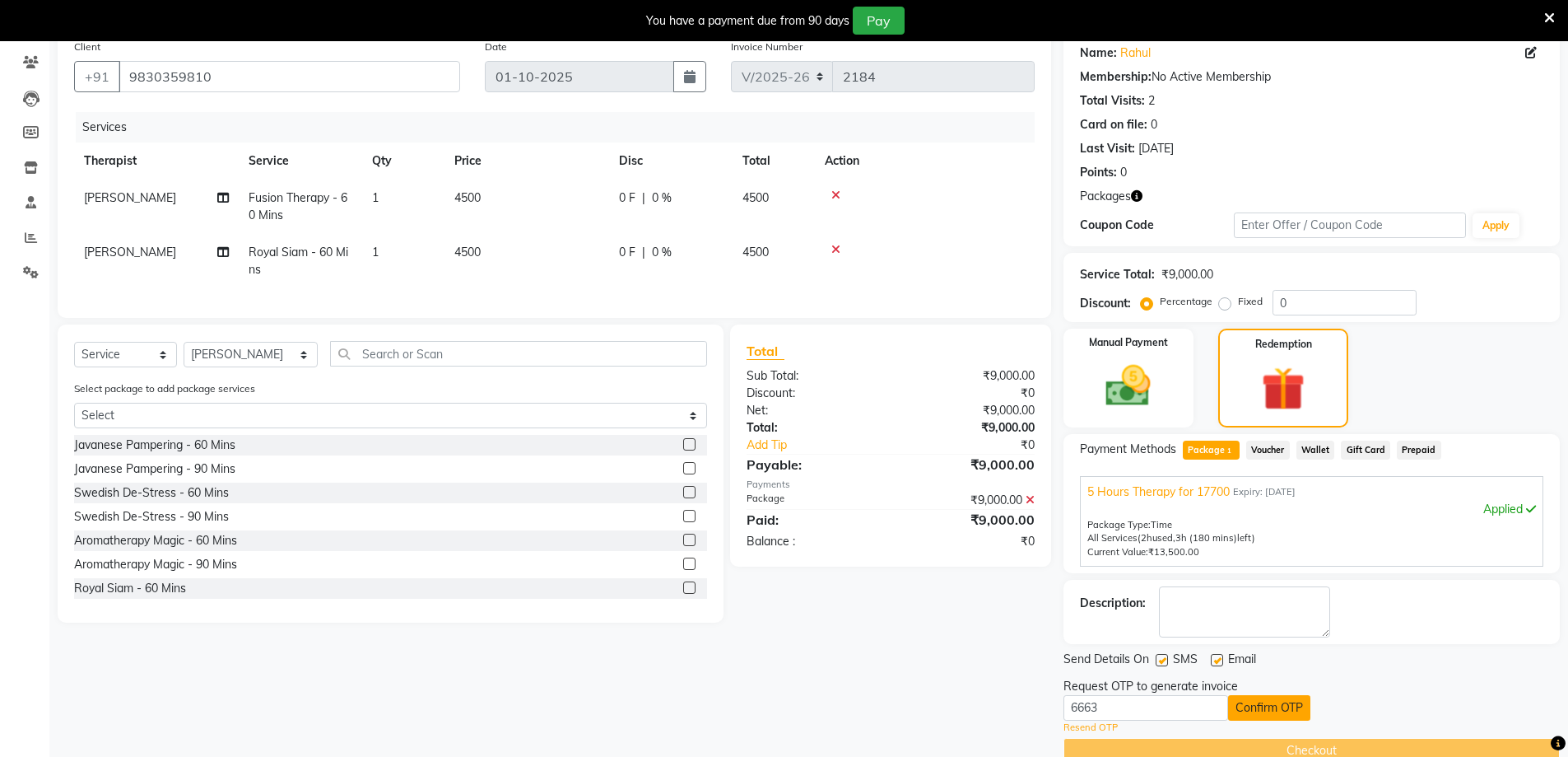
click at [1260, 714] on button "Confirm OTP" at bounding box center [1269, 707] width 82 height 26
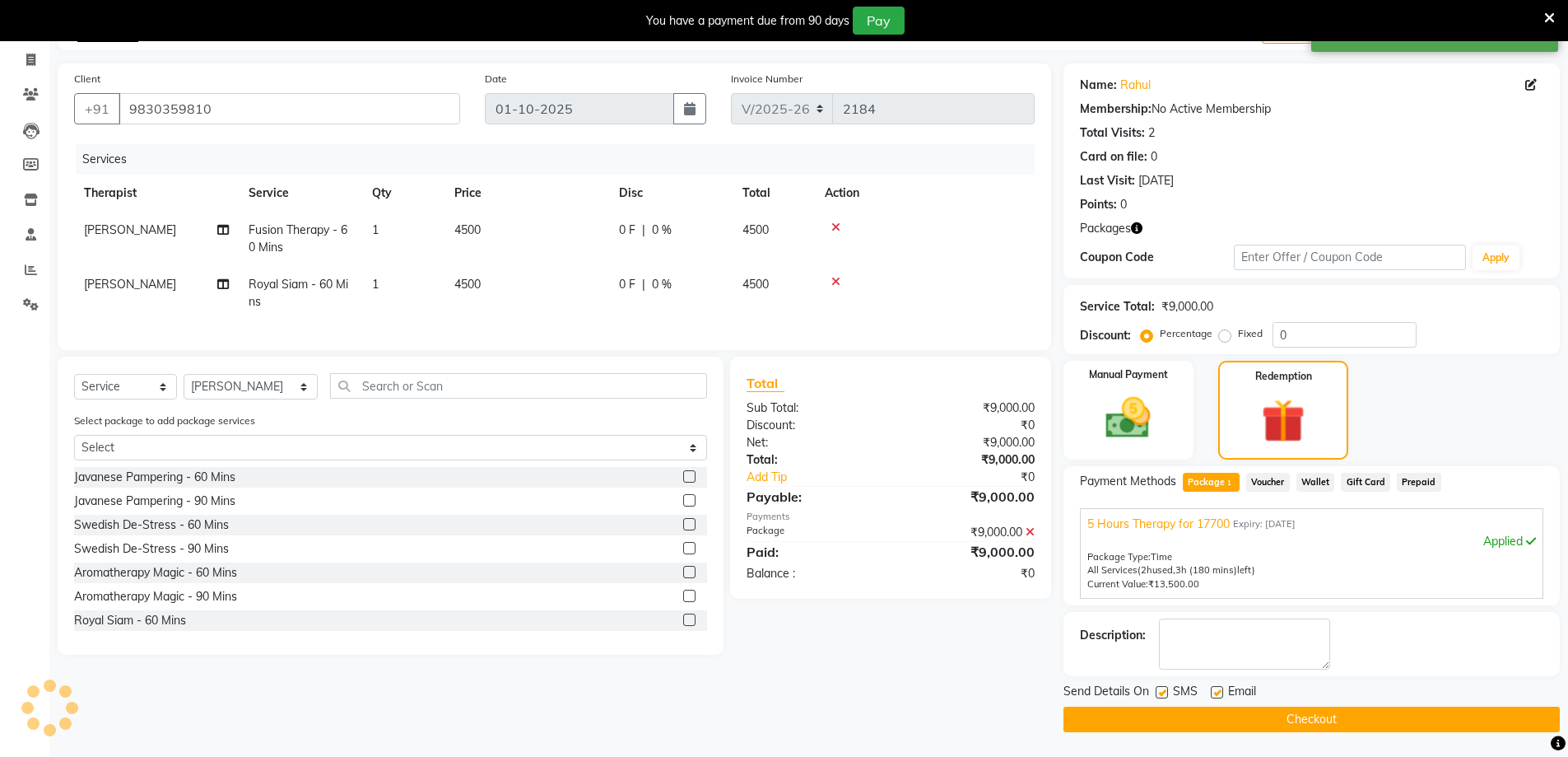
scroll to position [101, 0]
click at [1286, 720] on button "Checkout" at bounding box center [1311, 719] width 496 height 26
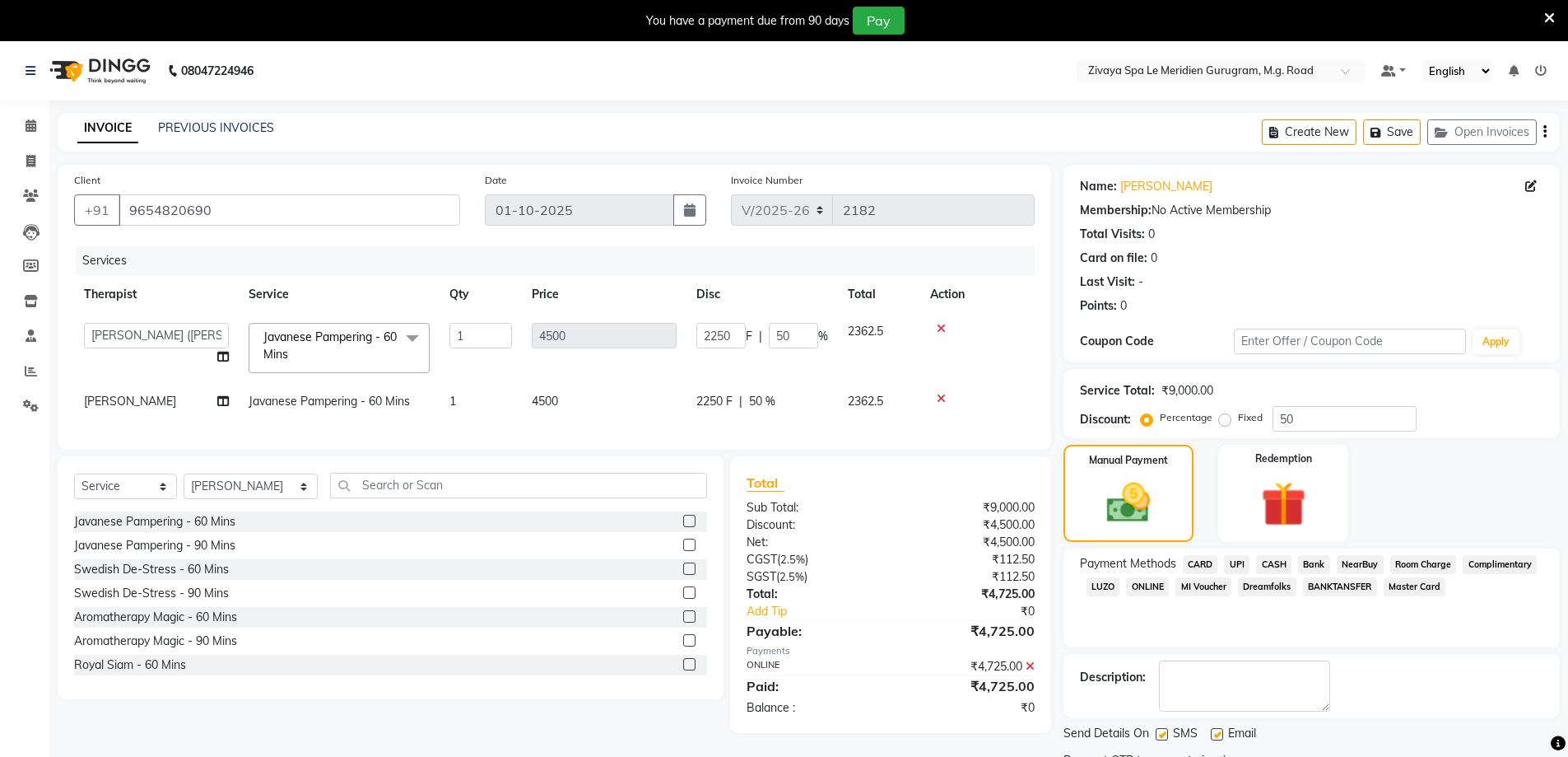
select select "6503"
select select "49513"
select select "service"
select select "49507"
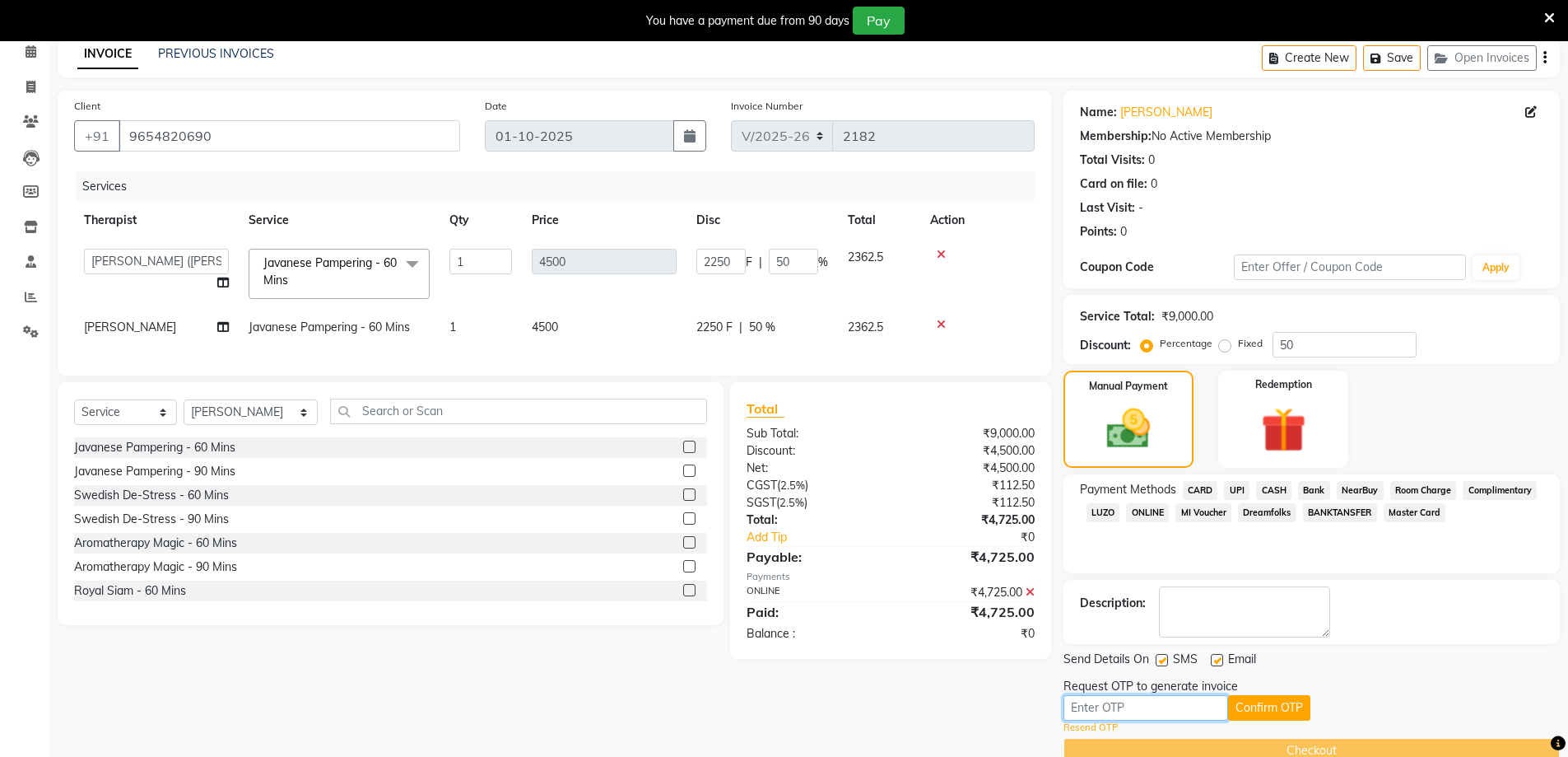
click at [1128, 712] on input "text" at bounding box center [1145, 707] width 164 height 26
click at [1277, 708] on button "Confirm OTP" at bounding box center [1269, 707] width 82 height 26
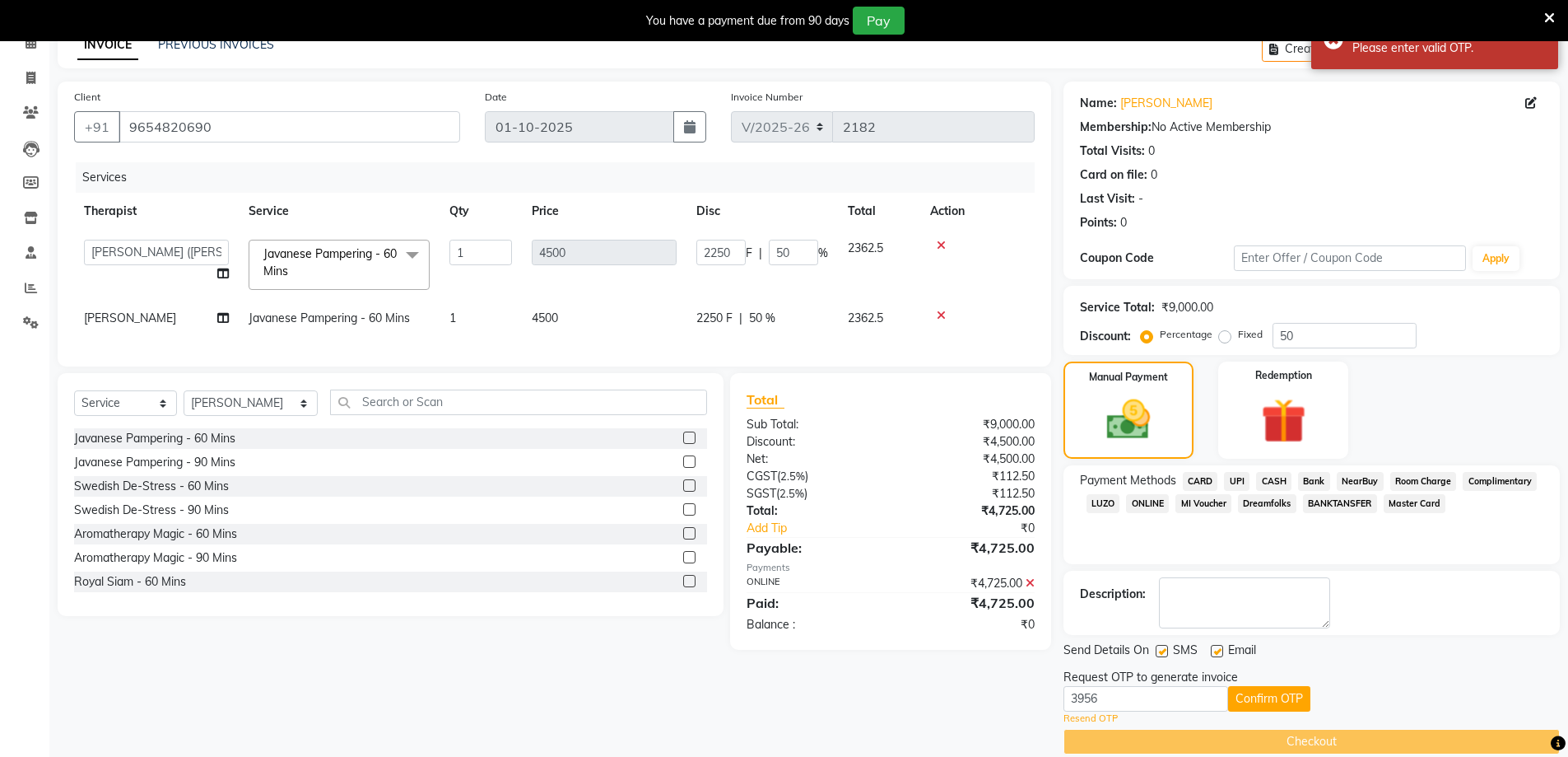
scroll to position [105, 0]
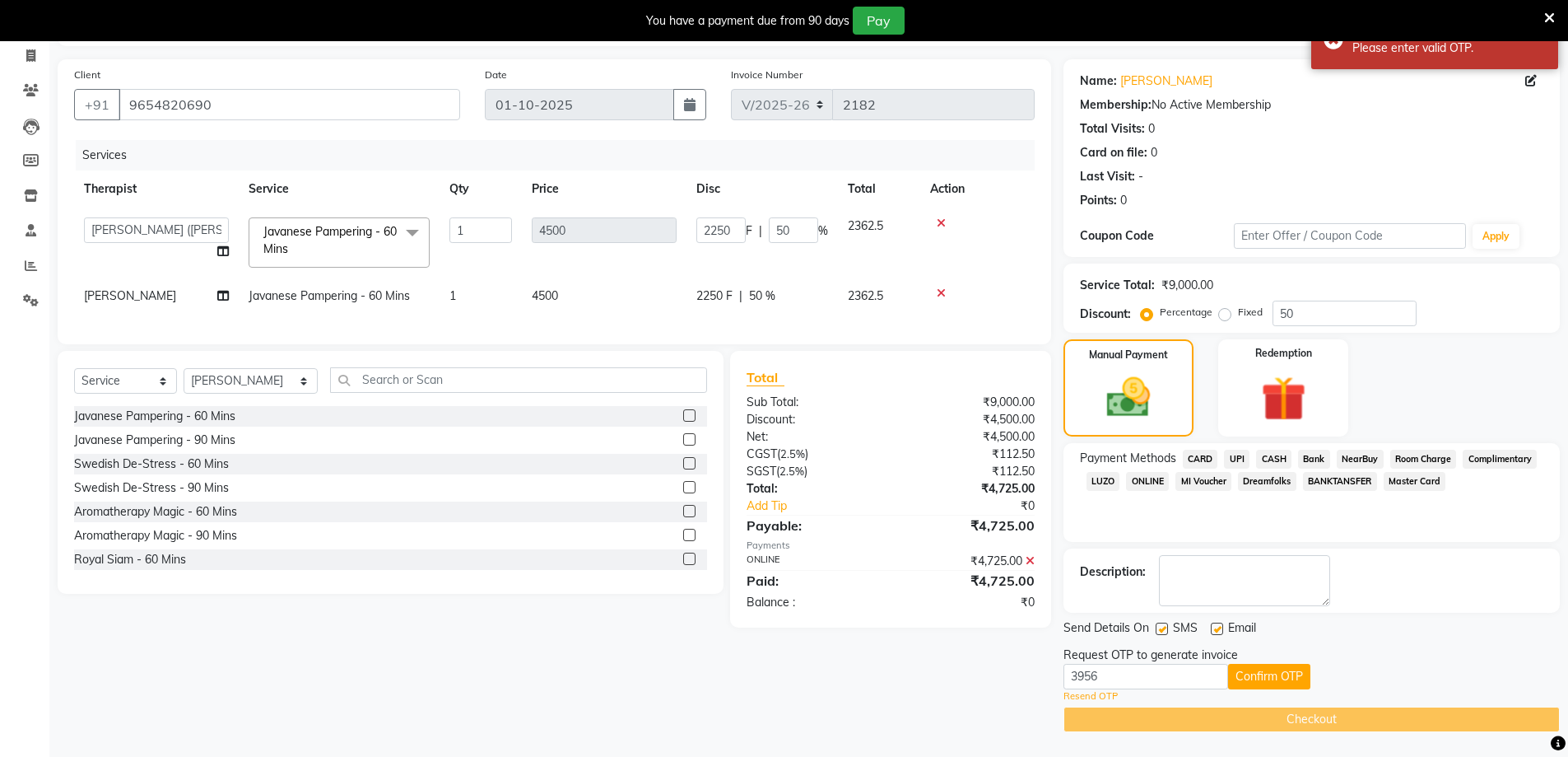
click at [1109, 693] on link "Resend OTP" at bounding box center [1090, 696] width 55 height 14
drag, startPoint x: 1125, startPoint y: 673, endPoint x: 1066, endPoint y: 675, distance: 59.0
click at [1066, 675] on input "3956" at bounding box center [1145, 676] width 164 height 26
click at [1259, 663] on button "Confirm OTP" at bounding box center [1269, 676] width 82 height 26
drag, startPoint x: 1122, startPoint y: 680, endPoint x: 1061, endPoint y: 682, distance: 61.0
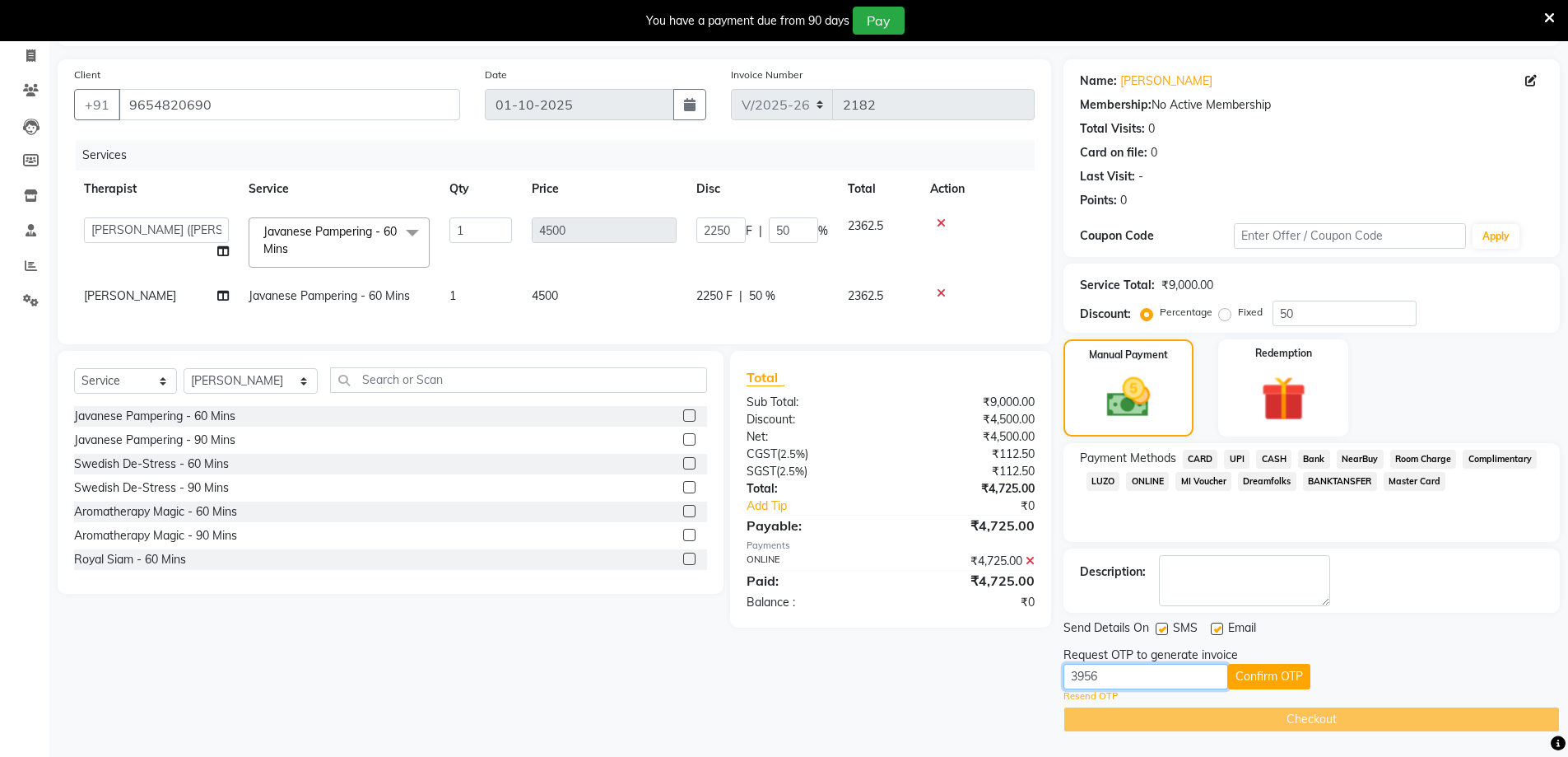
click at [1061, 682] on div "Client +91 9654820690 Date 01-10-2025 Invoice Number V/2025 V/2025-26 2182 Serv…" at bounding box center [809, 395] width 1527 height 673
type input "6663"
click at [1262, 683] on button "Confirm OTP" at bounding box center [1269, 676] width 82 height 26
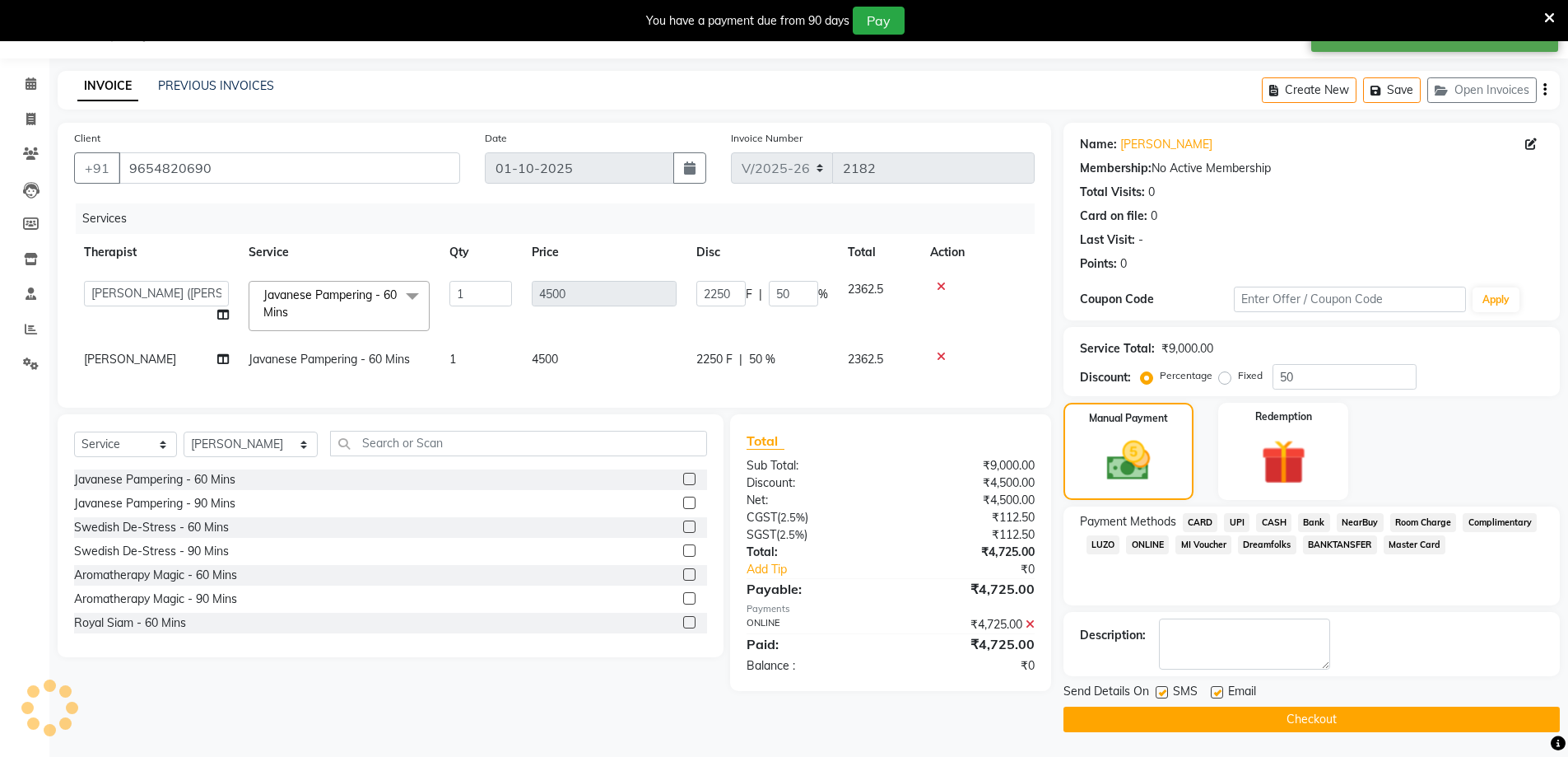
scroll to position [42, 0]
click at [1326, 727] on button "Checkout" at bounding box center [1311, 719] width 496 height 26
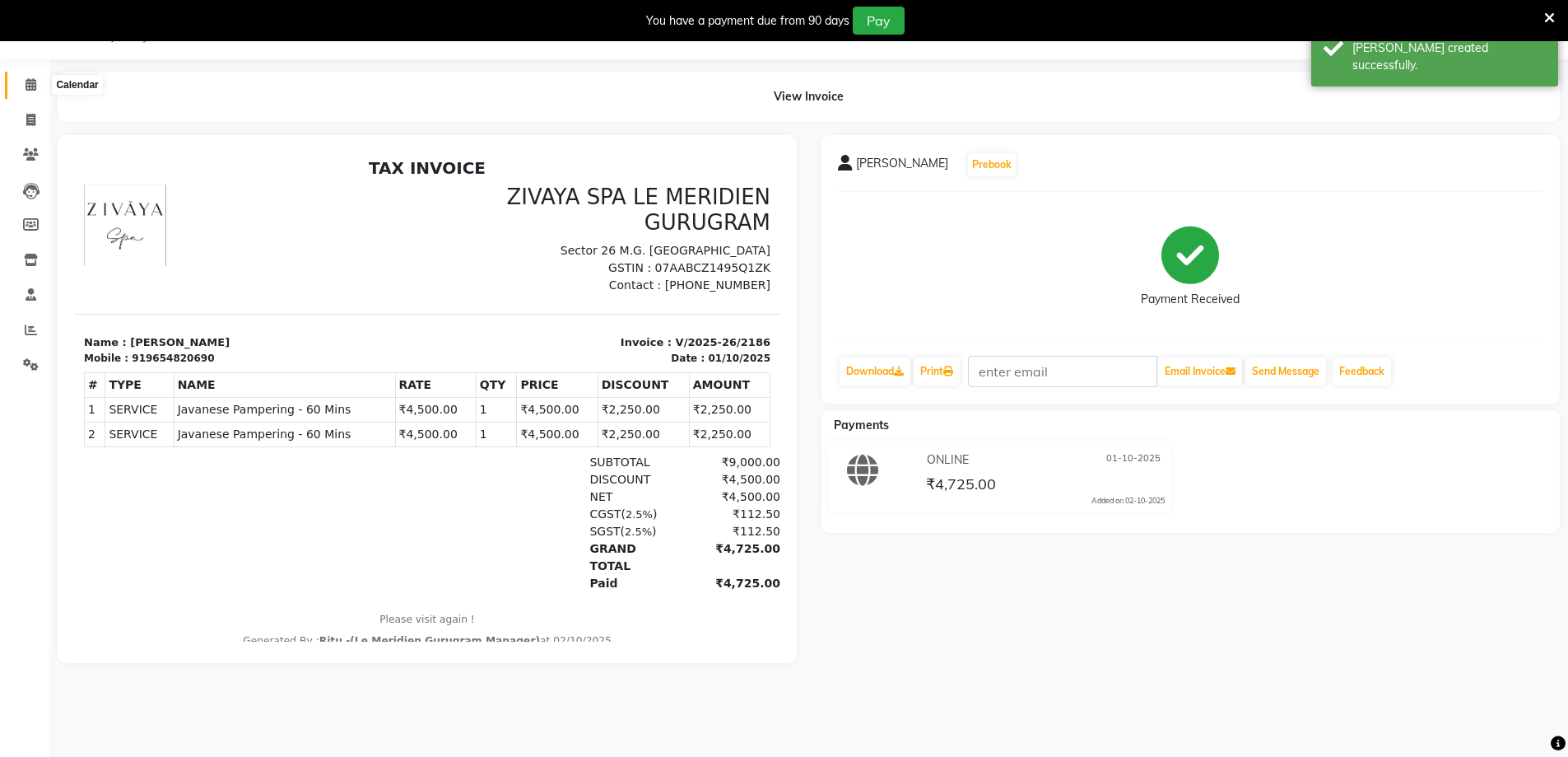
click at [39, 86] on span at bounding box center [30, 85] width 29 height 19
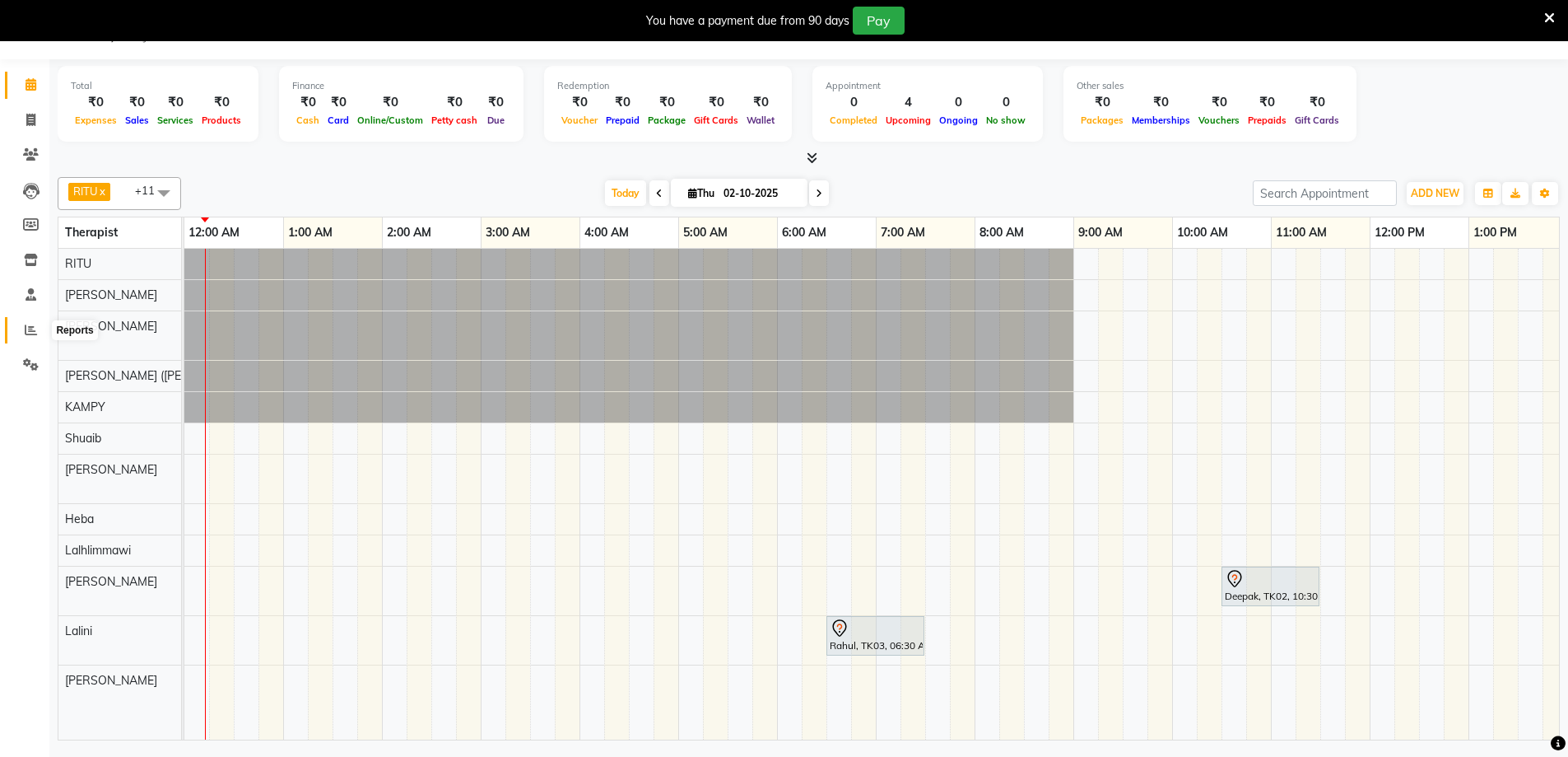
click at [32, 324] on icon at bounding box center [31, 330] width 13 height 13
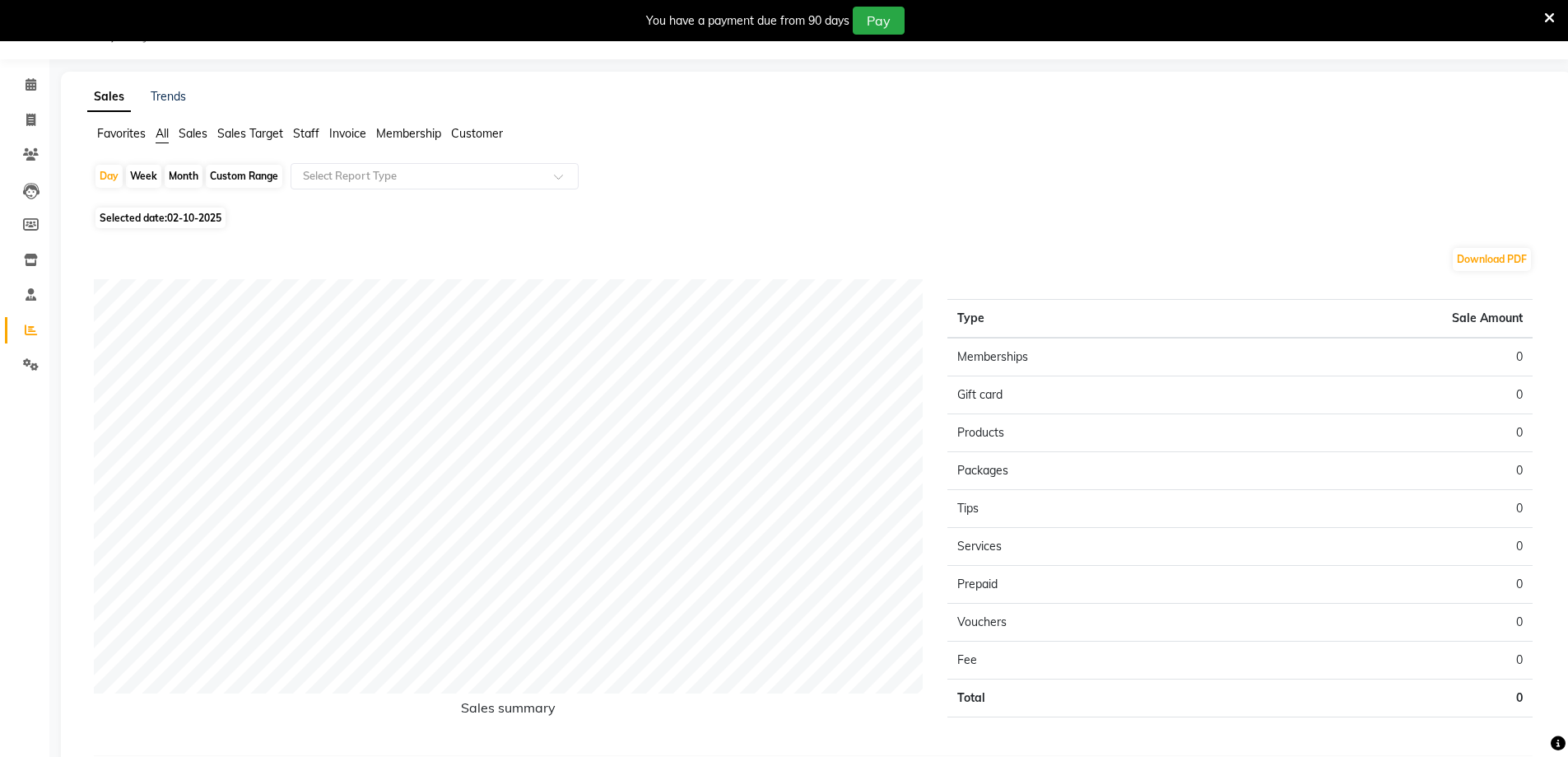
click at [197, 220] on span "02-10-2025" at bounding box center [194, 218] width 55 height 13
select select "10"
select select "2025"
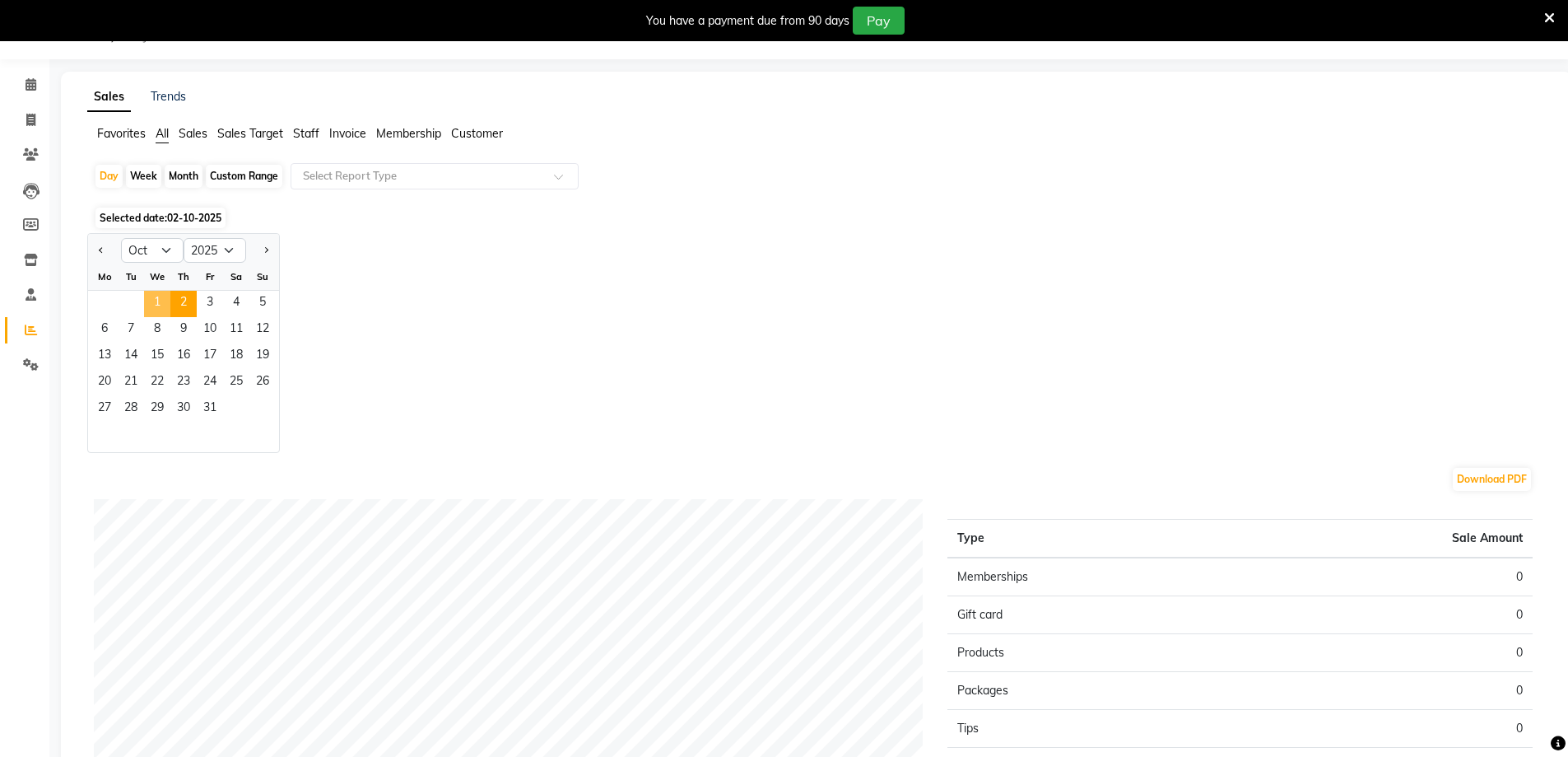
click at [156, 301] on span "1" at bounding box center [156, 303] width 26 height 26
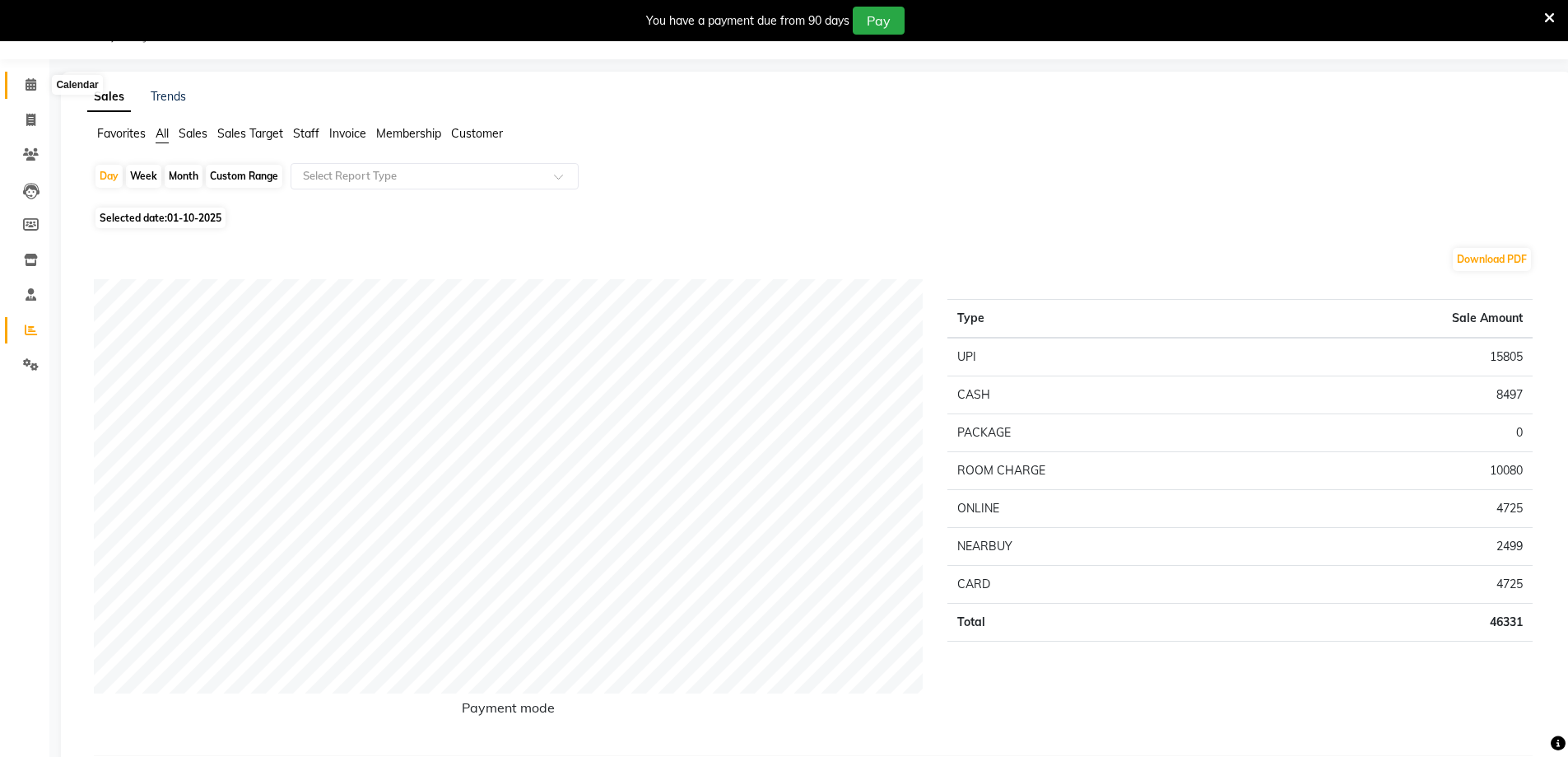
click at [37, 81] on span at bounding box center [30, 85] width 29 height 19
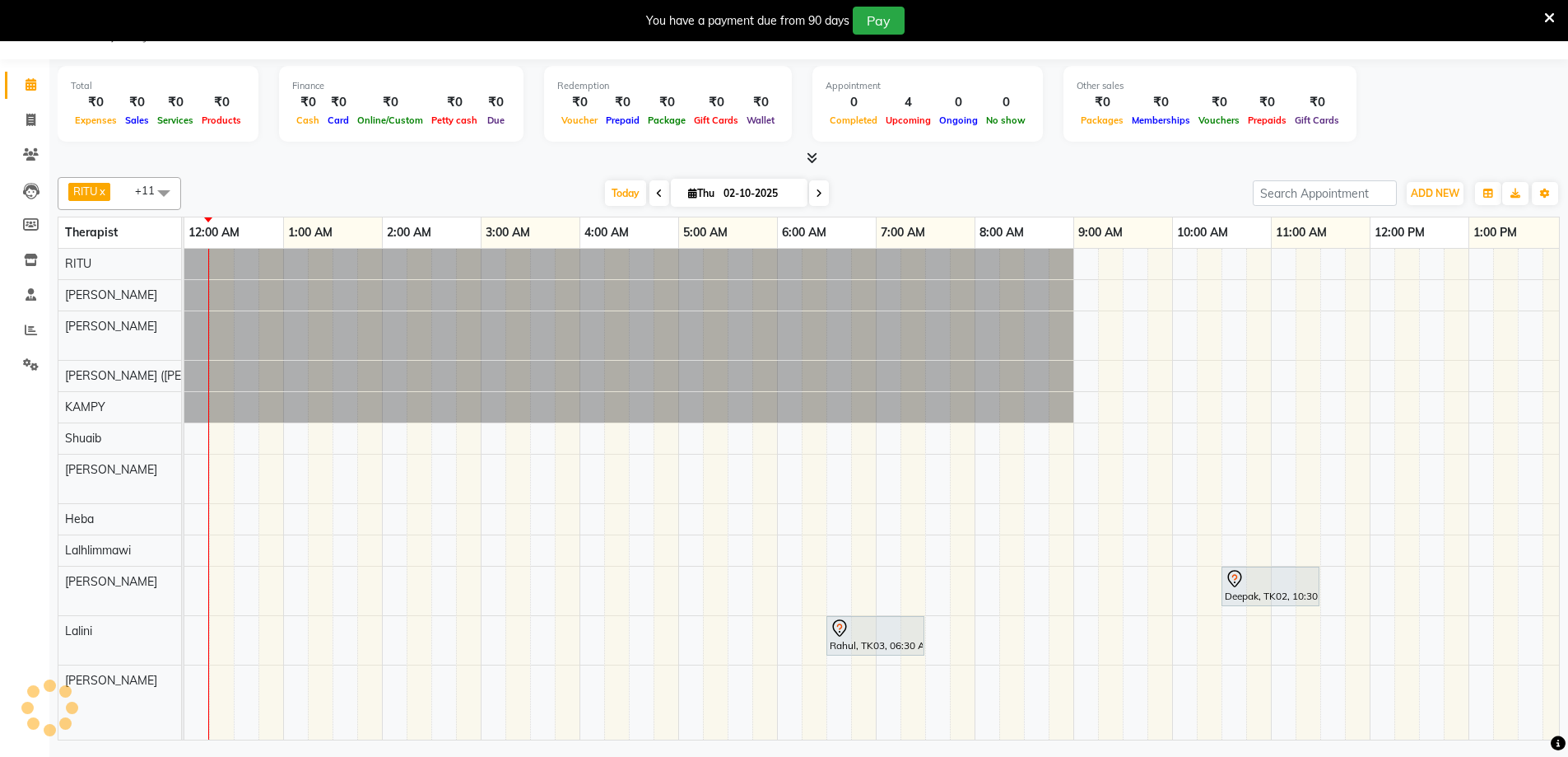
scroll to position [0, 593]
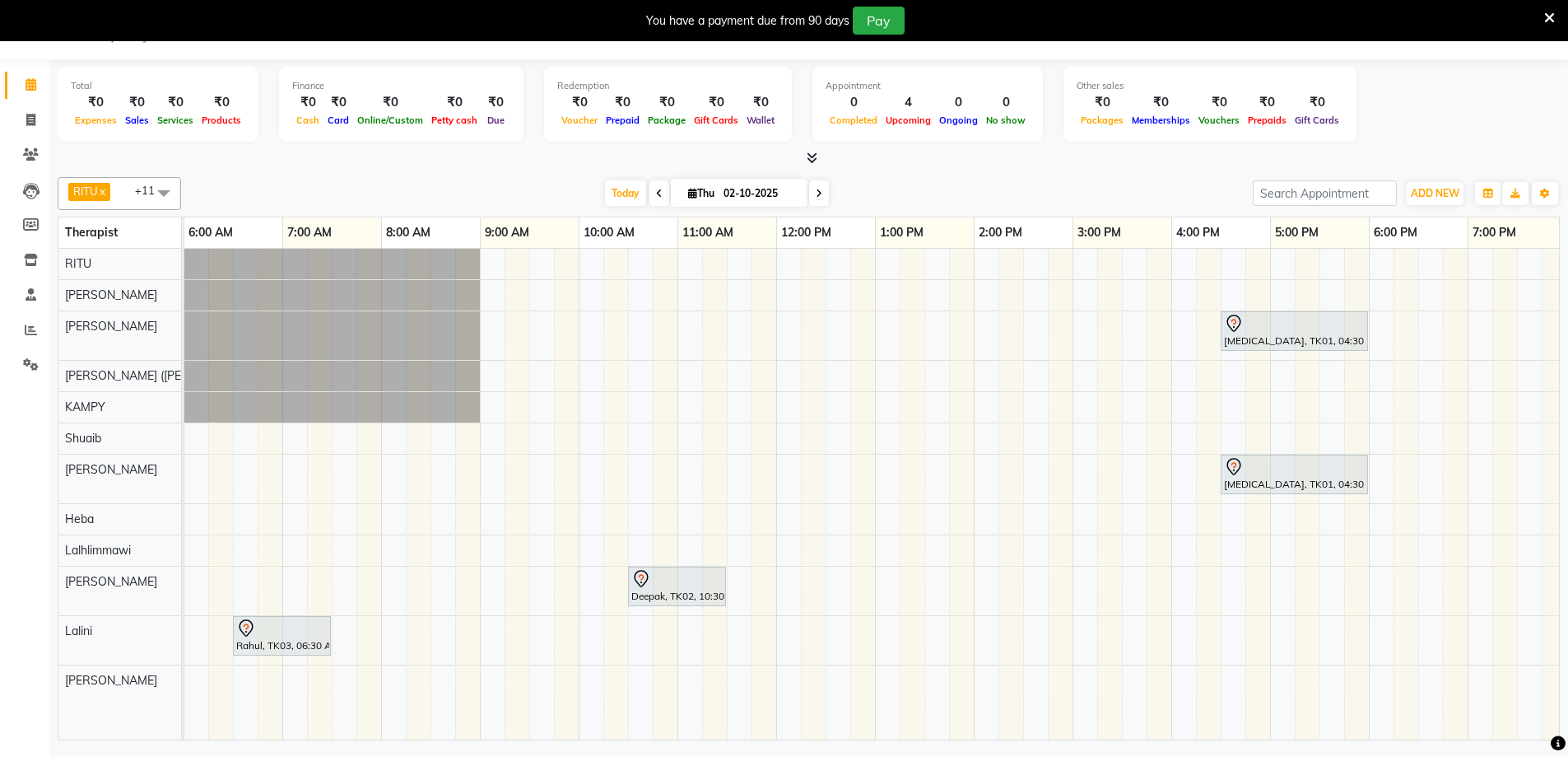
click at [653, 198] on span at bounding box center [659, 193] width 20 height 26
type input "01-10-2025"
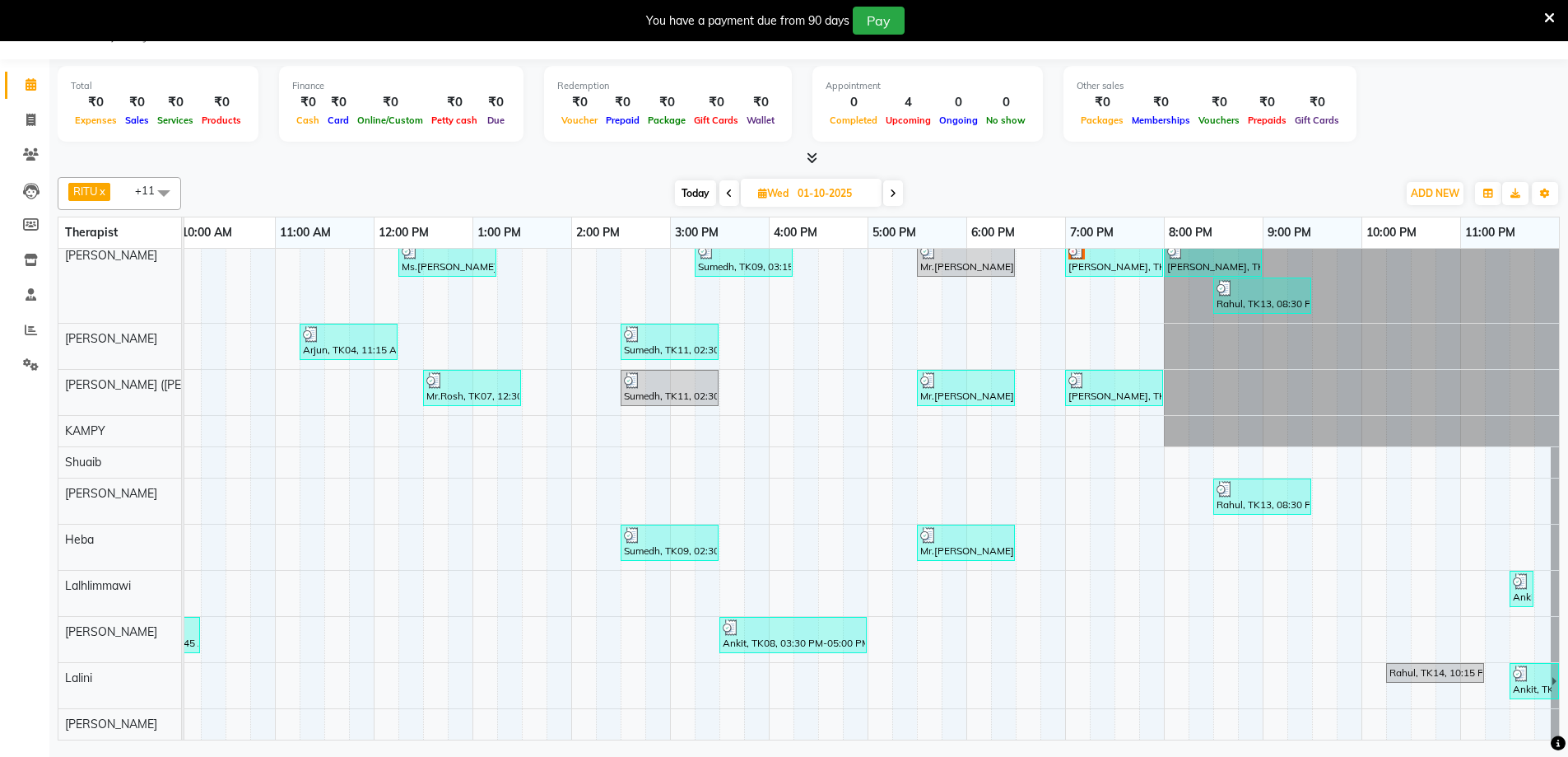
scroll to position [0, 0]
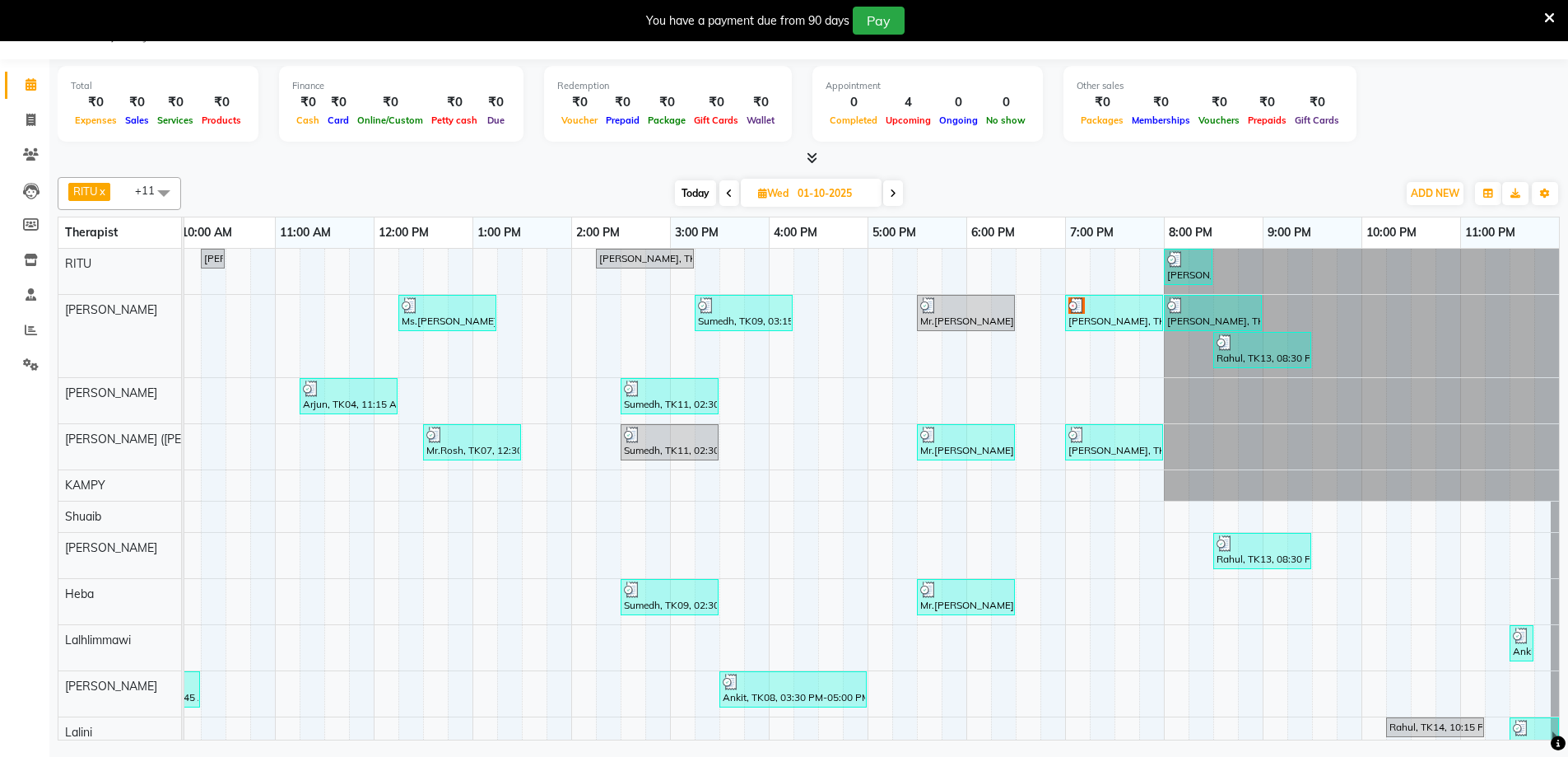
click at [1217, 538] on img at bounding box center [1225, 543] width 16 height 16
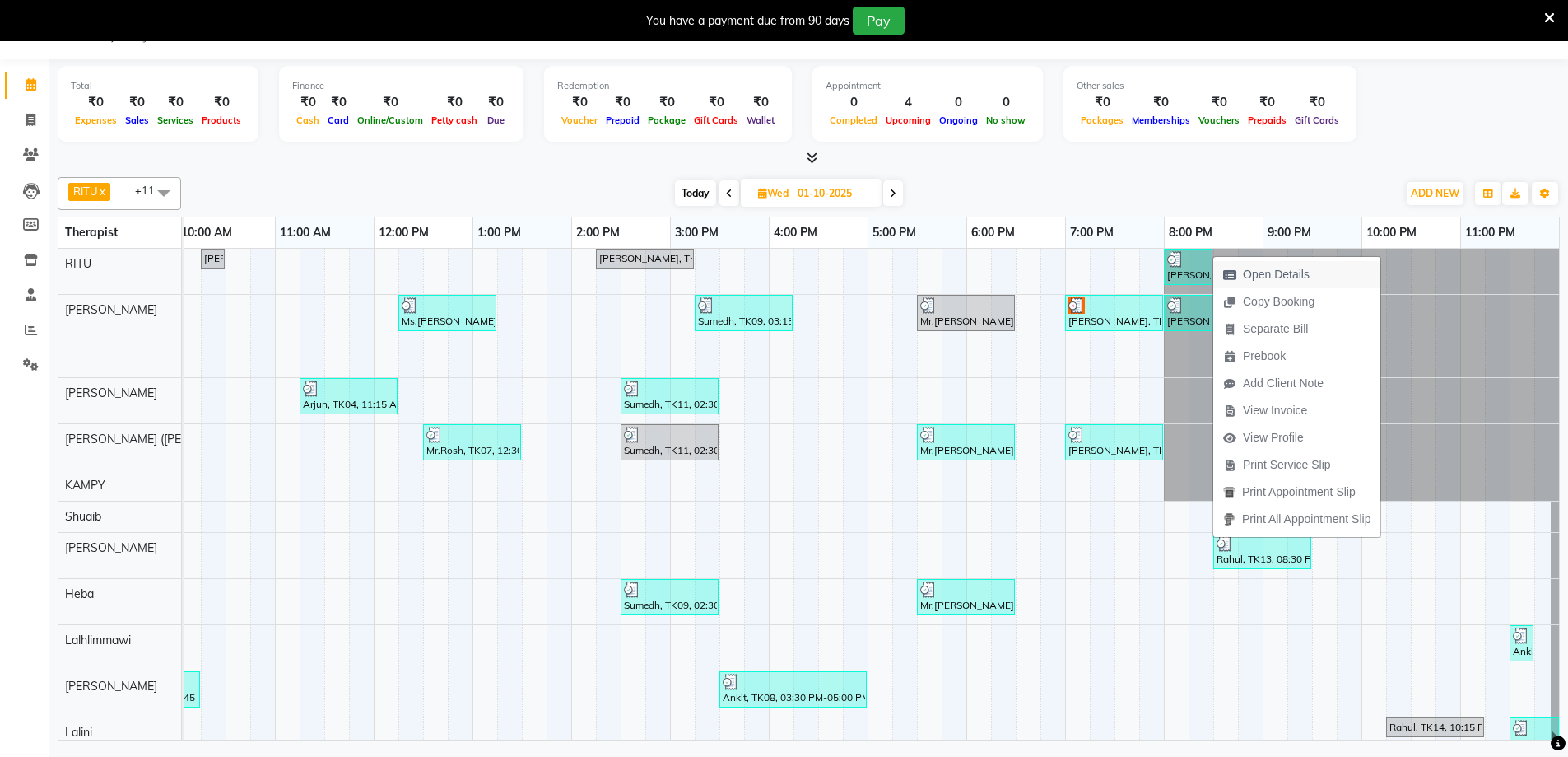
click at [1260, 273] on span "Open Details" at bounding box center [1276, 274] width 67 height 17
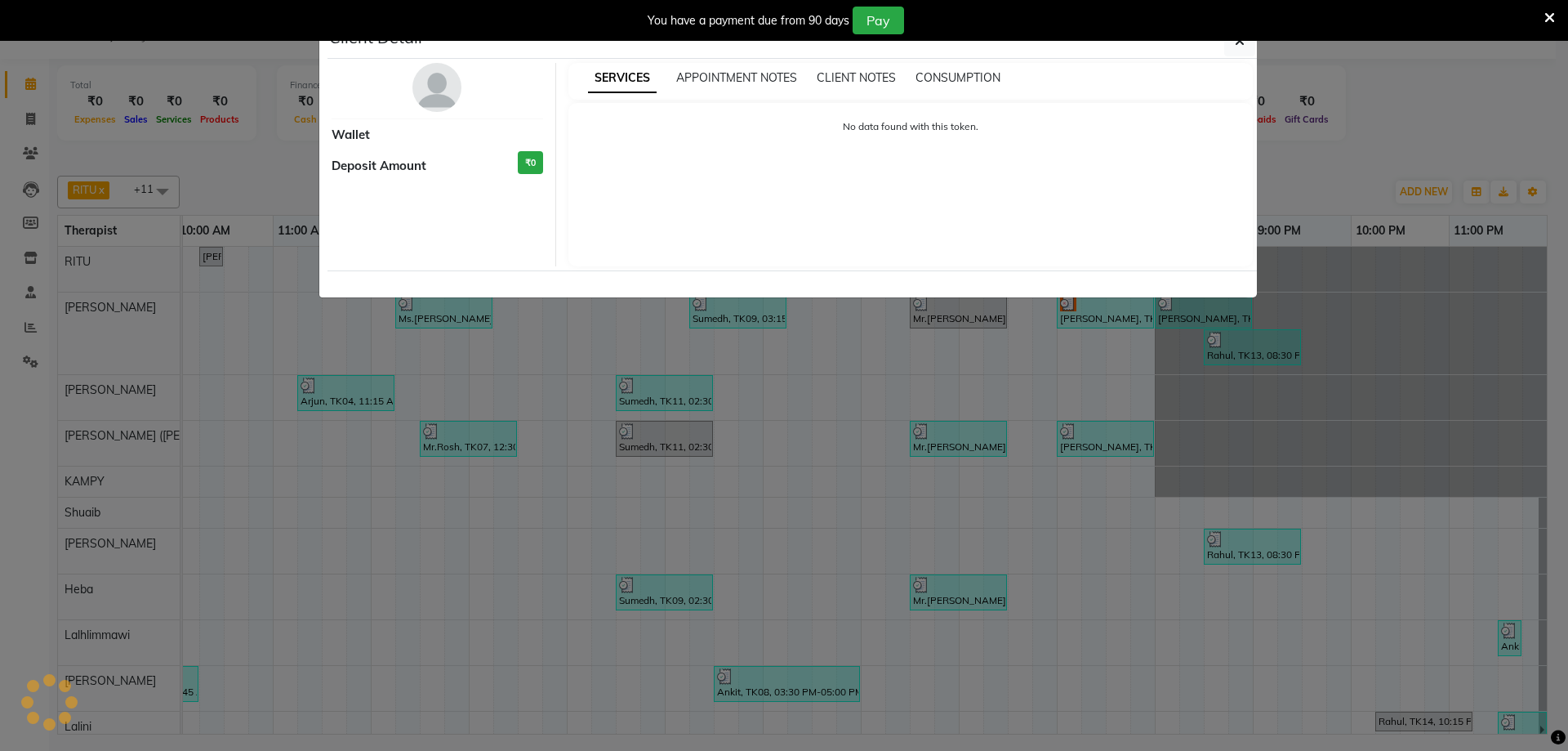
select select "3"
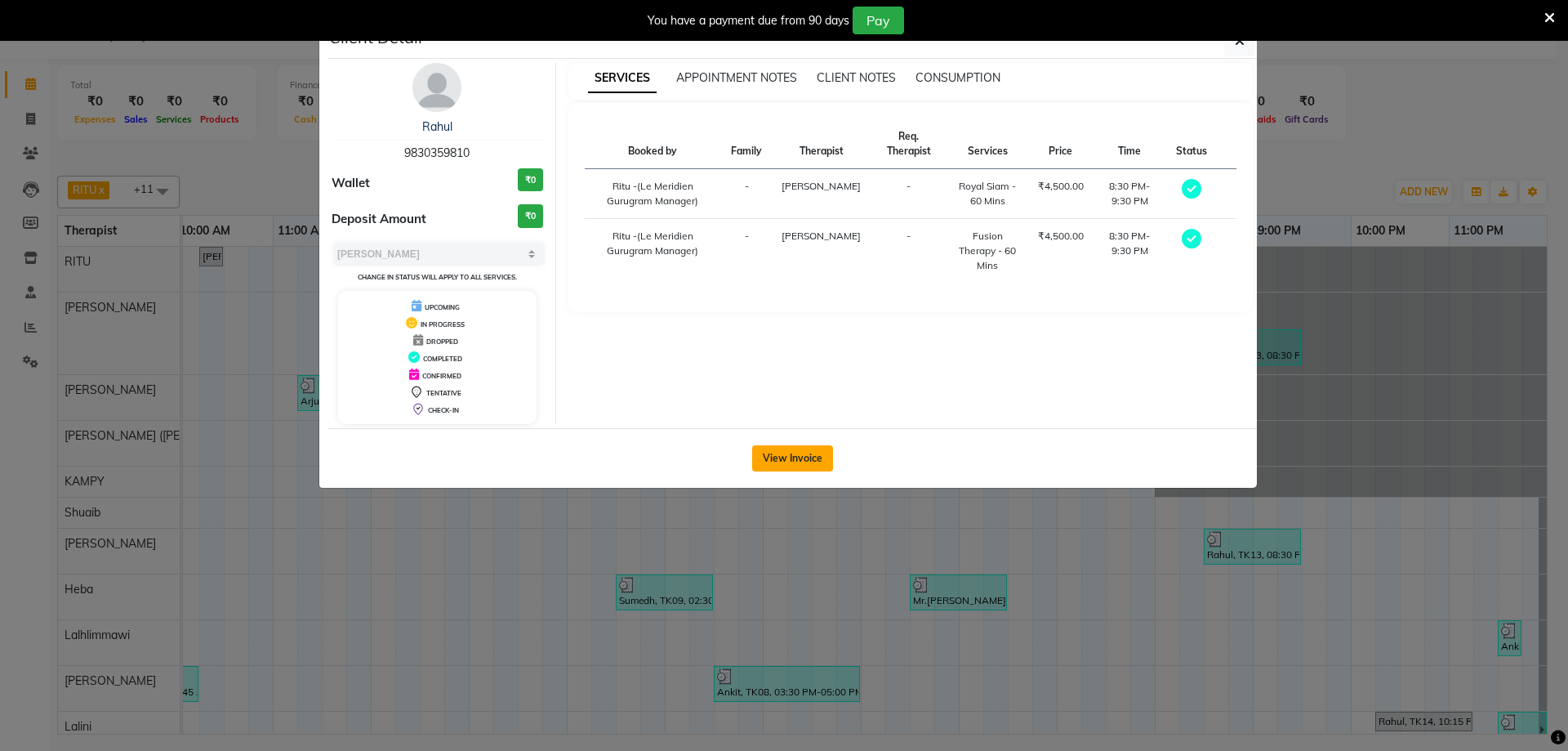
click at [772, 453] on button "View Invoice" at bounding box center [792, 458] width 81 height 26
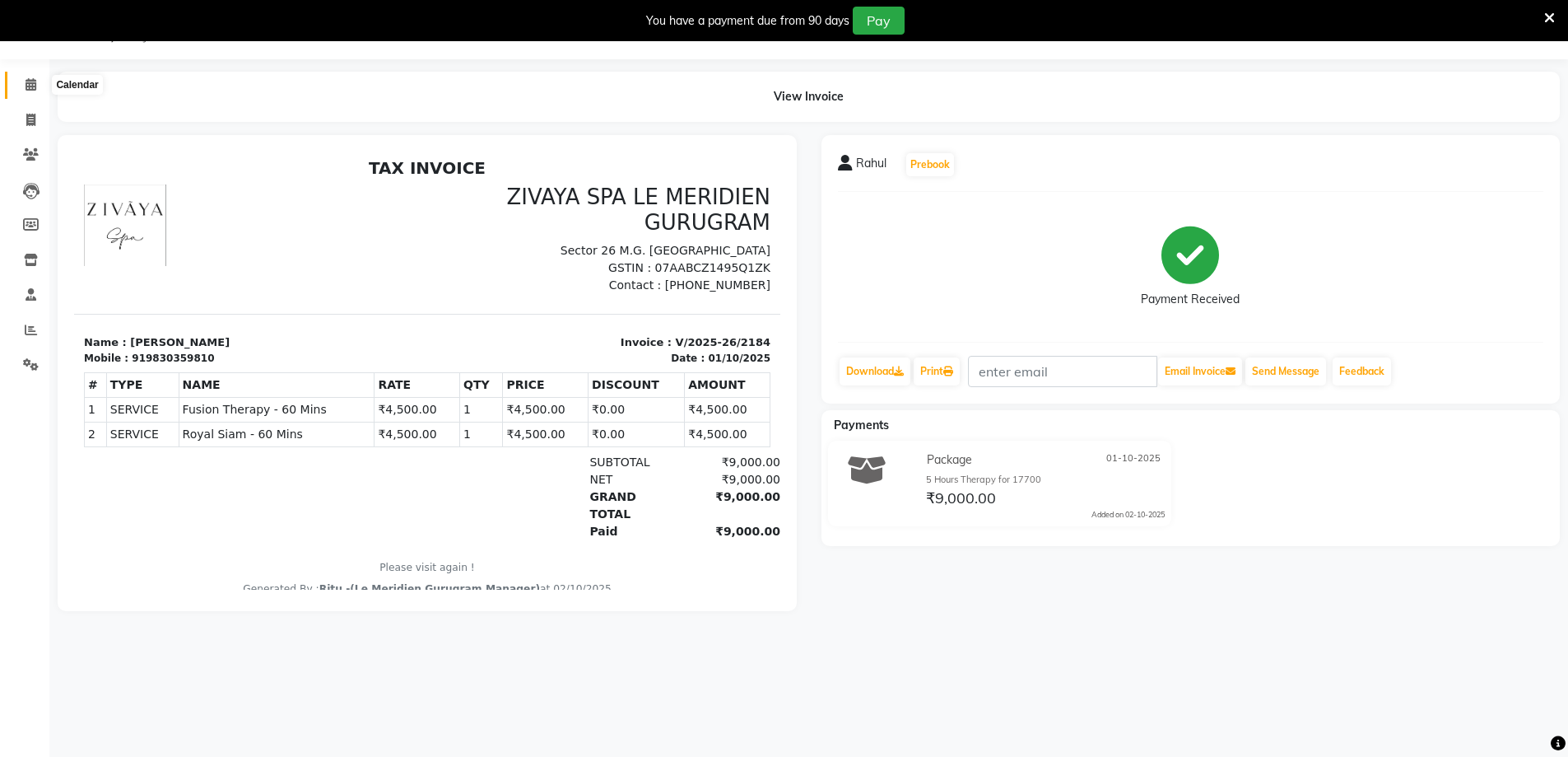
click at [35, 83] on icon at bounding box center [31, 85] width 11 height 13
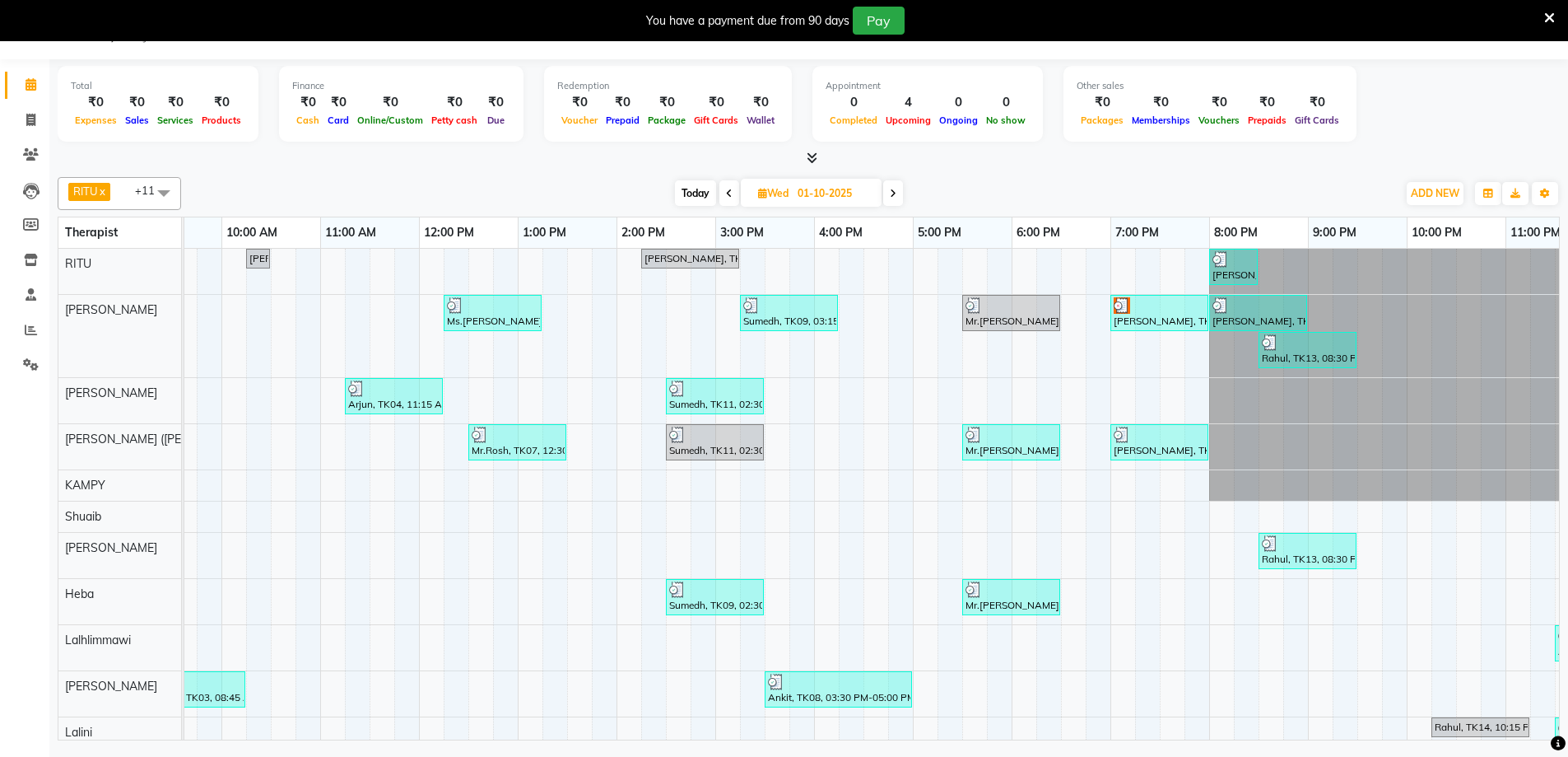
scroll to position [0, 996]
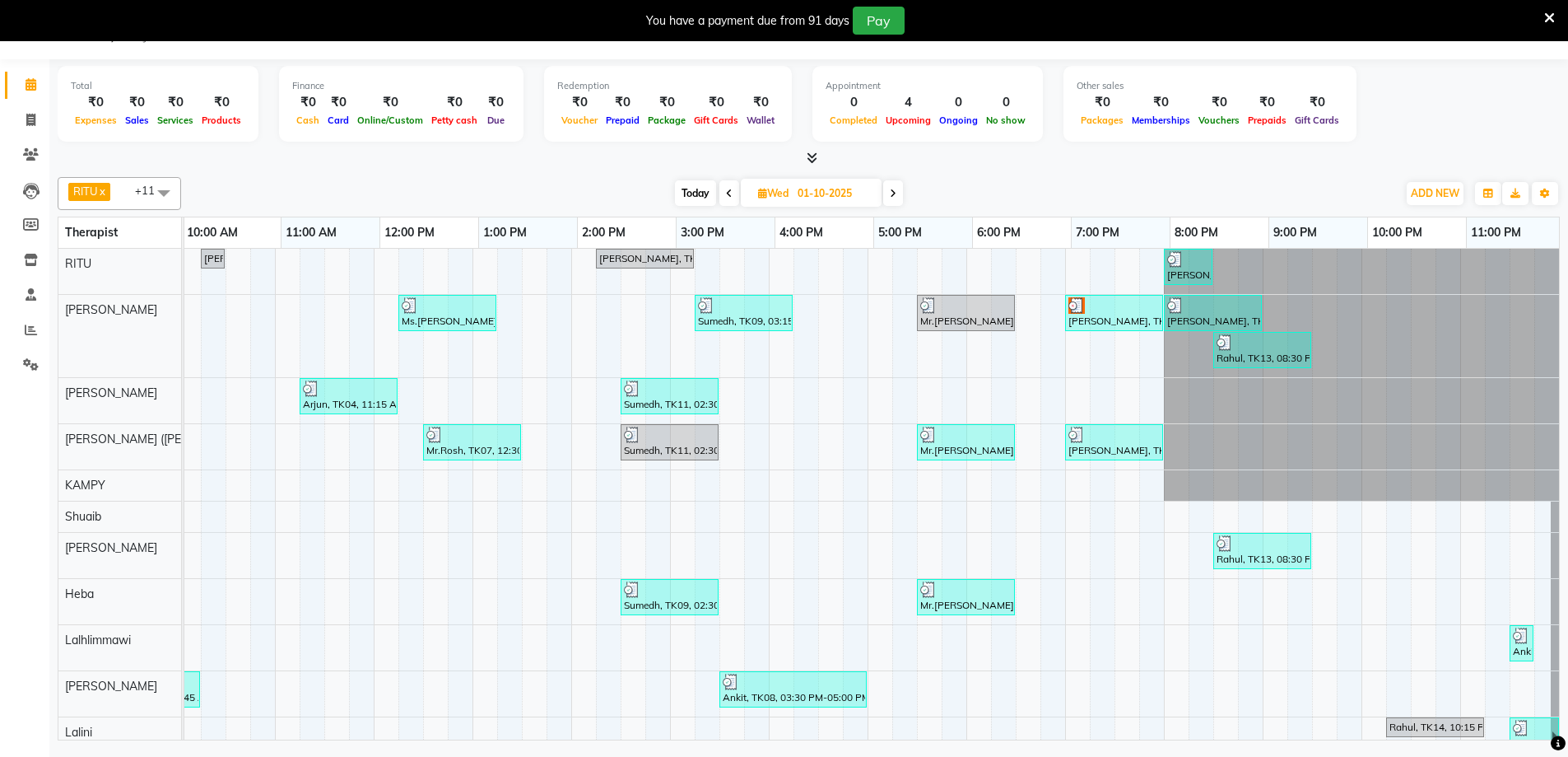
scroll to position [0, 996]
click at [1068, 444] on div "[PERSON_NAME], TK02, 07:00 PM-08:00 PM, Javanese Pampering - 60 Mins" at bounding box center [1114, 442] width 95 height 31
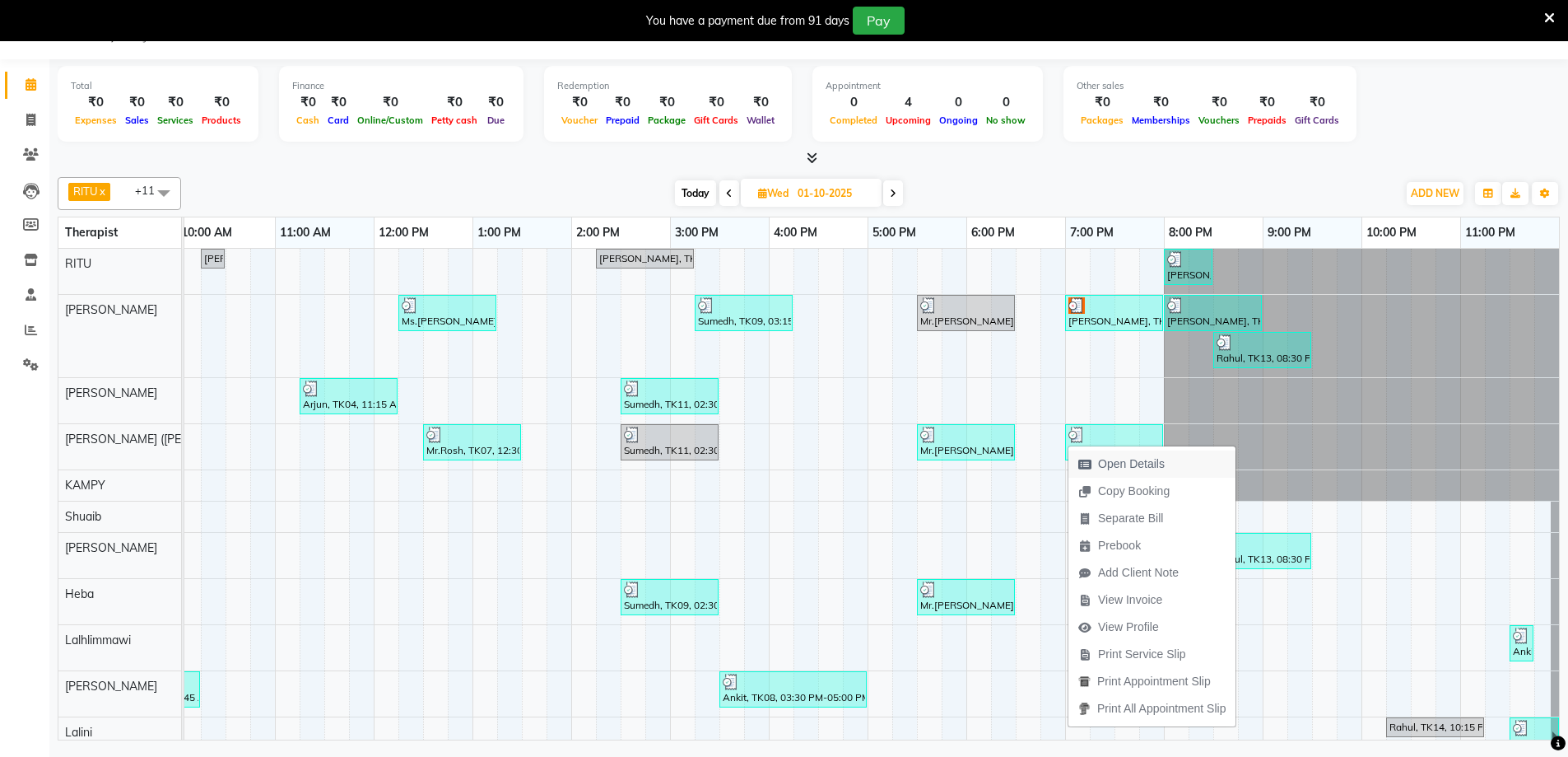
click at [1115, 468] on span "Open Details" at bounding box center [1131, 463] width 67 height 17
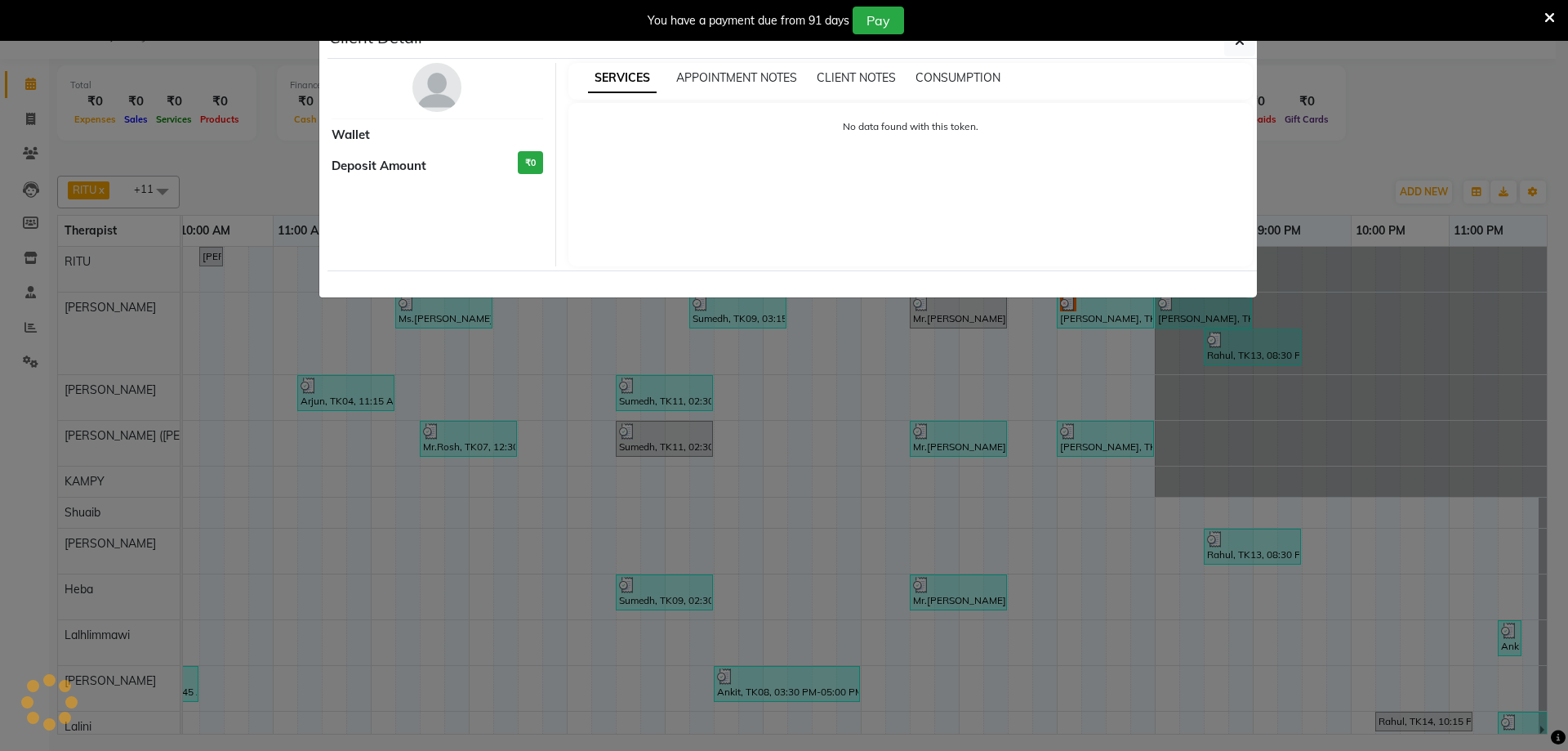
select select "3"
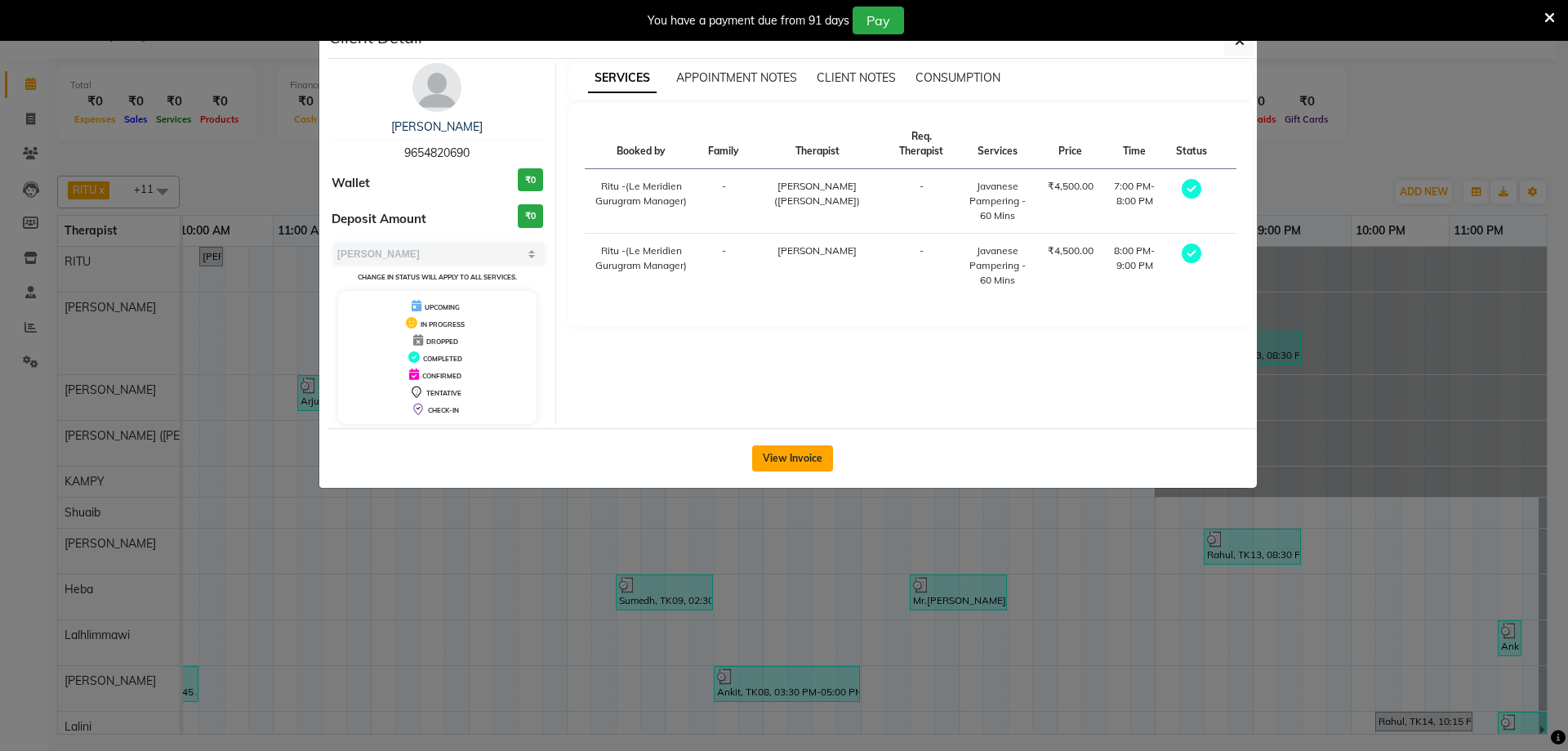
click at [824, 462] on button "View Invoice" at bounding box center [792, 458] width 81 height 26
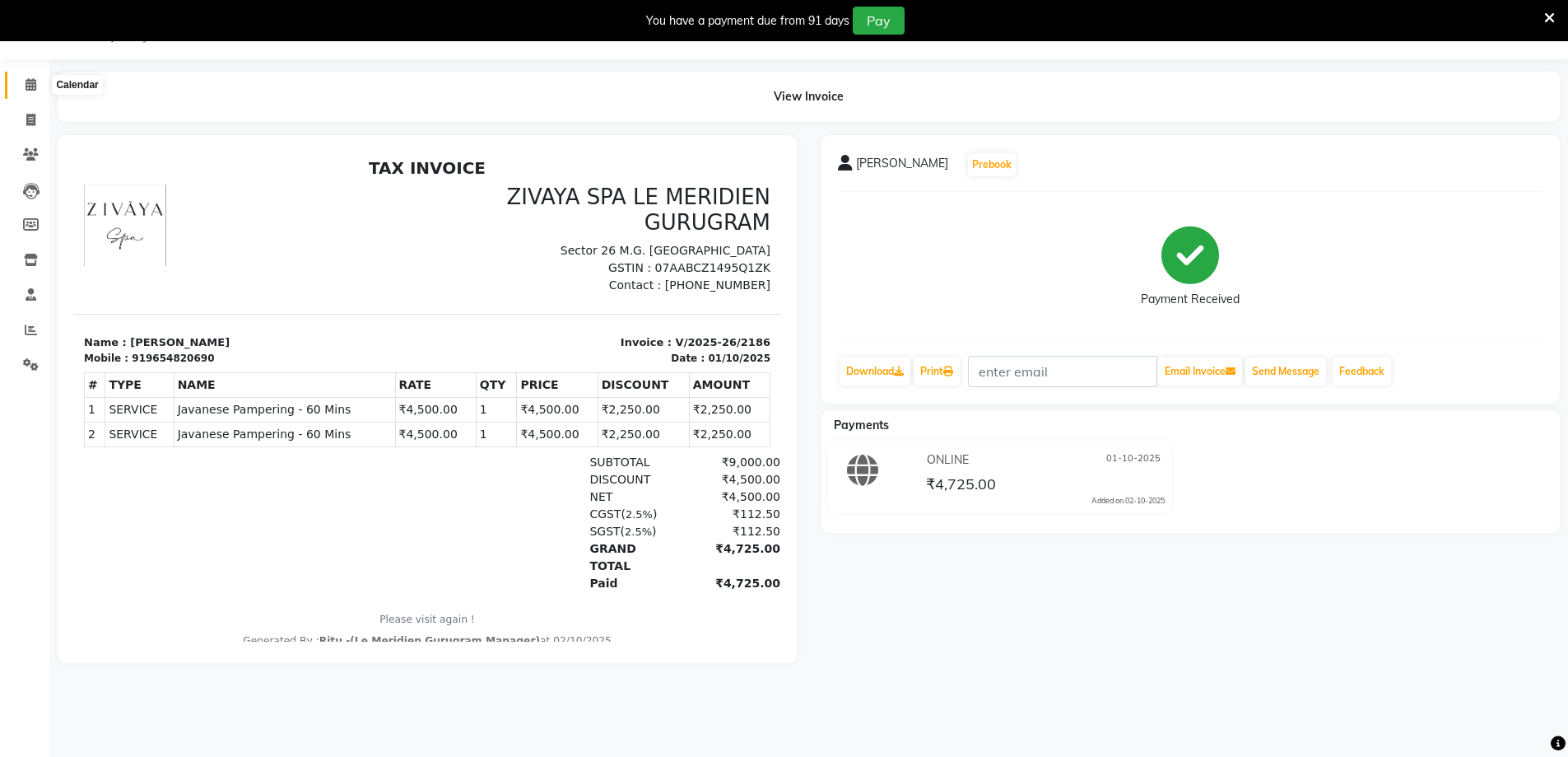
click at [27, 77] on span at bounding box center [30, 85] width 29 height 19
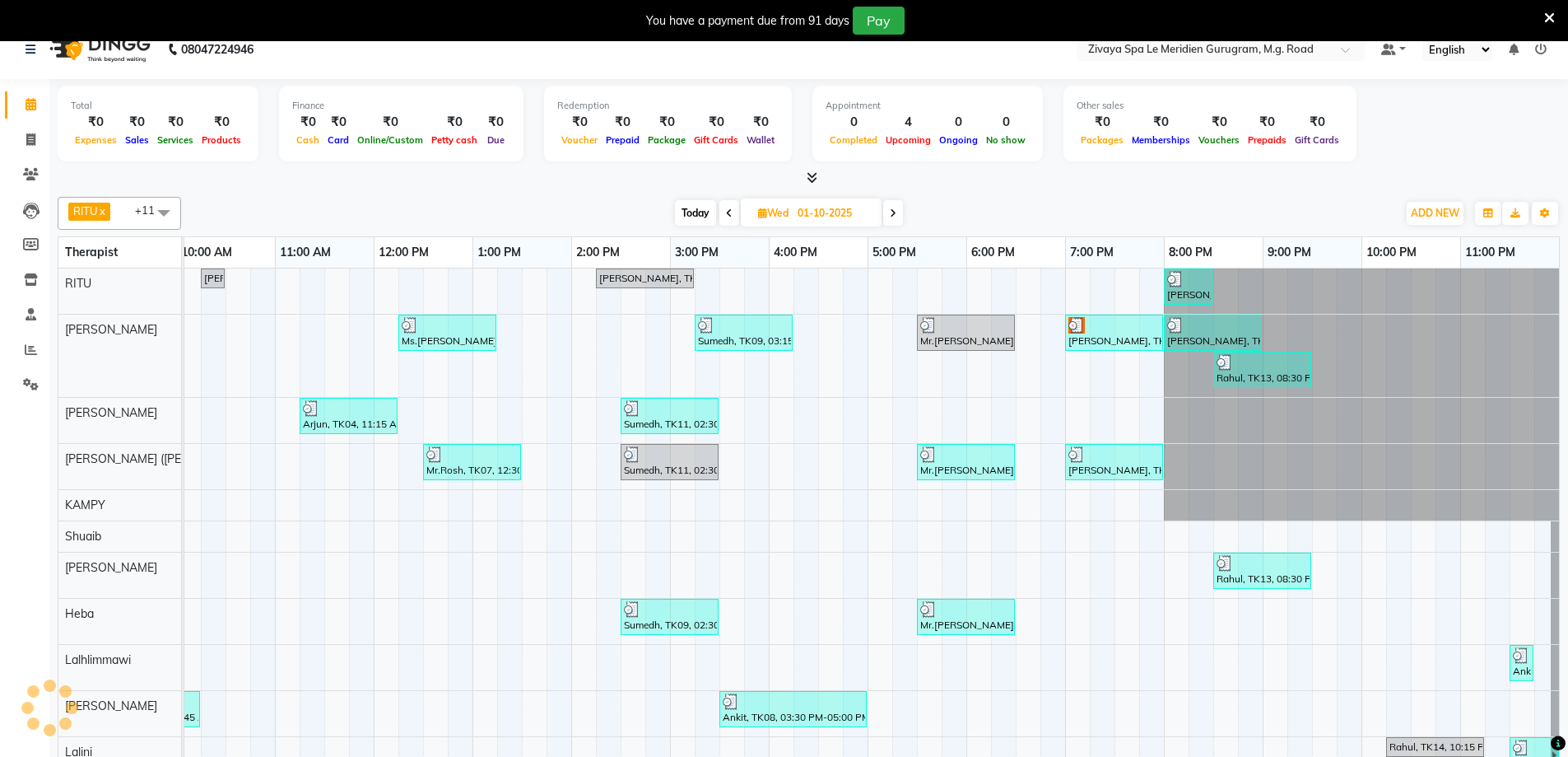
scroll to position [41, 0]
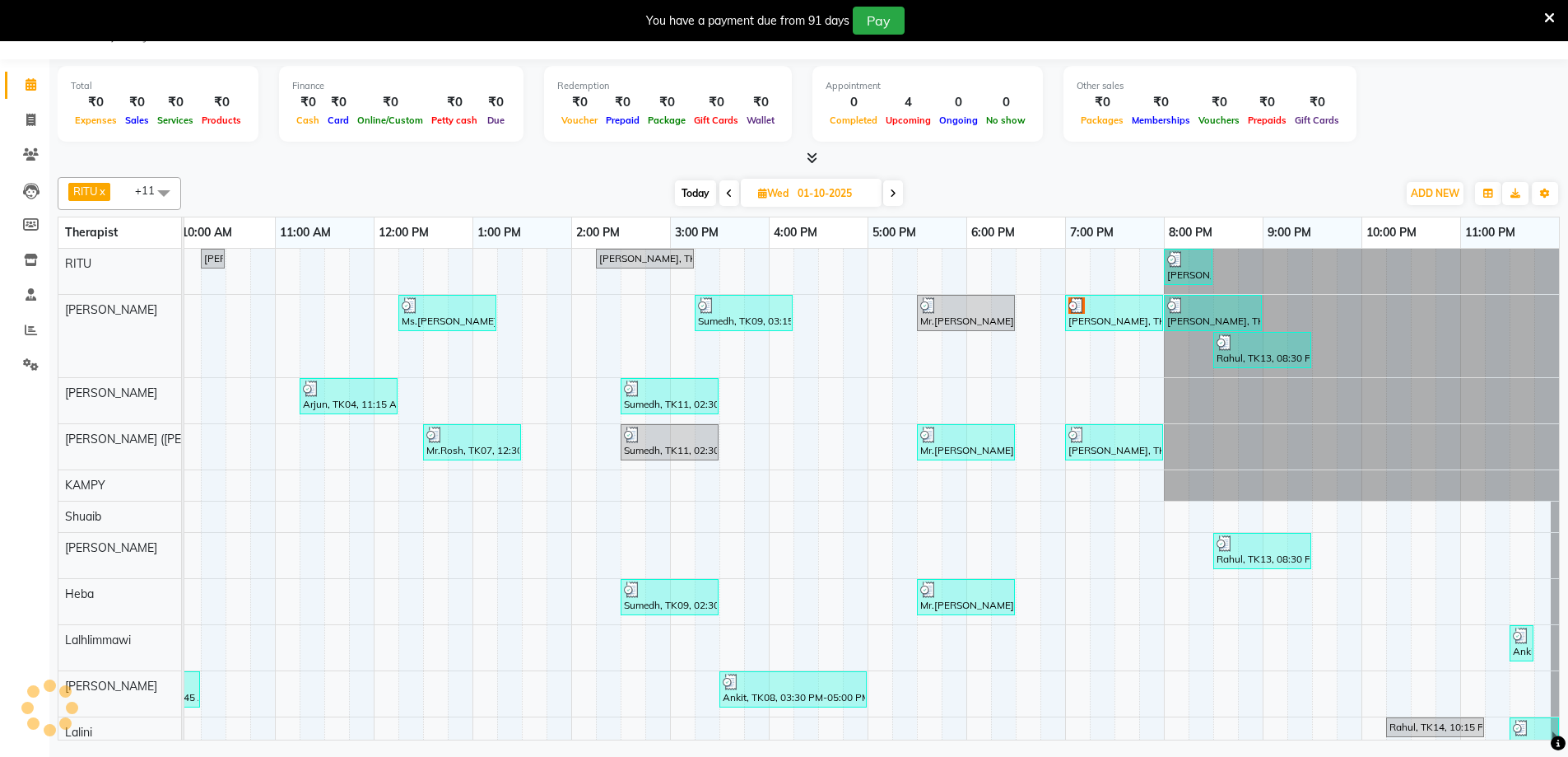
click at [1094, 442] on div at bounding box center [1114, 434] width 91 height 16
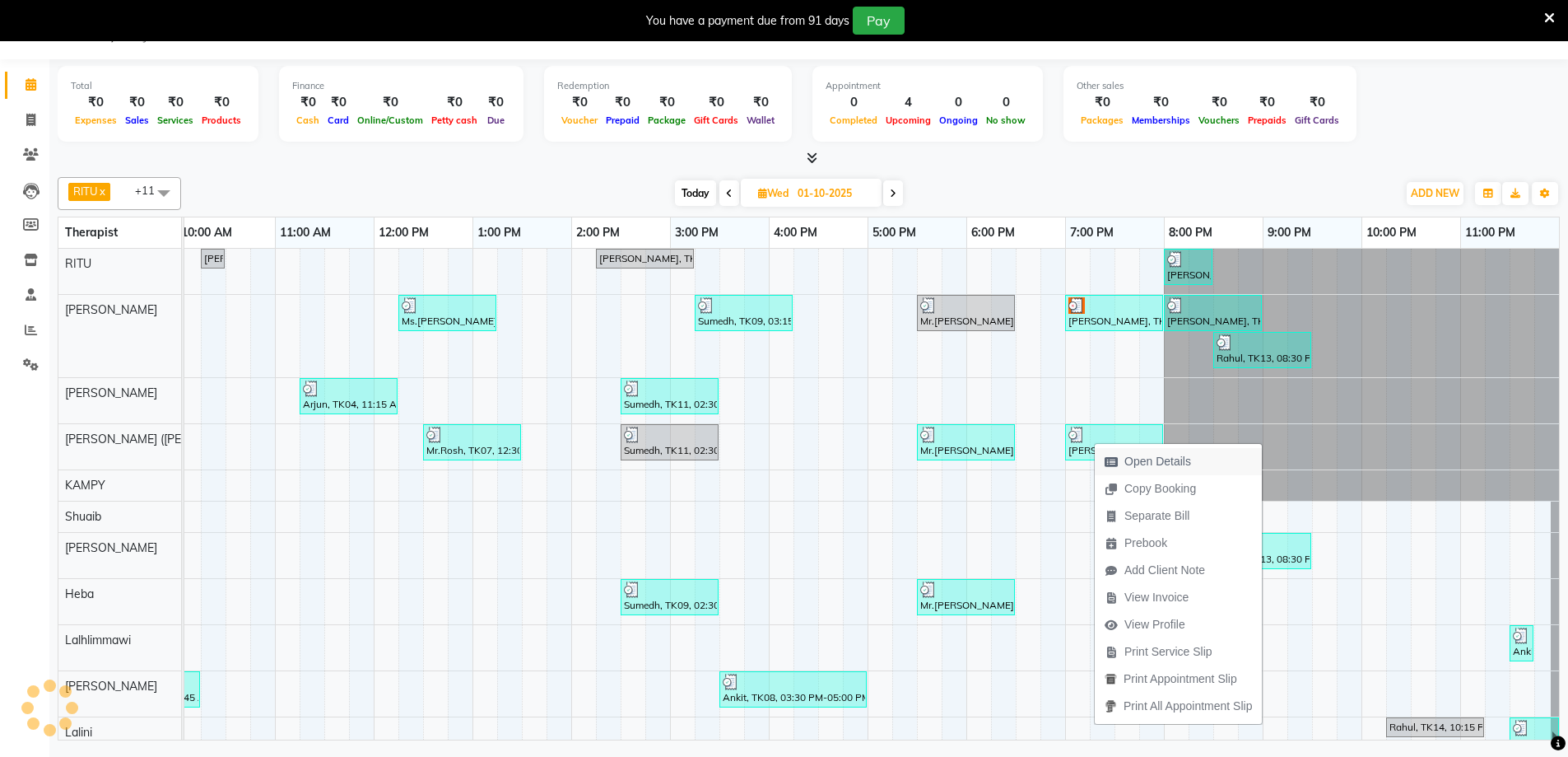
click at [1135, 465] on span "Open Details" at bounding box center [1157, 461] width 67 height 17
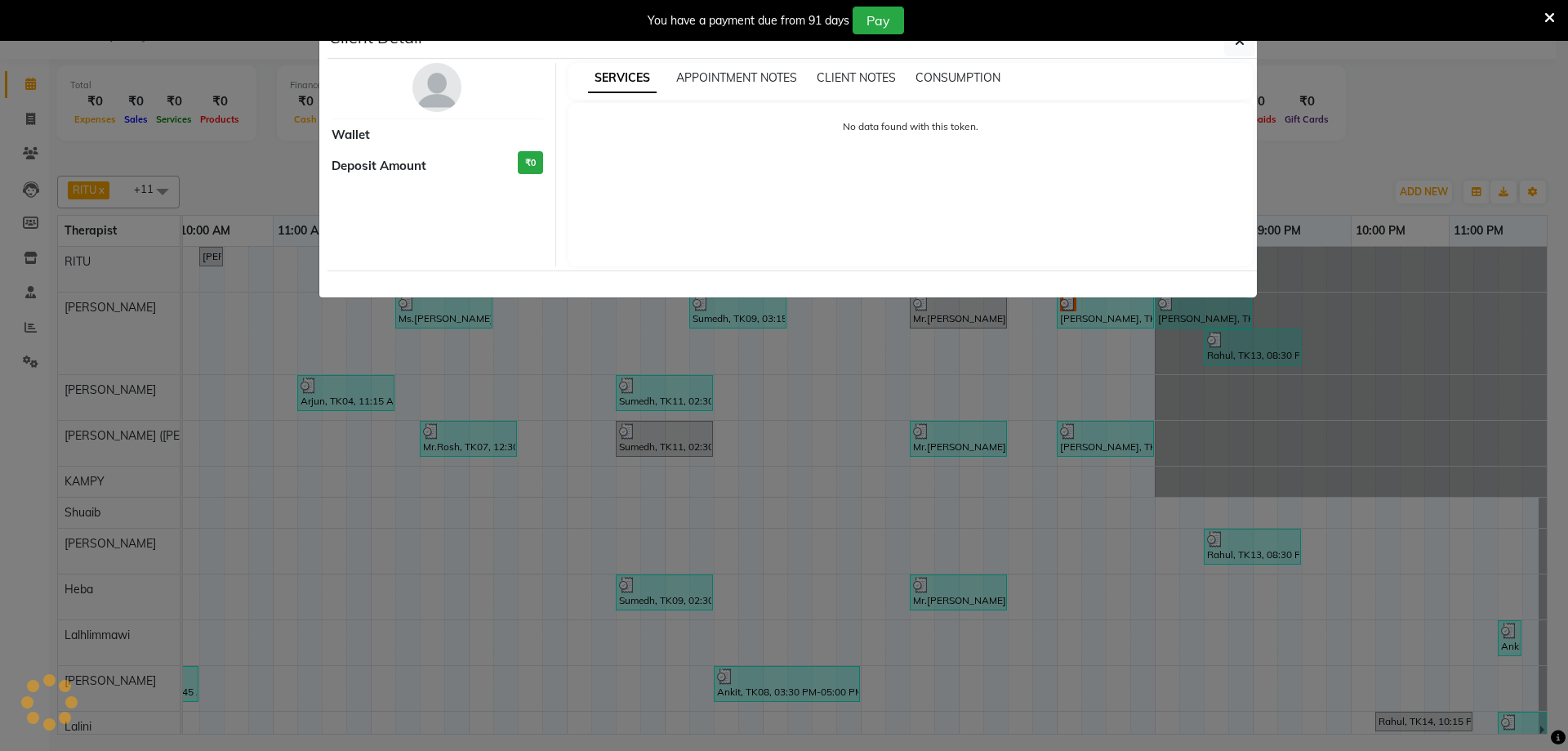
select select "3"
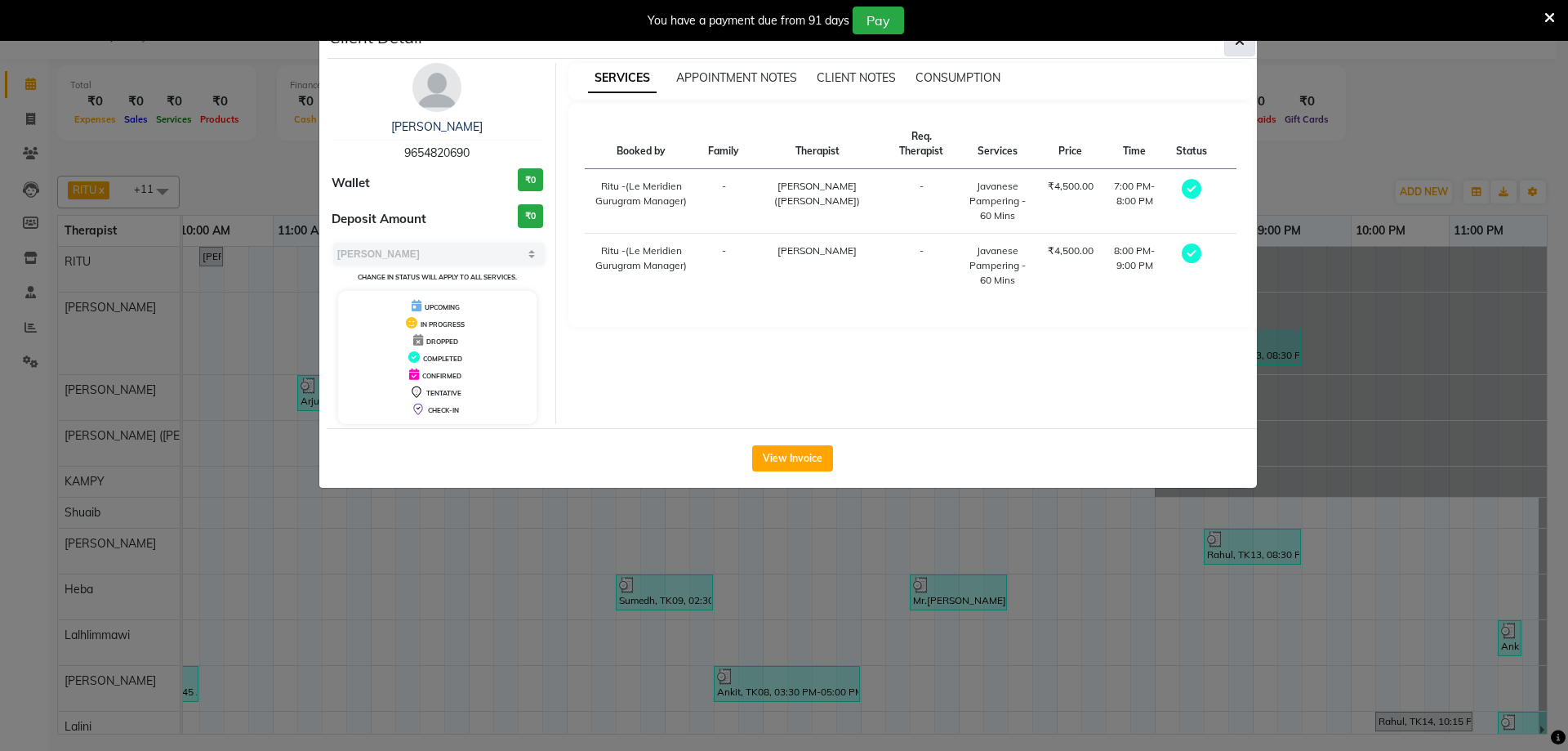
click at [1247, 47] on button "button" at bounding box center [1239, 41] width 31 height 31
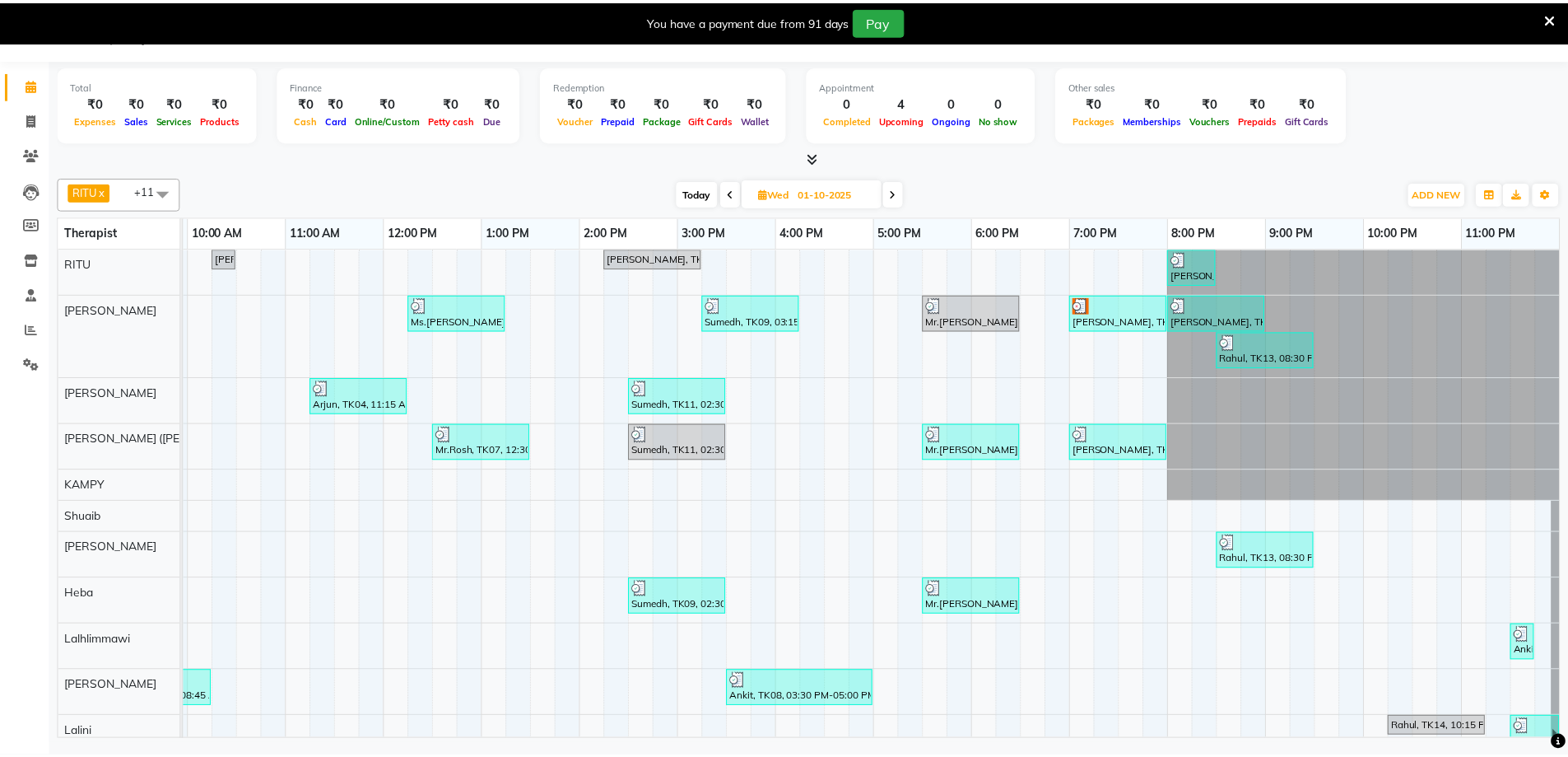
scroll to position [0, 984]
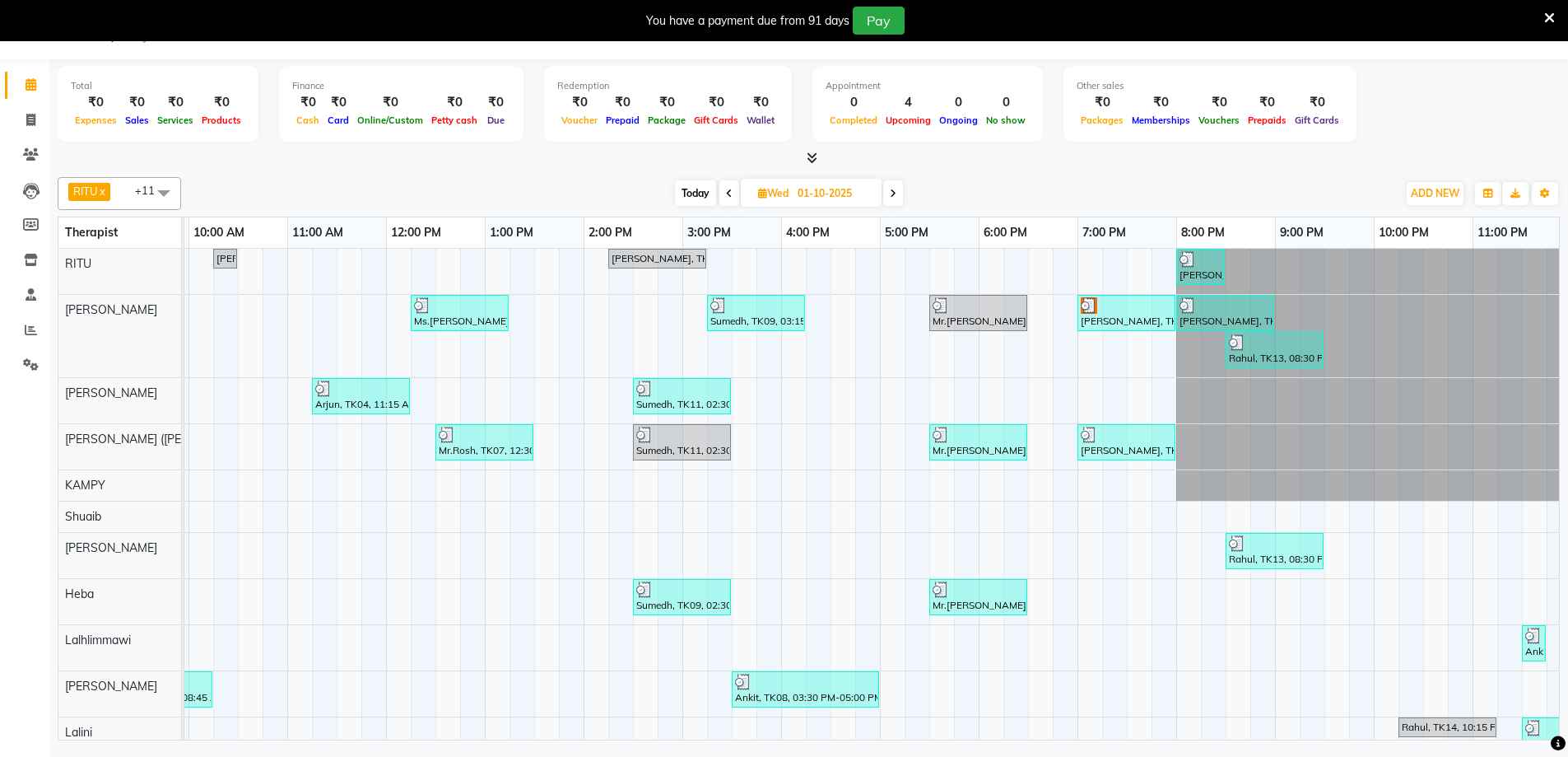
click at [1208, 259] on div at bounding box center [1200, 259] width 42 height 16
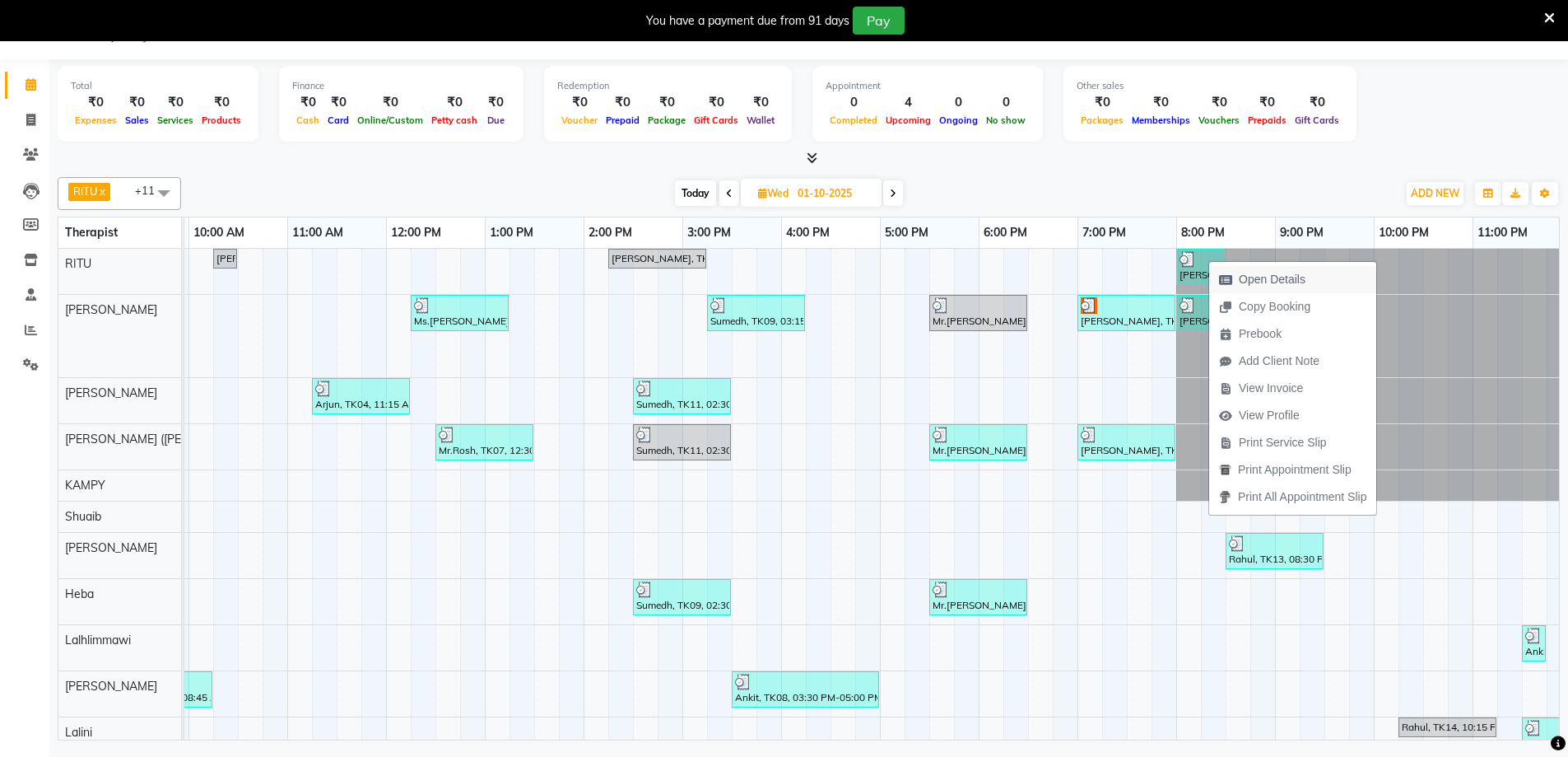
click at [1234, 287] on span "Open Details" at bounding box center [1262, 280] width 106 height 27
select select "3"
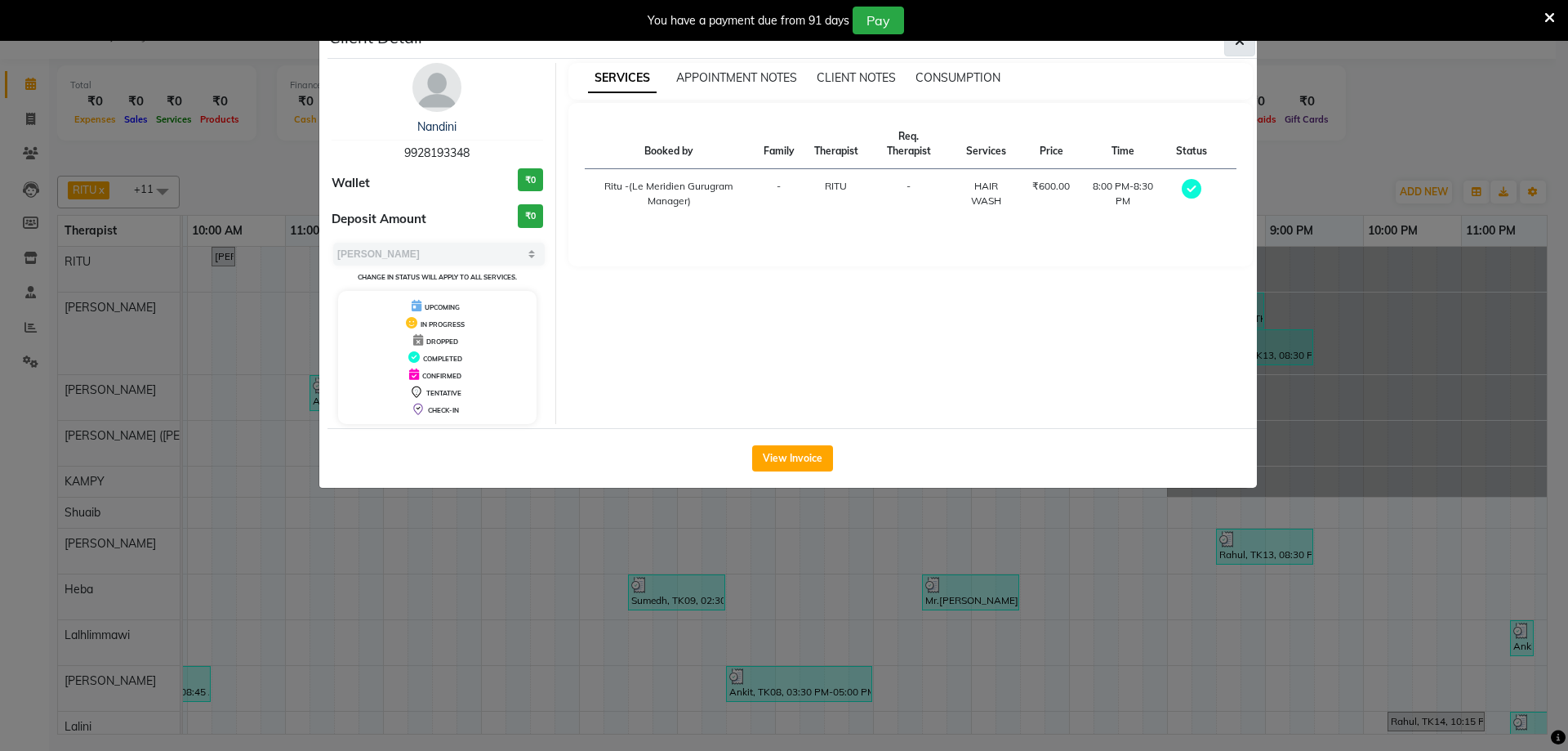
click at [1244, 47] on button "button" at bounding box center [1239, 41] width 31 height 31
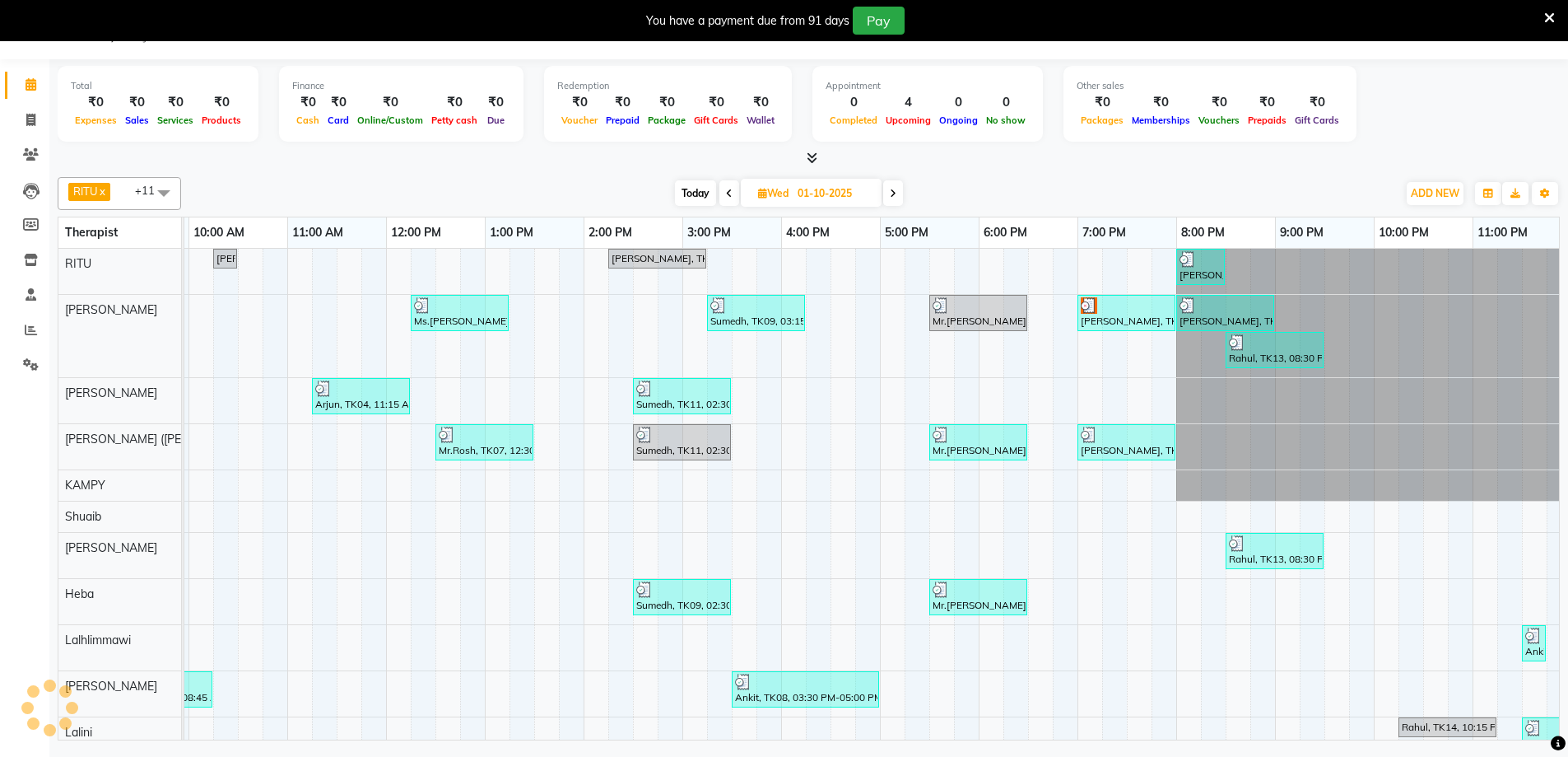
click at [1258, 349] on div at bounding box center [1274, 342] width 91 height 16
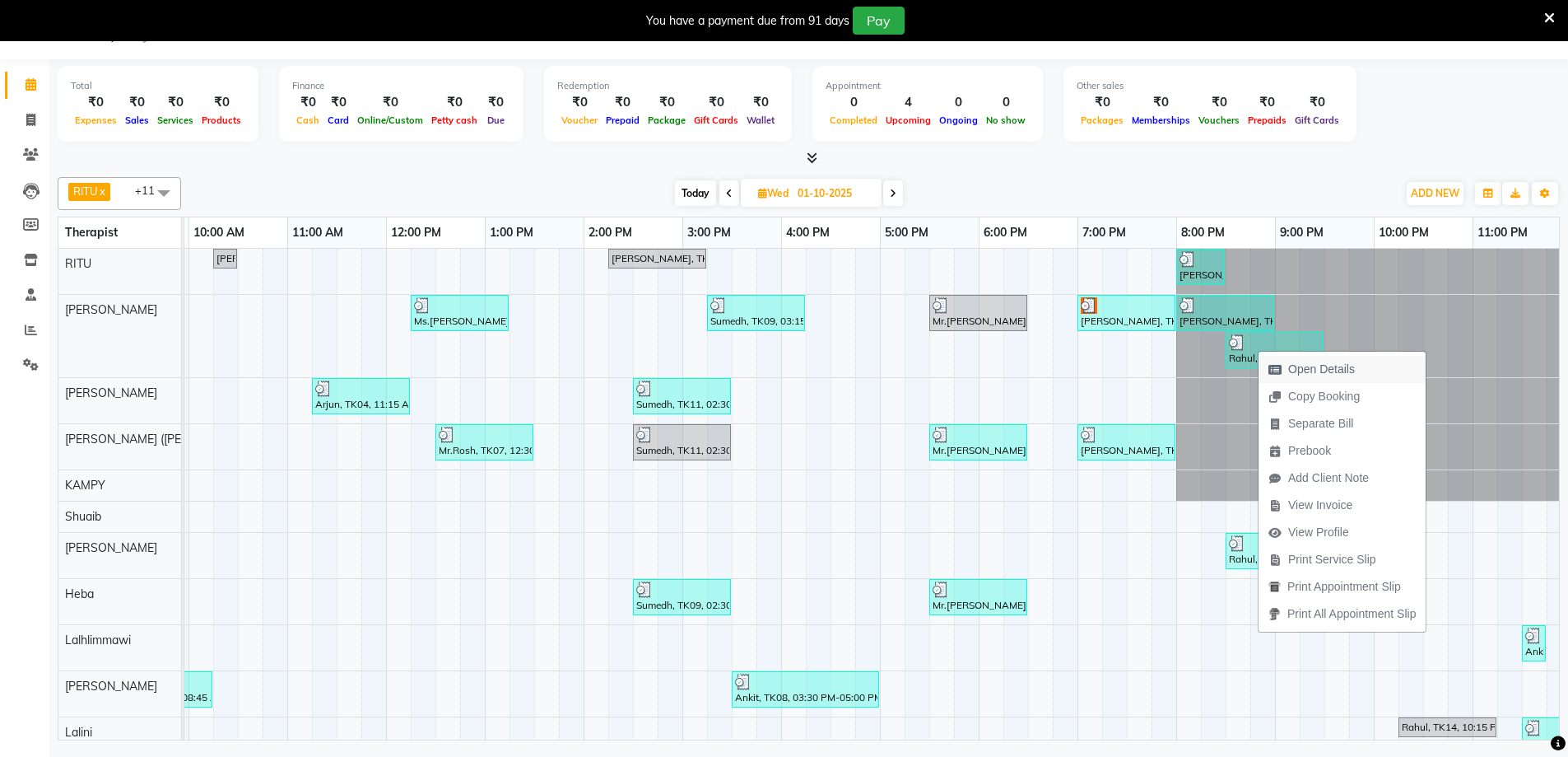
click at [1292, 360] on span "Open Details" at bounding box center [1321, 368] width 67 height 17
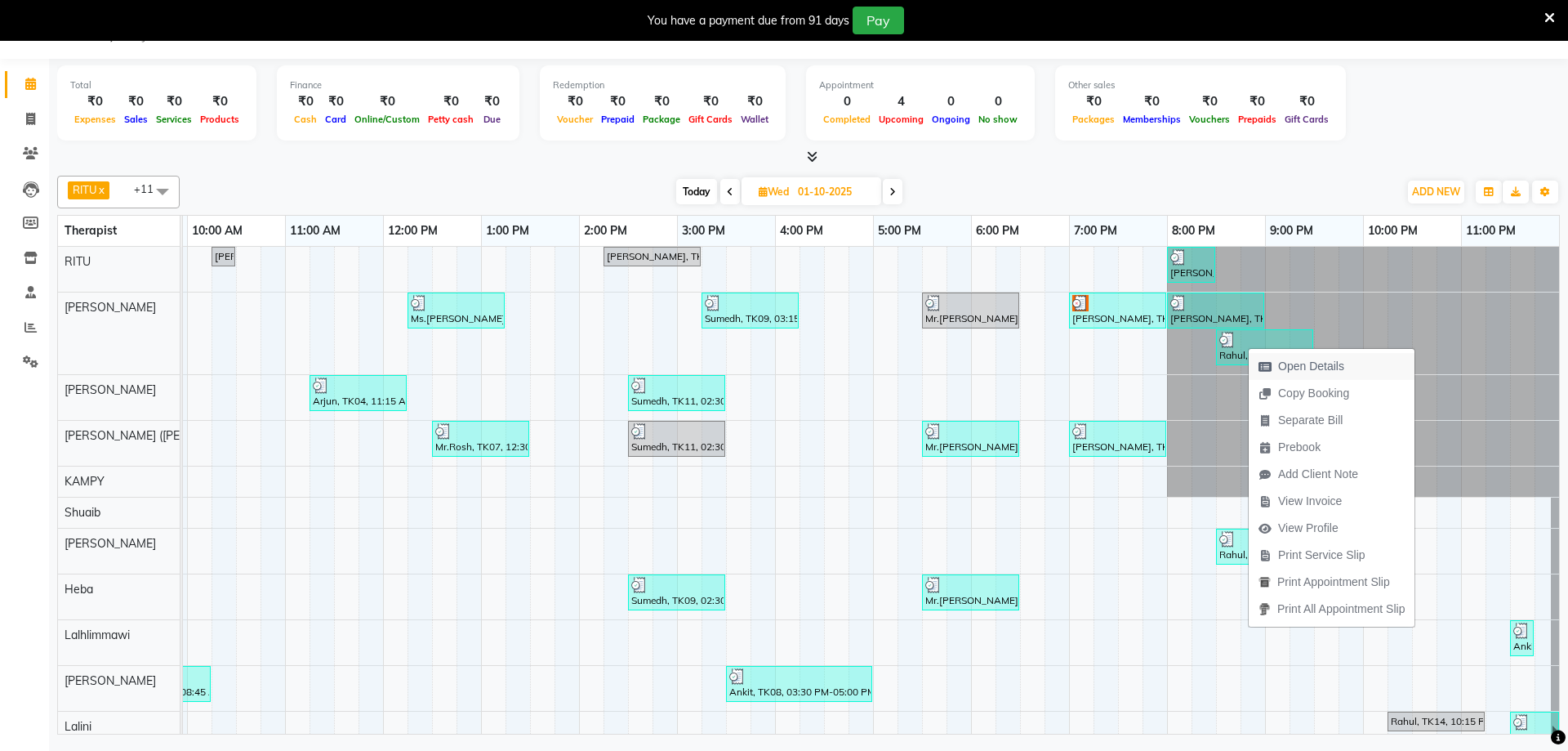
select select "3"
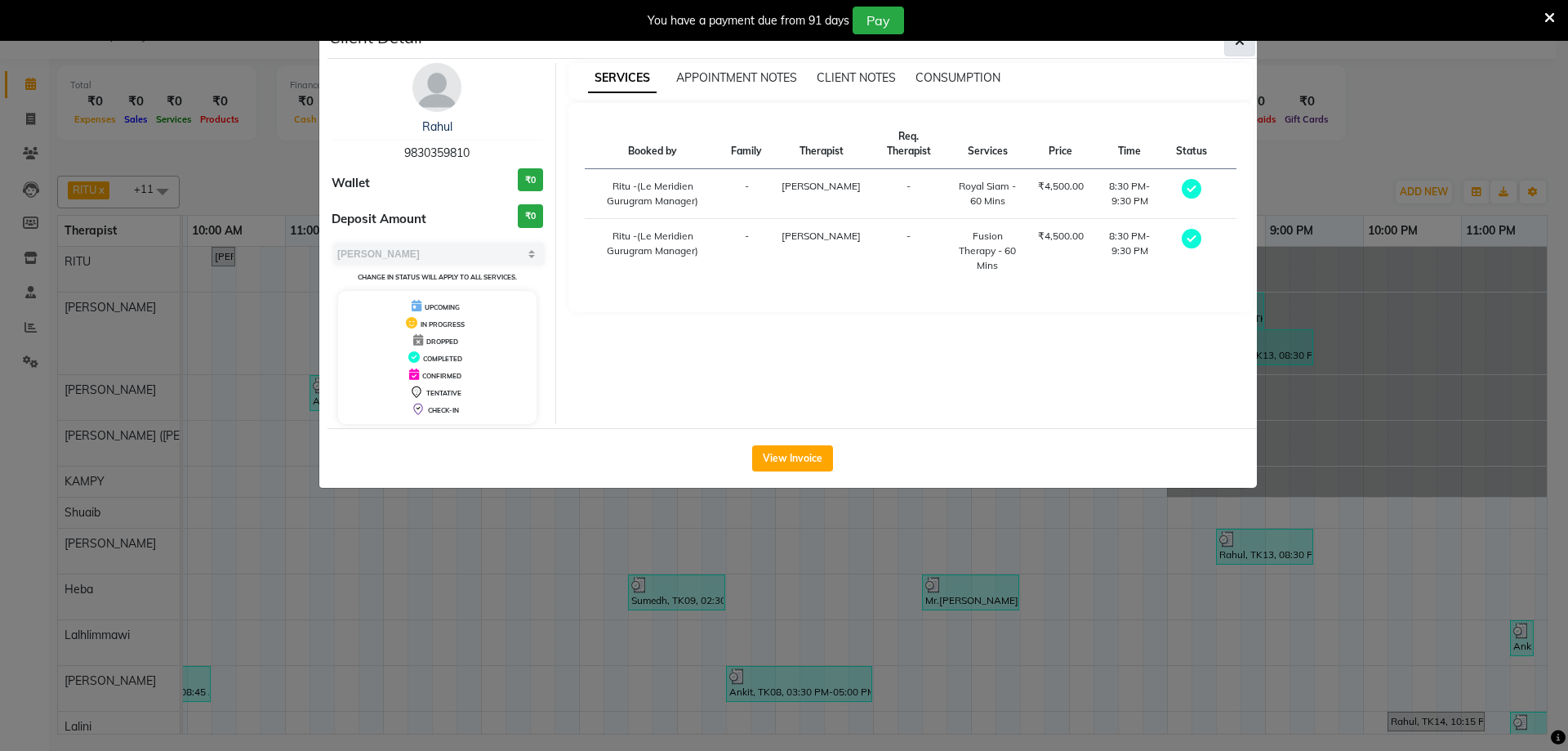
click at [1243, 49] on button "button" at bounding box center [1239, 41] width 31 height 31
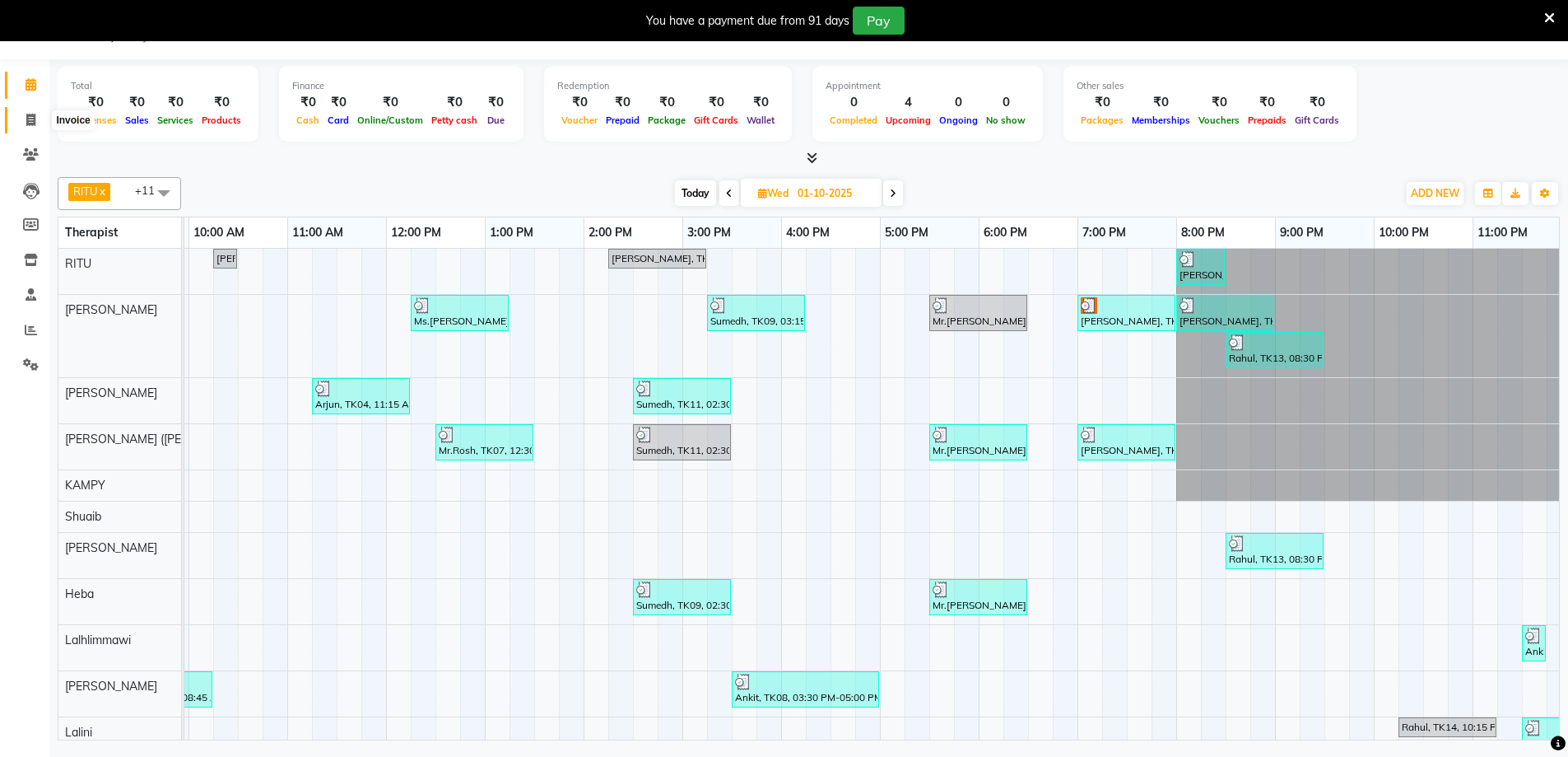
click at [29, 122] on icon at bounding box center [30, 120] width 9 height 13
select select "service"
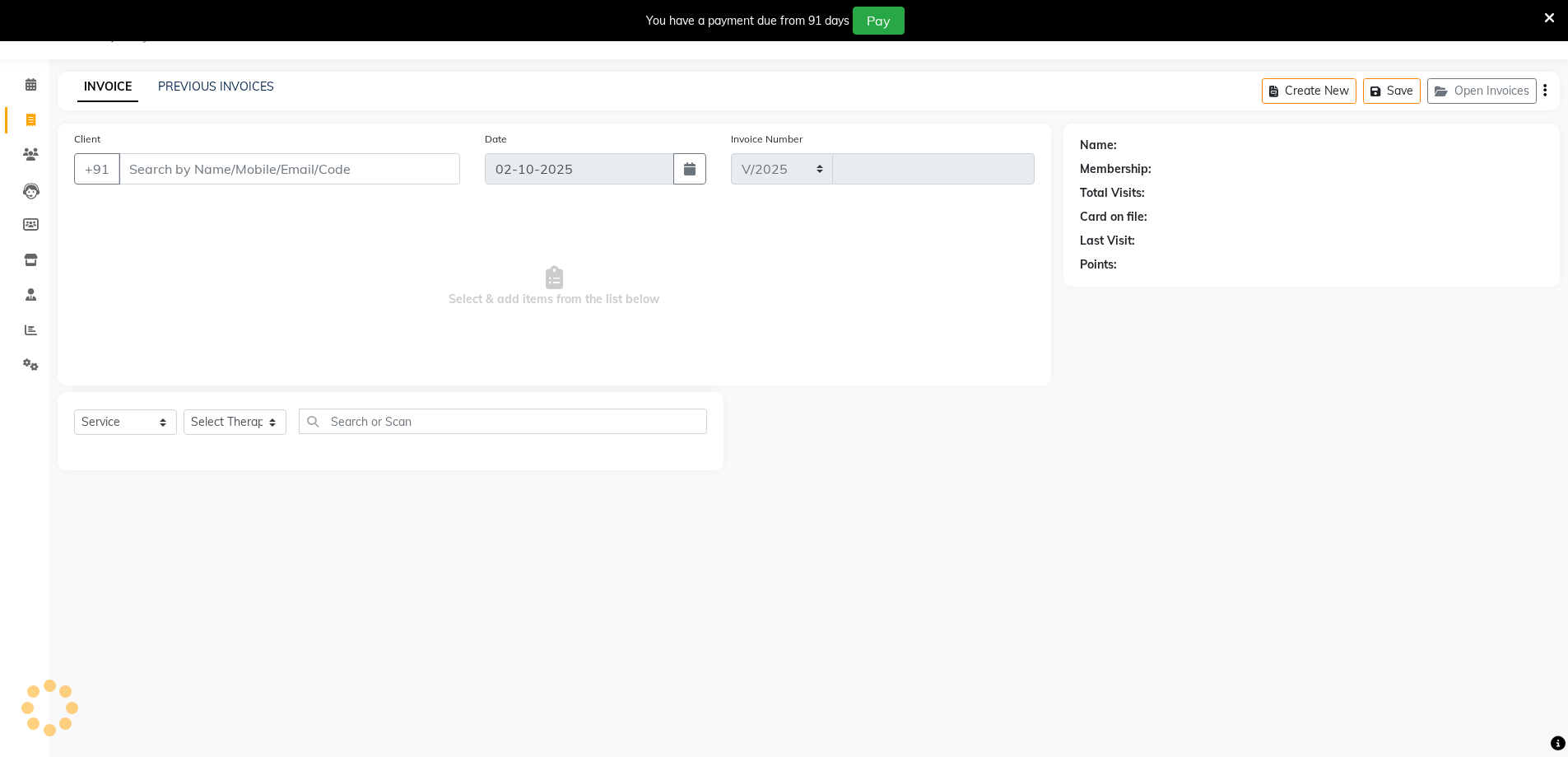
select select "6503"
type input "2187"
click at [221, 95] on div "PREVIOUS INVOICES" at bounding box center [216, 87] width 116 height 17
click at [221, 81] on link "PREVIOUS INVOICES" at bounding box center [216, 86] width 116 height 15
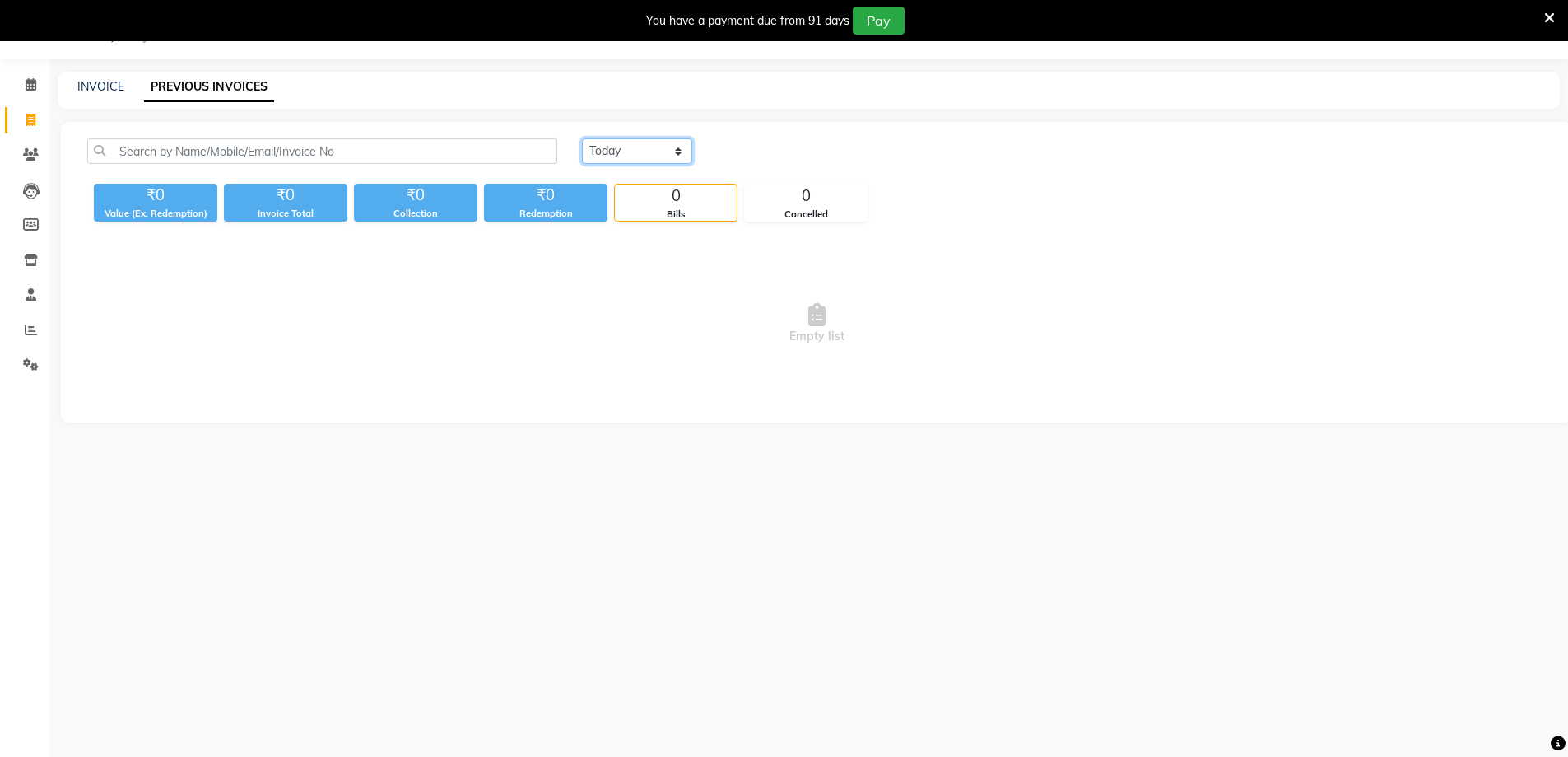
click at [583, 152] on select "[DATE] [DATE] Custom Range" at bounding box center [636, 151] width 110 height 26
select select "[DATE]"
click at [582, 139] on select "[DATE] [DATE] Custom Range" at bounding box center [636, 151] width 110 height 26
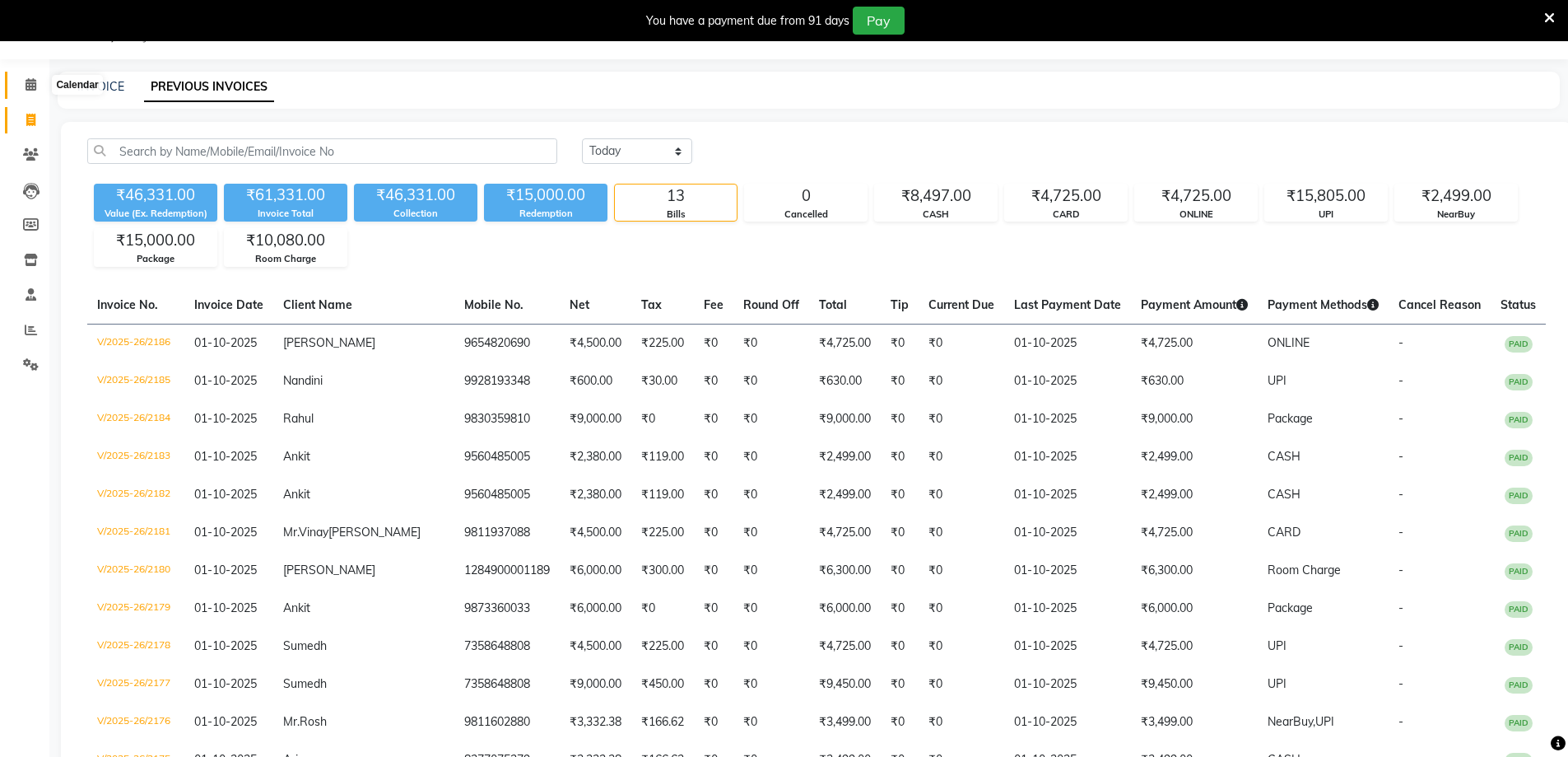
click at [19, 80] on span at bounding box center [30, 85] width 29 height 19
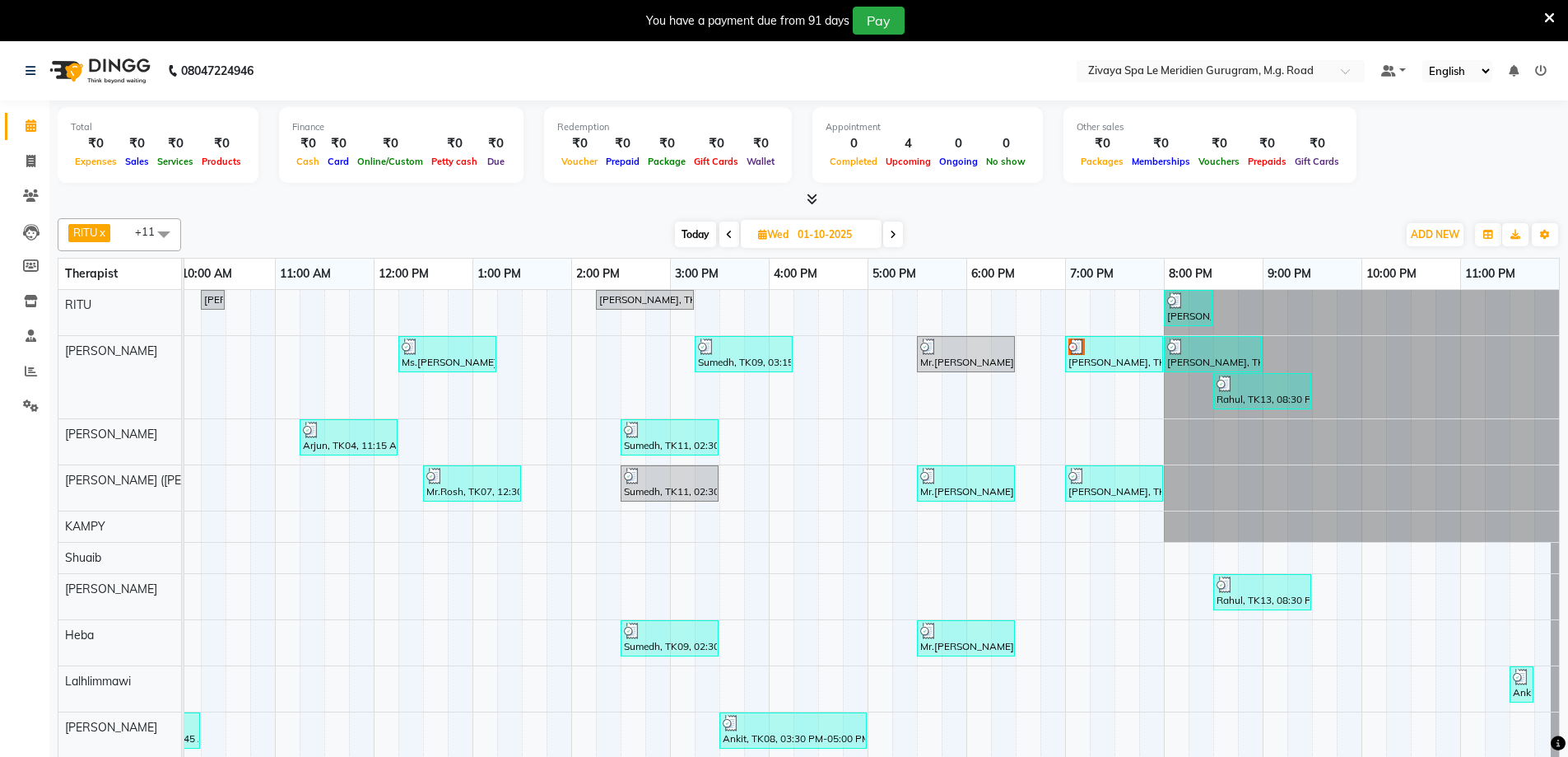
click at [1081, 350] on div at bounding box center [1114, 347] width 91 height 16
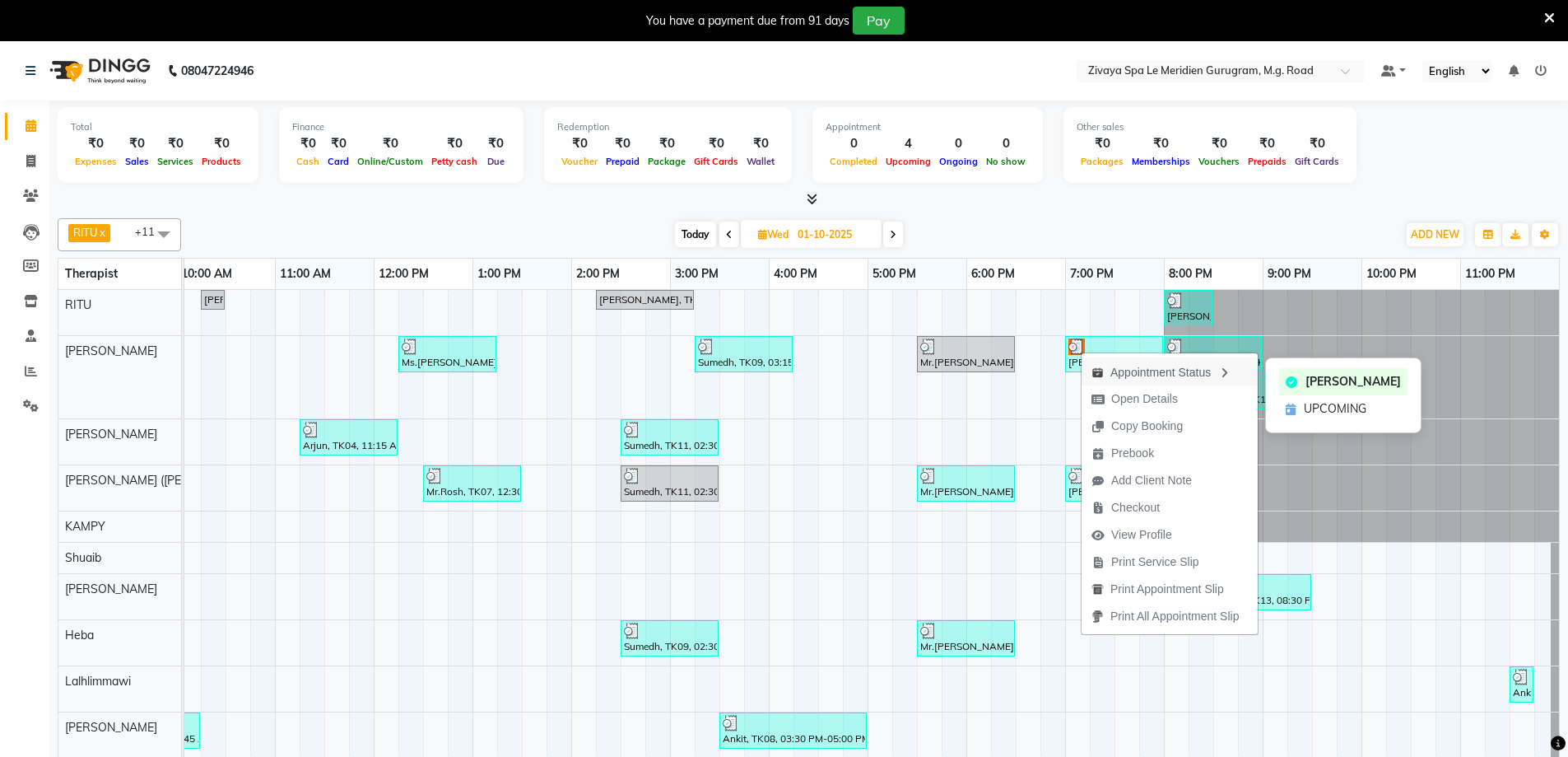
click at [1094, 365] on div "Appointment Status" at bounding box center [1169, 371] width 176 height 28
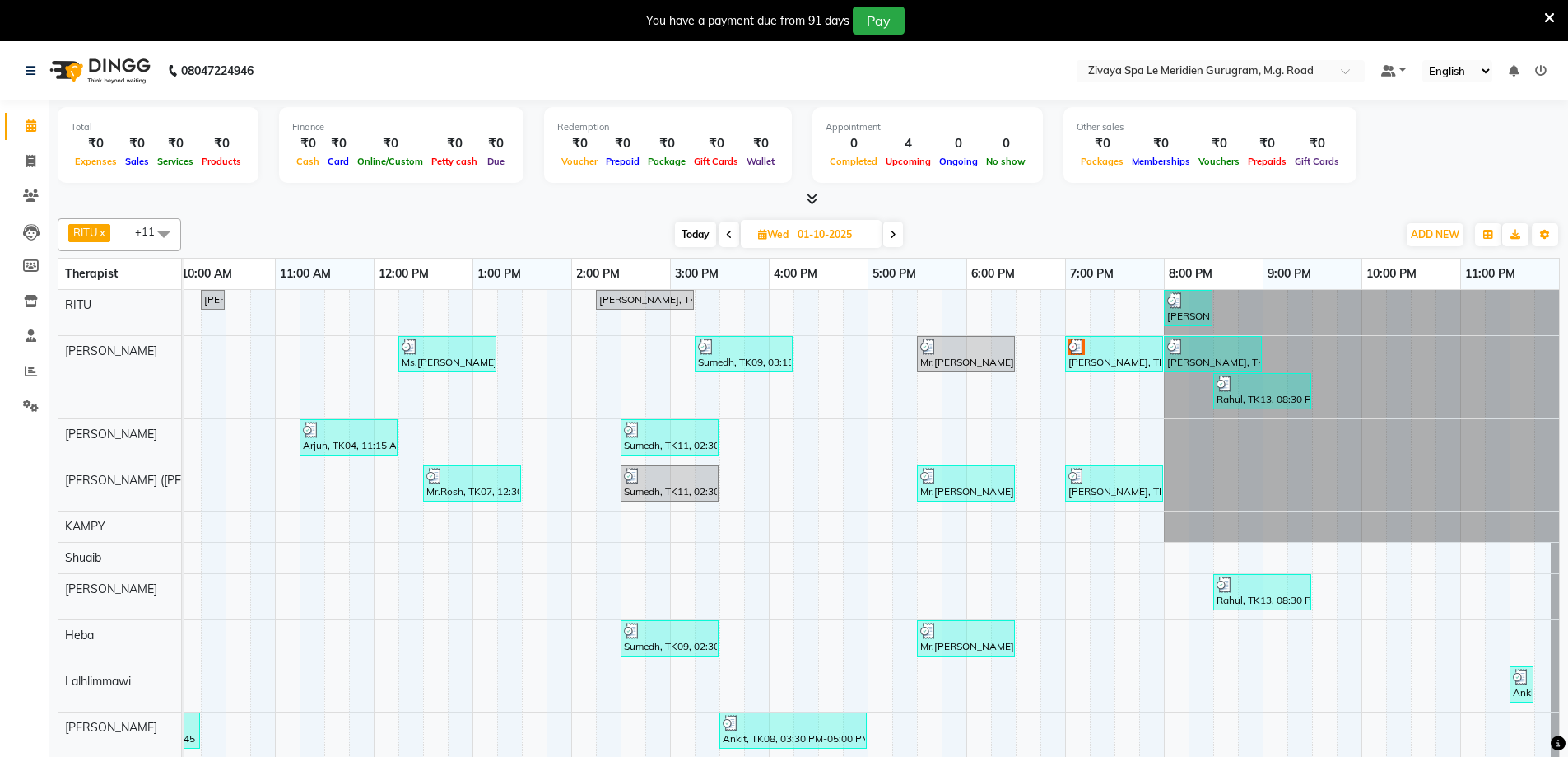
click at [1074, 363] on div "[PERSON_NAME], TK12, 07:00 PM-08:00 PM, Javanese Pampering - 60 Mins" at bounding box center [1114, 354] width 95 height 31
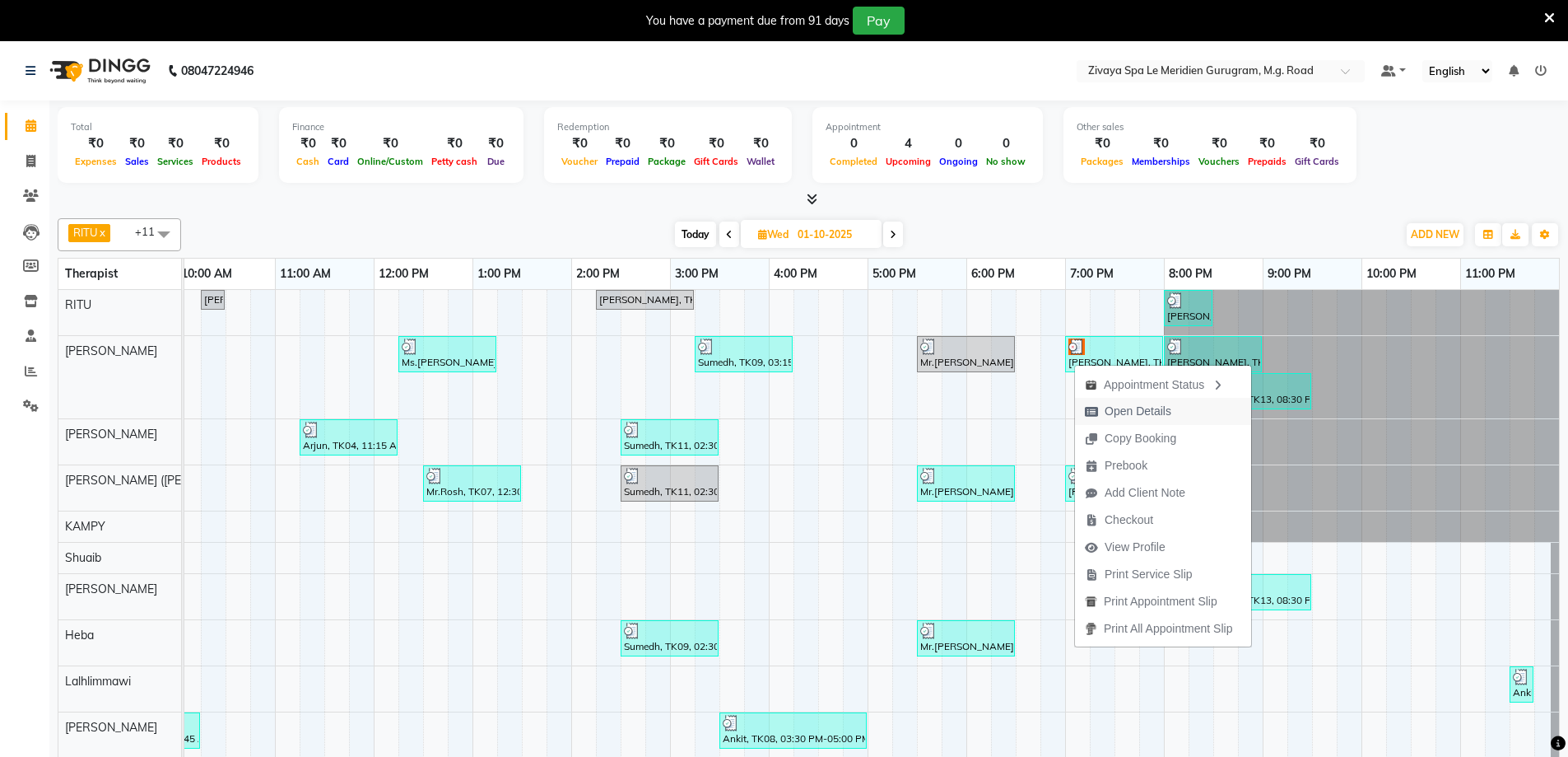
drag, startPoint x: 1106, startPoint y: 397, endPoint x: 1118, endPoint y: 409, distance: 17.0
click at [1118, 409] on ul "Appointment Status Open Details Copy Booking Prebook Add Client Note Checkout V…" at bounding box center [1162, 506] width 178 height 282
click at [1118, 409] on span "Open Details" at bounding box center [1137, 410] width 67 height 17
select select "3"
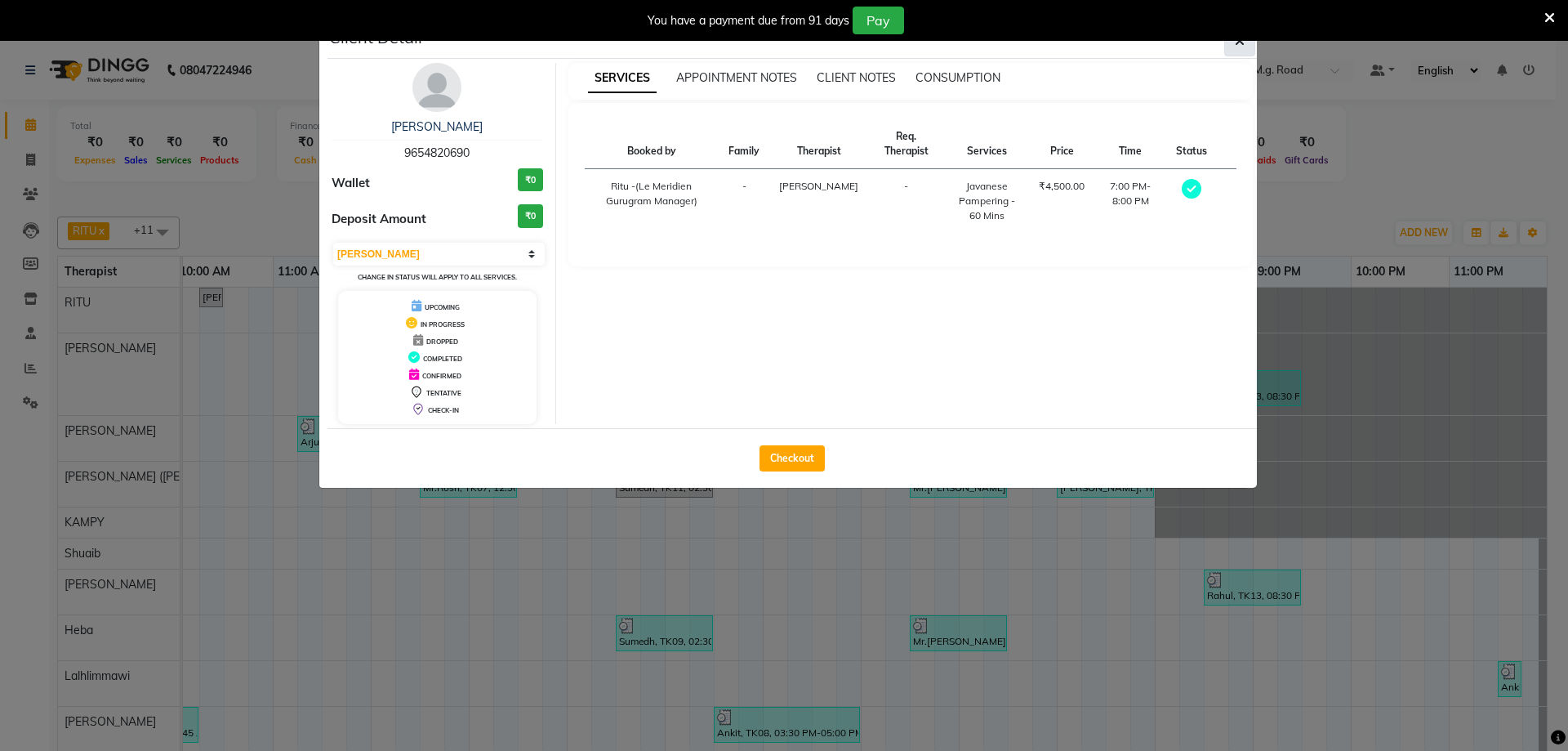
click at [1238, 45] on icon "button" at bounding box center [1239, 41] width 10 height 13
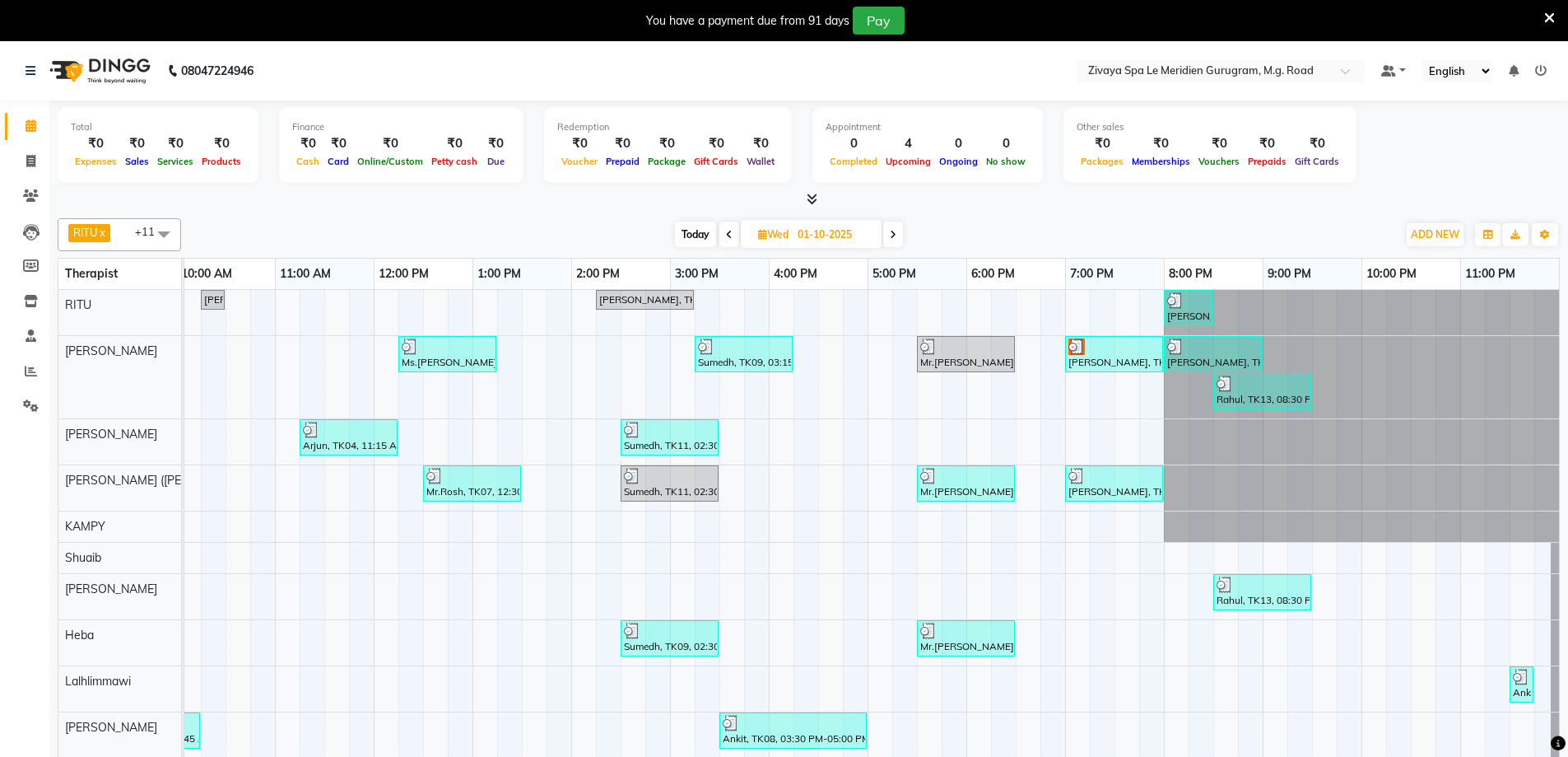
scroll to position [0, 984]
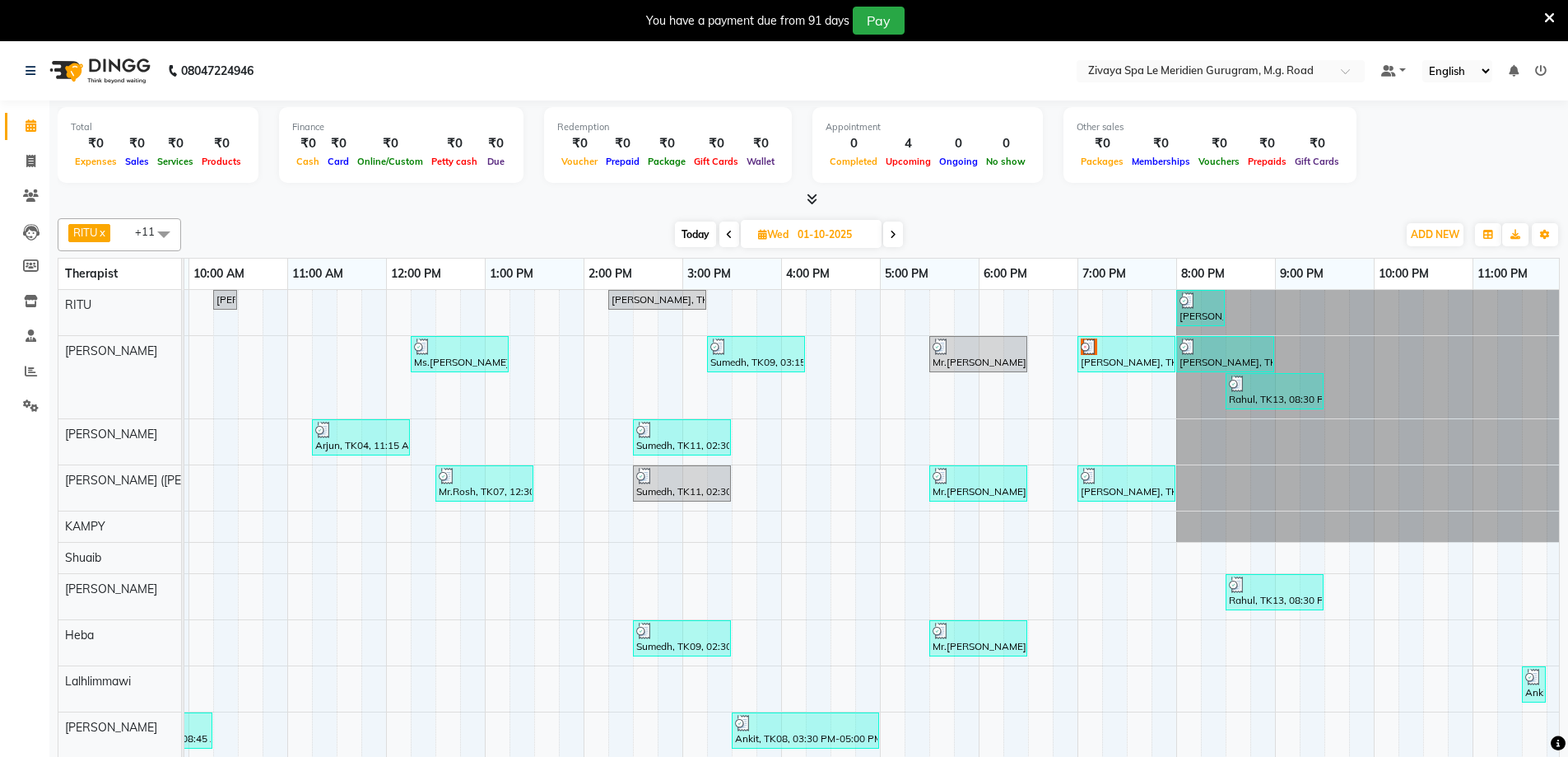
click at [694, 234] on span "Today" at bounding box center [695, 234] width 41 height 26
type input "02-10-2025"
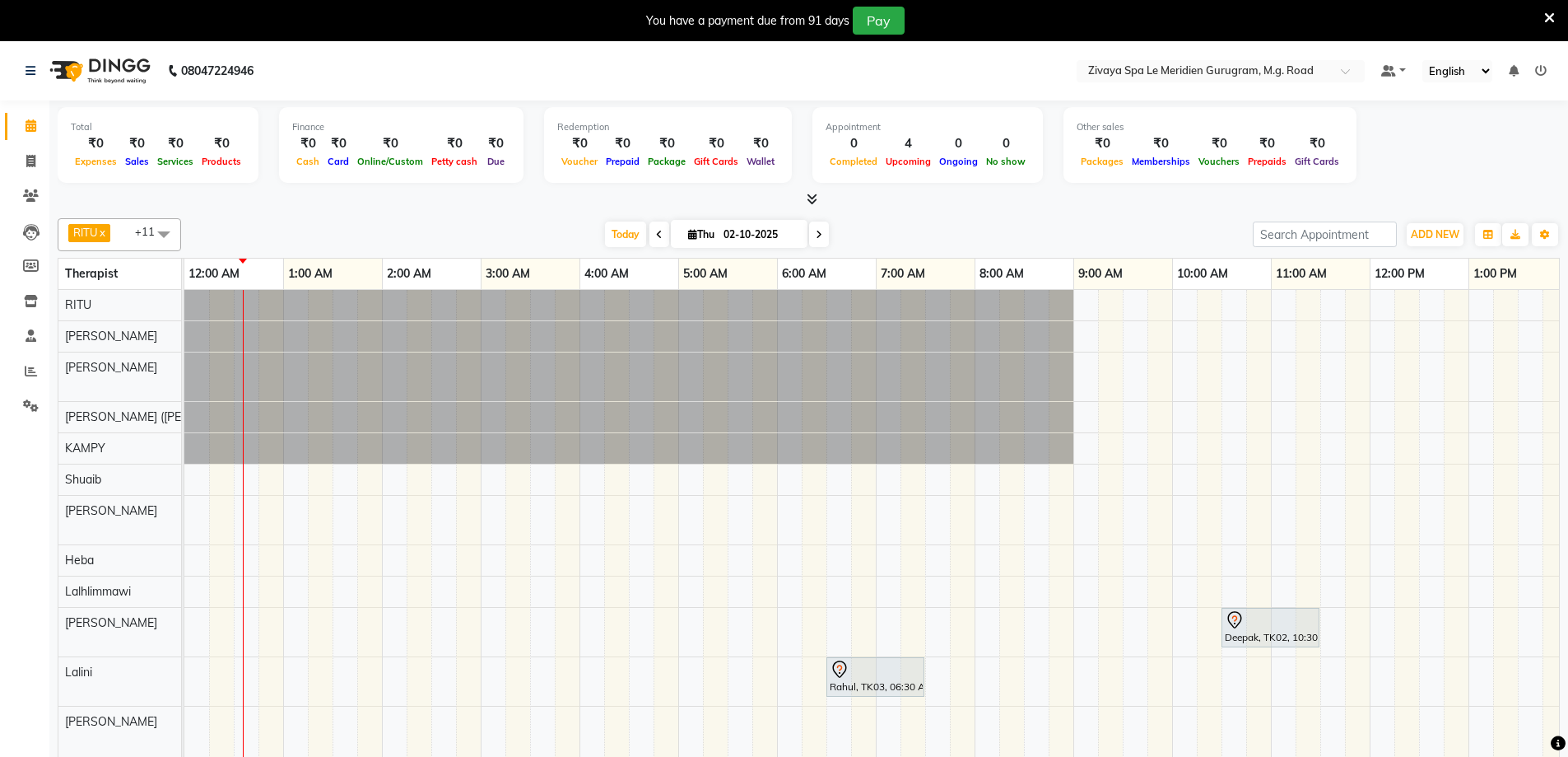
scroll to position [41, 0]
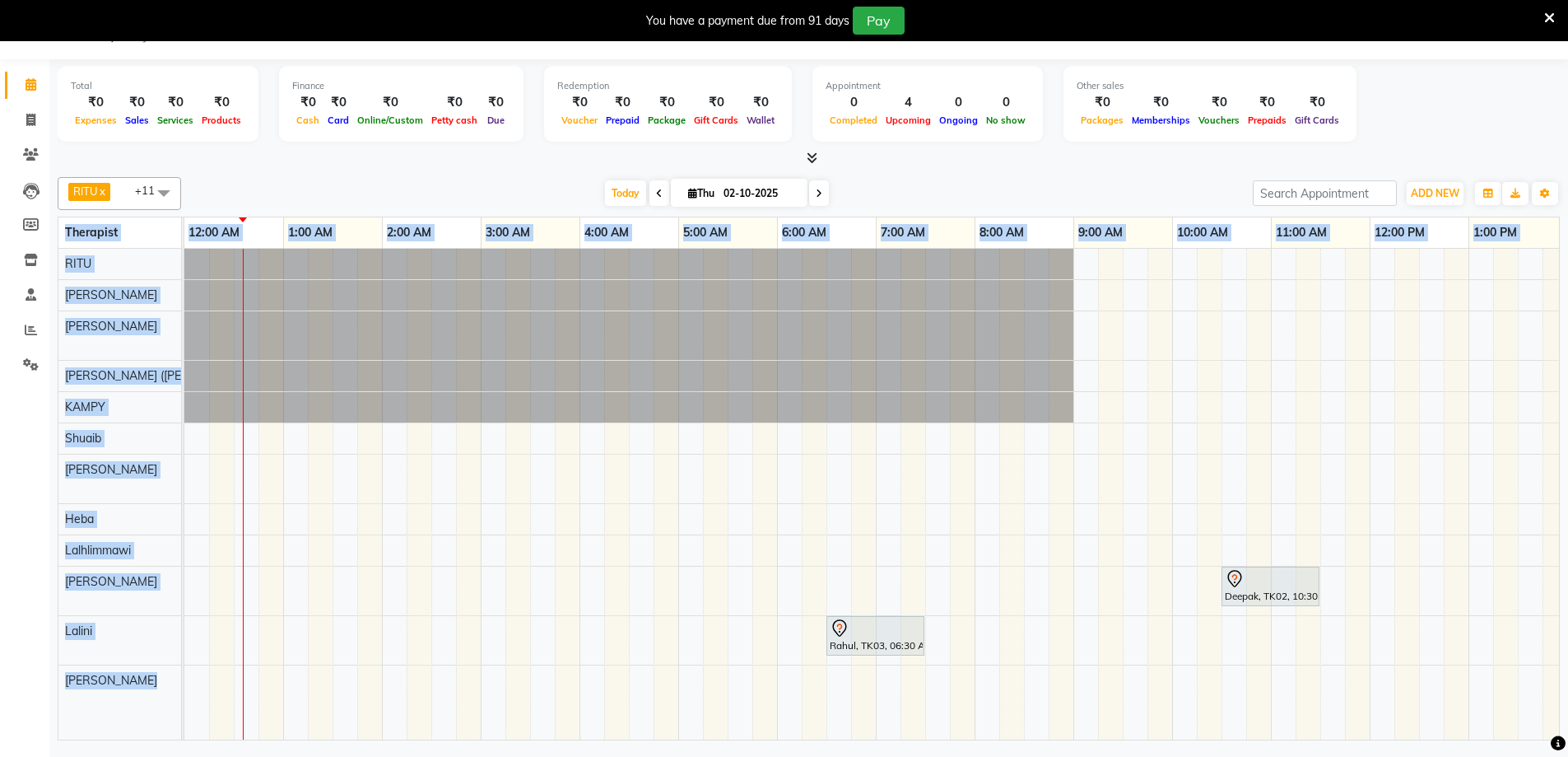
drag, startPoint x: 826, startPoint y: 739, endPoint x: 791, endPoint y: 740, distance: 35.0
click at [791, 740] on div "Total ₹0 Expenses ₹0 Sales ₹0 Services ₹0 Products Finance ₹0 Cash ₹0 Card ₹0 O…" at bounding box center [809, 401] width 1519 height 685
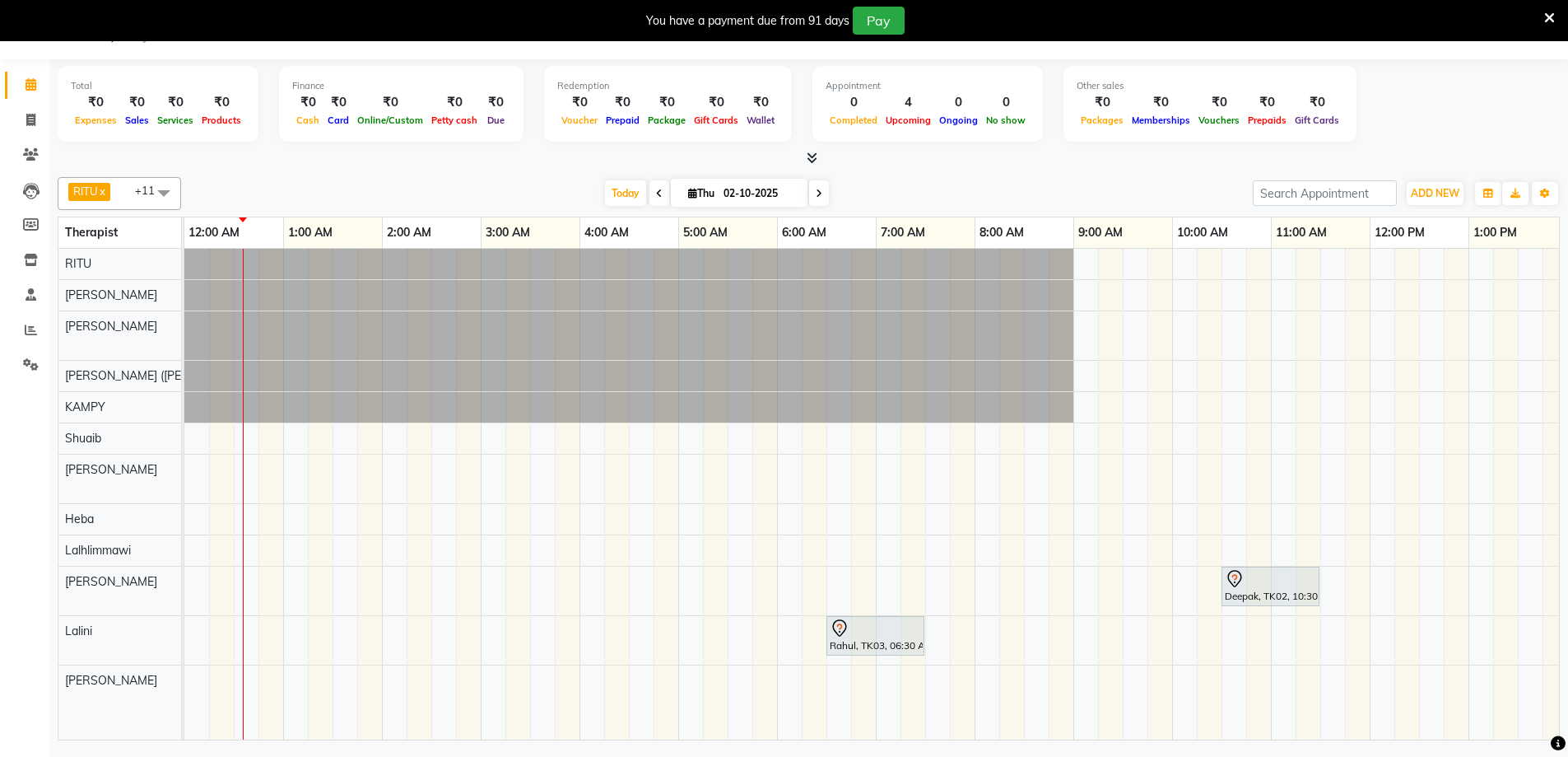
click at [791, 740] on div "Total ₹0 Expenses ₹0 Sales ₹0 Services ₹0 Products Finance ₹0 Cash ₹0 Card ₹0 O…" at bounding box center [809, 401] width 1519 height 685
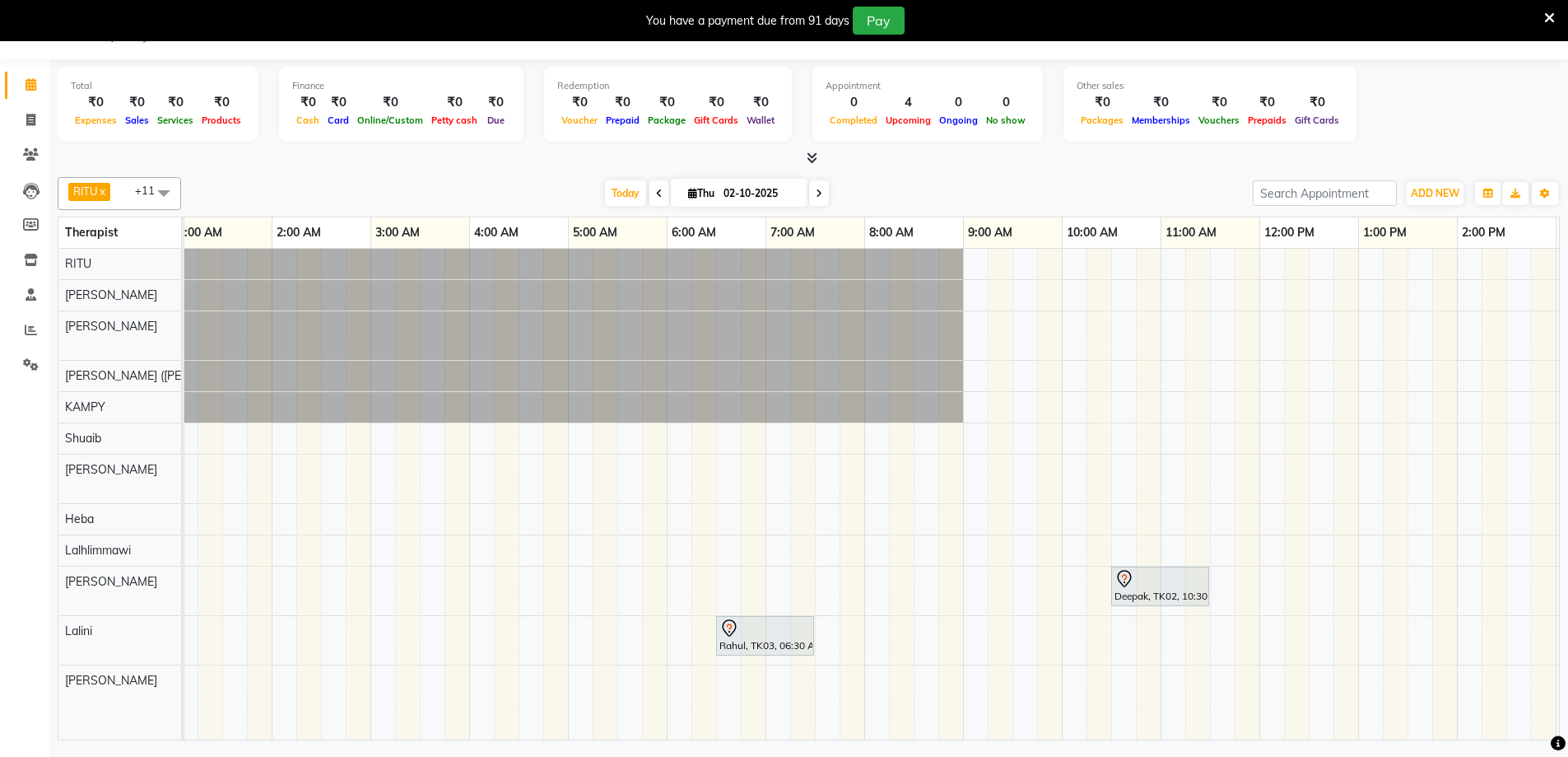
scroll to position [0, 0]
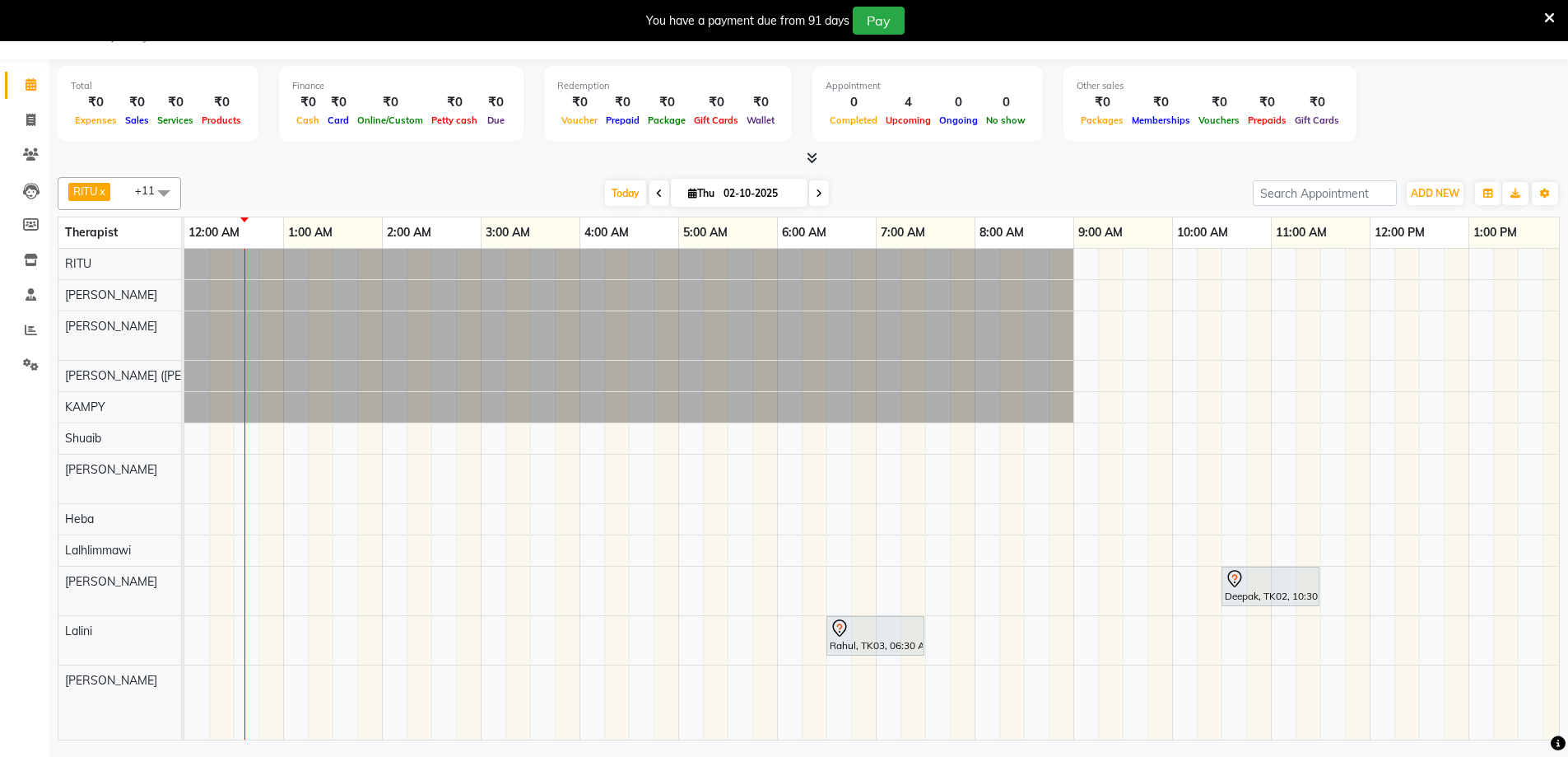
click at [842, 638] on div "Rahul, TK03, 06:30 AM-07:30 AM, Royal Siam - 60 Mins" at bounding box center [876, 635] width 95 height 35
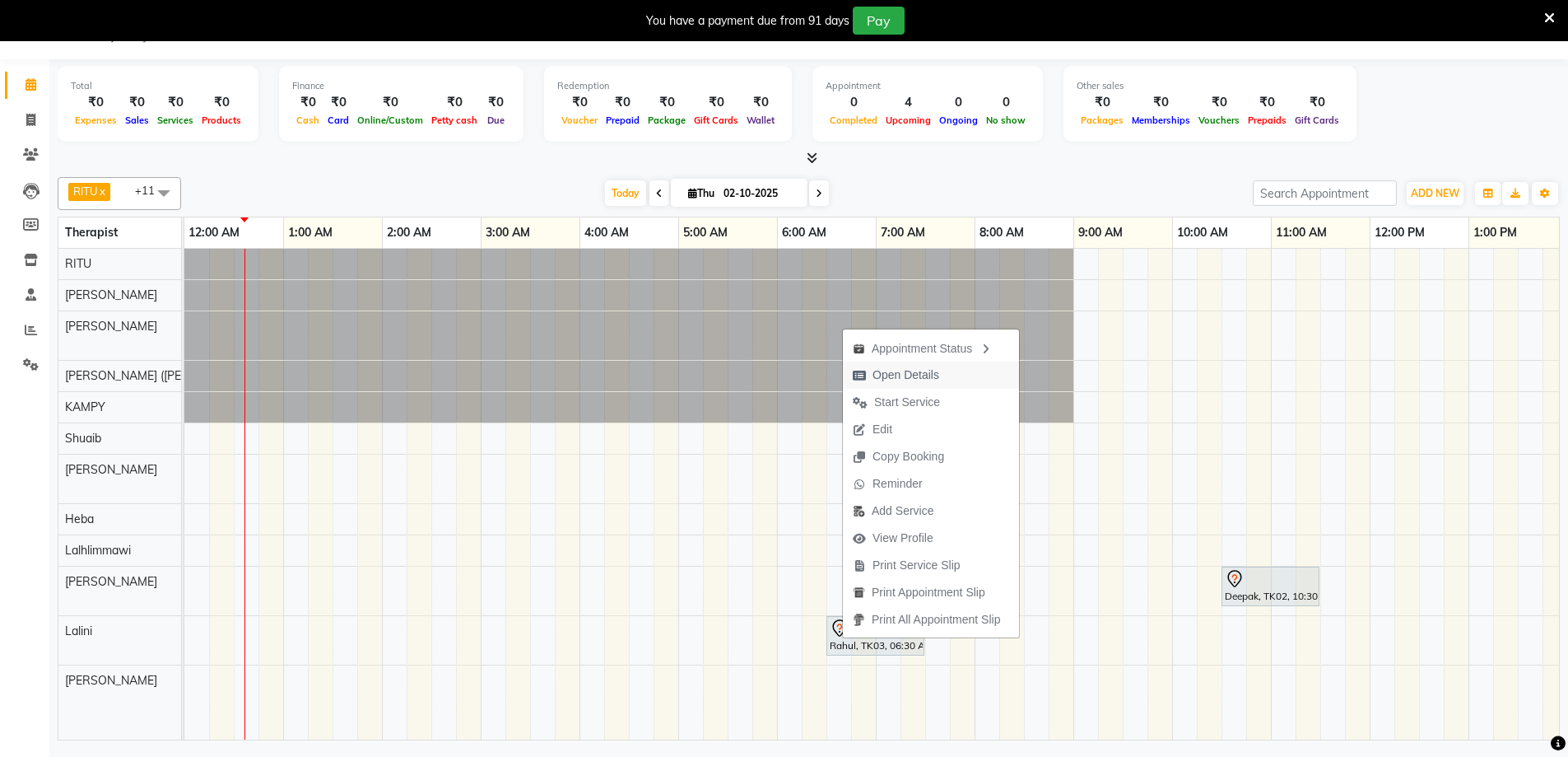
click at [918, 378] on span "Open Details" at bounding box center [905, 374] width 67 height 17
select select "7"
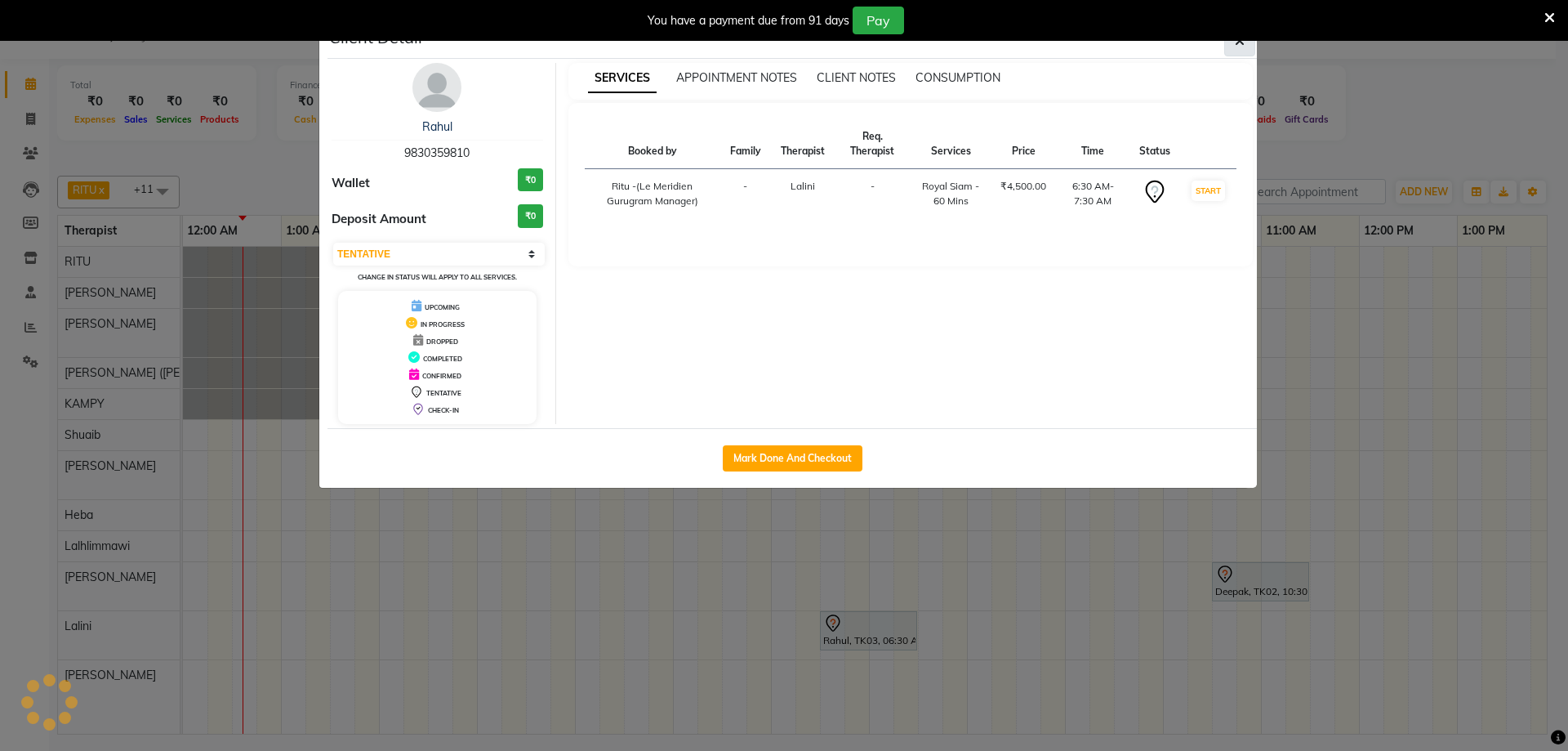
click at [1234, 50] on button "button" at bounding box center [1239, 41] width 31 height 31
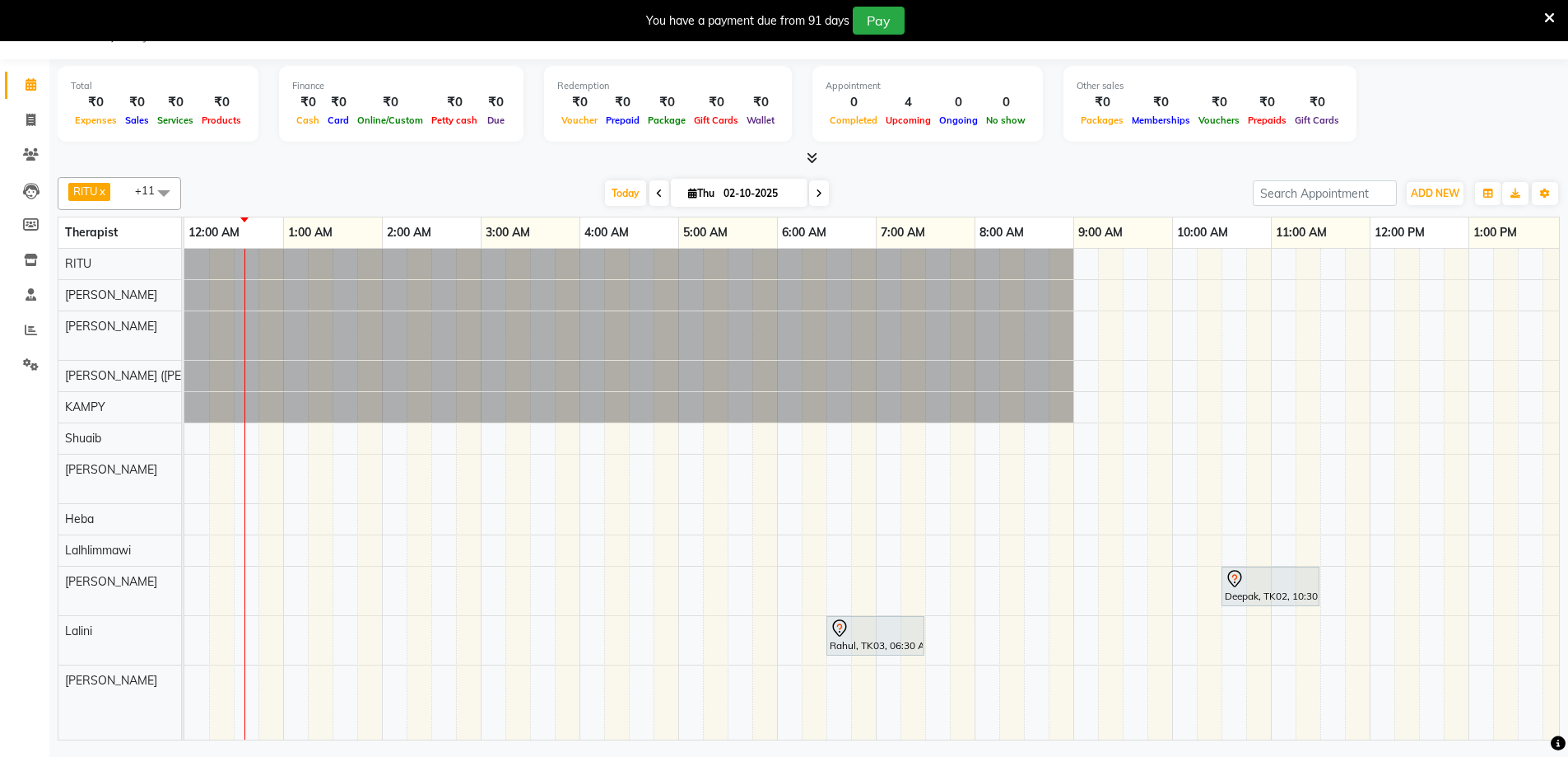
click at [834, 624] on icon at bounding box center [839, 627] width 14 height 17
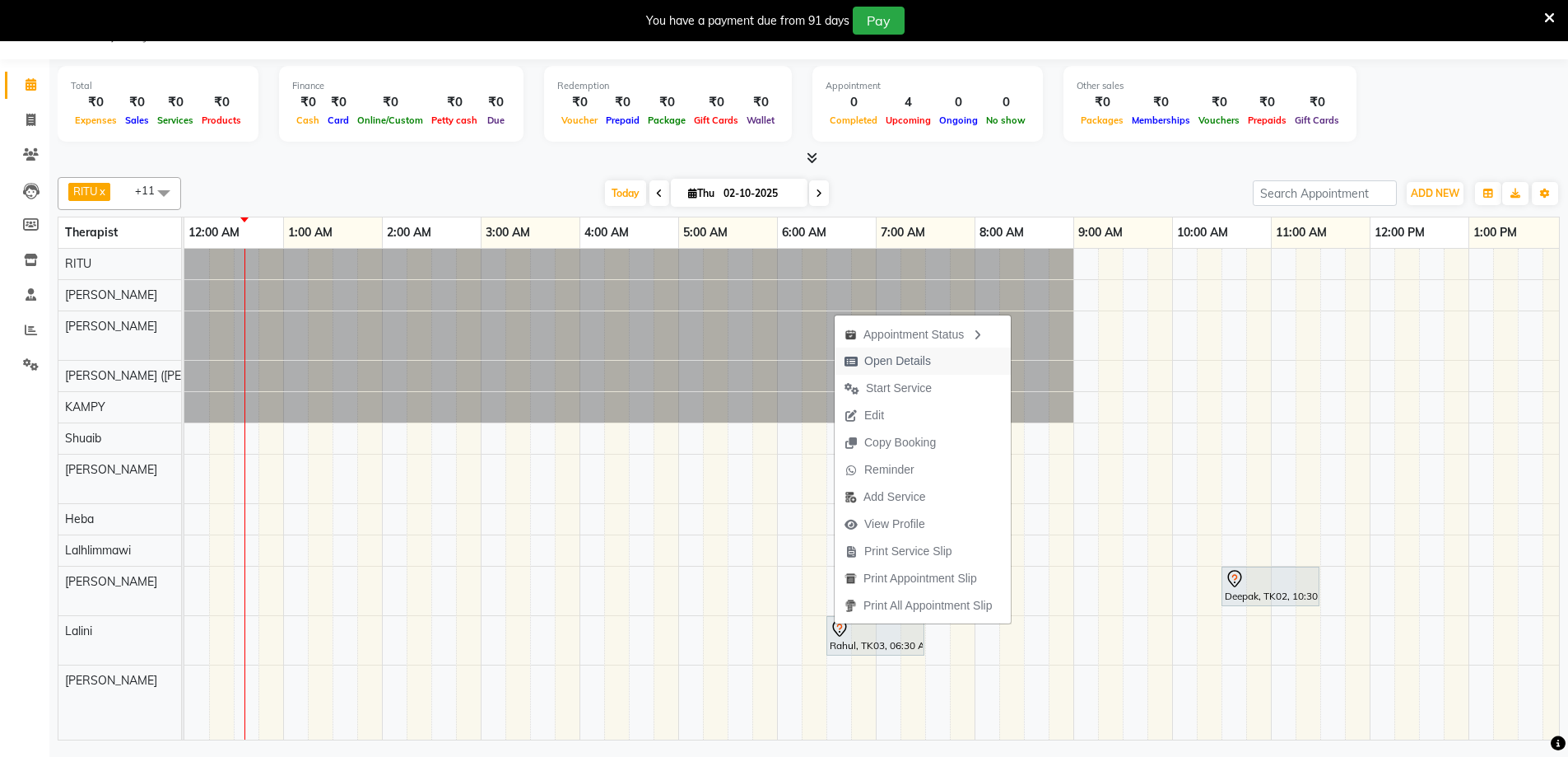
click at [875, 366] on span "Open Details" at bounding box center [897, 360] width 67 height 17
select select "7"
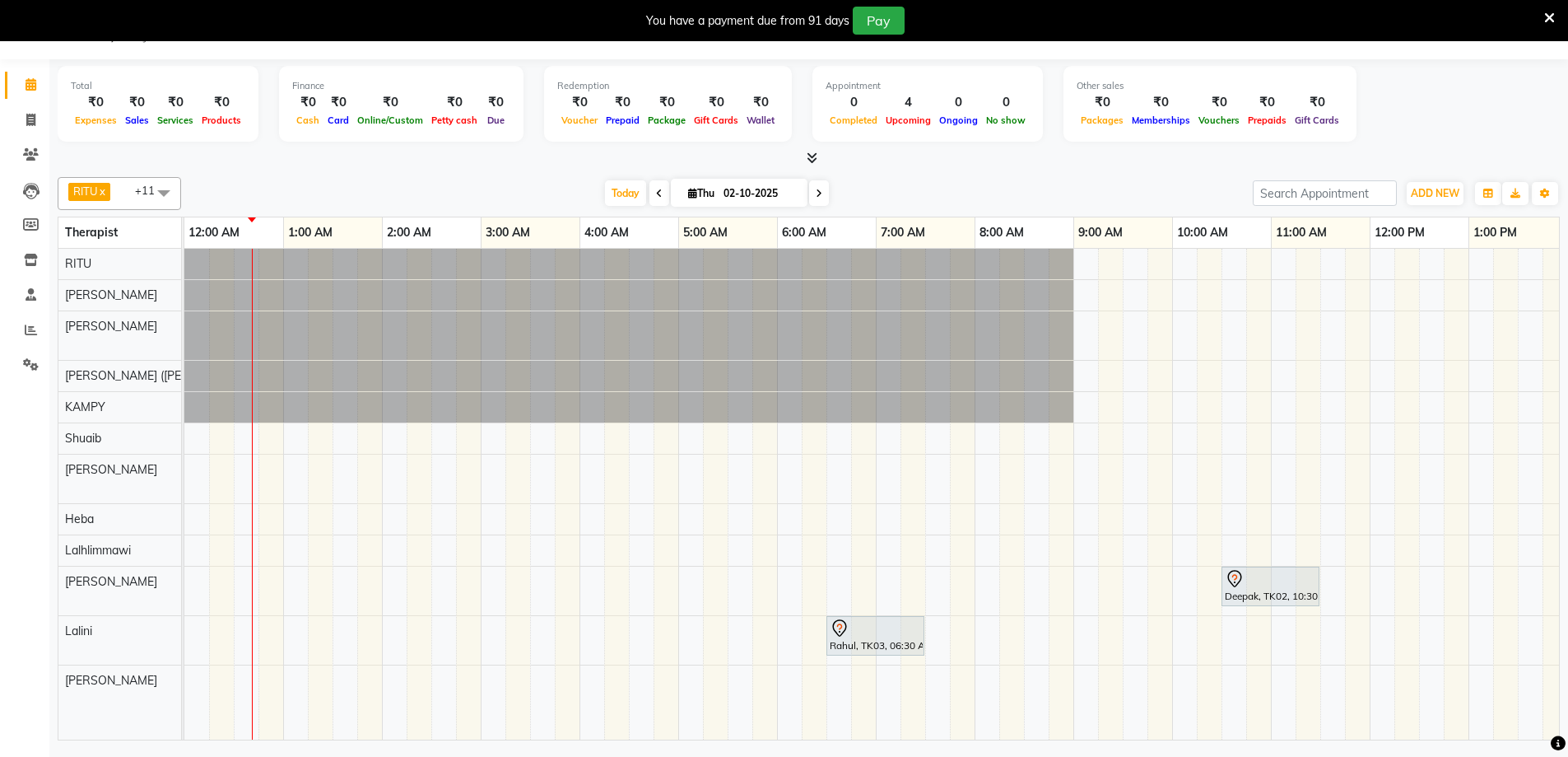
click at [842, 636] on icon at bounding box center [840, 628] width 20 height 20
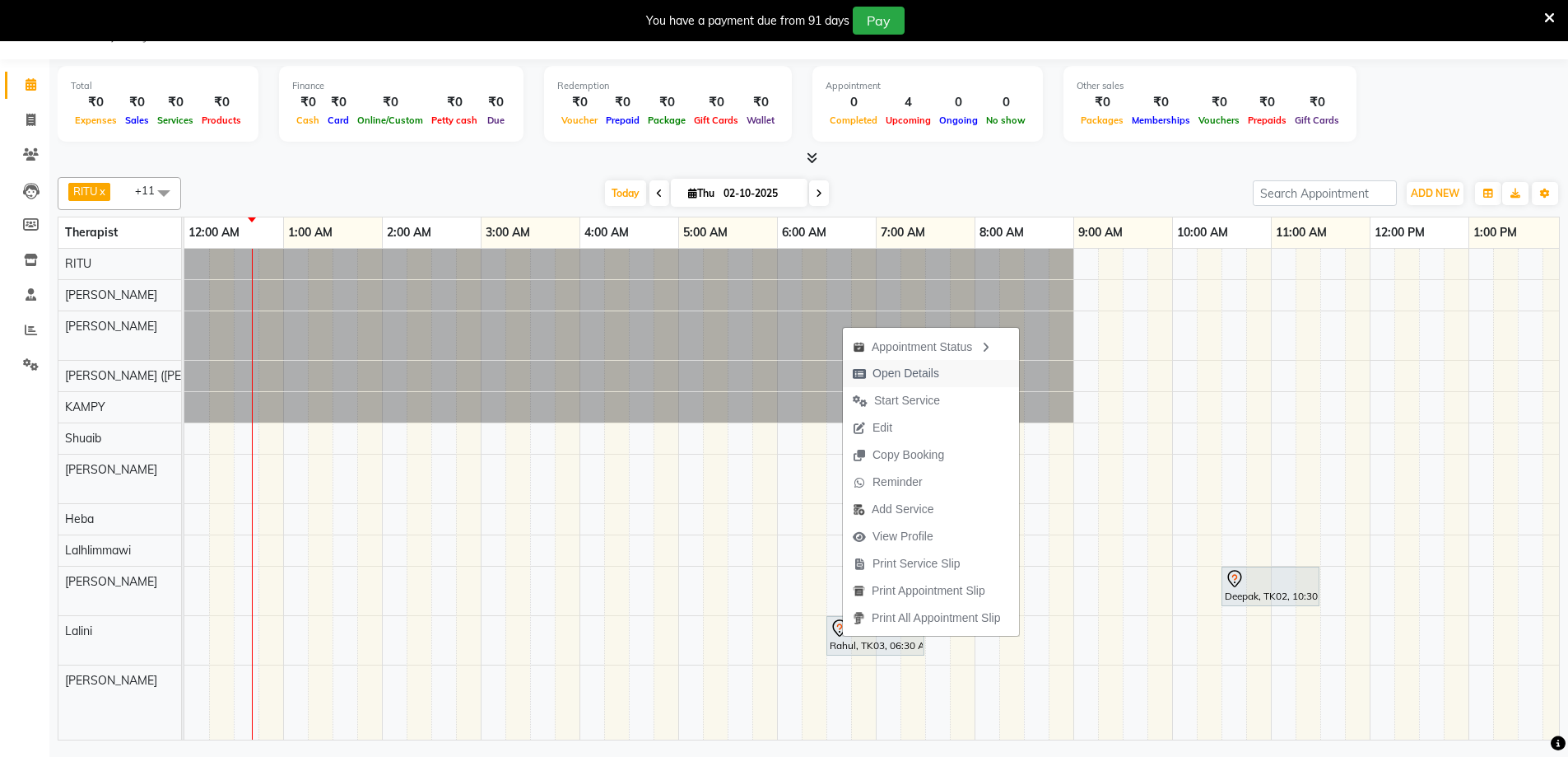
click at [902, 379] on span "Open Details" at bounding box center [905, 373] width 67 height 17
select select "7"
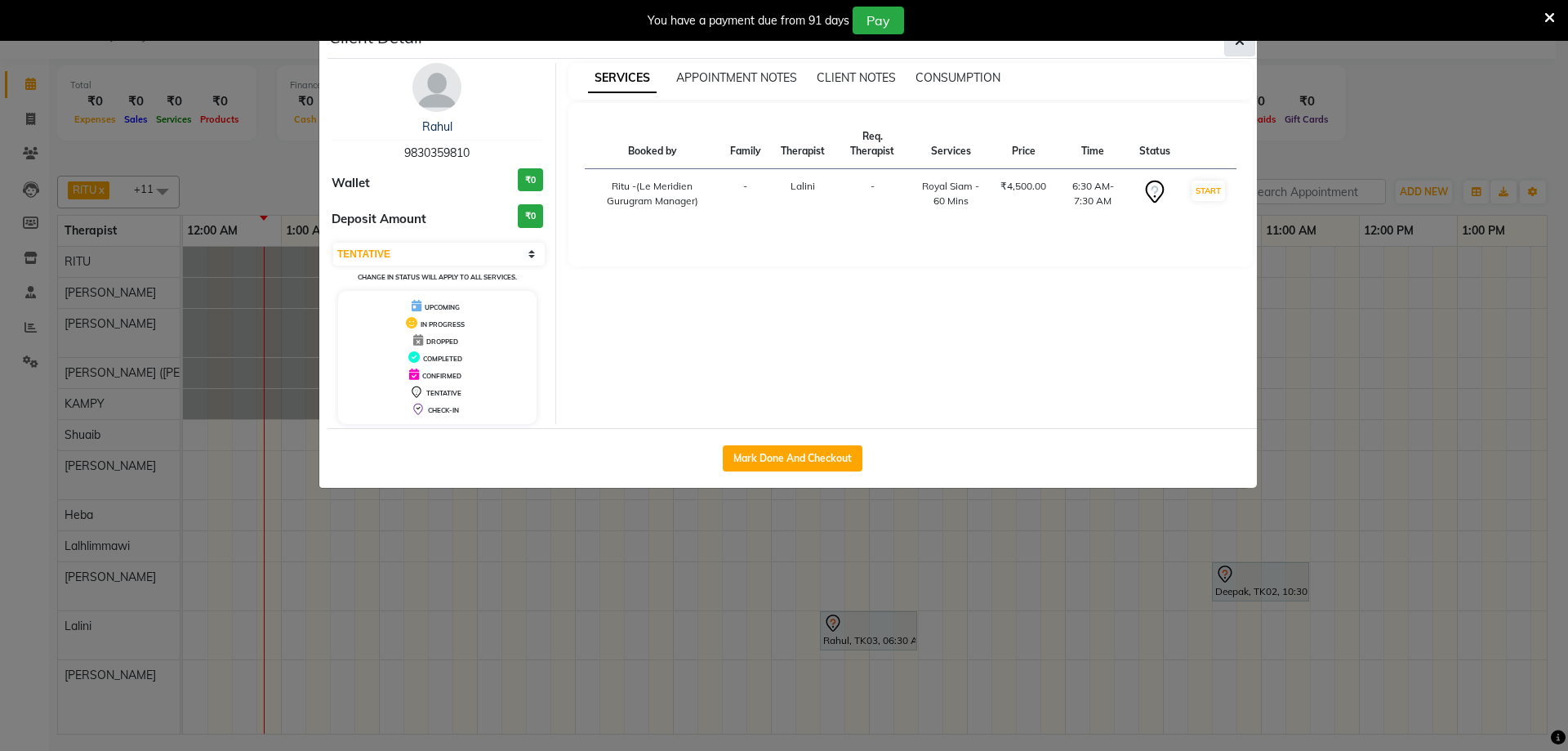
click at [1232, 47] on button "button" at bounding box center [1239, 41] width 31 height 31
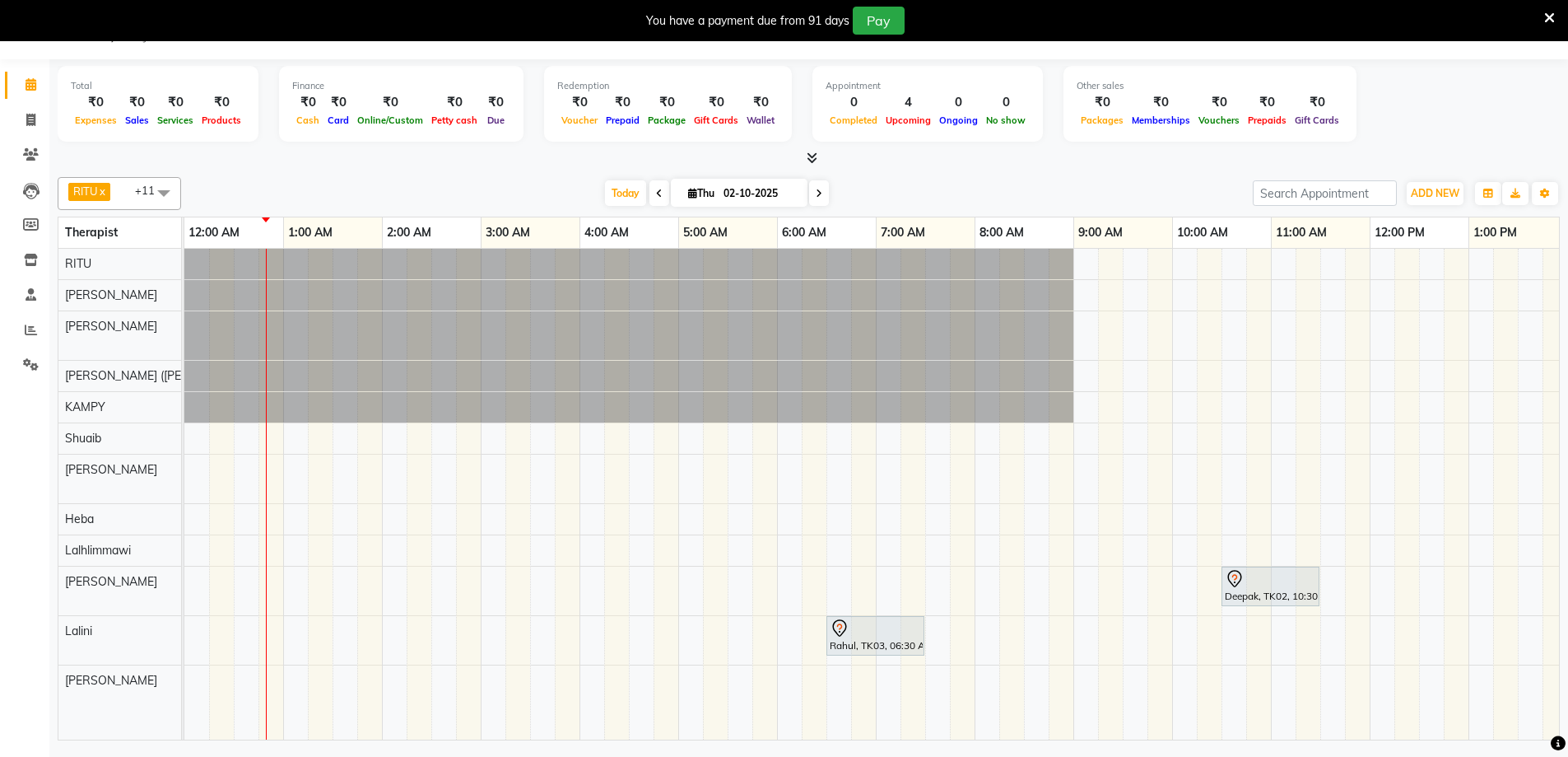
click at [1551, 19] on icon at bounding box center [1549, 18] width 11 height 15
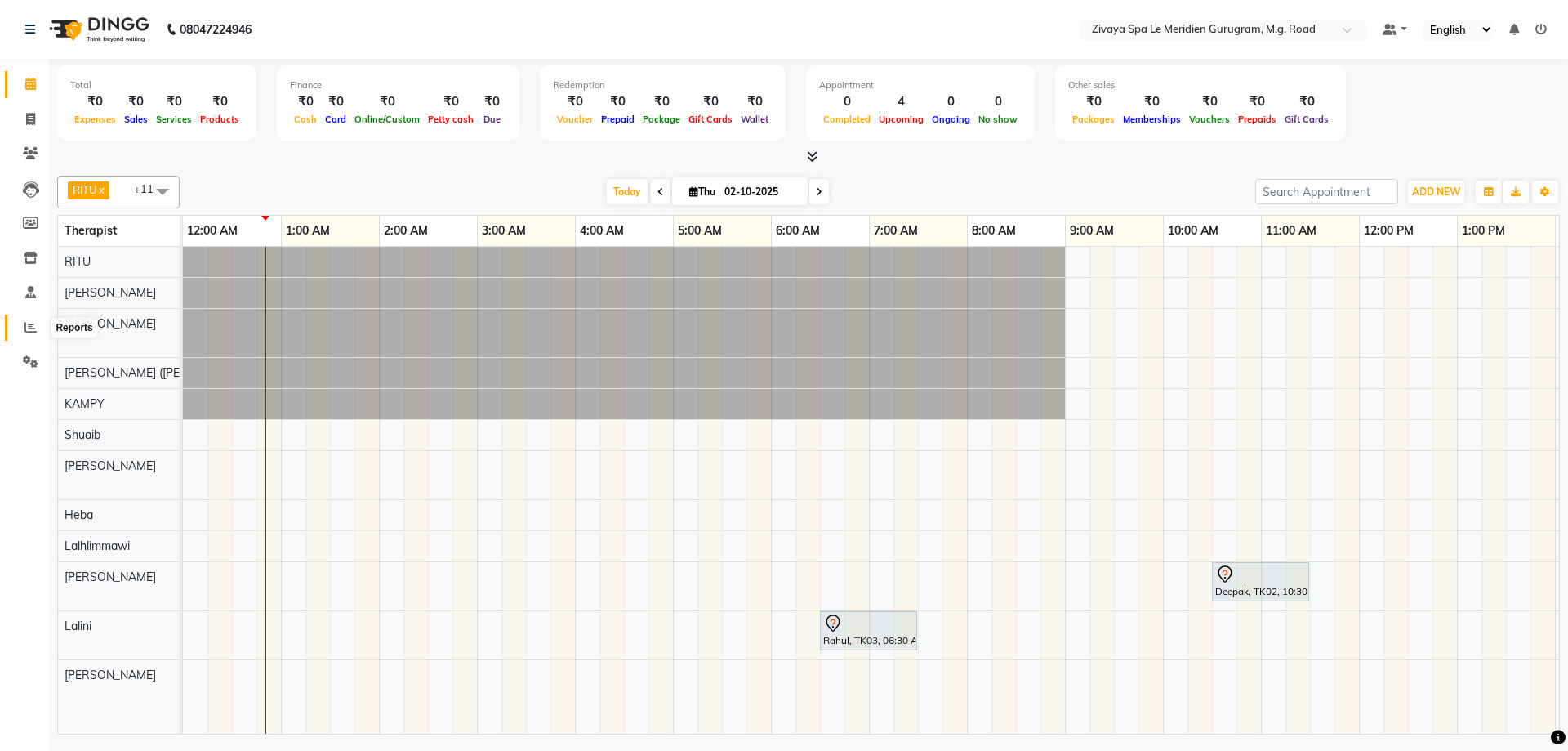
click at [39, 321] on span at bounding box center [30, 327] width 28 height 19
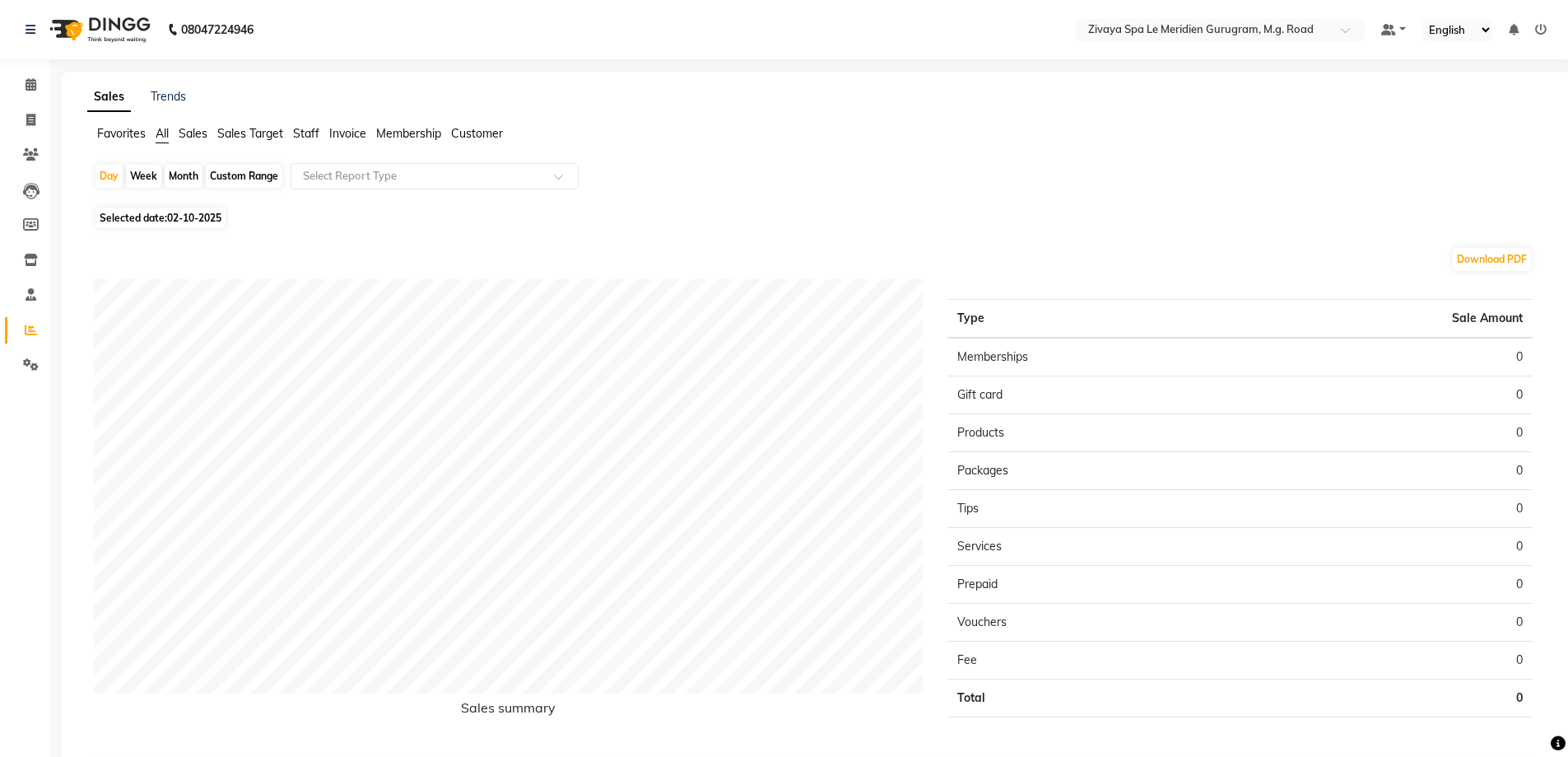
click at [194, 214] on span "02-10-2025" at bounding box center [194, 218] width 55 height 13
select select "10"
select select "2025"
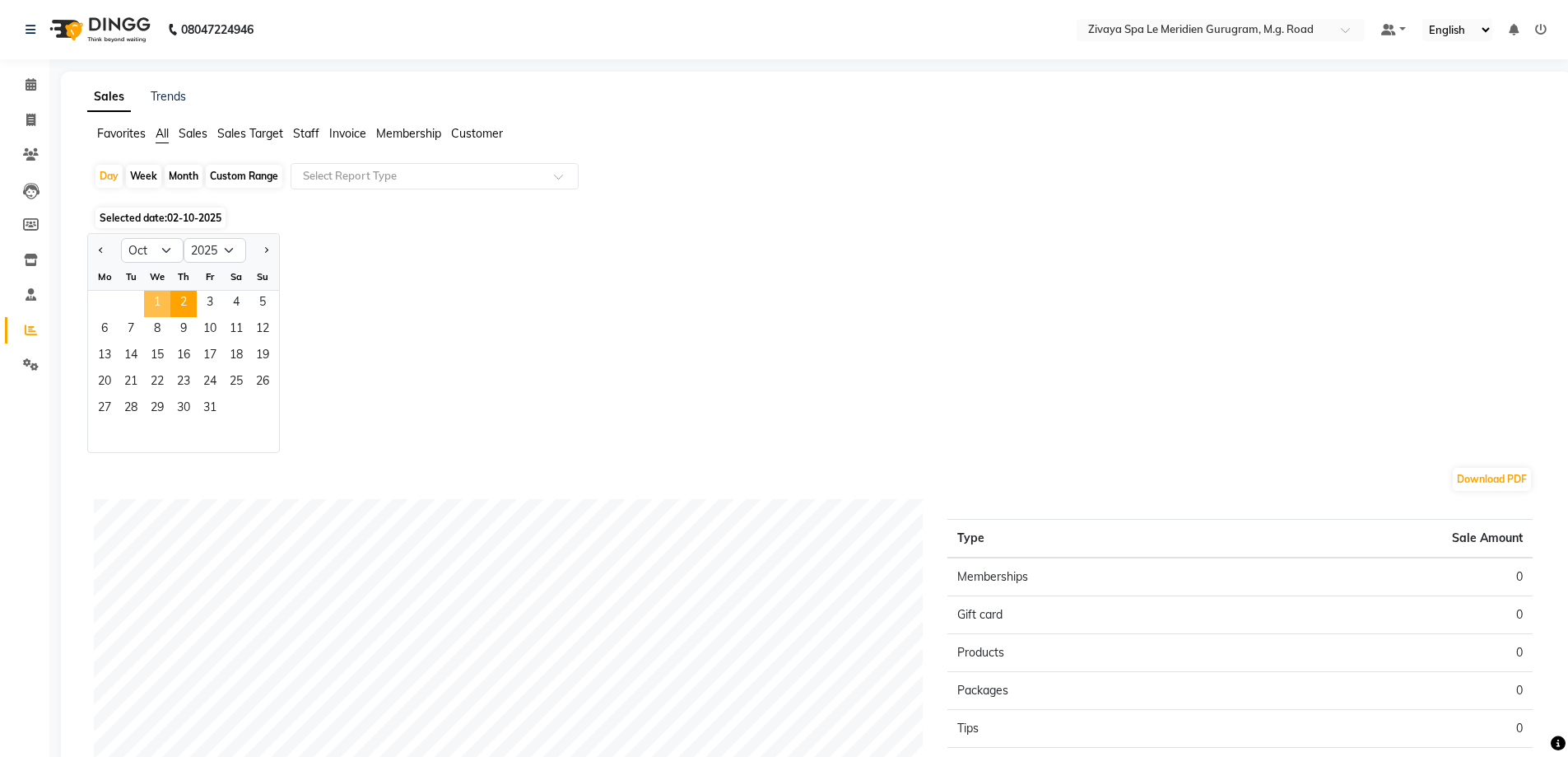
click at [150, 300] on span "1" at bounding box center [156, 303] width 26 height 26
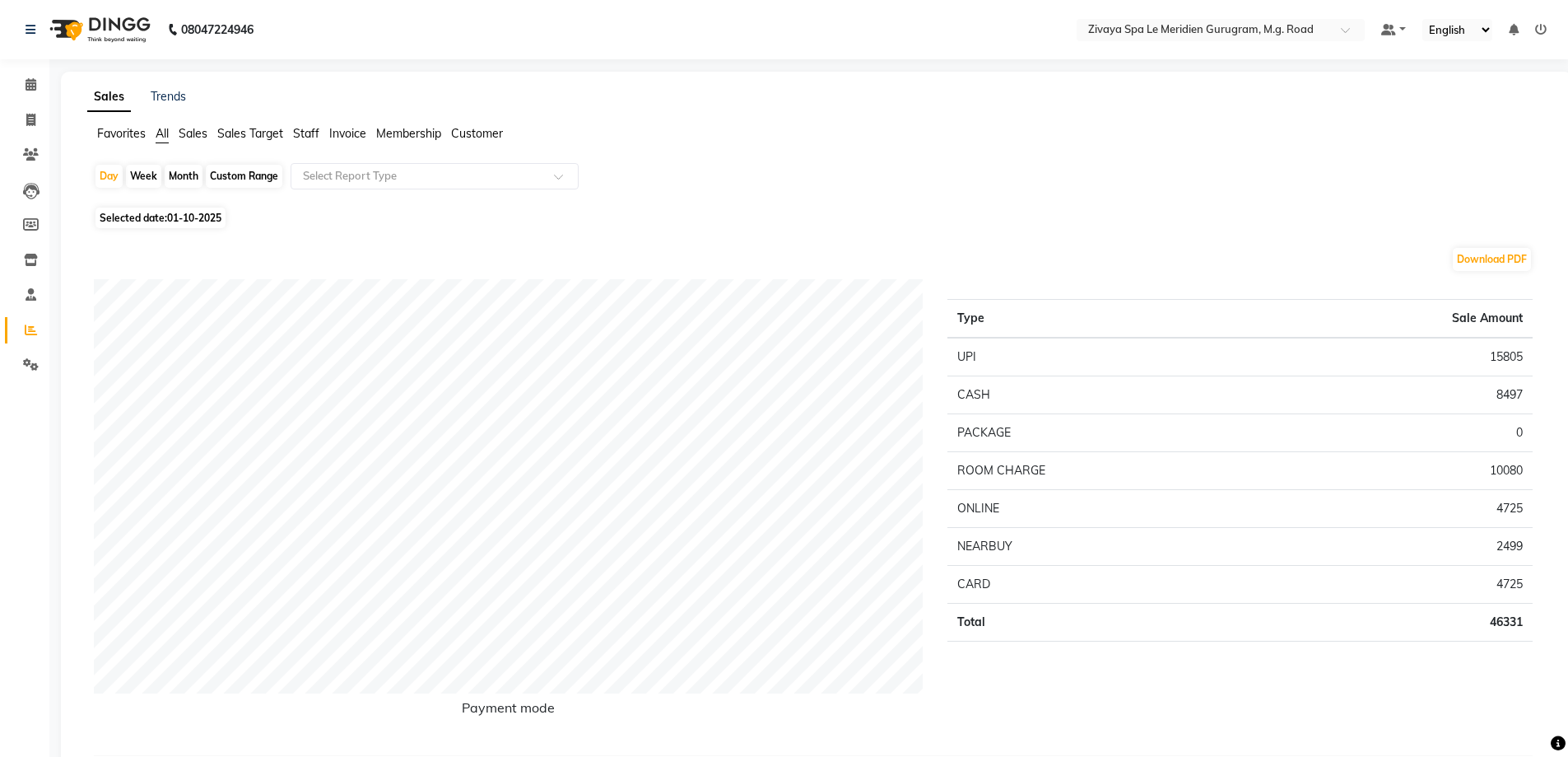
click at [236, 137] on span "Sales Target" at bounding box center [250, 133] width 66 height 15
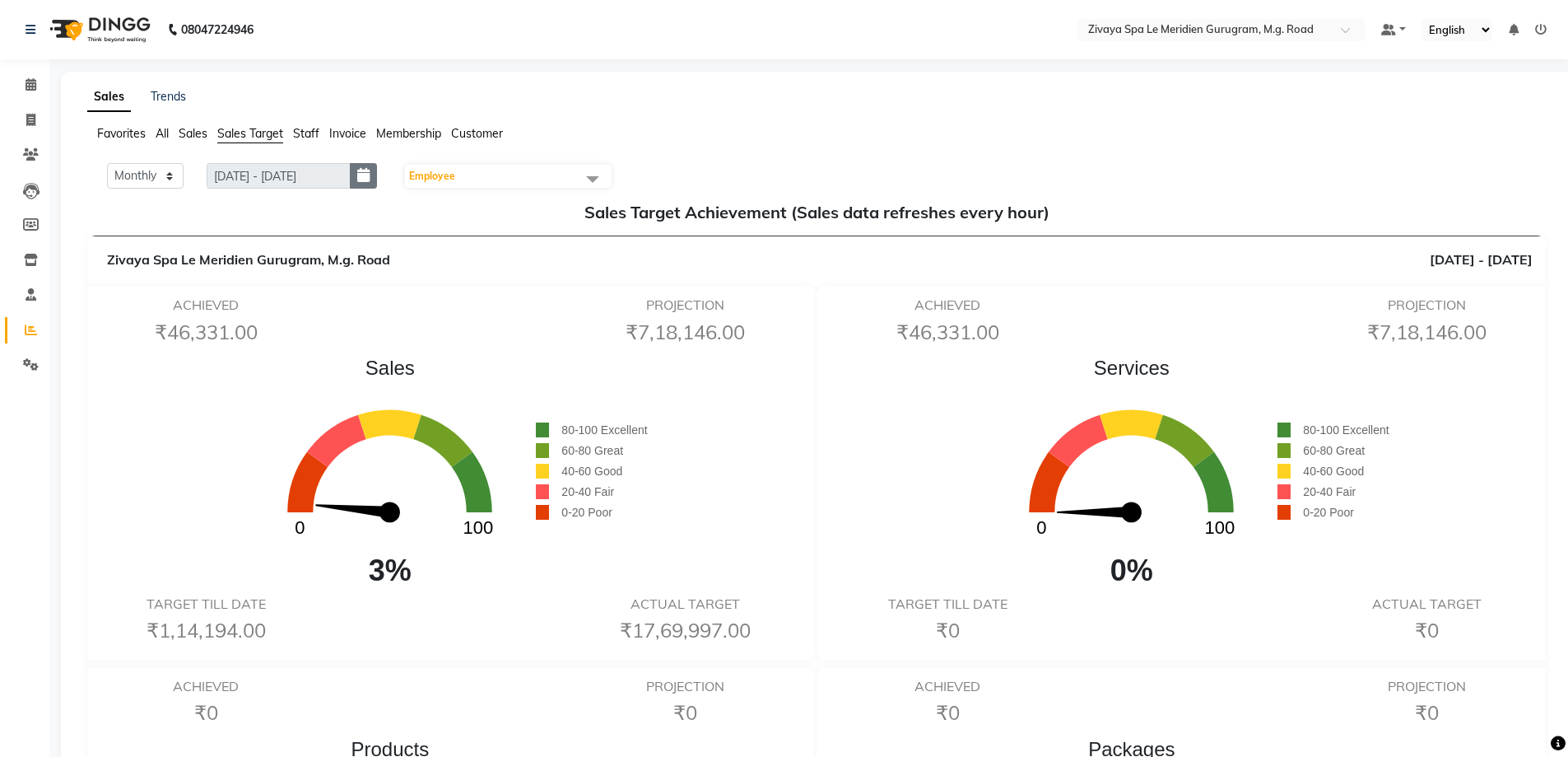
click at [370, 176] on icon "button" at bounding box center [364, 175] width 13 height 1
select select "10"
select select "2025"
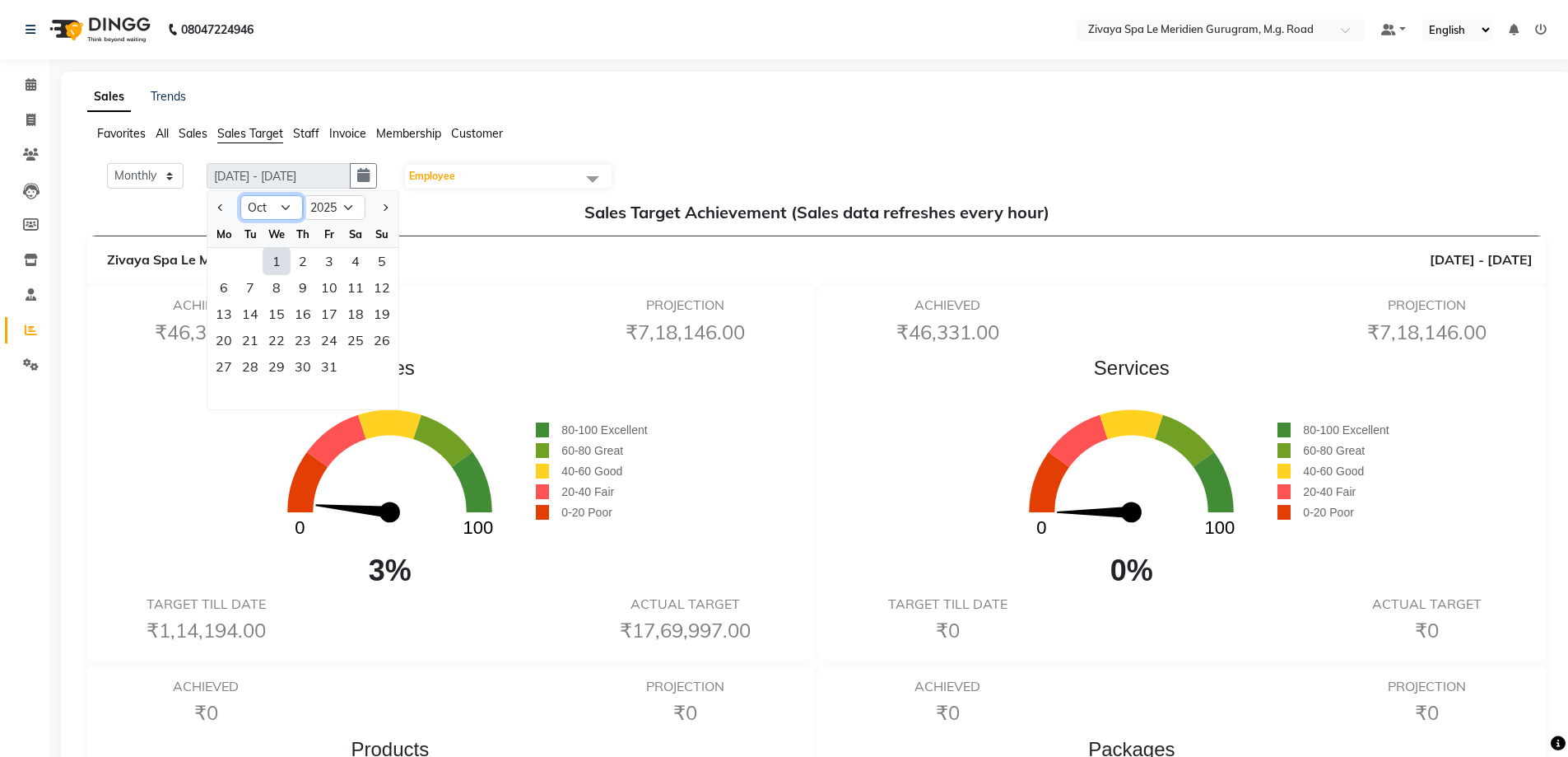
click at [277, 212] on select "Jan Feb Mar Apr May Jun [DATE] Aug Sep Oct Nov Dec" at bounding box center [272, 207] width 63 height 25
select select "9"
click at [240, 195] on select "Jan Feb Mar Apr May Jun [DATE] Aug Sep Oct Nov Dec" at bounding box center [272, 207] width 63 height 25
click at [224, 256] on div "1" at bounding box center [223, 260] width 26 height 26
type input "[DATE] - [DATE]"
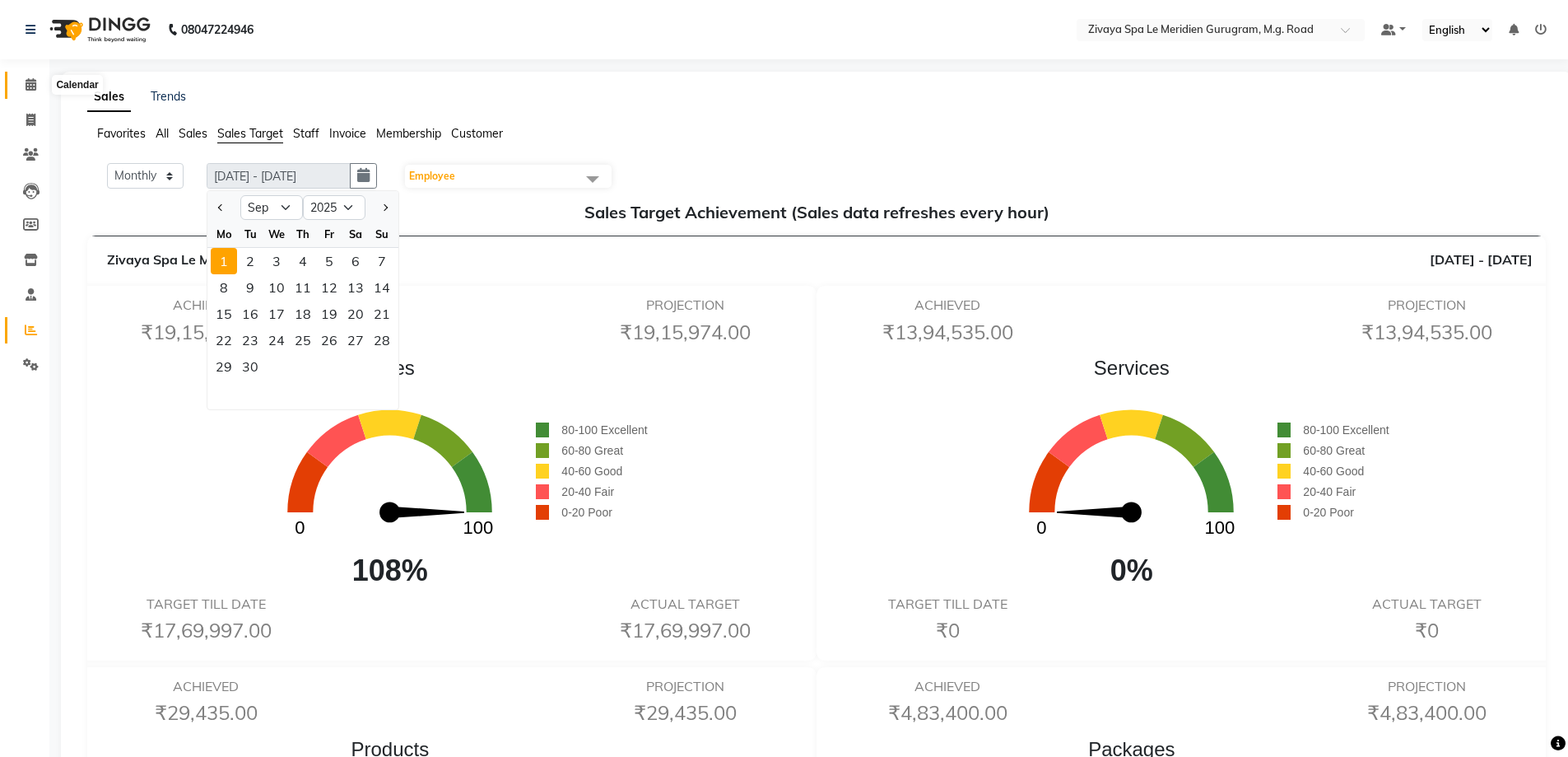
click at [34, 79] on icon at bounding box center [31, 85] width 11 height 13
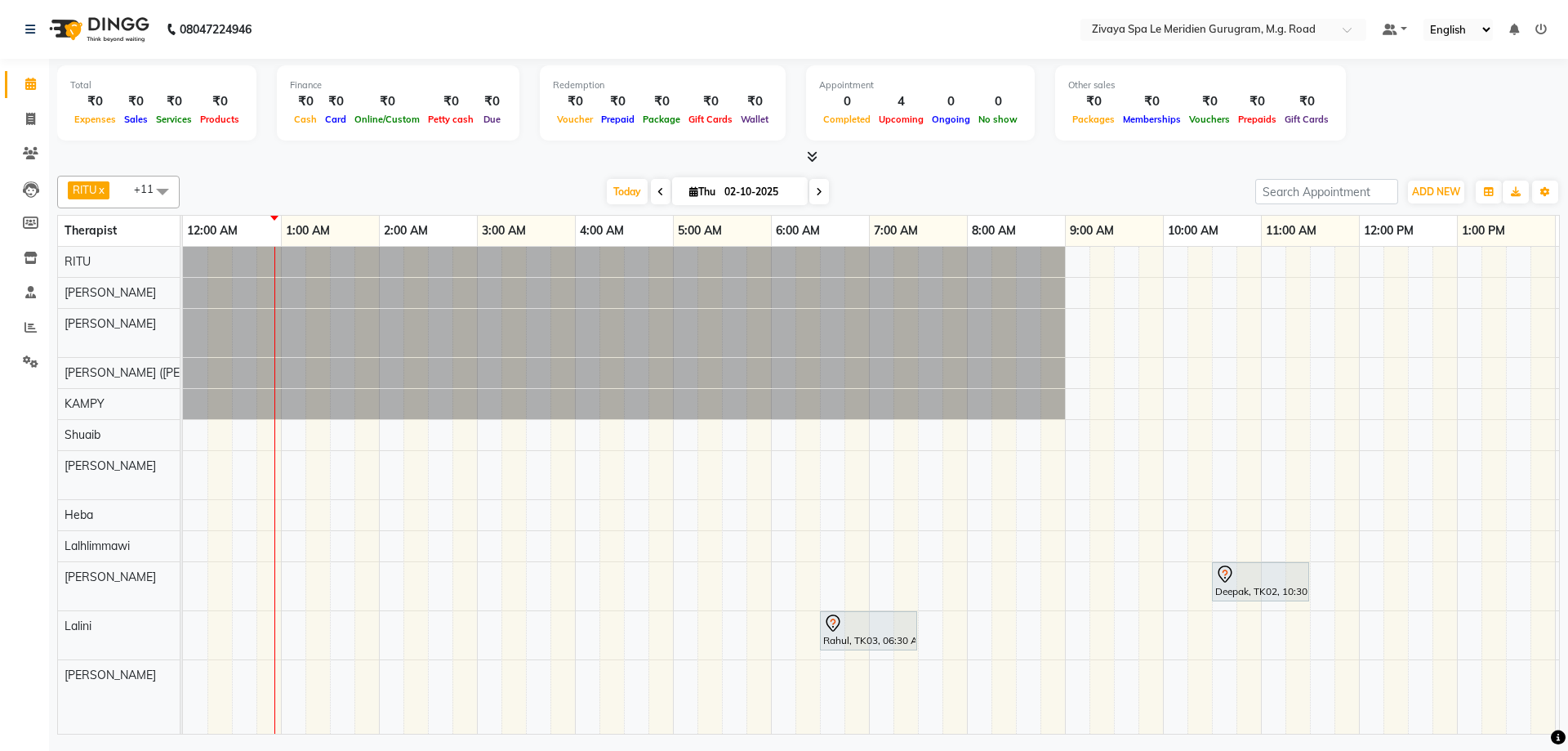
click at [849, 634] on div "Rahul, TK03, 06:30 AM-07:30 AM, Royal Siam - 60 Mins" at bounding box center [869, 630] width 94 height 35
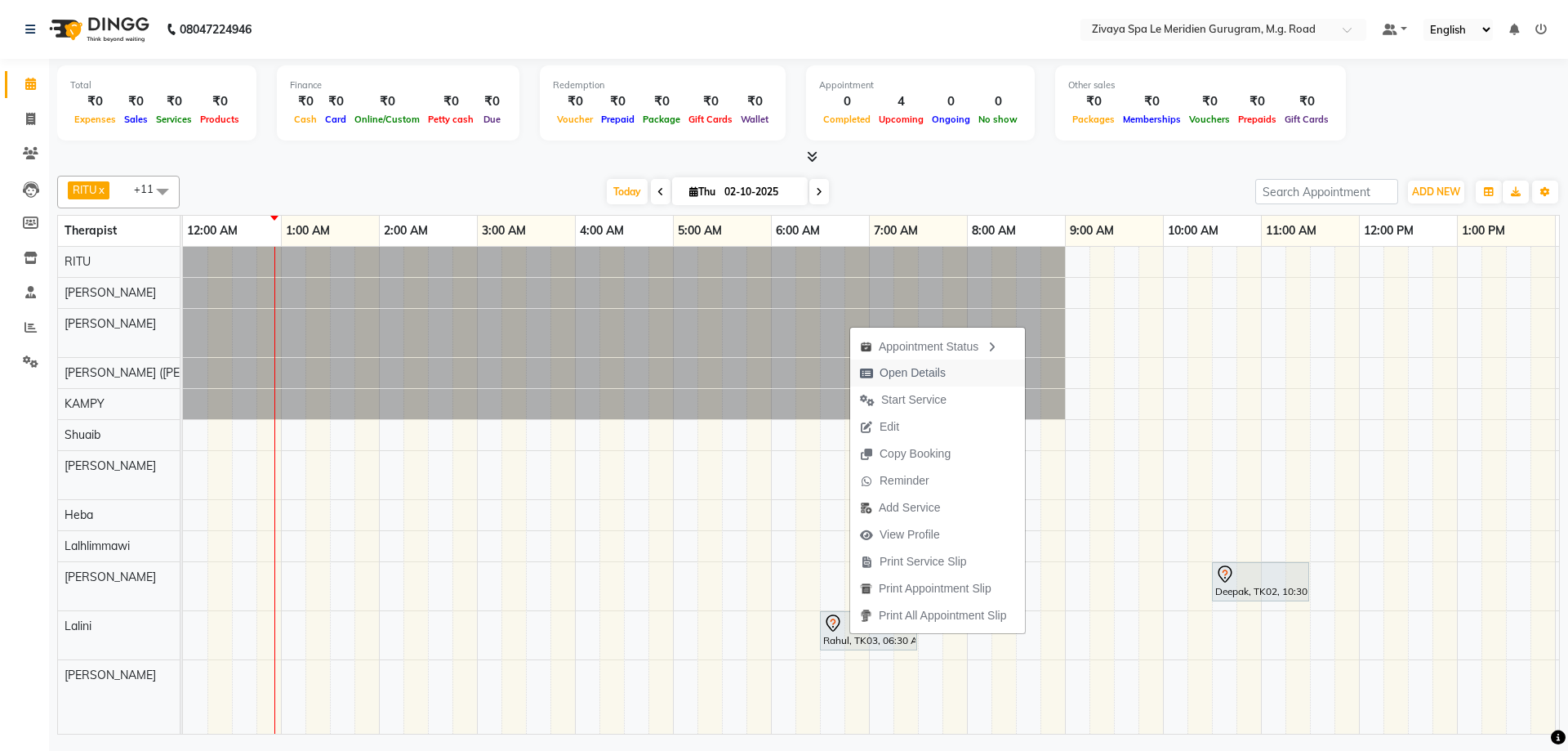
click at [916, 380] on span "Open Details" at bounding box center [912, 372] width 66 height 17
select select "7"
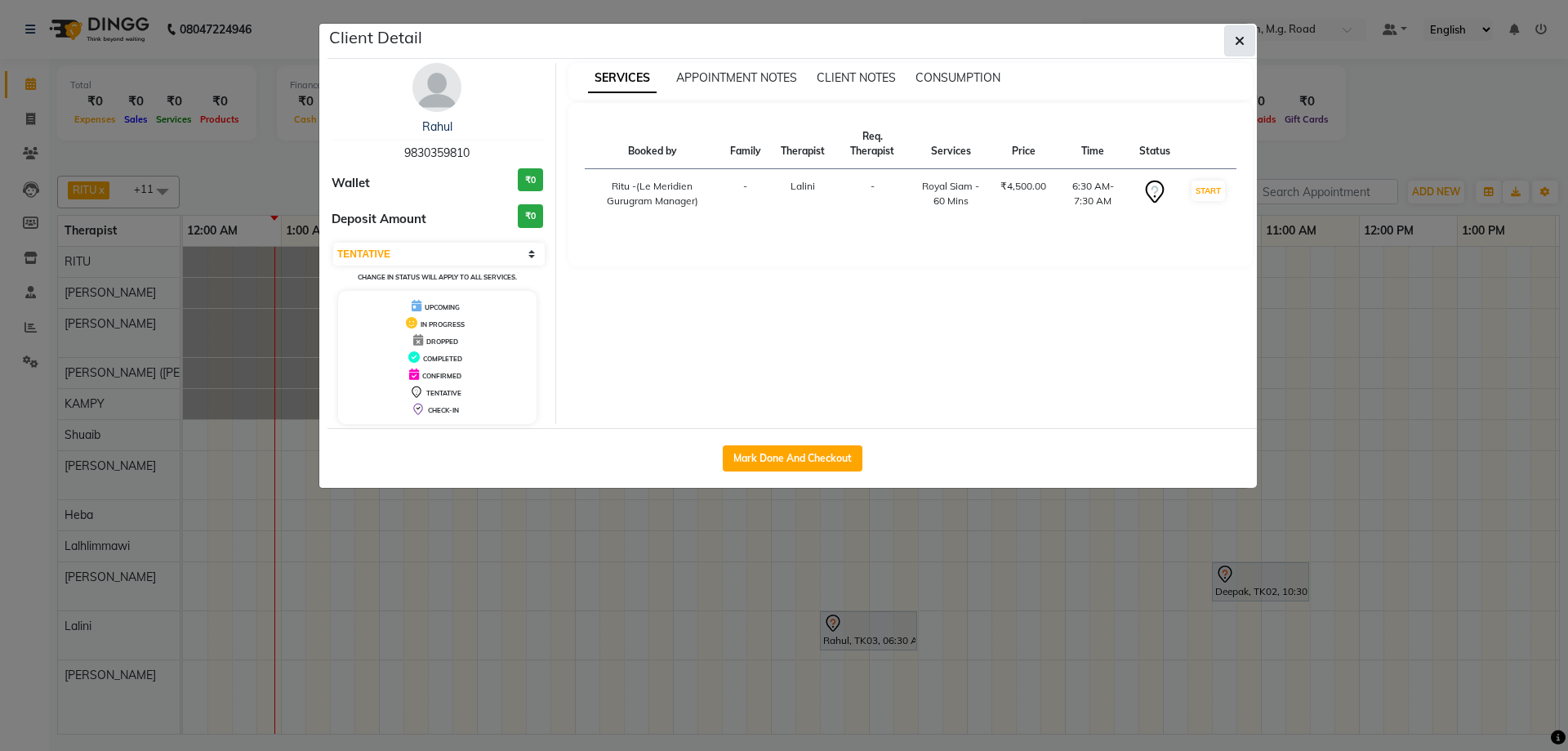
click at [1243, 37] on icon "button" at bounding box center [1239, 41] width 10 height 13
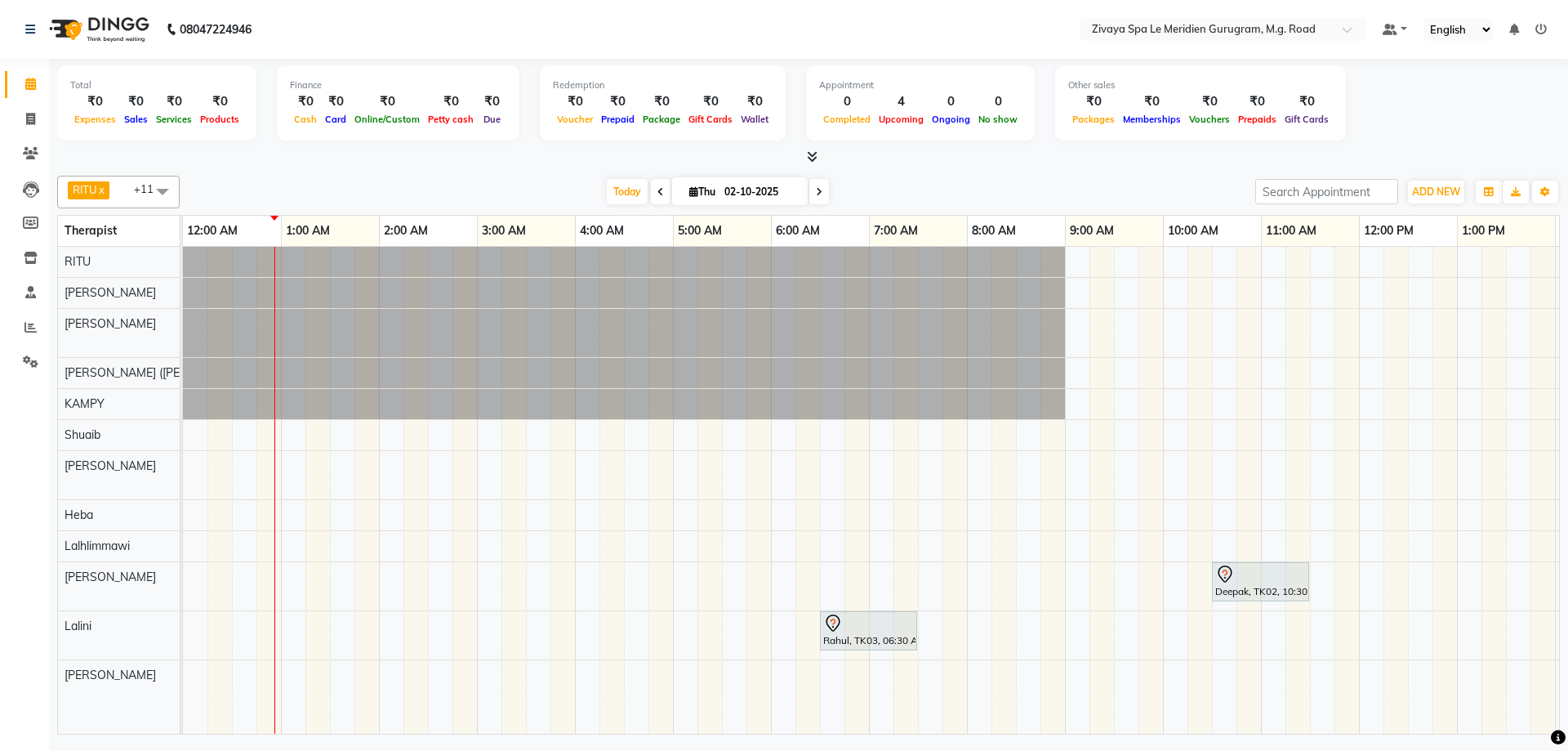
click at [658, 193] on span at bounding box center [660, 192] width 20 height 26
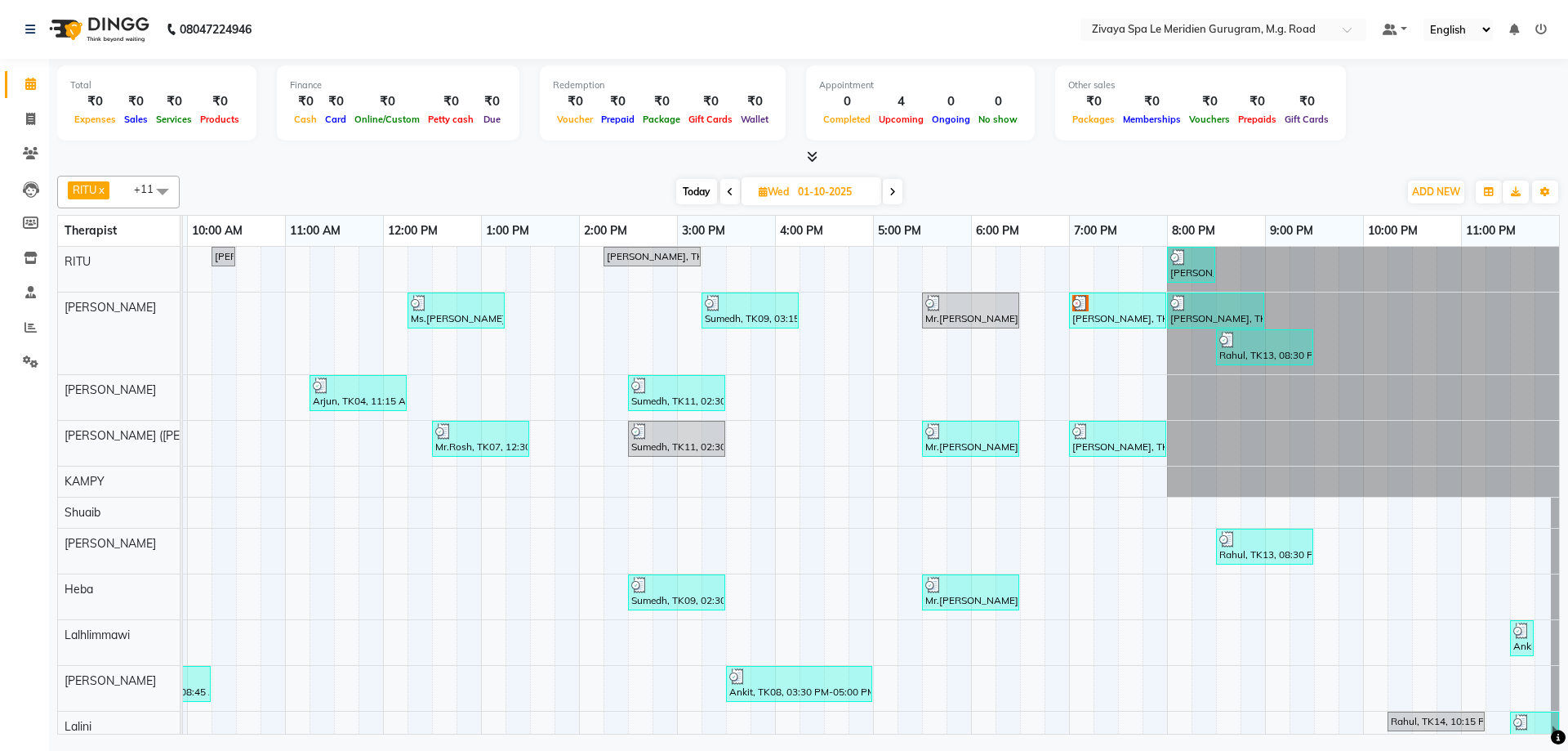
scroll to position [66, 0]
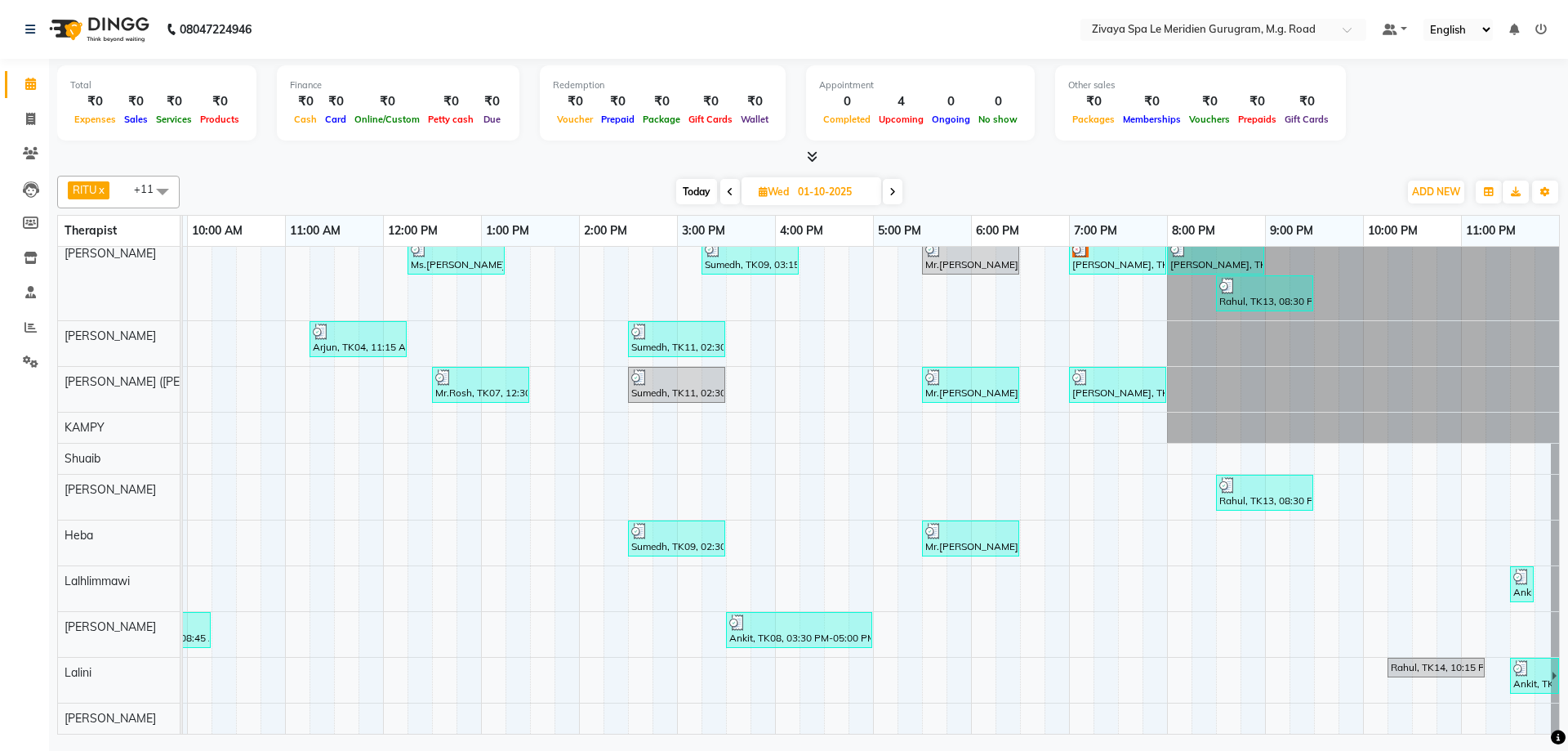
click at [1404, 660] on div "Rahul, TK14, 10:15 PM-11:15 PM, Royal Siam - 60 Mins" at bounding box center [1436, 667] width 94 height 15
click at [1316, 596] on span "Open Details" at bounding box center [1291, 597] width 66 height 17
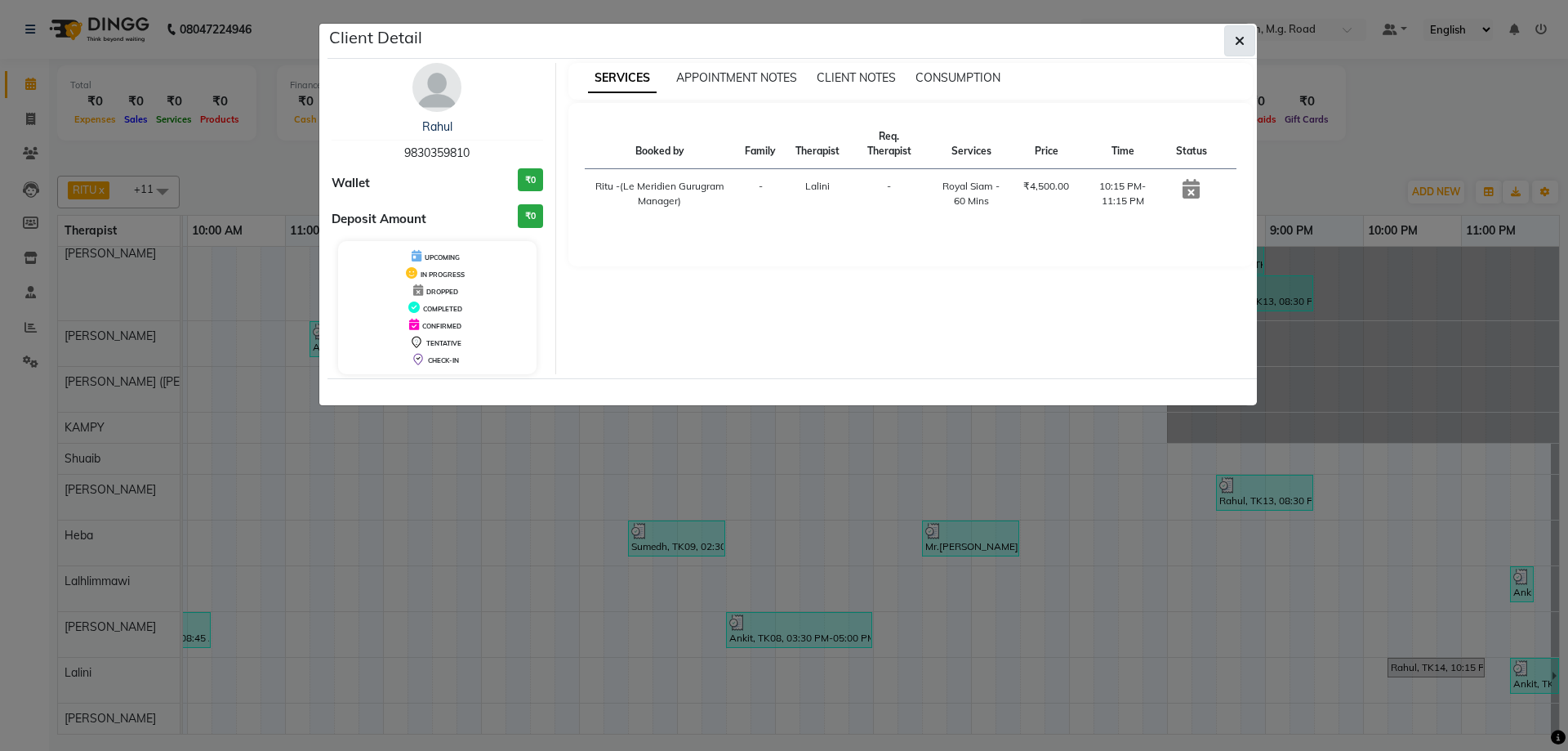
click at [1253, 47] on button "button" at bounding box center [1239, 41] width 31 height 31
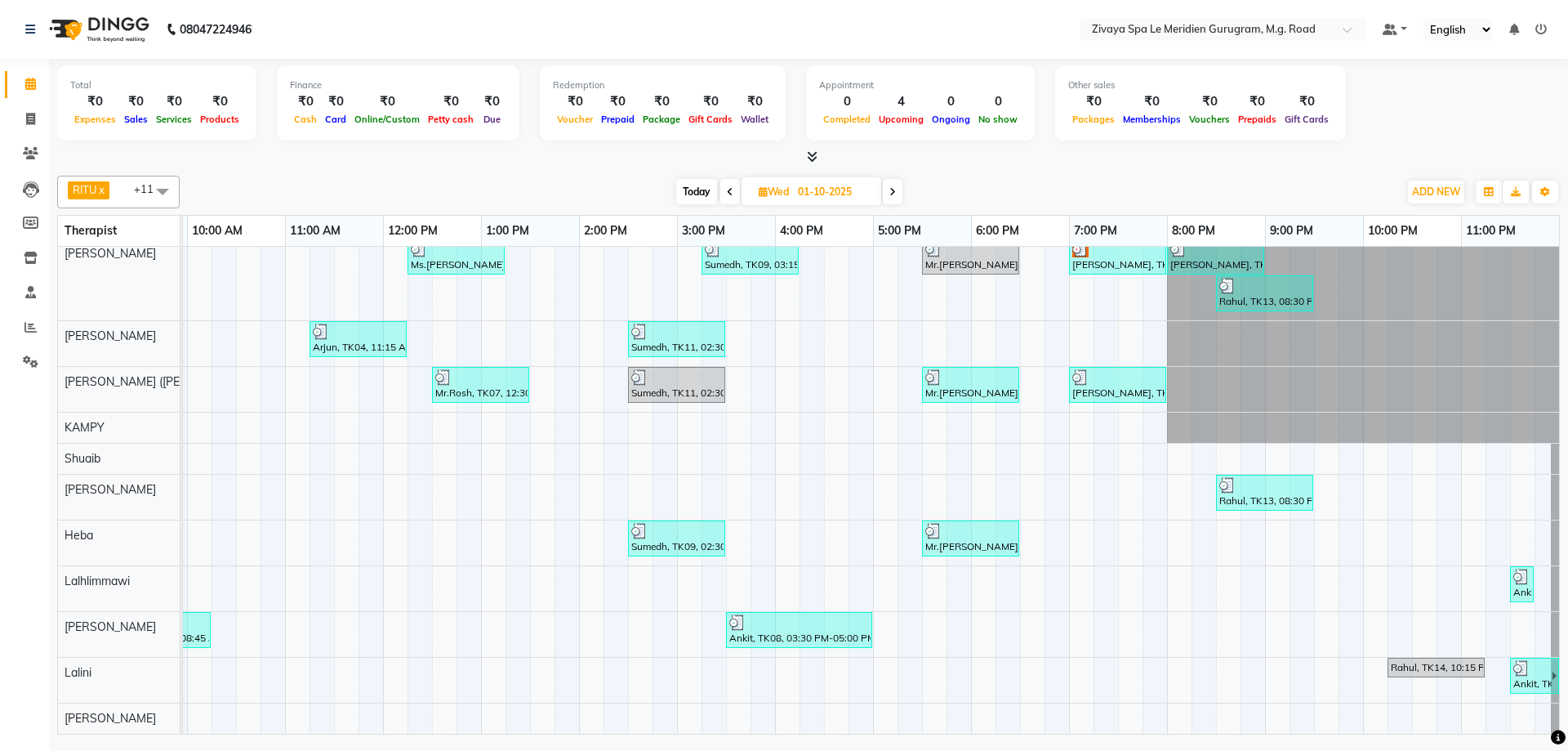
click at [691, 188] on span "Today" at bounding box center [697, 192] width 41 height 26
type input "02-10-2025"
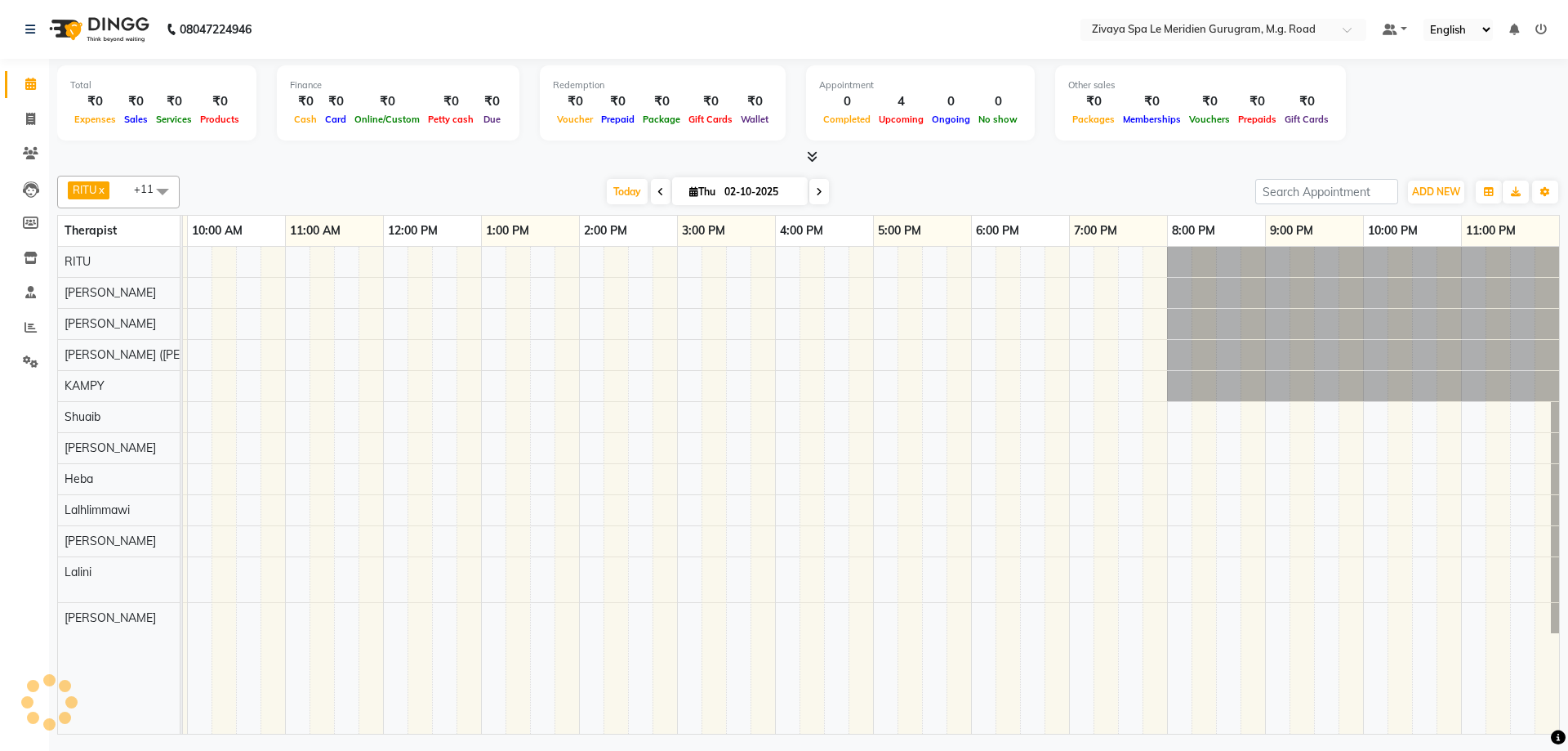
scroll to position [0, 0]
